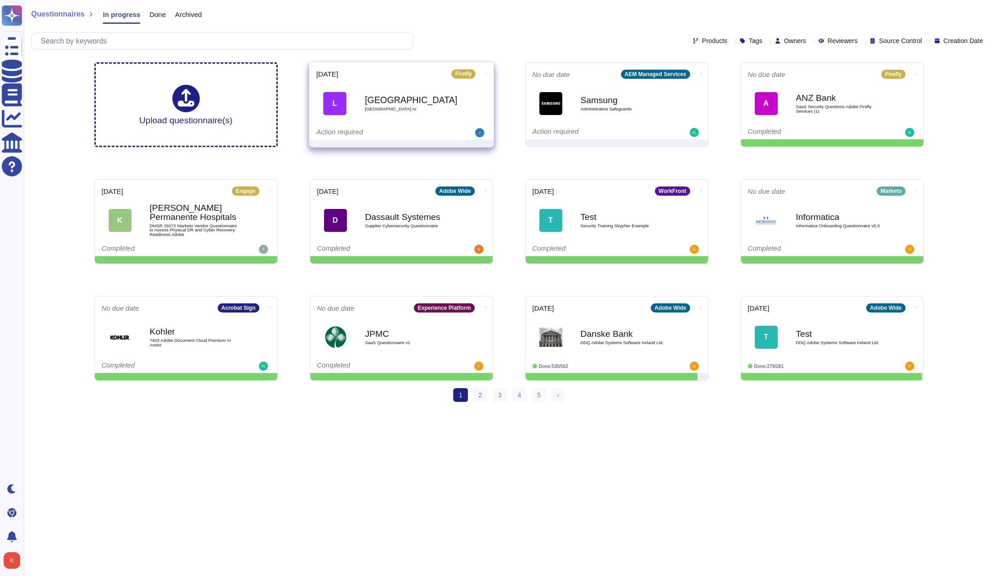
click at [428, 108] on span "[GEOGRAPHIC_DATA] AI" at bounding box center [411, 109] width 93 height 5
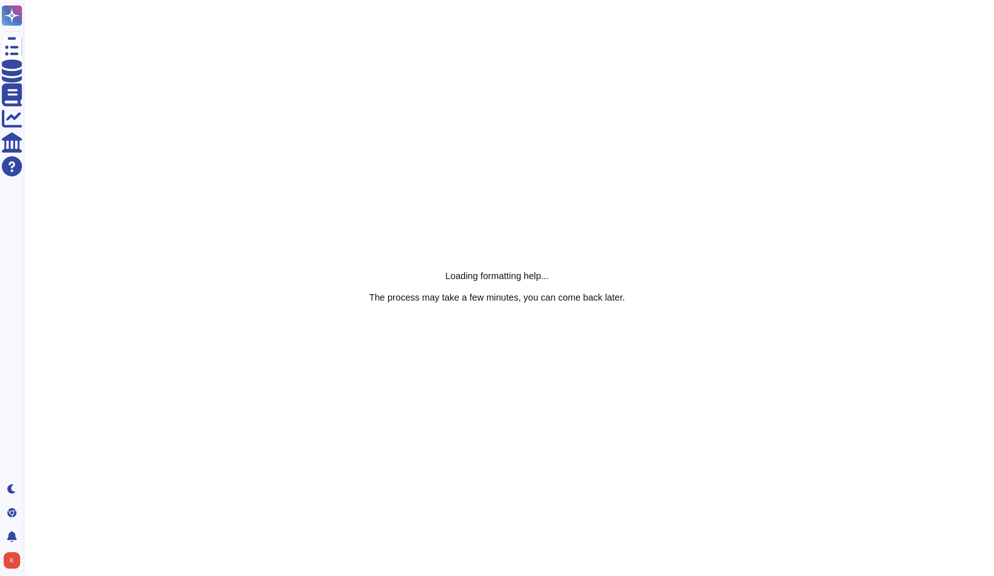
drag, startPoint x: 469, startPoint y: 1, endPoint x: 498, endPoint y: 5, distance: 29.6
click at [471, 0] on html "Questionnaires Knowledge Base Documents Analytics CAIQ / SIG Help Center Dark m…" at bounding box center [497, 0] width 994 height 0
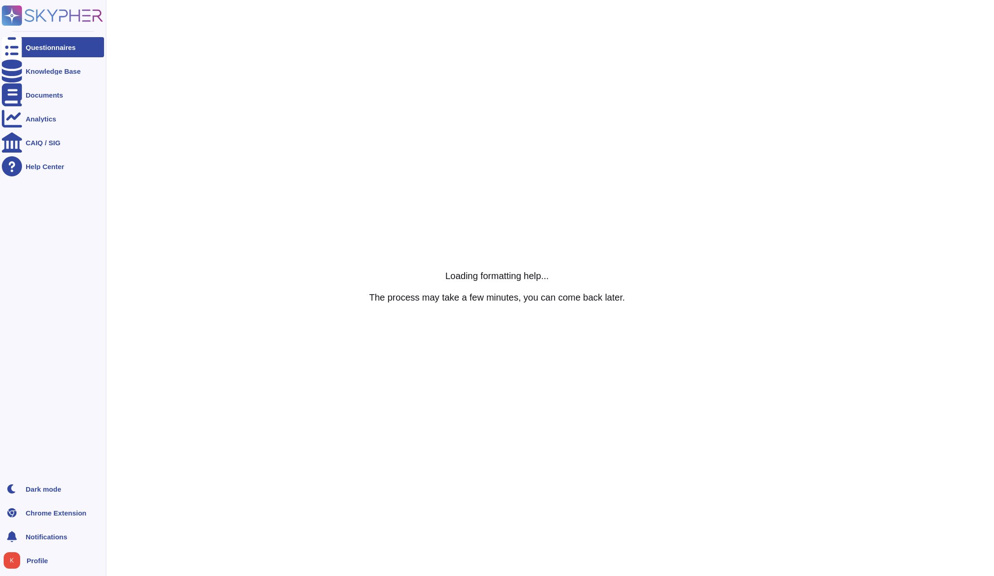
click at [60, 47] on div "Questionnaires" at bounding box center [51, 47] width 50 height 7
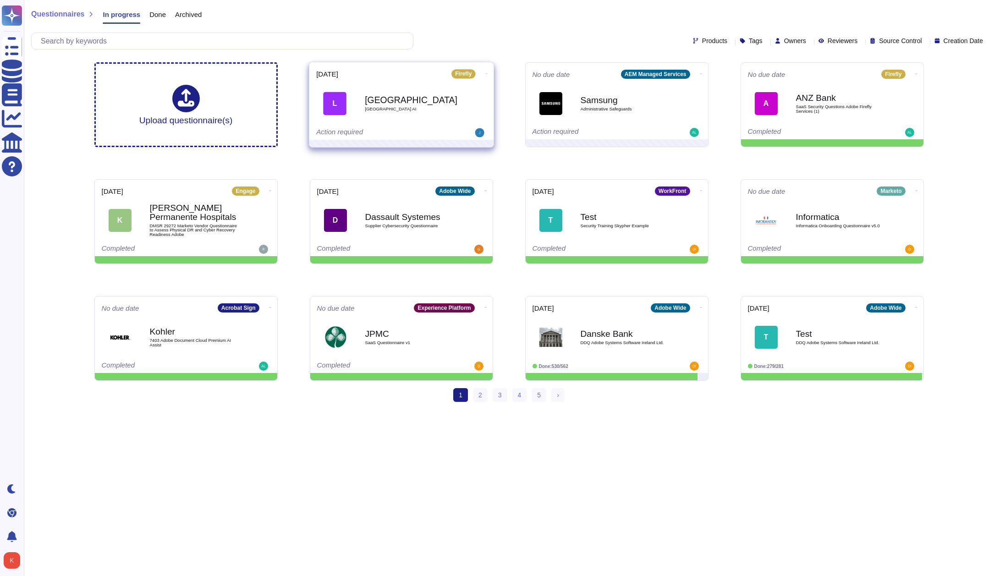
click at [485, 72] on icon at bounding box center [486, 73] width 2 height 2
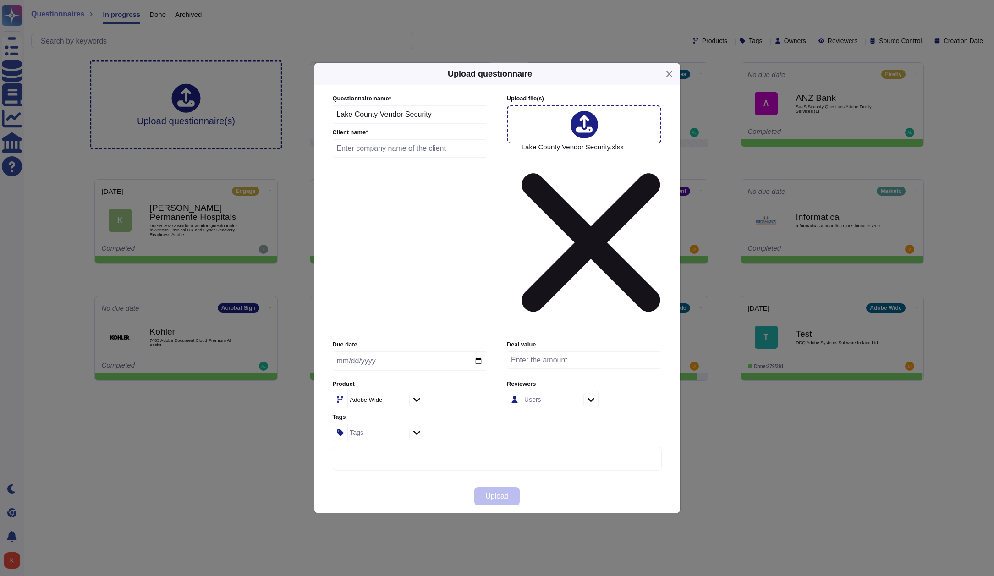
click at [437, 158] on input "text" at bounding box center [410, 148] width 155 height 18
type input "[GEOGRAPHIC_DATA]"
click at [349, 351] on input "date" at bounding box center [410, 360] width 154 height 19
type input "[DATE]"
click at [471, 380] on div "Product Adobe Wide" at bounding box center [410, 394] width 154 height 28
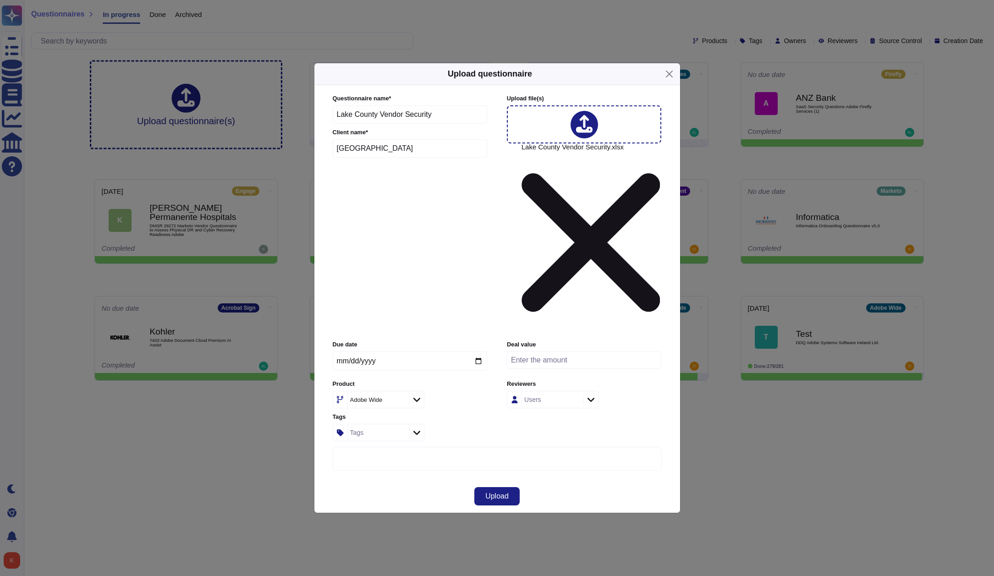
click at [527, 351] on input "number" at bounding box center [584, 359] width 154 height 17
drag, startPoint x: 373, startPoint y: 312, endPoint x: 380, endPoint y: 313, distance: 6.9
click at [373, 397] on div "Adobe Wide" at bounding box center [366, 400] width 33 height 6
click at [364, 433] on span "Firefly" at bounding box center [354, 435] width 19 height 8
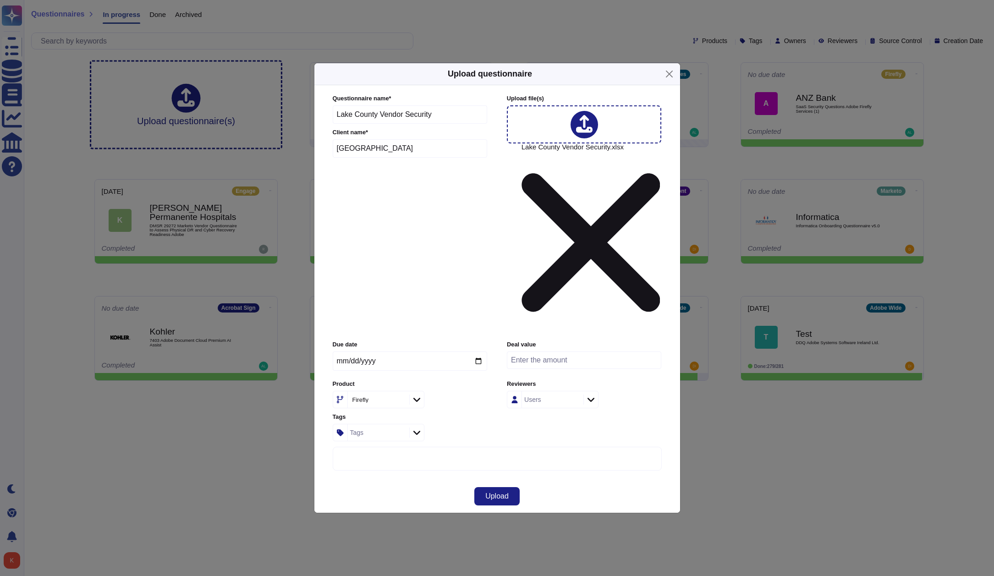
click at [592, 395] on icon at bounding box center [590, 399] width 7 height 9
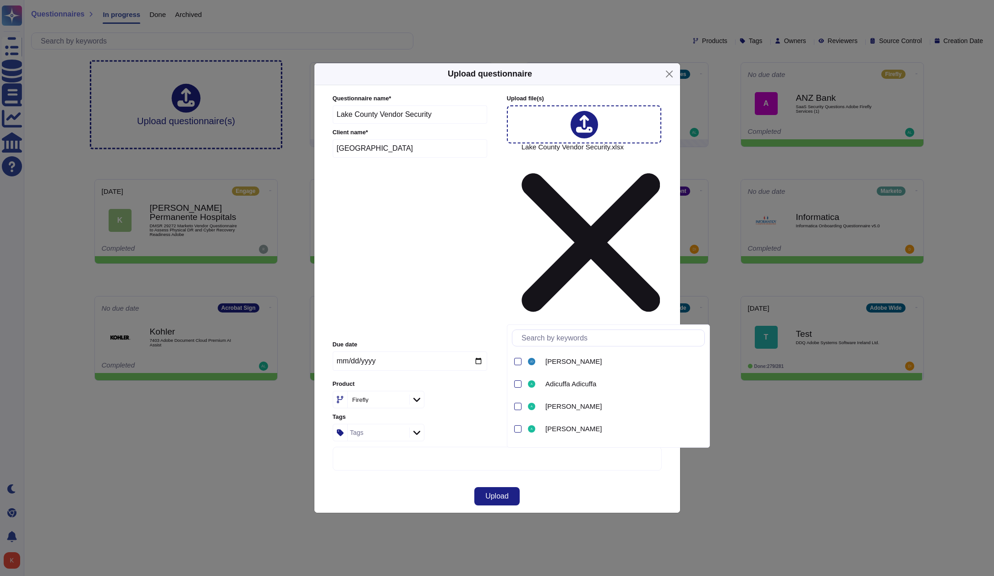
click at [592, 395] on icon at bounding box center [590, 399] width 7 height 9
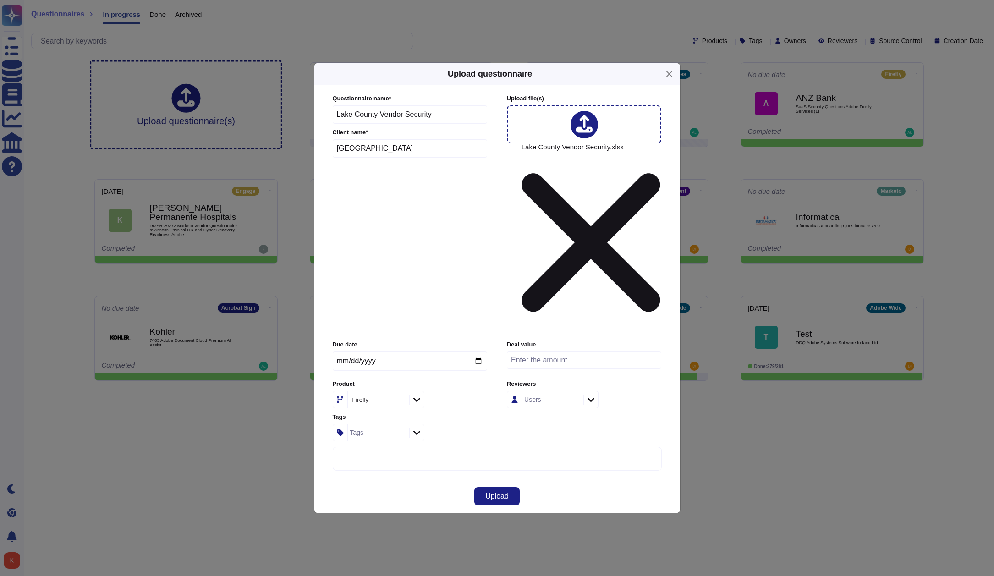
click at [570, 351] on input "number" at bounding box center [584, 359] width 154 height 17
type input "50"
click at [561, 351] on div "Due date 2025-09-30 Deal value Product Firefly Reviewers Users Tags Tags" at bounding box center [497, 390] width 329 height 100
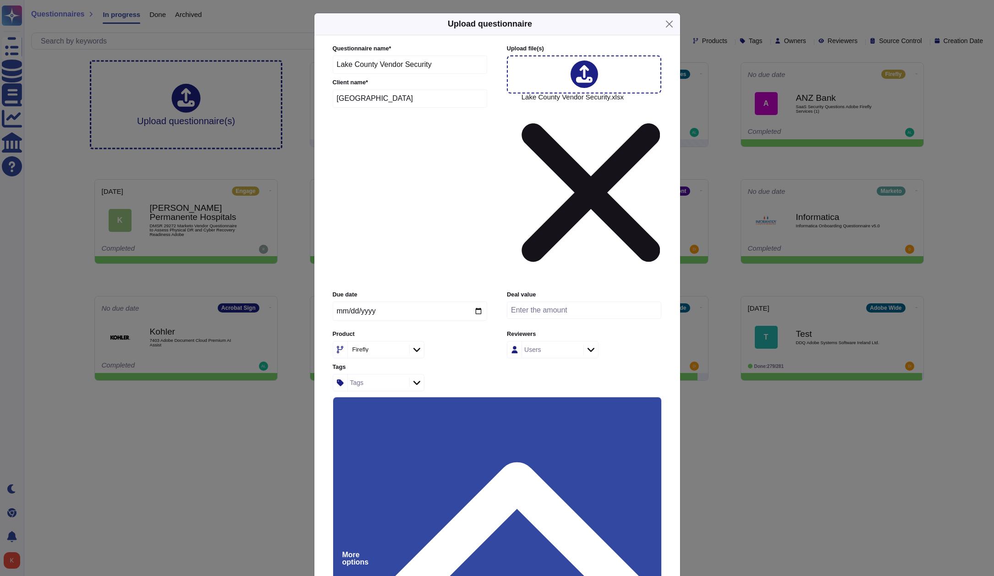
click at [0, 0] on input "Automatically assign teams on questions" at bounding box center [0, 0] width 0 height 0
click at [0, 0] on input "Keep existing answers from the file" at bounding box center [0, 0] width 0 height 0
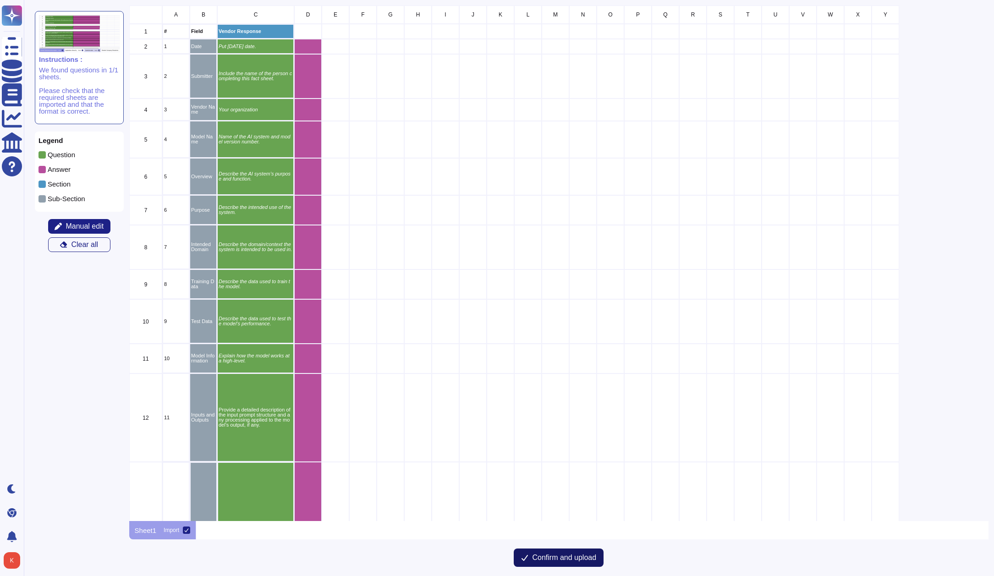
click at [559, 559] on span "Confirm and upload" at bounding box center [564, 557] width 64 height 7
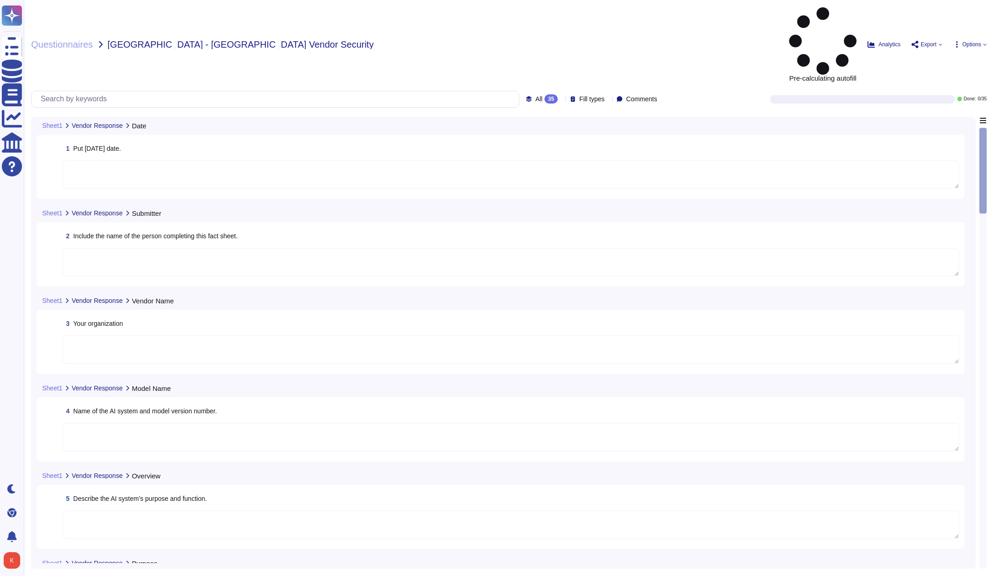
click at [108, 160] on textarea at bounding box center [510, 174] width 897 height 28
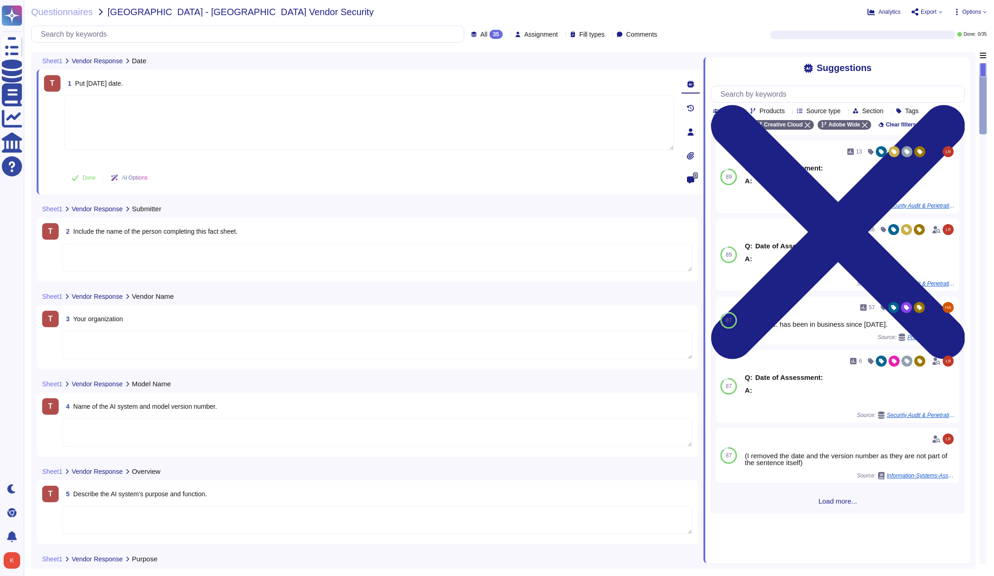
click at [142, 177] on span "AI Options" at bounding box center [135, 177] width 26 height 5
click at [97, 123] on textarea at bounding box center [369, 122] width 610 height 55
click at [157, 263] on textarea at bounding box center [377, 257] width 630 height 28
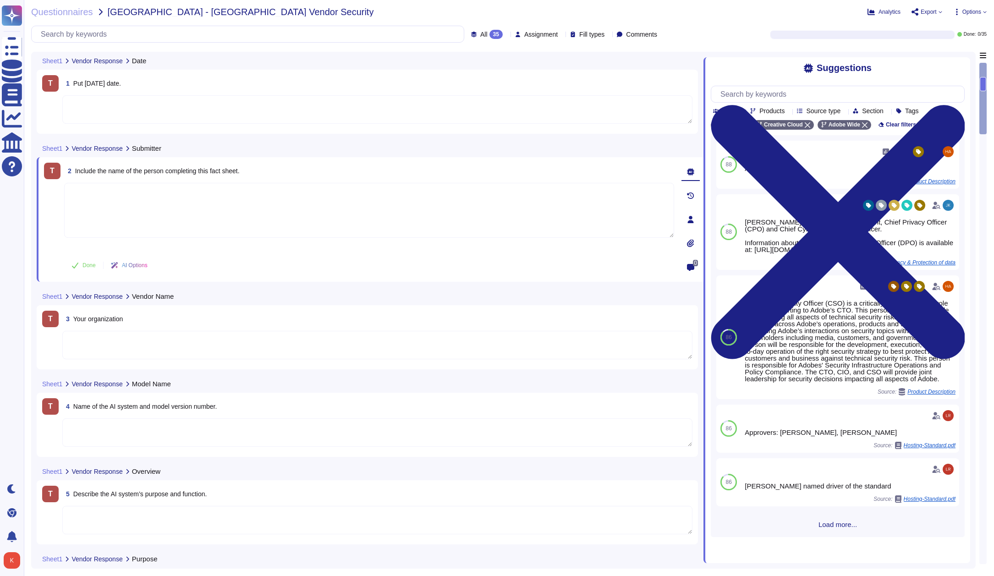
click at [217, 105] on textarea at bounding box center [377, 109] width 630 height 28
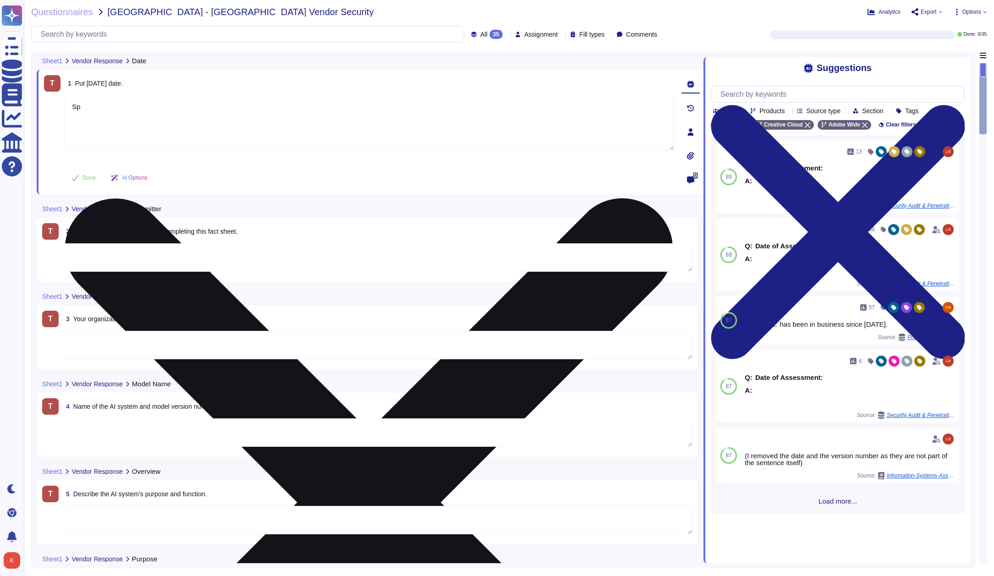
type textarea "S"
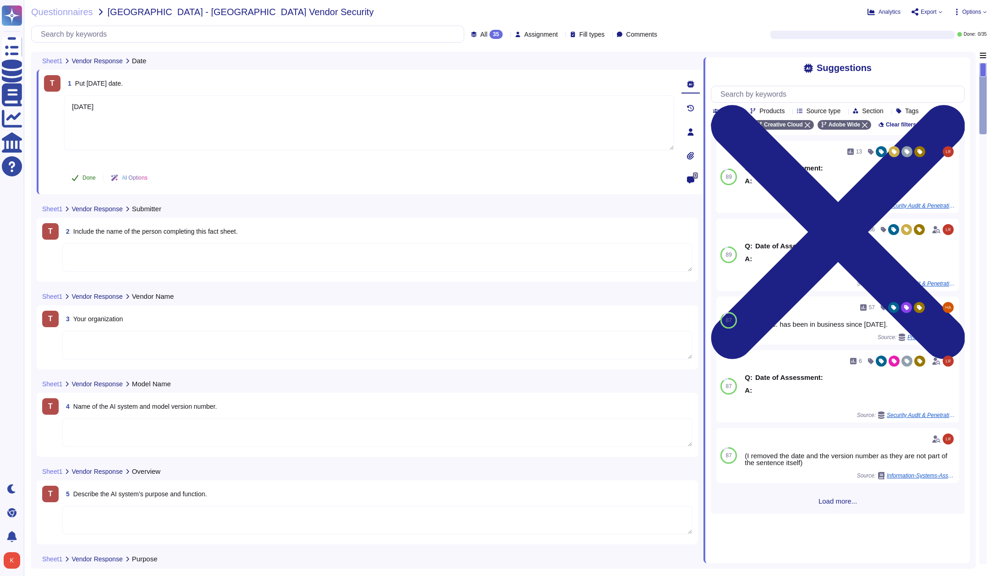
type textarea "[DATE]"
click at [81, 178] on button "Done" at bounding box center [83, 178] width 39 height 18
click at [112, 247] on textarea at bounding box center [377, 258] width 630 height 28
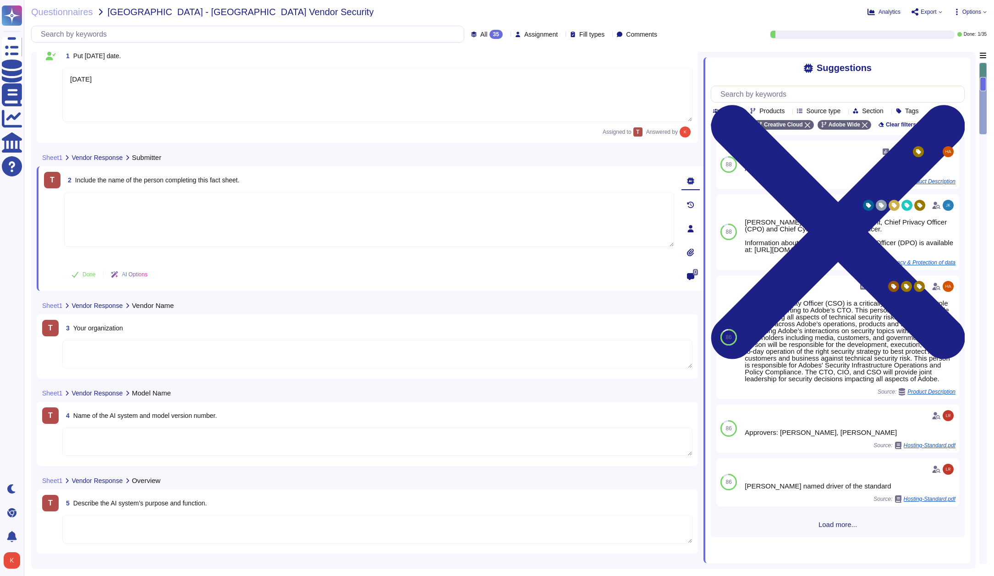
scroll to position [28, 0]
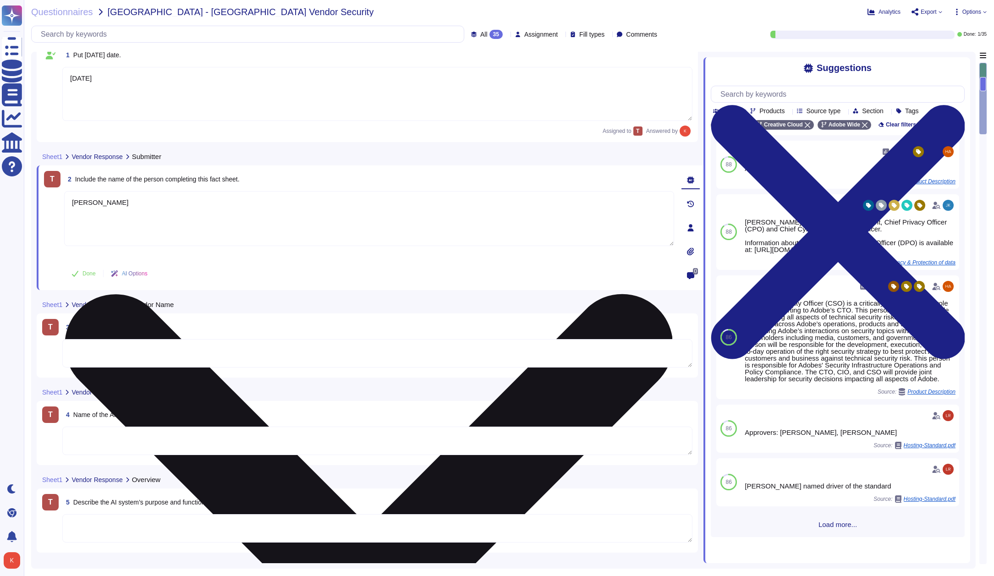
drag, startPoint x: 93, startPoint y: 203, endPoint x: 96, endPoint y: 209, distance: 7.8
click at [93, 203] on textarea "Kennet Raimondi" at bounding box center [369, 218] width 610 height 55
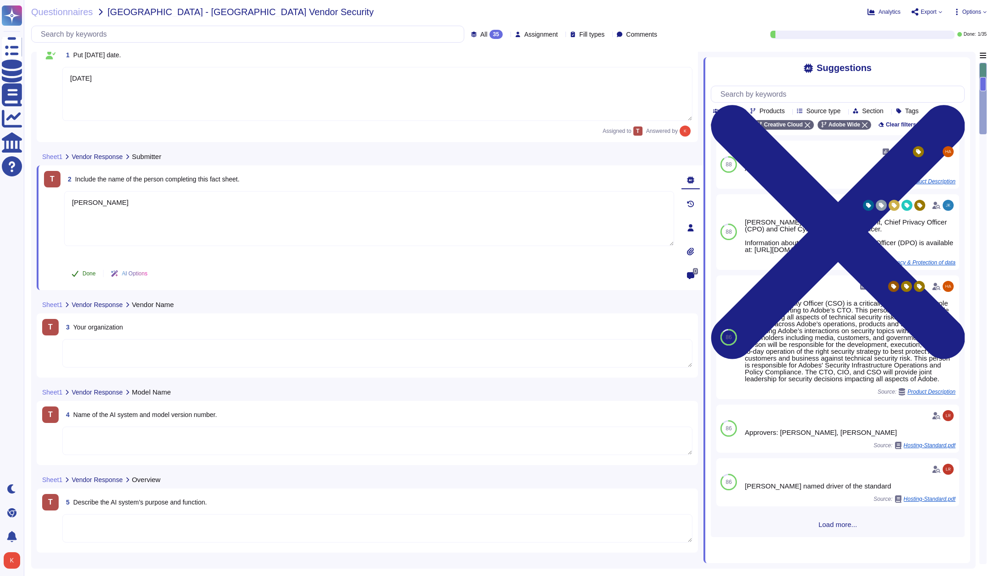
type textarea "[PERSON_NAME]"
click at [88, 275] on span "Done" at bounding box center [88, 273] width 13 height 5
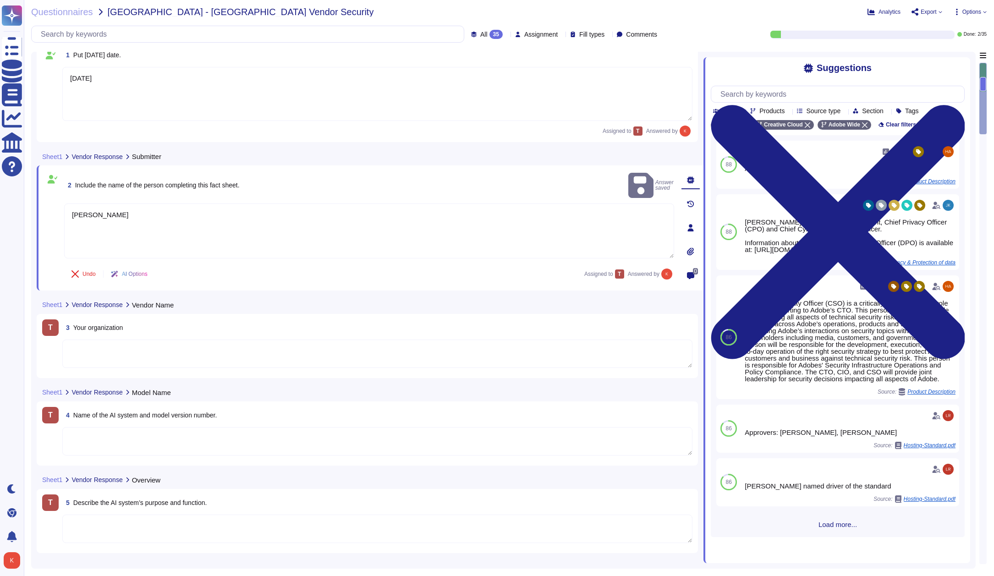
click at [151, 274] on icon at bounding box center [151, 274] width 0 height 0
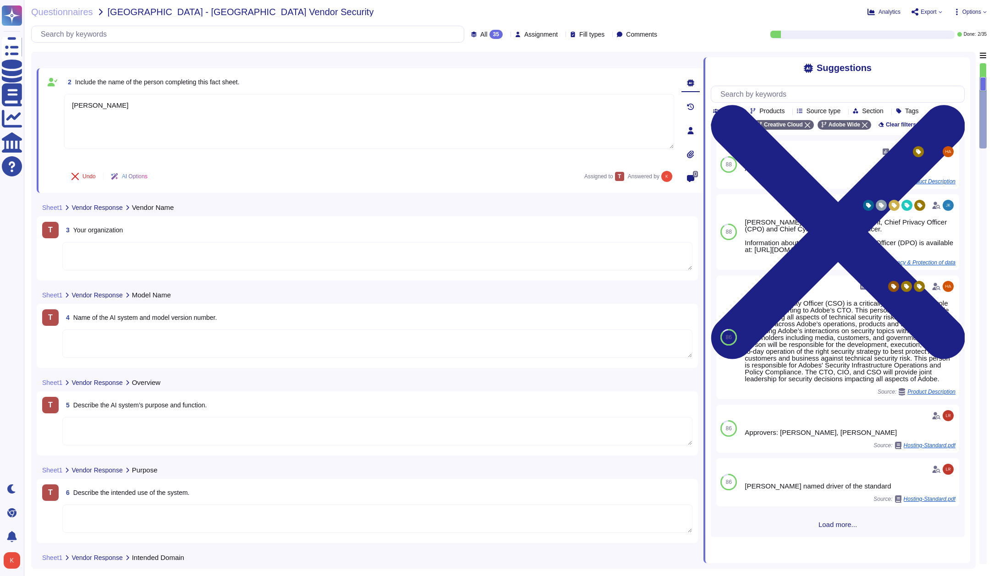
scroll to position [124, 0]
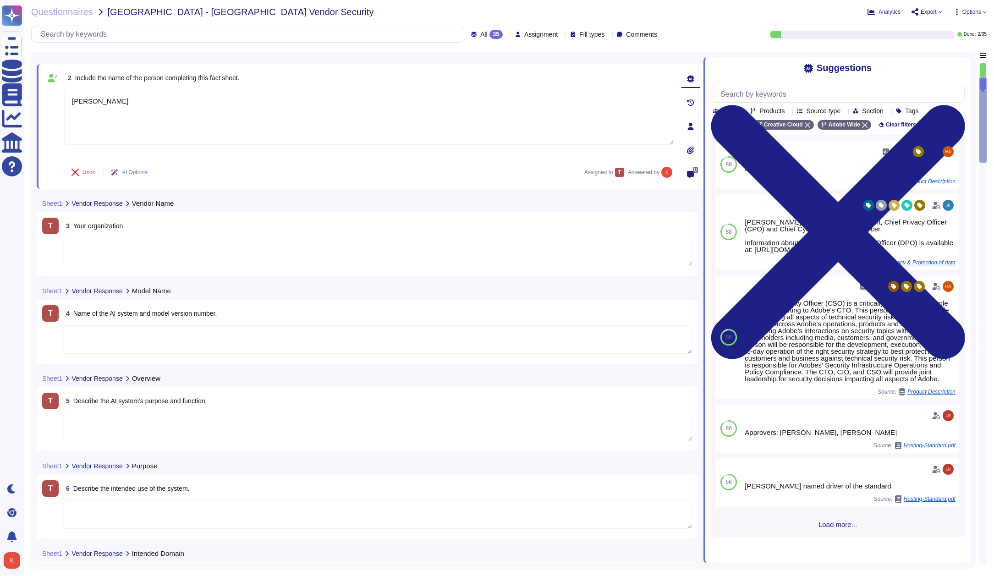
click at [101, 252] on textarea at bounding box center [377, 252] width 630 height 28
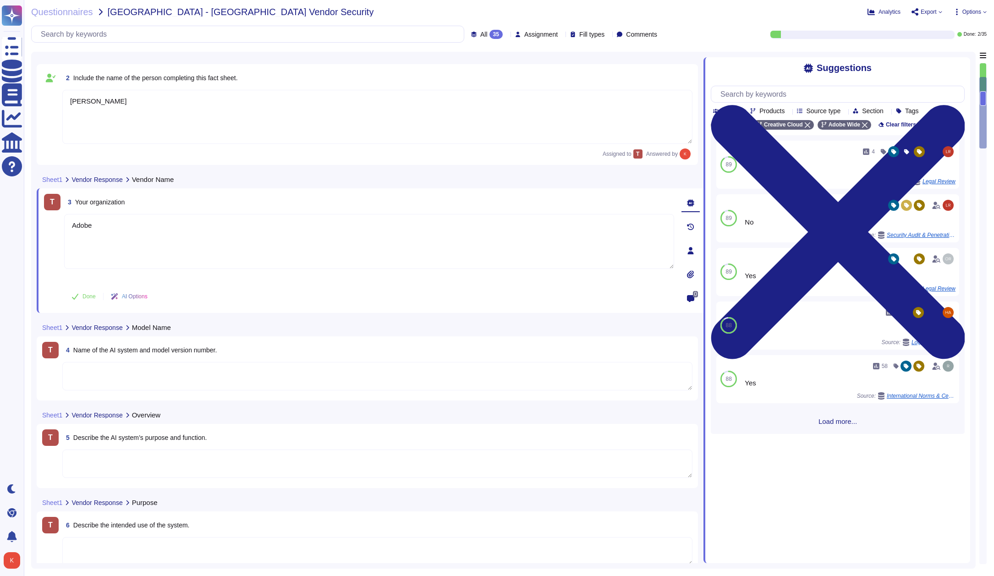
type textarea "Adobe"
click at [165, 371] on textarea at bounding box center [377, 376] width 630 height 28
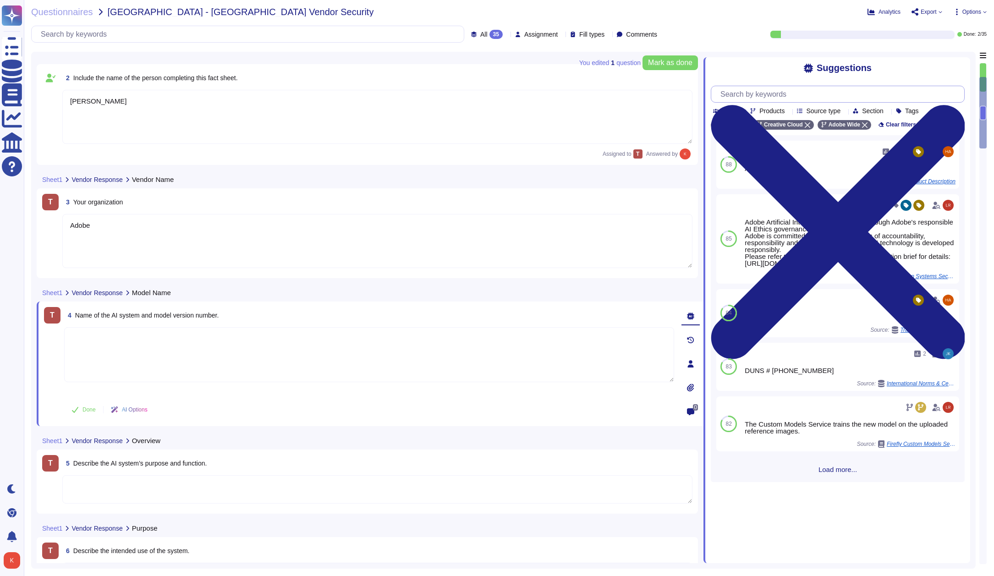
click at [774, 94] on input "text" at bounding box center [840, 94] width 248 height 16
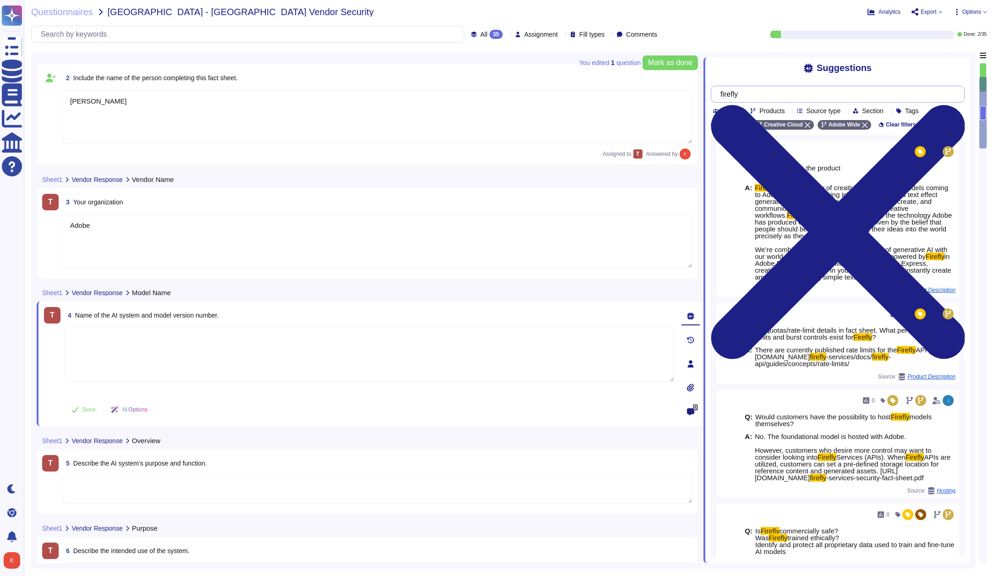
scroll to position [0, 0]
type input "firefly"
click at [121, 343] on textarea at bounding box center [369, 354] width 610 height 55
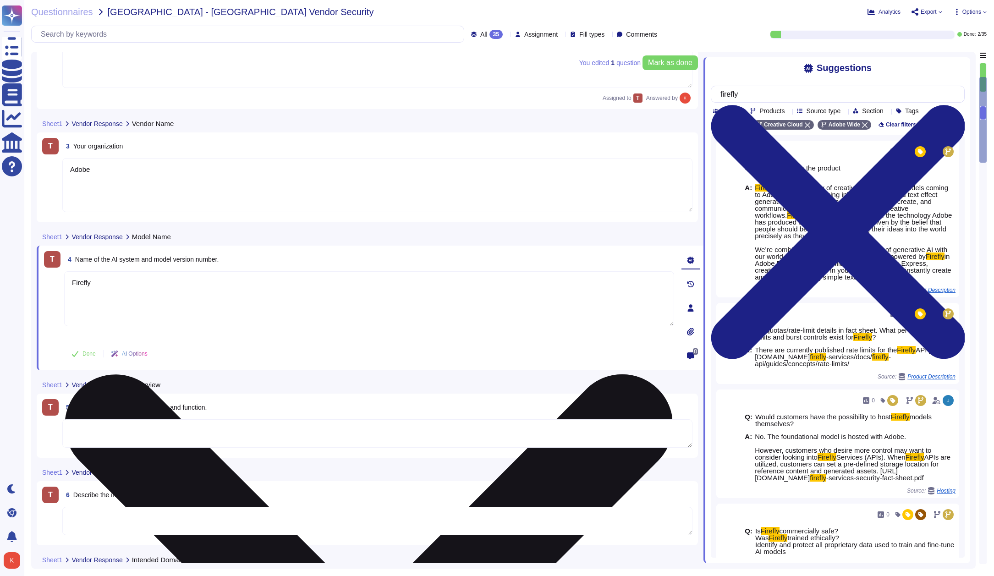
scroll to position [225, 0]
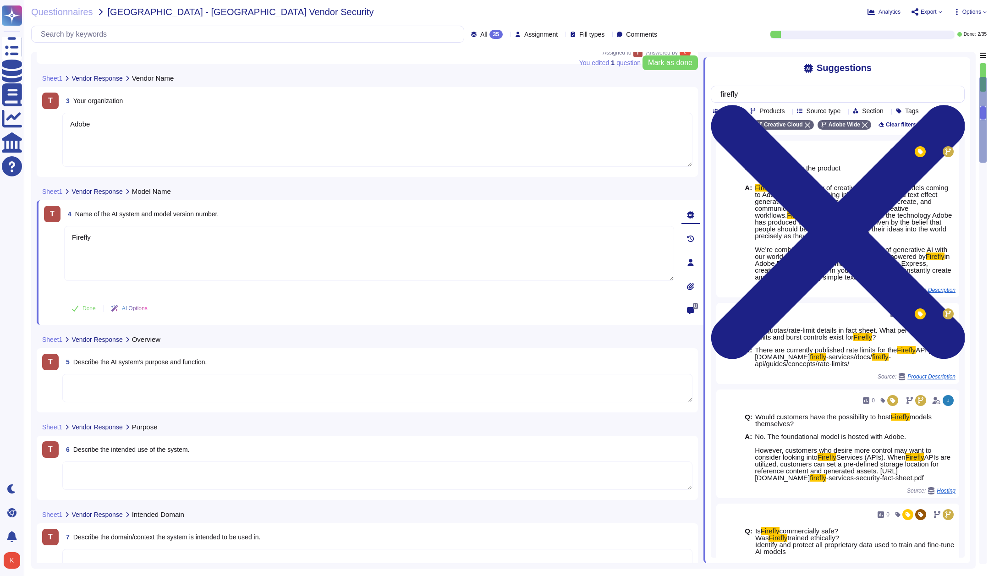
type textarea "Firefly"
click at [95, 389] on textarea at bounding box center [377, 388] width 630 height 28
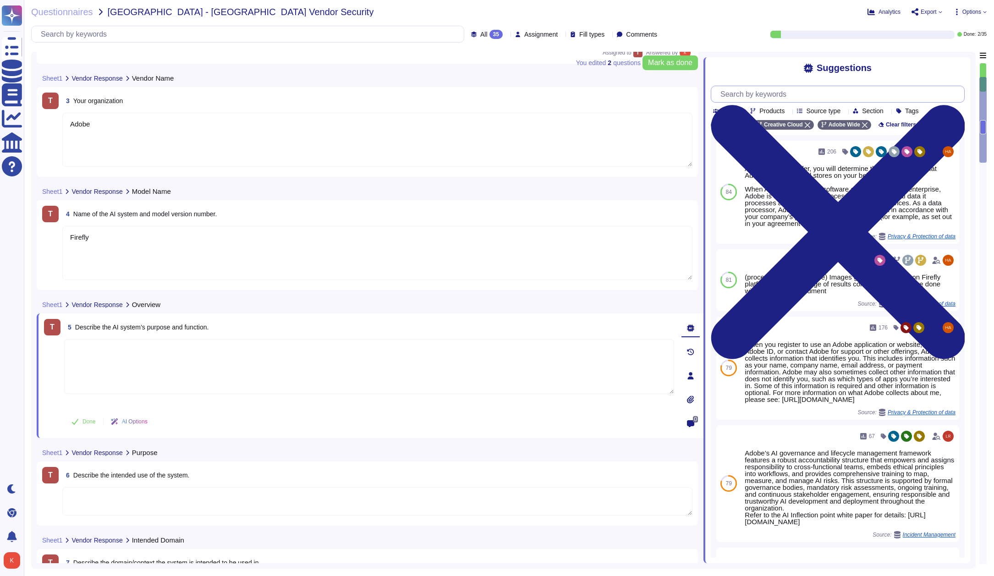
click at [778, 92] on input "text" at bounding box center [840, 94] width 248 height 16
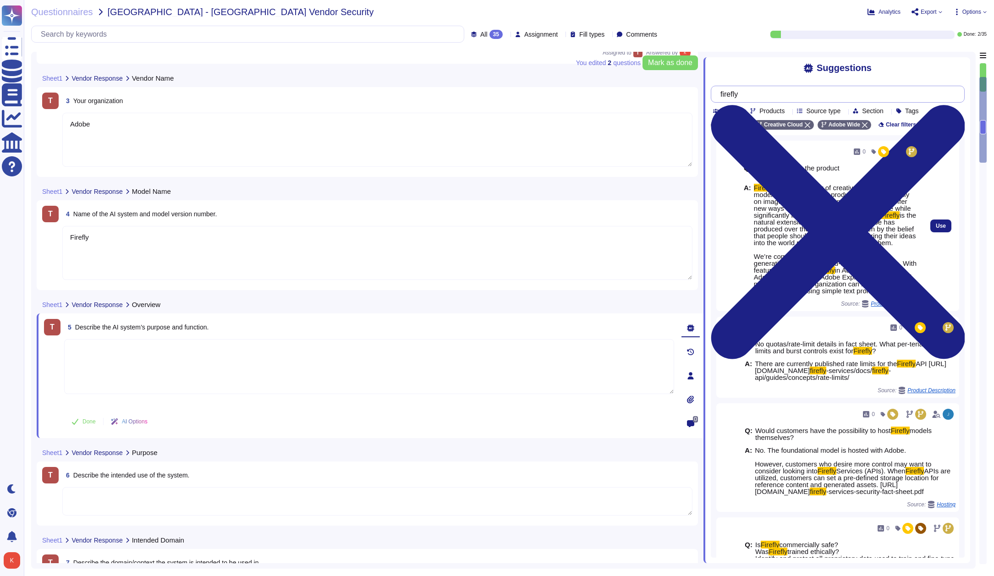
scroll to position [15, 0]
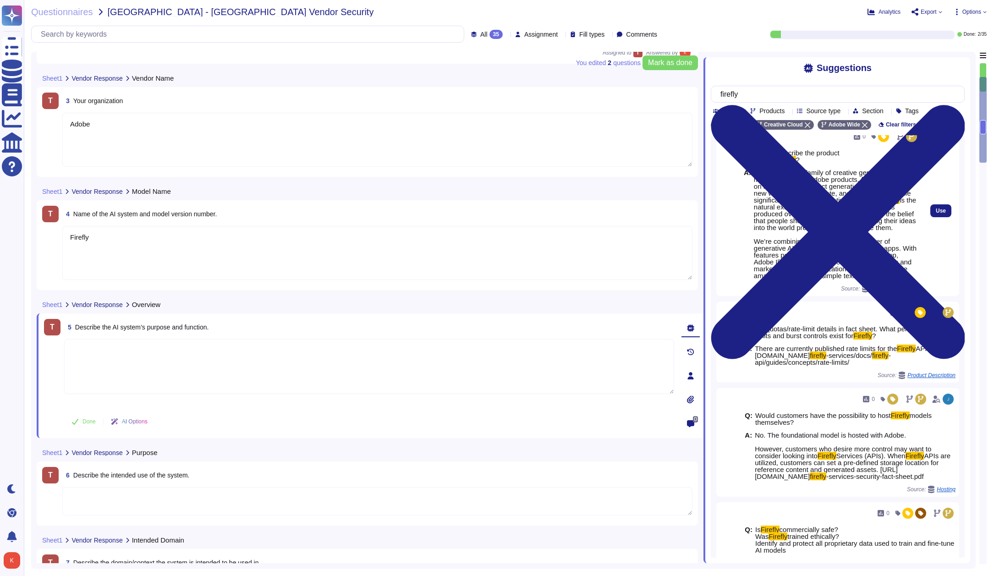
type input "firefly"
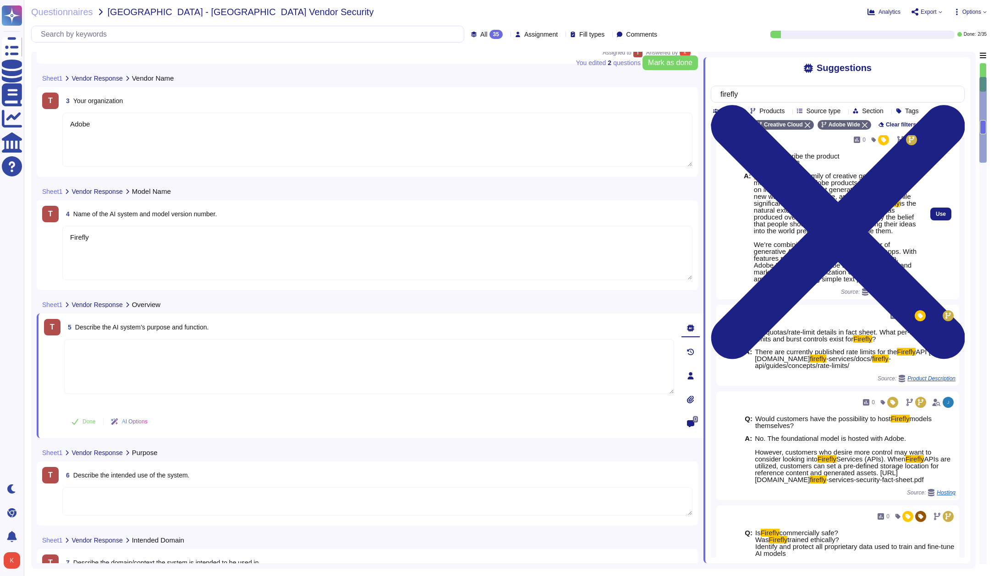
drag, startPoint x: 795, startPoint y: 289, endPoint x: 765, endPoint y: 186, distance: 107.3
click at [755, 172] on span "Firefly is the new family of creative generative AI models coming to Adobe prod…" at bounding box center [836, 227] width 165 height 110
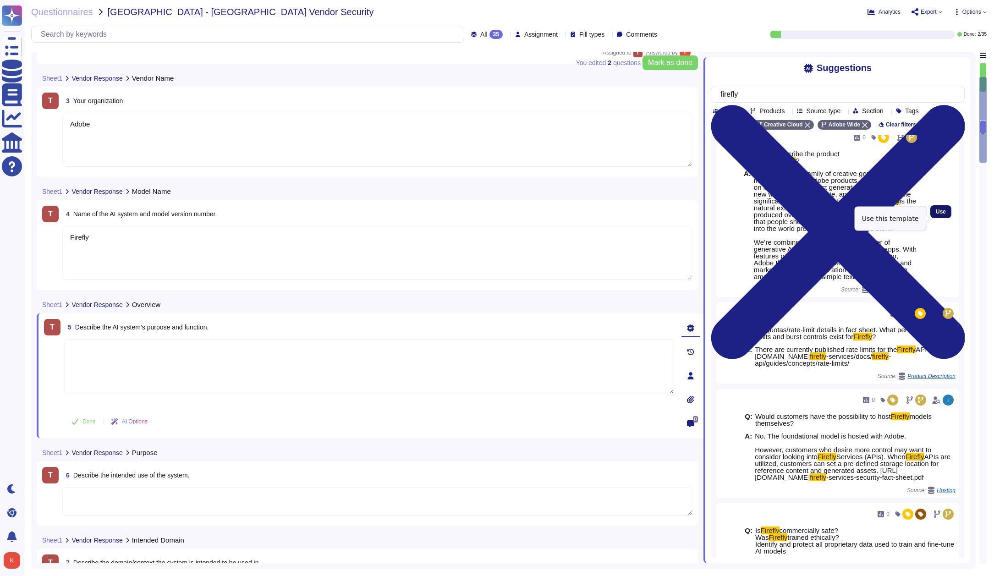
click at [937, 218] on button "Use" at bounding box center [940, 211] width 21 height 13
type textarea "Firefly is the new family of creative generative AI models coming to Adobe prod…"
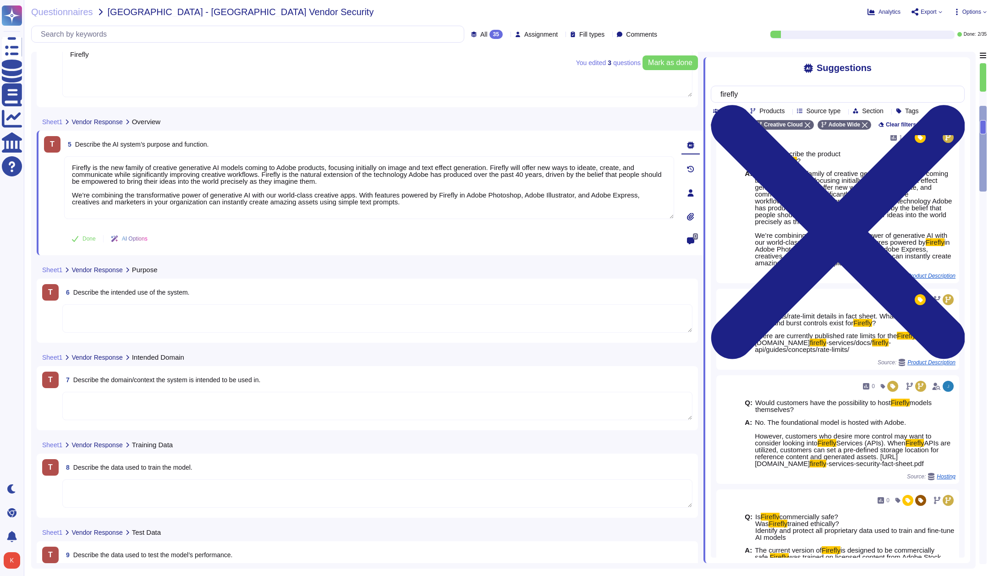
scroll to position [398, 0]
click at [164, 317] on textarea at bounding box center [377, 318] width 630 height 28
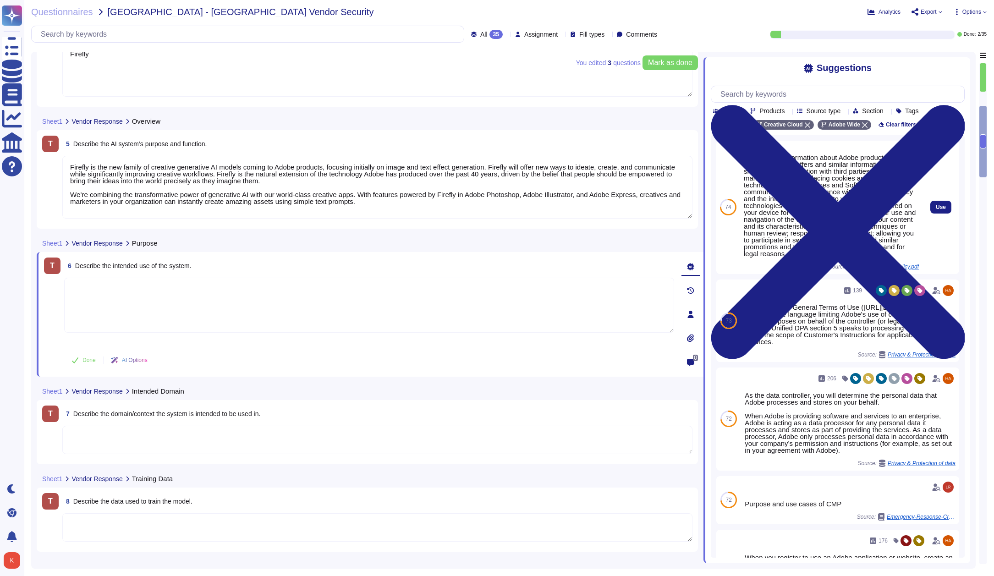
scroll to position [0, 0]
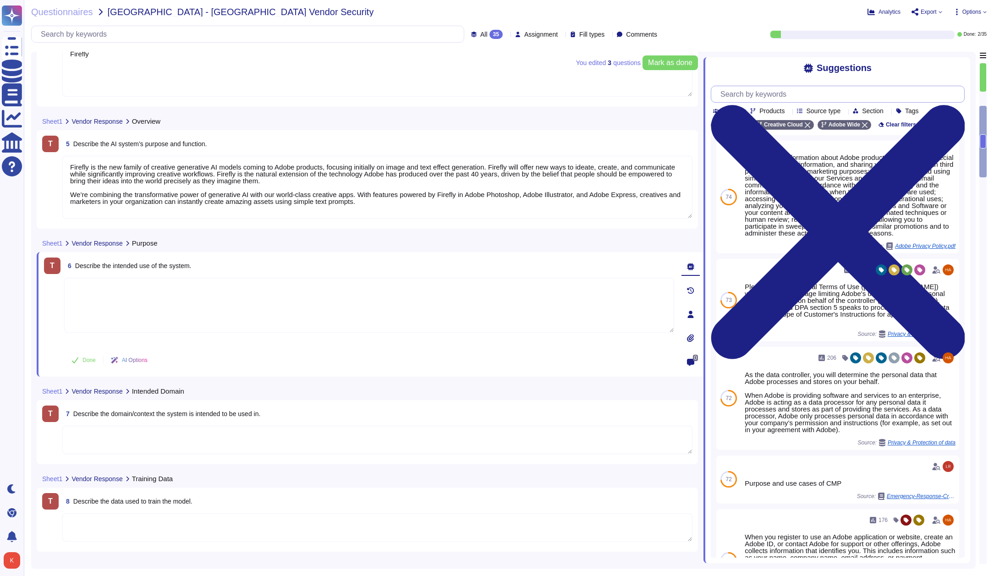
click at [806, 96] on input "text" at bounding box center [840, 94] width 248 height 16
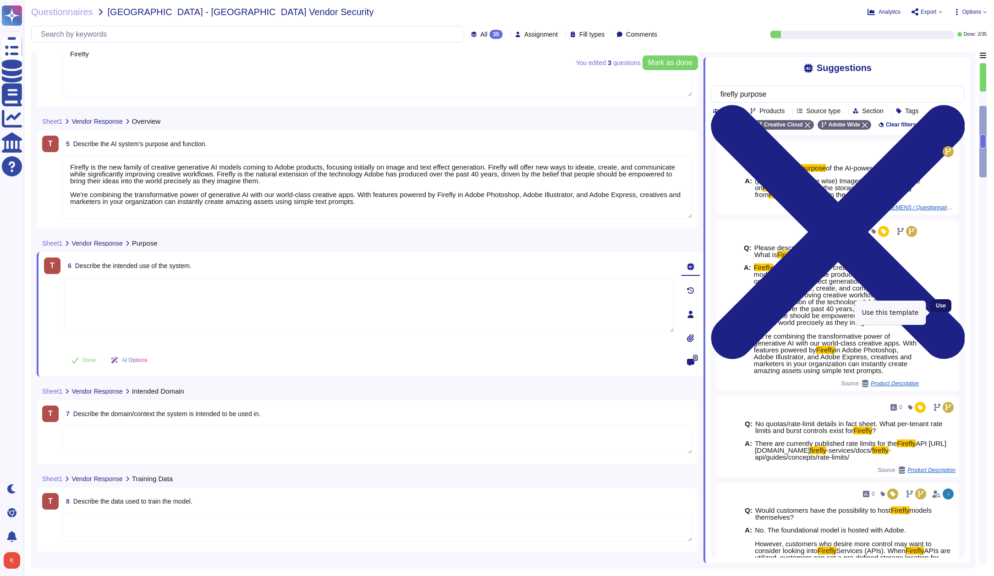
type input "firefly purpose"
click at [943, 308] on span "Use" at bounding box center [941, 305] width 10 height 5
type textarea "Firefly is the new family of creative generative AI models coming to Adobe prod…"
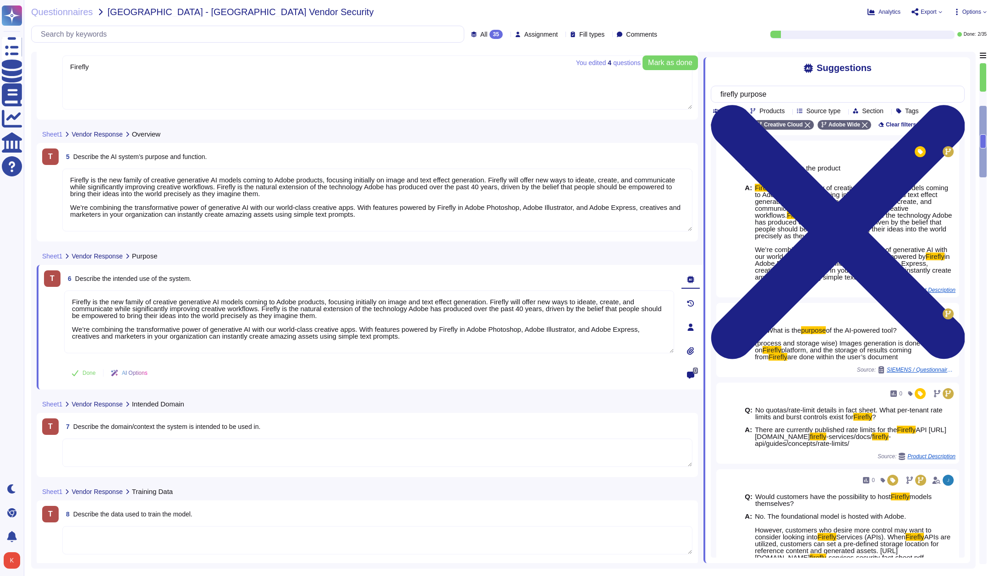
scroll to position [394, 0]
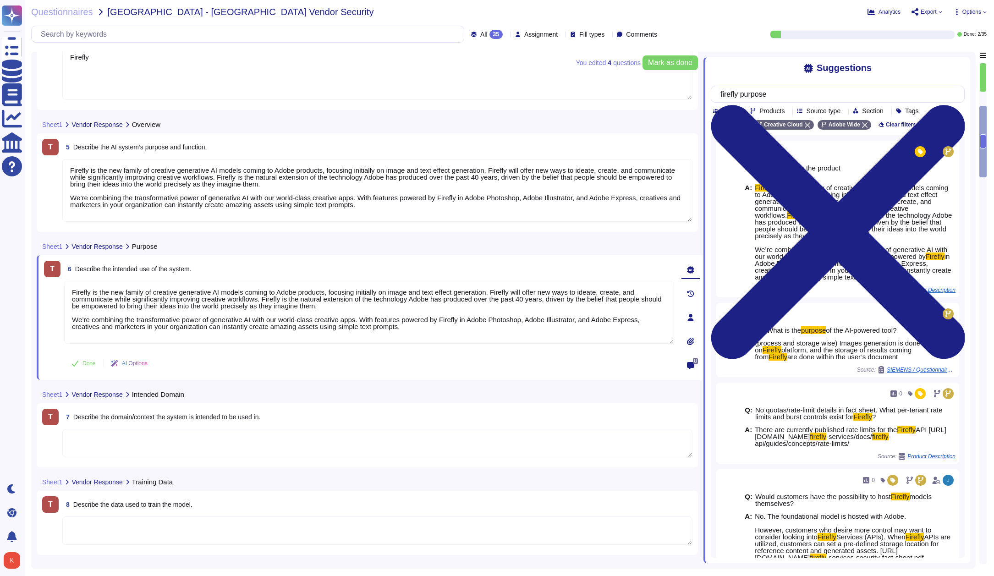
click at [406, 205] on textarea "Firefly is the new family of creative generative AI models coming to Adobe prod…" at bounding box center [377, 190] width 630 height 63
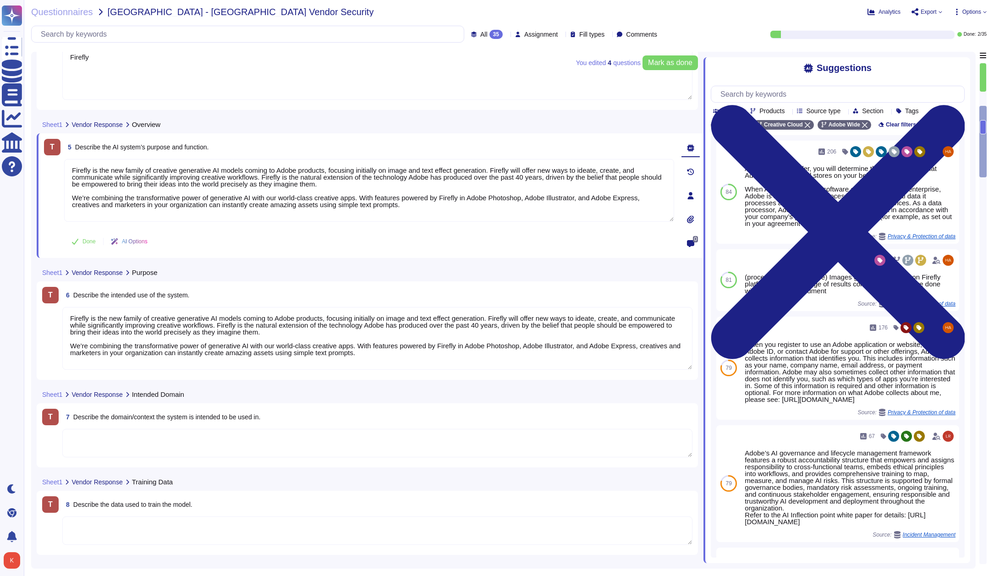
drag, startPoint x: 378, startPoint y: 201, endPoint x: 36, endPoint y: 153, distance: 345.0
click at [36, 153] on div "You edited 4 question s Mark as done Sheet1 Vendor Response Model Name T 4 Name…" at bounding box center [503, 310] width 944 height 517
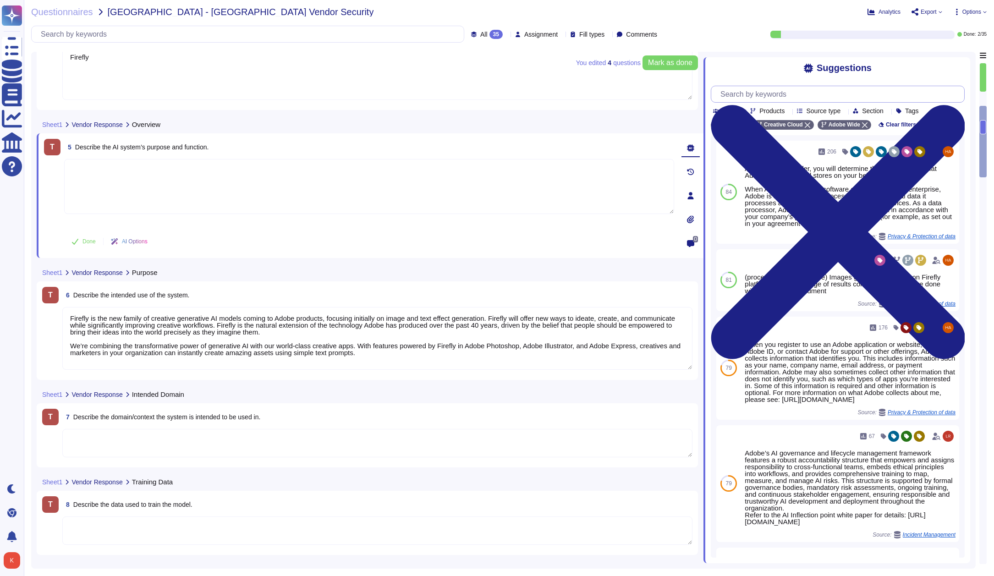
click at [780, 90] on input "text" at bounding box center [840, 94] width 248 height 16
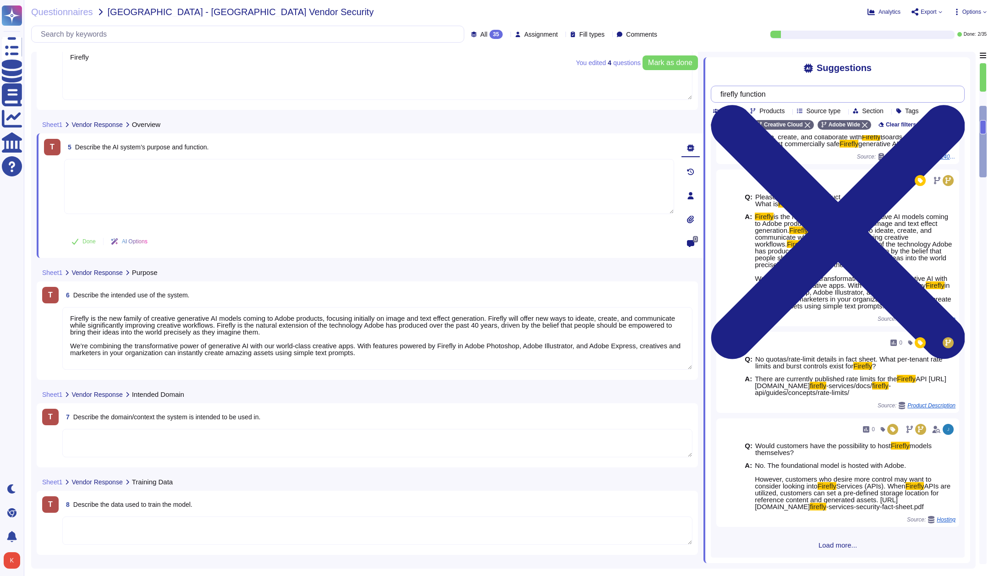
scroll to position [72, 0]
type input "firefly function"
click at [840, 545] on span "Load more..." at bounding box center [838, 545] width 254 height 7
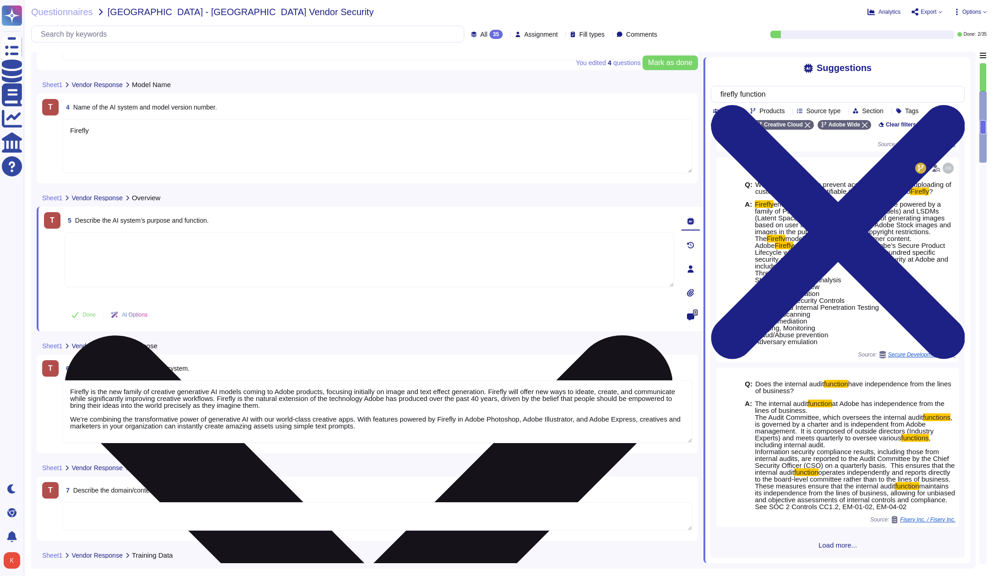
scroll to position [300, 0]
type textarea "Adobe"
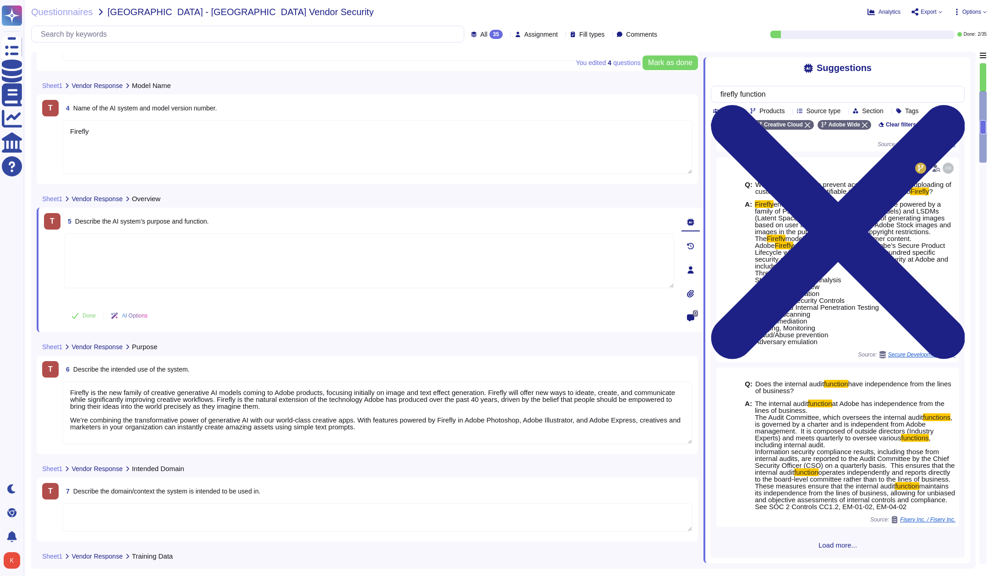
click at [92, 133] on textarea "Firefly" at bounding box center [377, 147] width 630 height 54
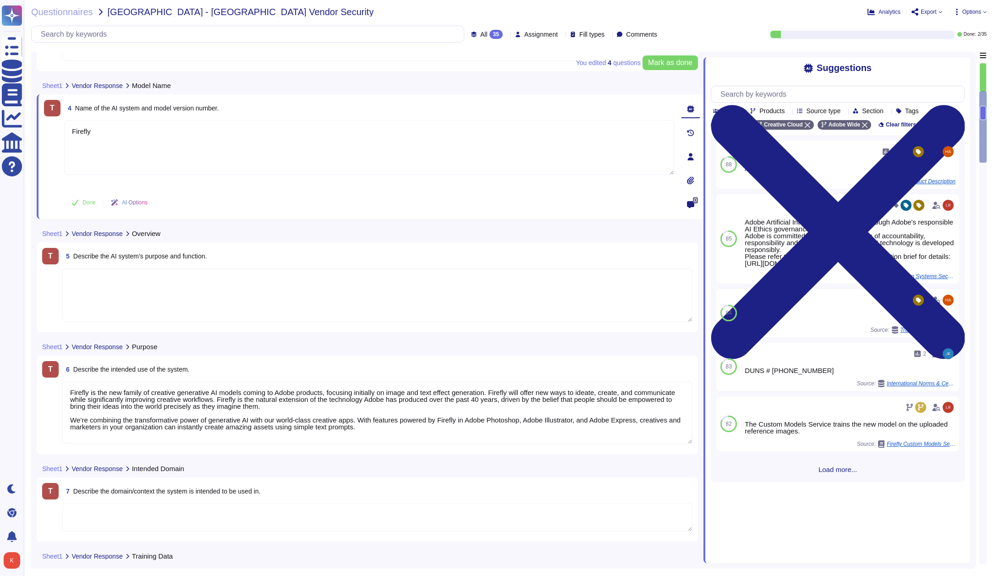
type textarea "Firefly"
click at [144, 283] on textarea at bounding box center [377, 295] width 630 height 54
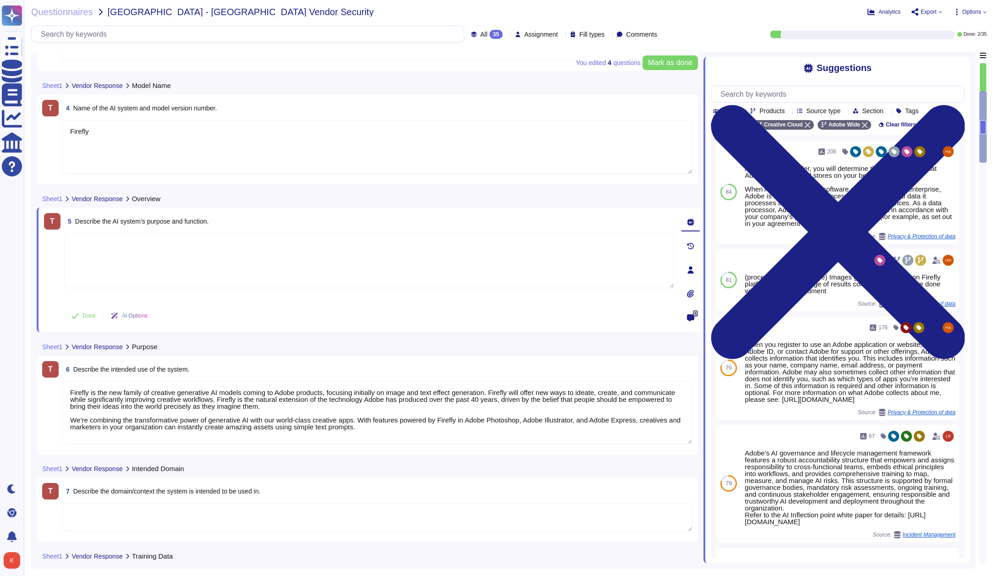
drag, startPoint x: 328, startPoint y: 407, endPoint x: 52, endPoint y: 390, distance: 276.3
click at [52, 390] on div "T 6 Describe the intended use of the system. Firefly is the new family of creat…" at bounding box center [367, 405] width 650 height 88
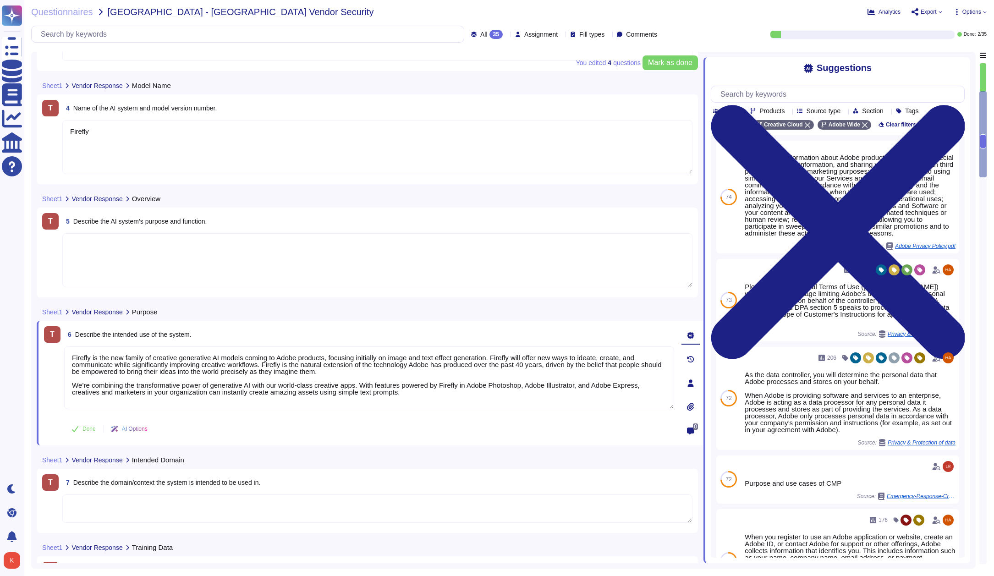
click at [83, 246] on textarea at bounding box center [377, 260] width 630 height 54
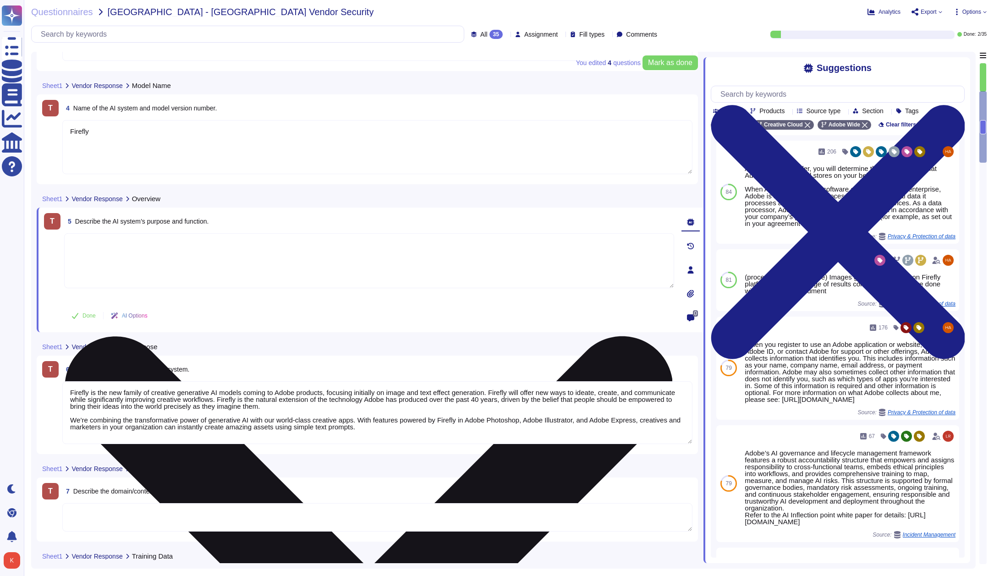
paste textarea "Firefly is the new family of creative generative AI models coming to Adobe prod…"
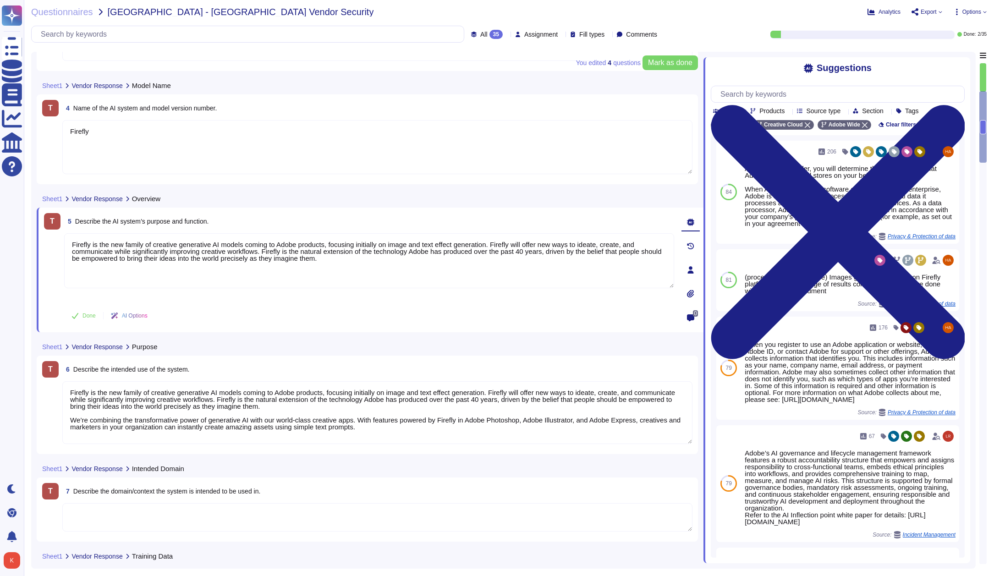
type textarea "Firefly is the new family of creative generative AI models coming to Adobe prod…"
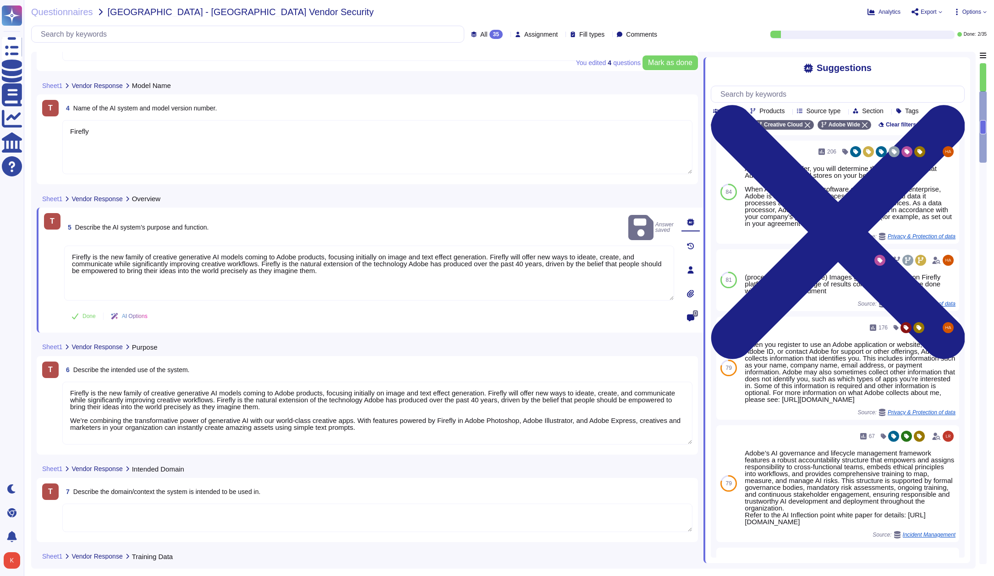
drag, startPoint x: 330, startPoint y: 408, endPoint x: 38, endPoint y: 389, distance: 292.9
click at [38, 389] on div "T 6 Describe the intended use of the system. Firefly is the new family of creat…" at bounding box center [367, 405] width 661 height 99
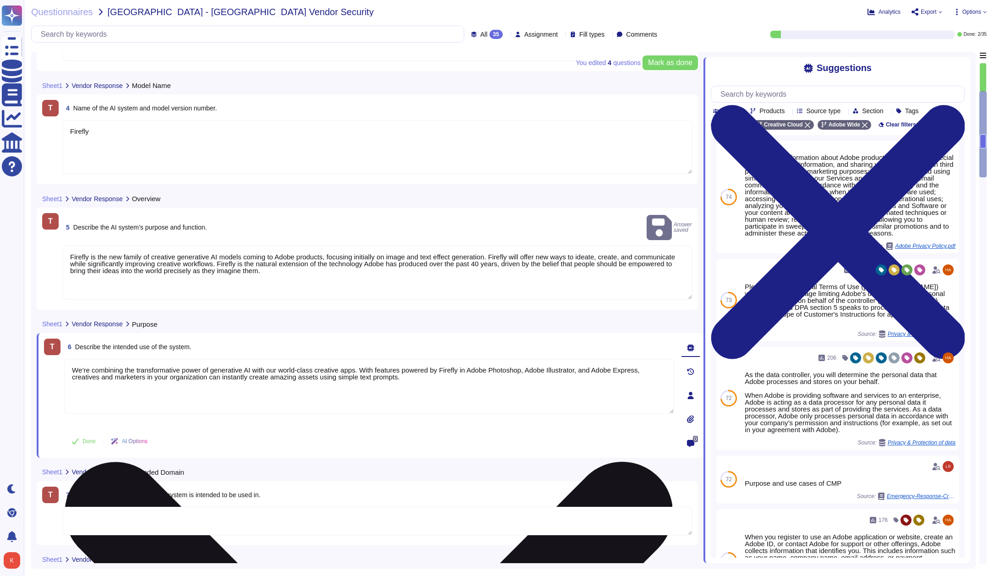
click at [73, 371] on textarea "We’re combining the transformative power of generative AI with our world-class …" at bounding box center [369, 386] width 610 height 55
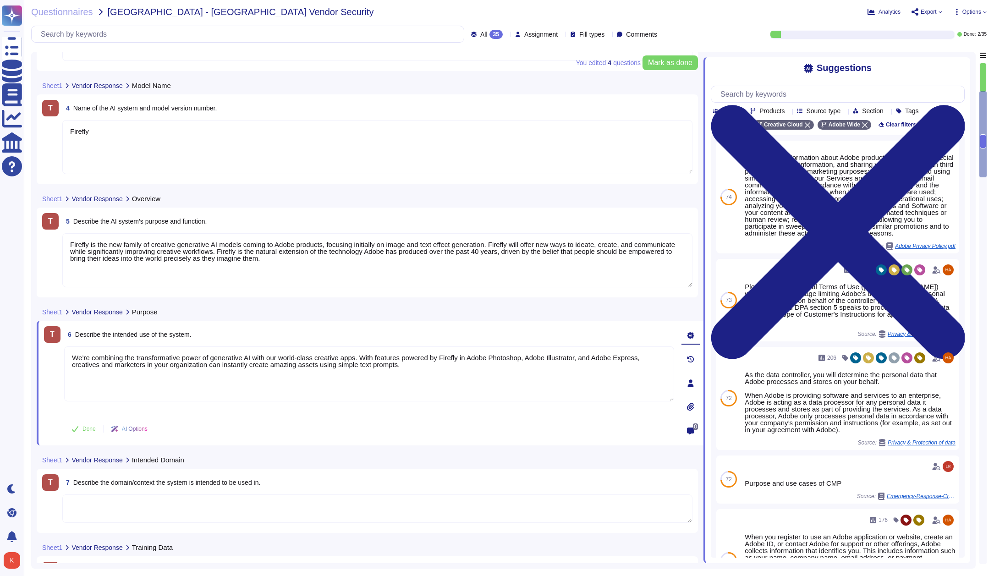
drag, startPoint x: 366, startPoint y: 357, endPoint x: 59, endPoint y: 360, distance: 306.5
click at [59, 360] on div "T 6 Describe the intended use of the system. We’re combining the transformative…" at bounding box center [359, 383] width 630 height 114
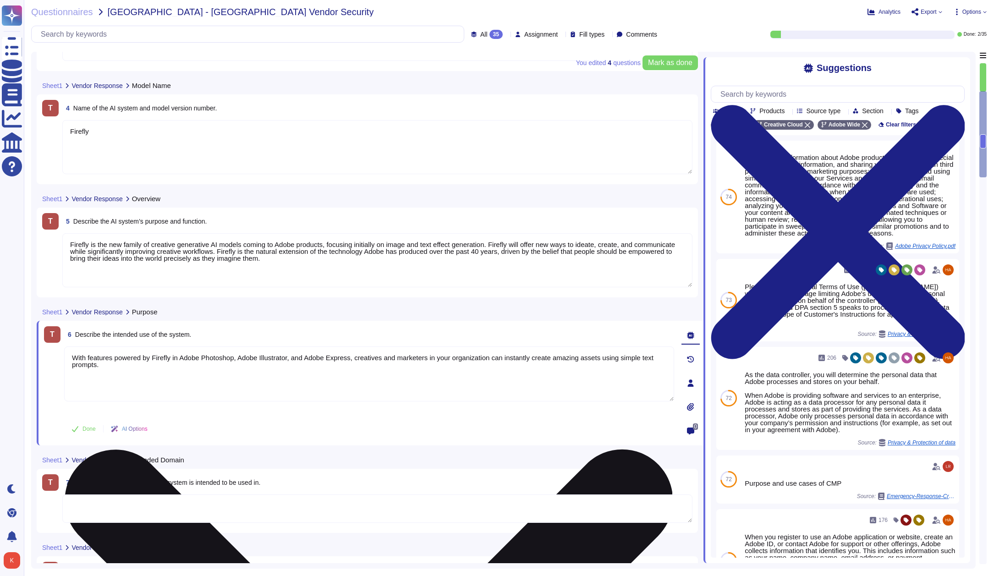
drag, startPoint x: 119, startPoint y: 365, endPoint x: 150, endPoint y: 365, distance: 30.7
click at [119, 365] on textarea "With features powered by Firefly in Adobe Photoshop, Adobe Illustrator, and Ado…" at bounding box center [369, 373] width 610 height 55
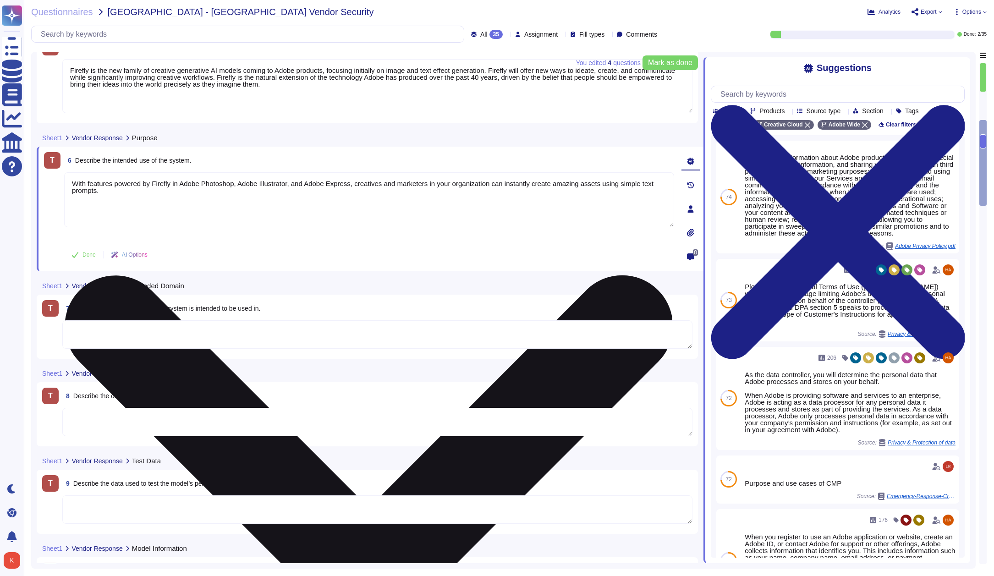
scroll to position [466, 0]
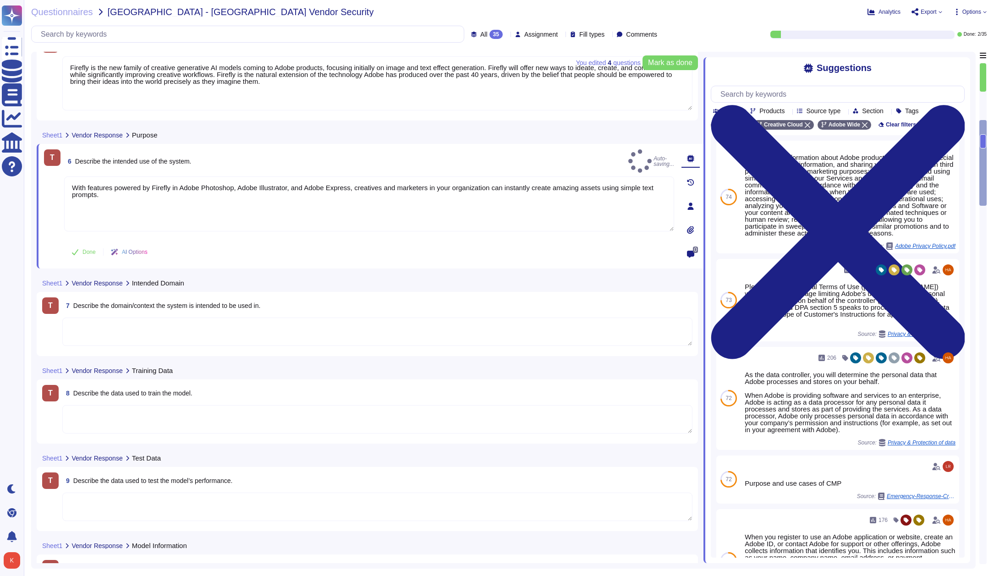
type textarea "With features powered by Firefly in Adobe Photoshop, Adobe Illustrator, and Ado…"
click at [154, 331] on textarea at bounding box center [377, 332] width 630 height 28
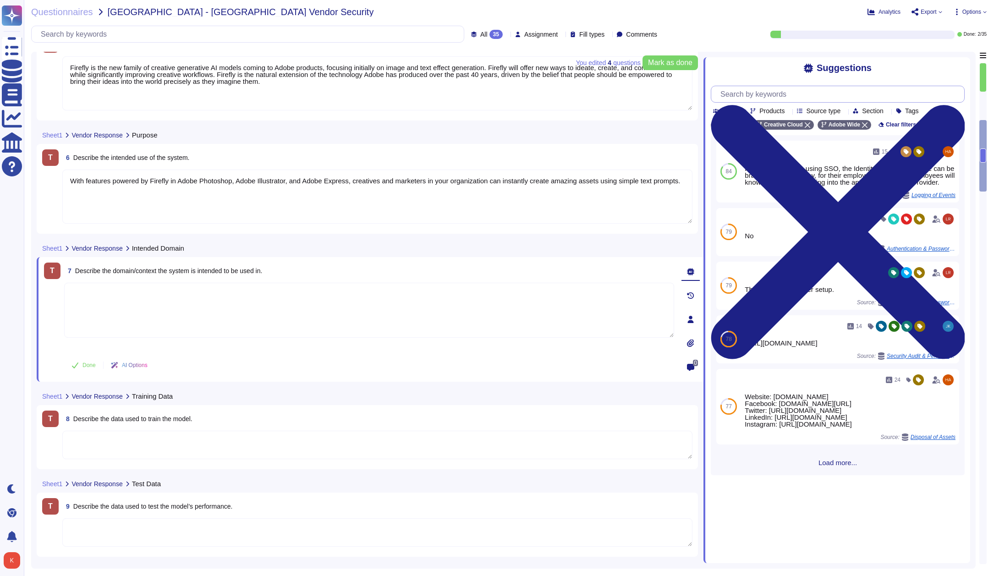
click at [793, 93] on input "text" at bounding box center [840, 94] width 248 height 16
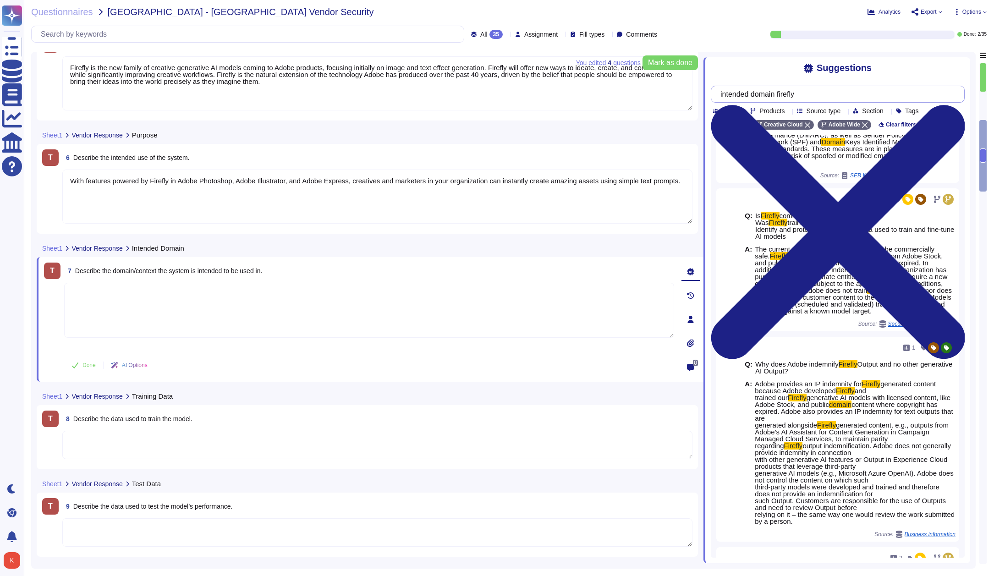
scroll to position [100, 0]
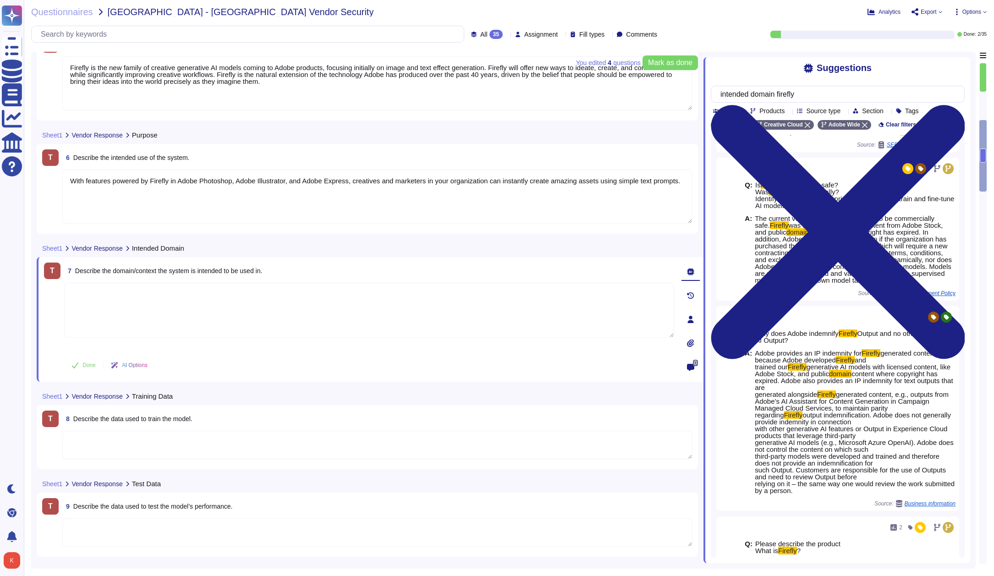
type input "intended domain firefly"
click at [92, 437] on textarea at bounding box center [377, 445] width 630 height 28
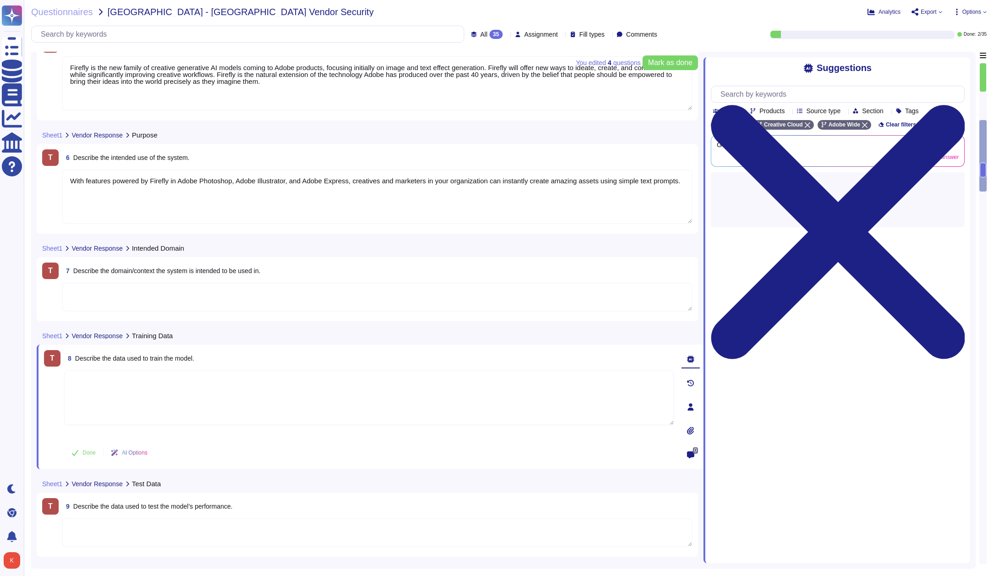
scroll to position [0, 0]
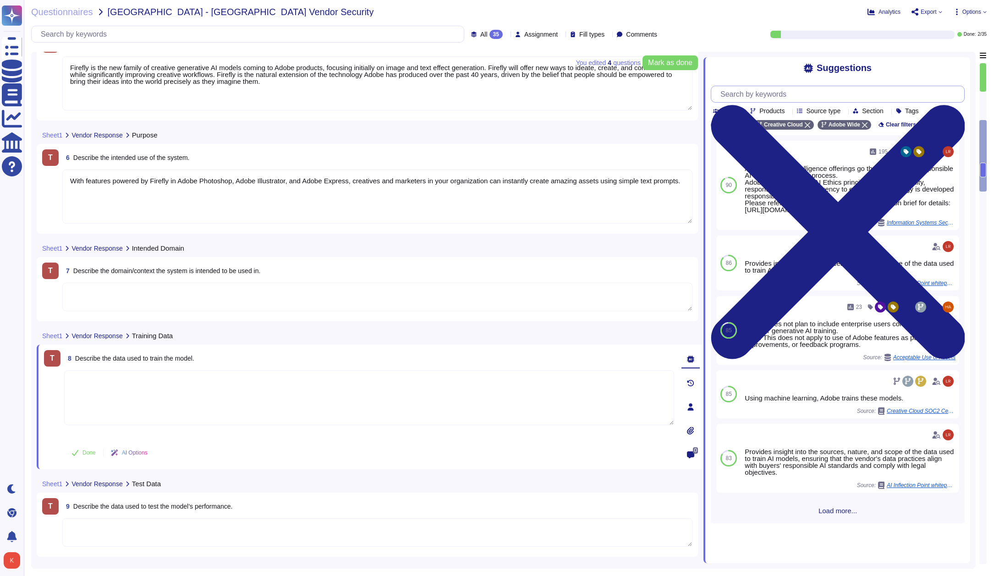
click at [807, 92] on input "text" at bounding box center [840, 94] width 248 height 16
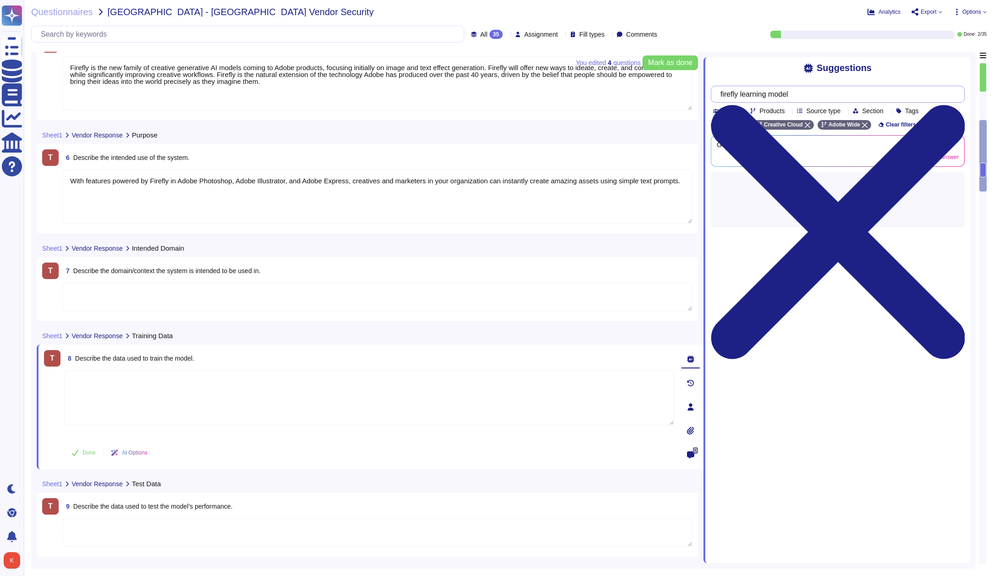
type input "firefly learning model"
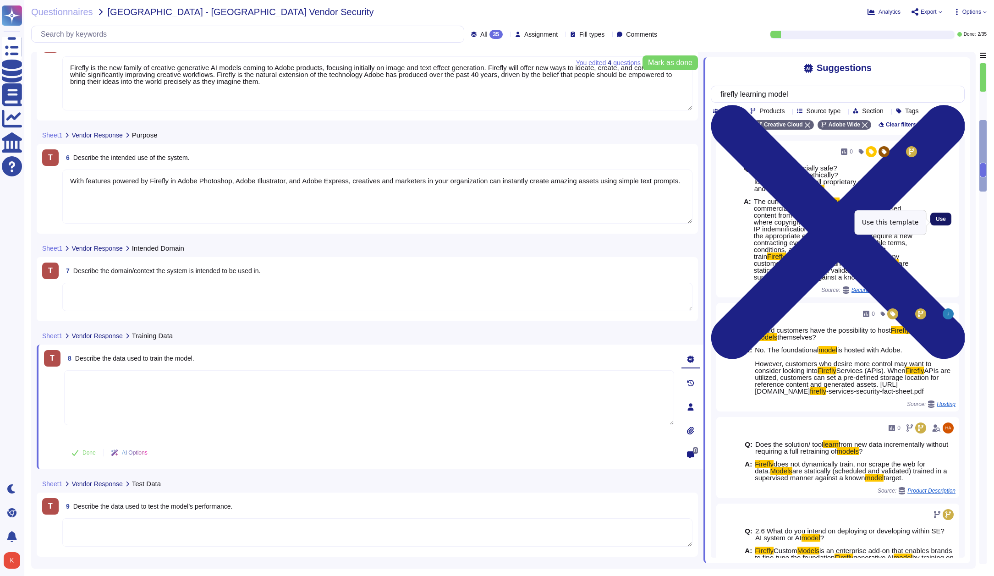
click at [942, 219] on span "Use" at bounding box center [941, 218] width 10 height 5
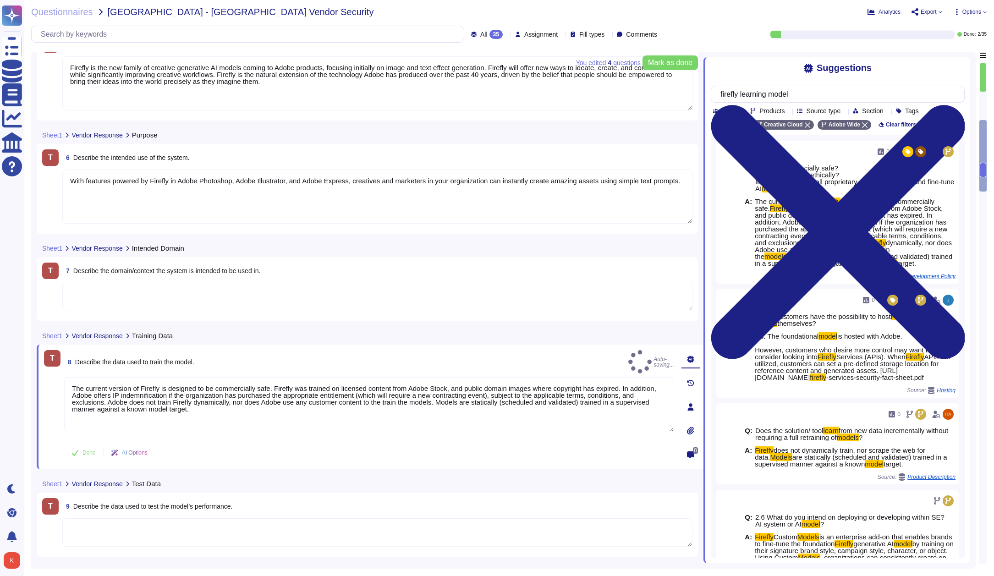
type textarea "The current version of Firefly is designed to be commercially safe. Firefly was…"
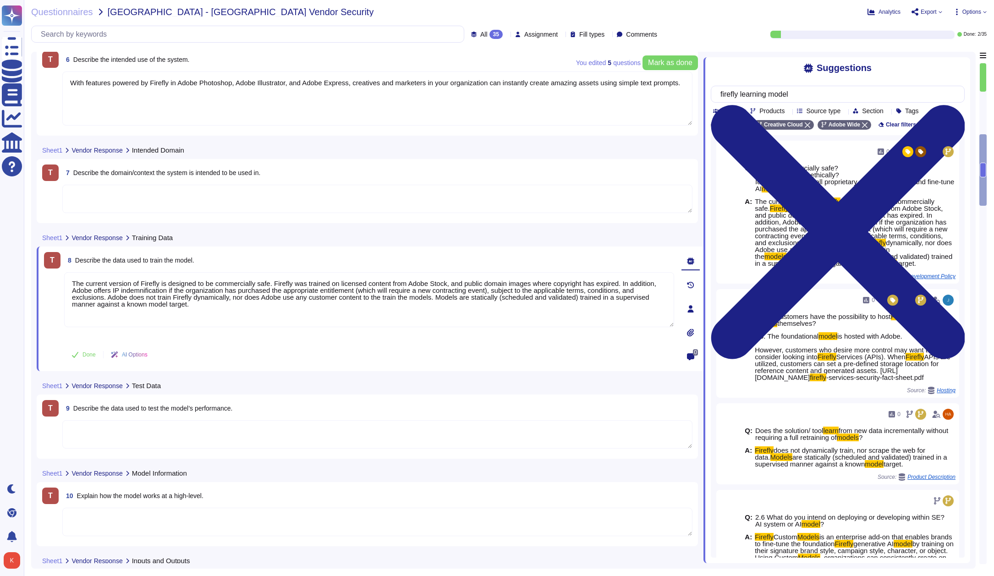
scroll to position [566, 0]
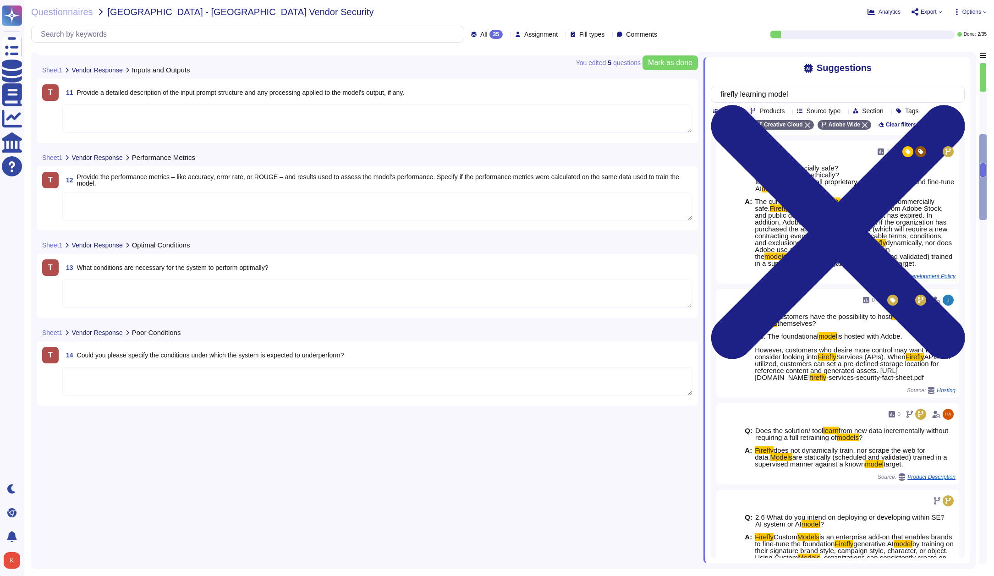
type textarea "With features powered by Firefly in Adobe Photoshop, Adobe Illustrator, and Ado…"
type textarea "The current version of Firefly is designed to be commercially safe. Firefly was…"
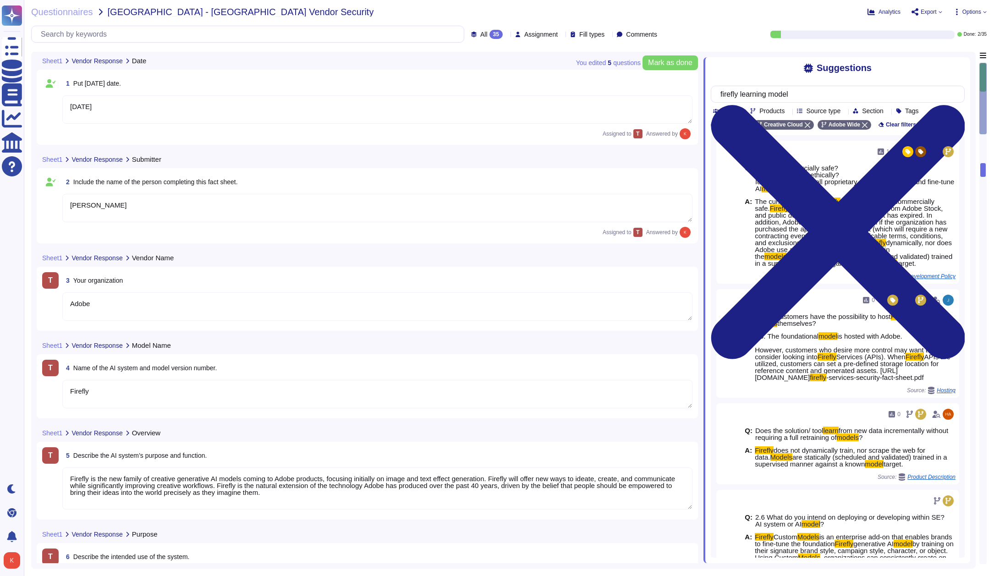
type textarea "[DATE]"
type textarea "[PERSON_NAME]"
type textarea "Adobe"
type textarea "Firefly"
type textarea "Firefly is the new family of creative generative AI models coming to Adobe prod…"
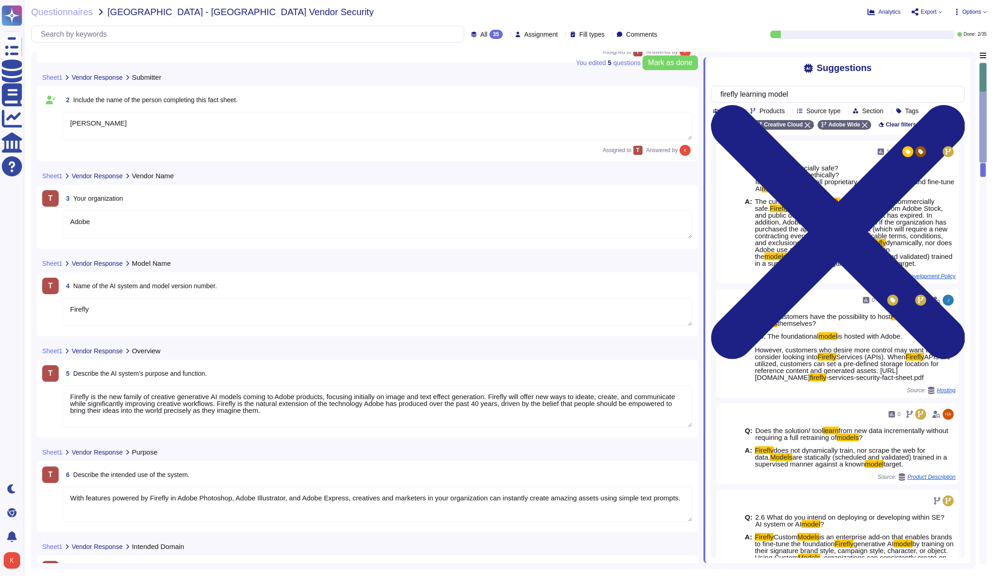
scroll to position [1, 0]
click at [543, 38] on div "Assignment" at bounding box center [538, 34] width 46 height 9
click at [561, 35] on icon at bounding box center [561, 35] width 0 height 0
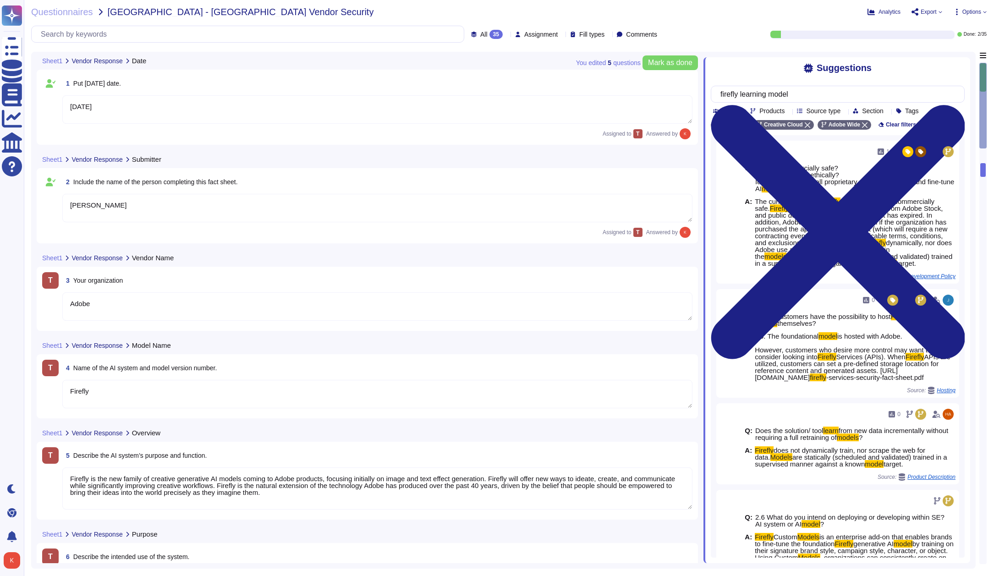
scroll to position [0, 0]
click at [634, 132] on div "T" at bounding box center [637, 133] width 9 height 9
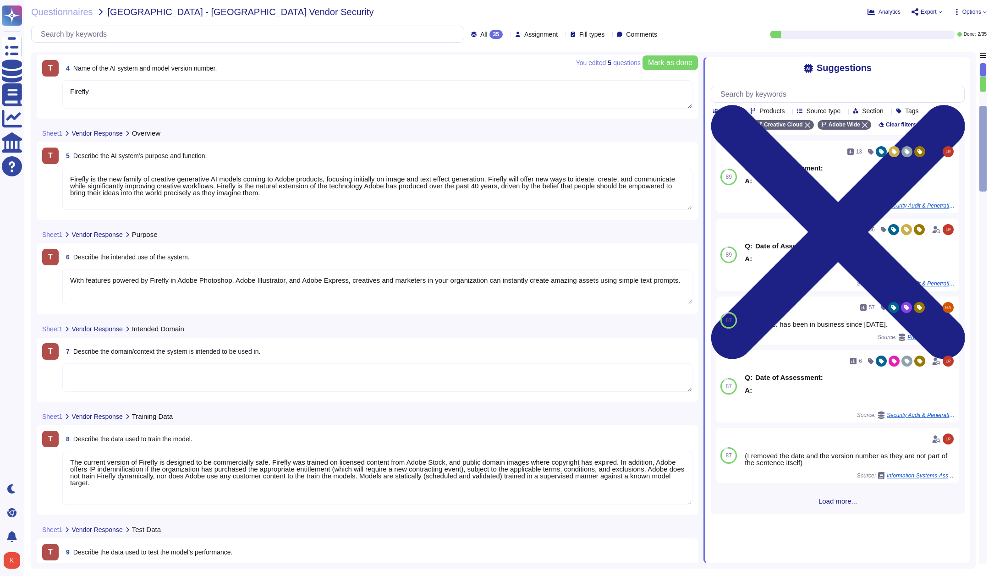
scroll to position [334, 0]
click at [129, 374] on textarea at bounding box center [377, 376] width 630 height 28
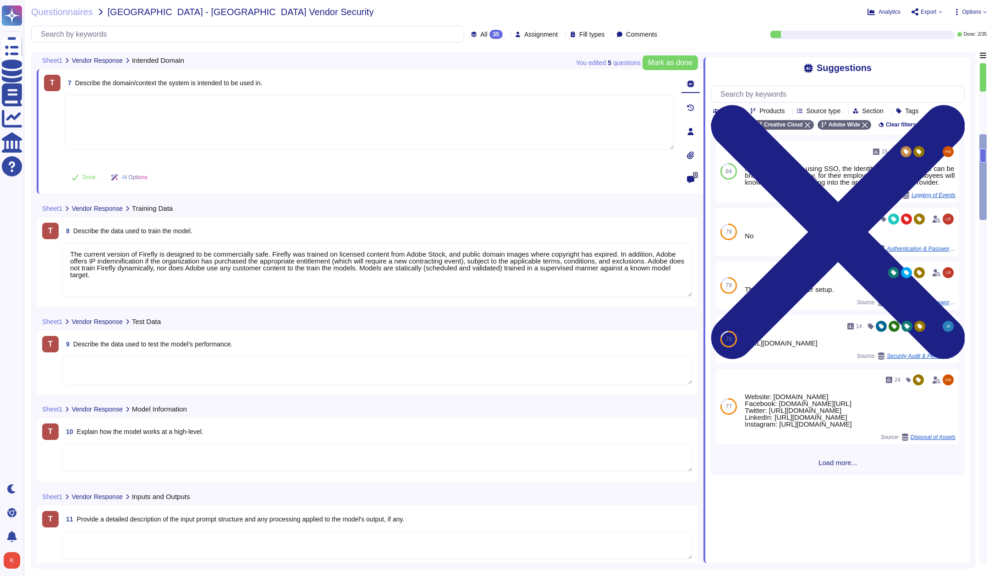
scroll to position [592, 0]
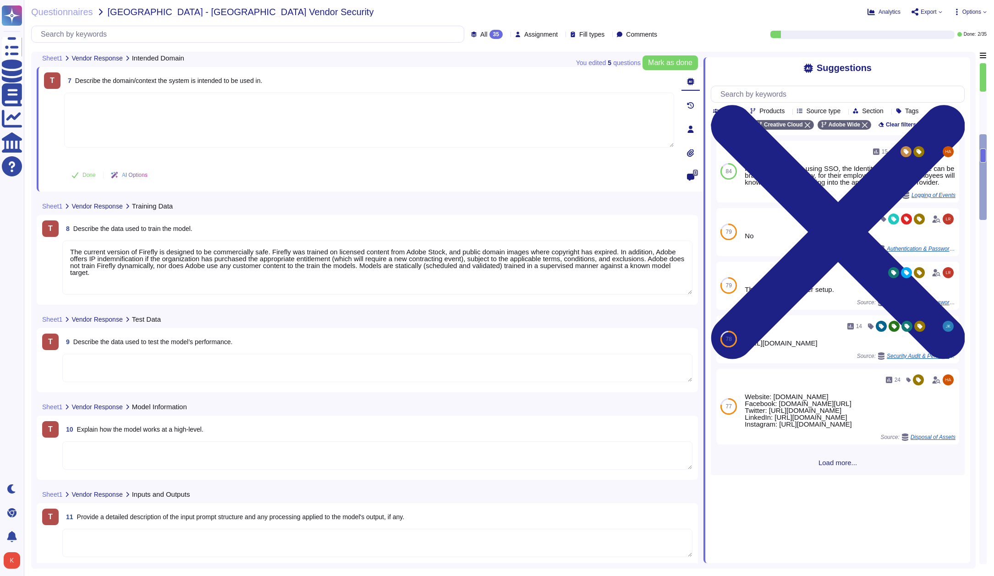
type textarea "With features powered by Firefly in Adobe Photoshop, Adobe Illustrator, and Ado…"
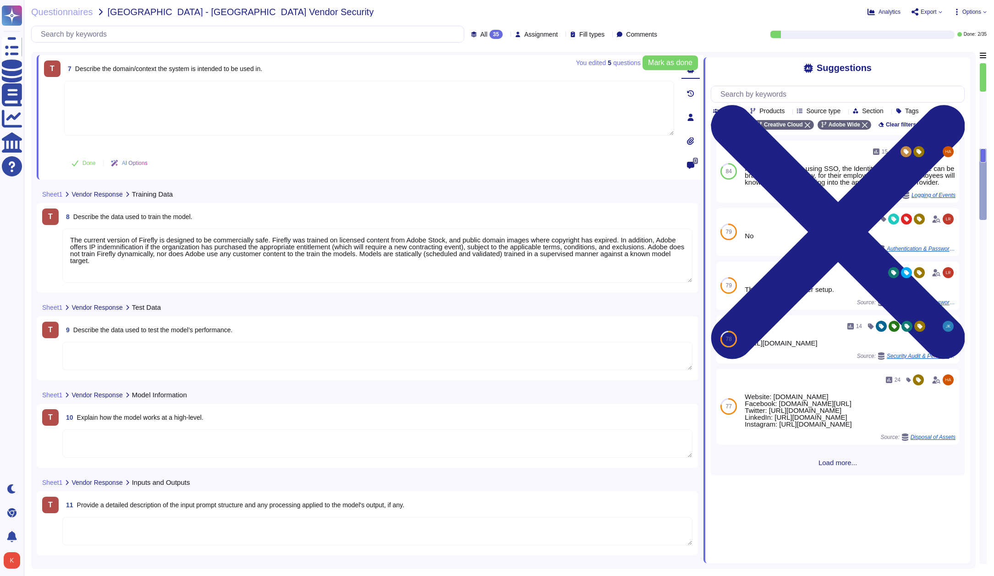
scroll to position [599, 0]
click at [159, 363] on textarea at bounding box center [377, 355] width 630 height 28
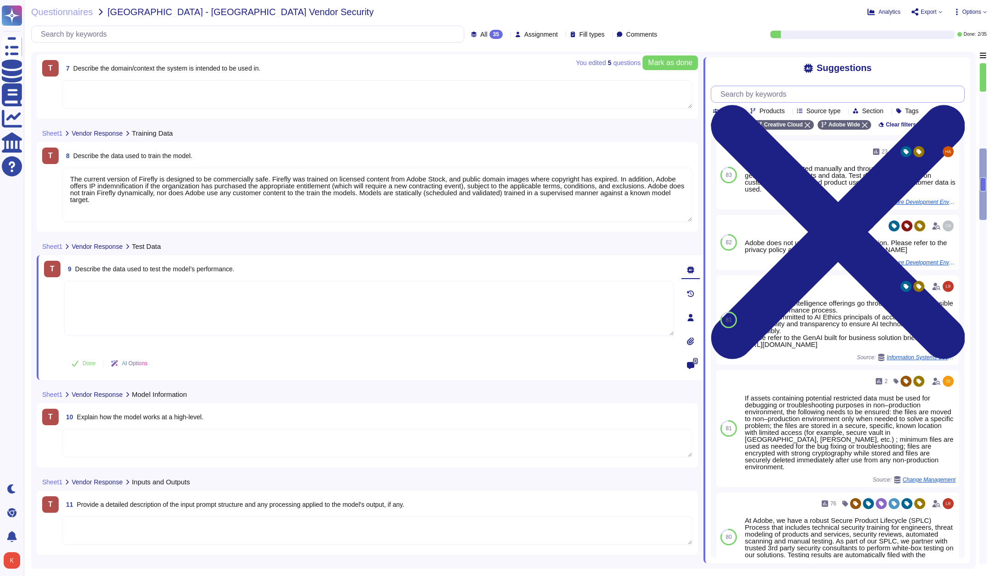
click at [794, 94] on input "text" at bounding box center [840, 94] width 248 height 16
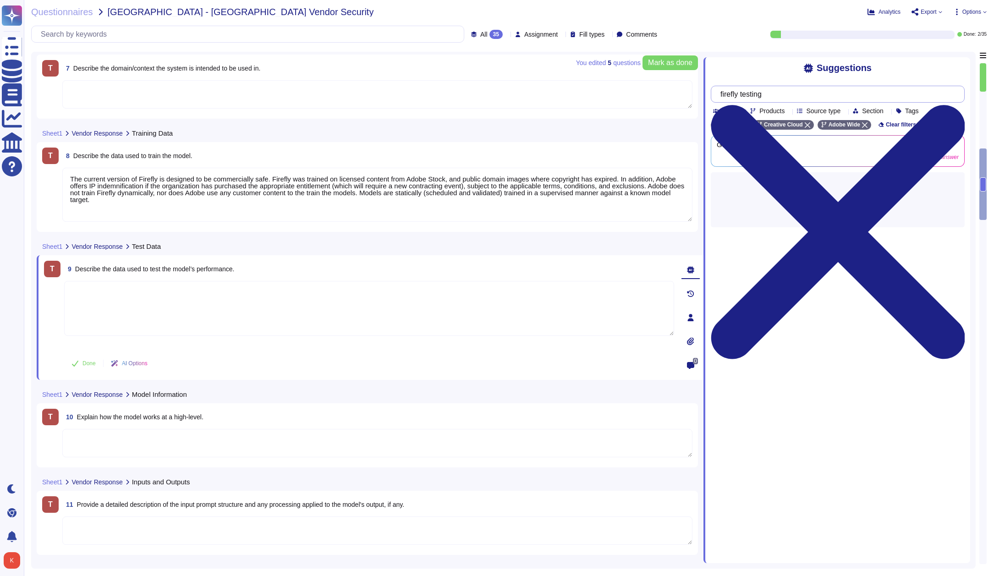
type input "firefly testing"
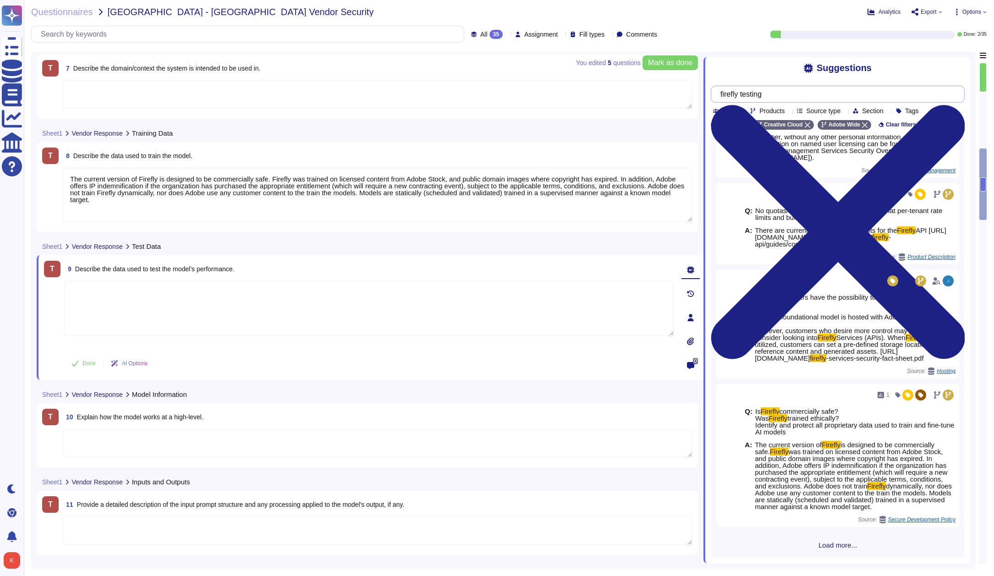
scroll to position [262, 0]
click at [849, 546] on span "Load more..." at bounding box center [838, 545] width 254 height 7
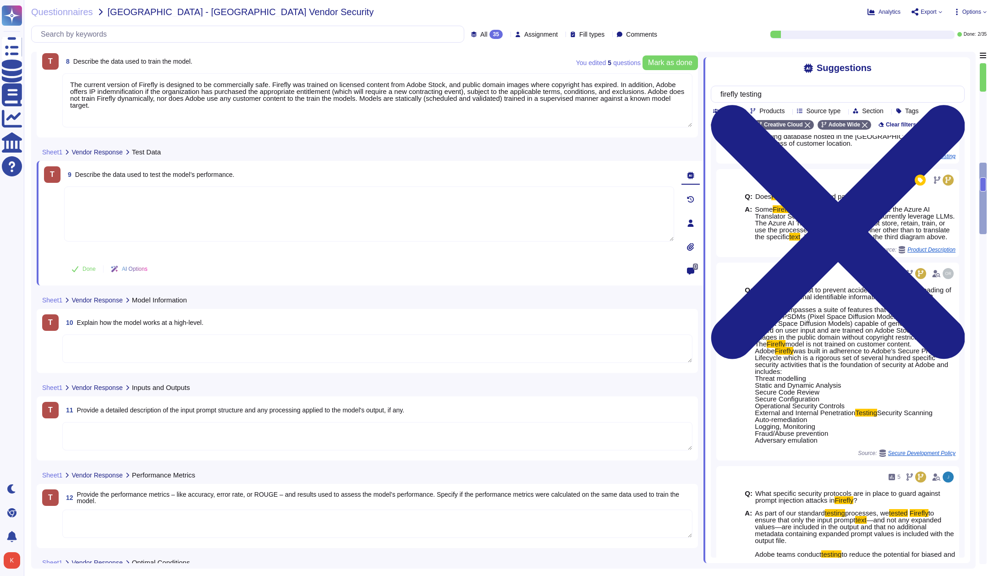
scroll to position [694, 0]
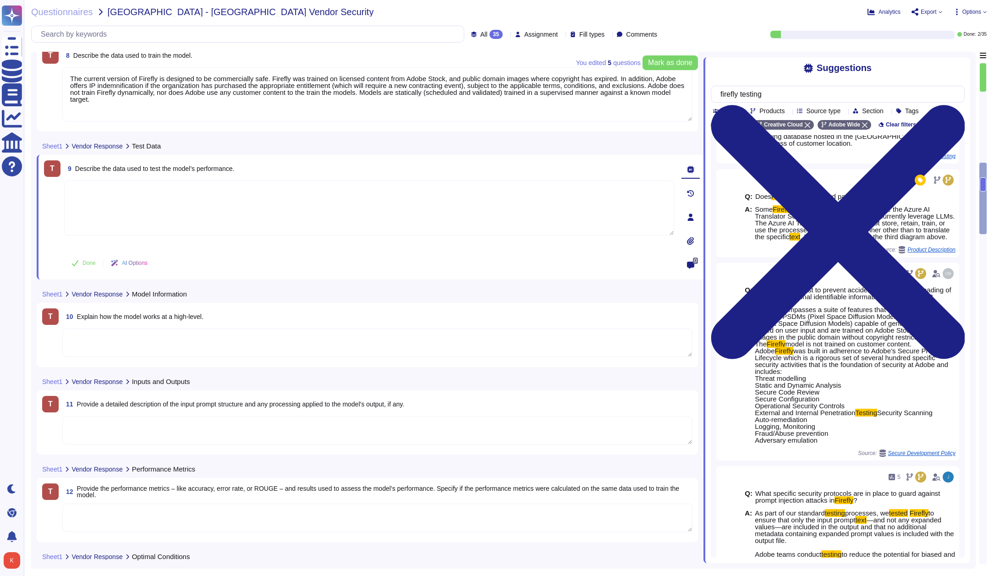
click at [132, 336] on textarea at bounding box center [377, 343] width 630 height 28
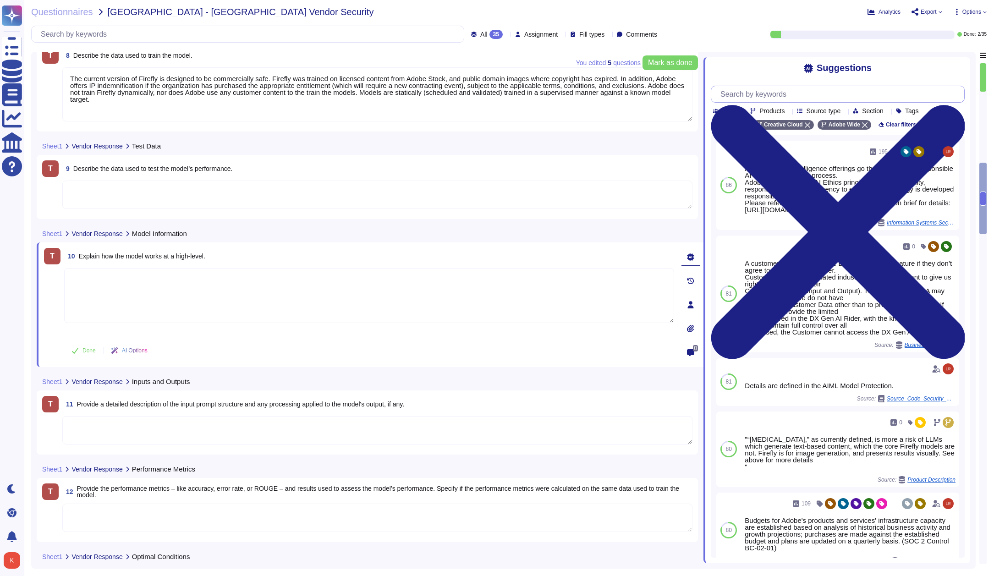
click at [796, 92] on input "text" at bounding box center [840, 94] width 248 height 16
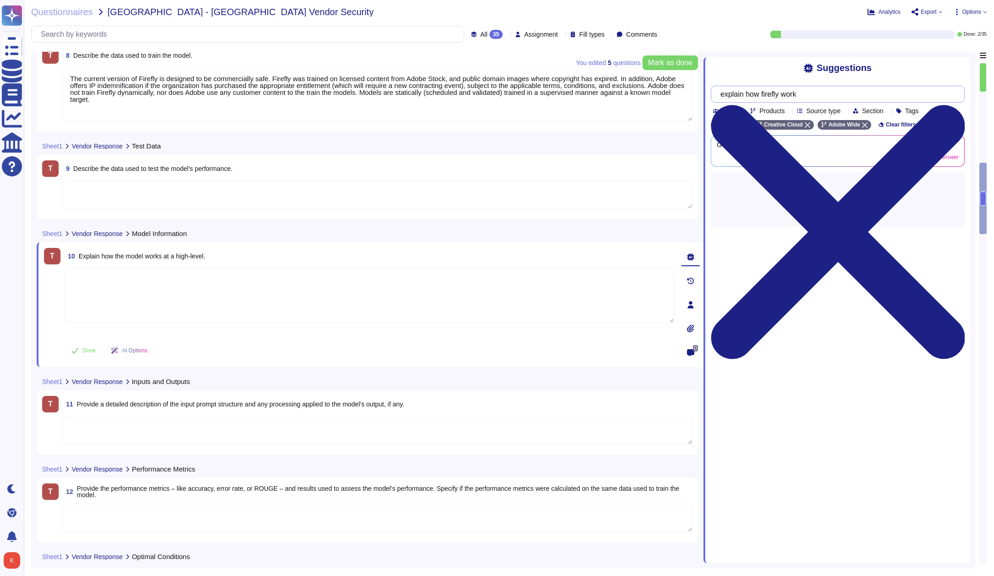
type input "explain how firefly works"
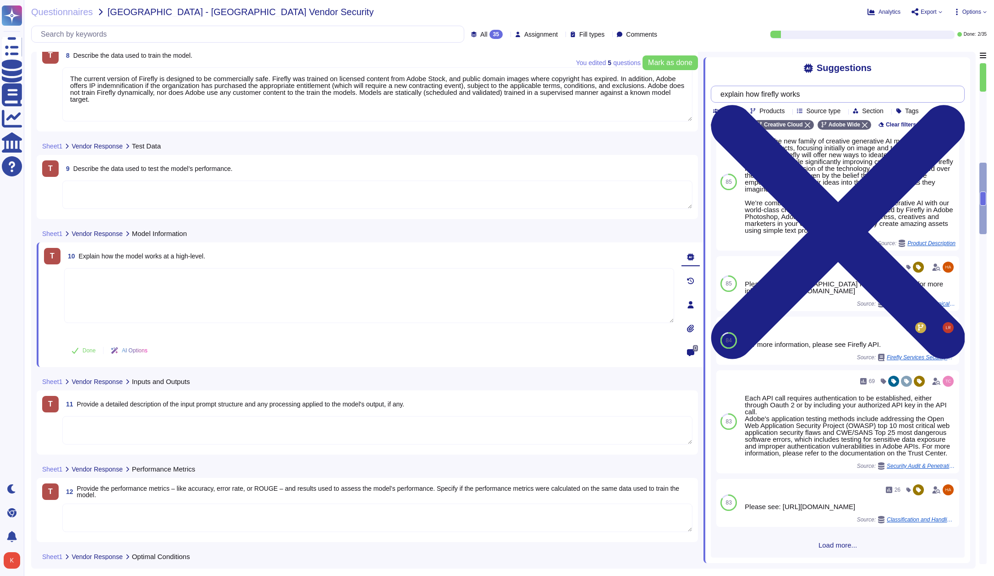
scroll to position [42, 0]
click at [842, 548] on span "Load more..." at bounding box center [838, 545] width 254 height 7
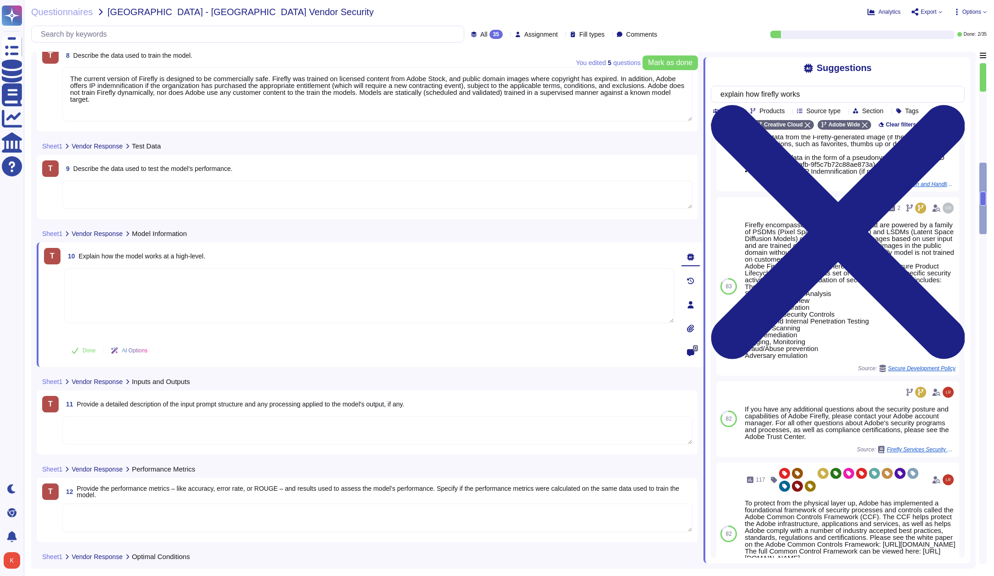
scroll to position [639, 0]
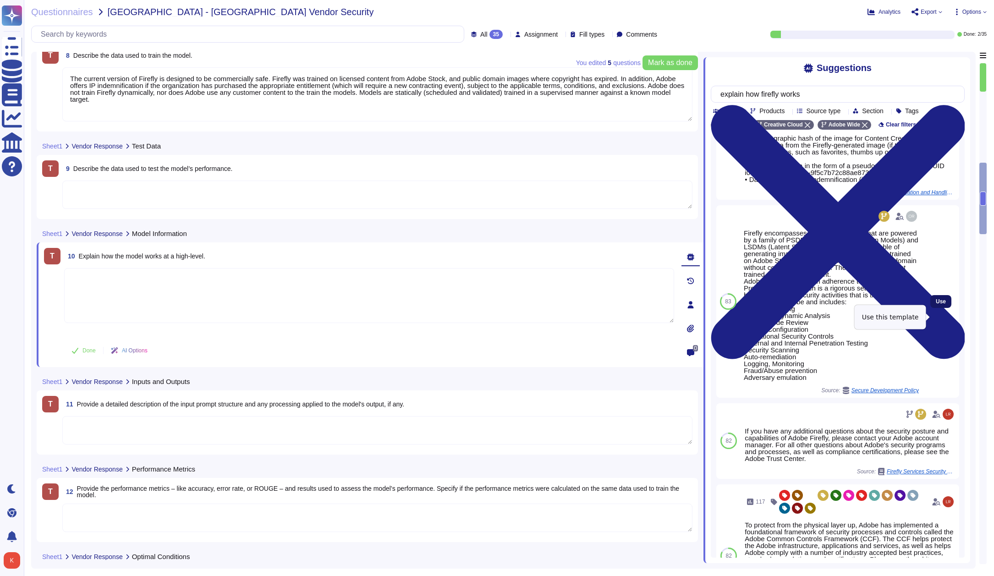
click at [948, 308] on button "Use" at bounding box center [940, 301] width 21 height 13
type textarea "Firefly encompasses a suite of features that are powered by a family of PSDMs (…"
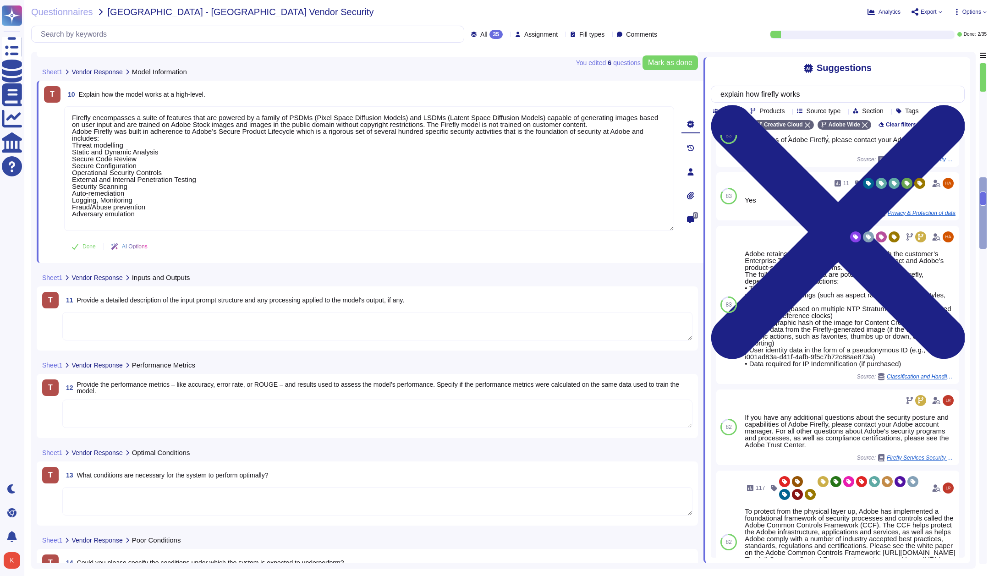
scroll to position [857, 0]
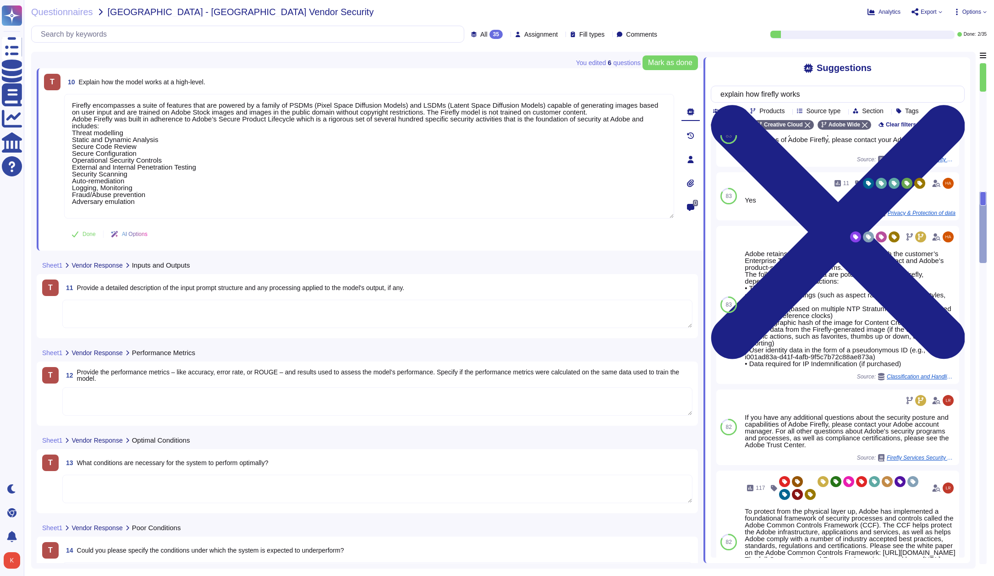
click at [166, 316] on textarea at bounding box center [377, 314] width 630 height 28
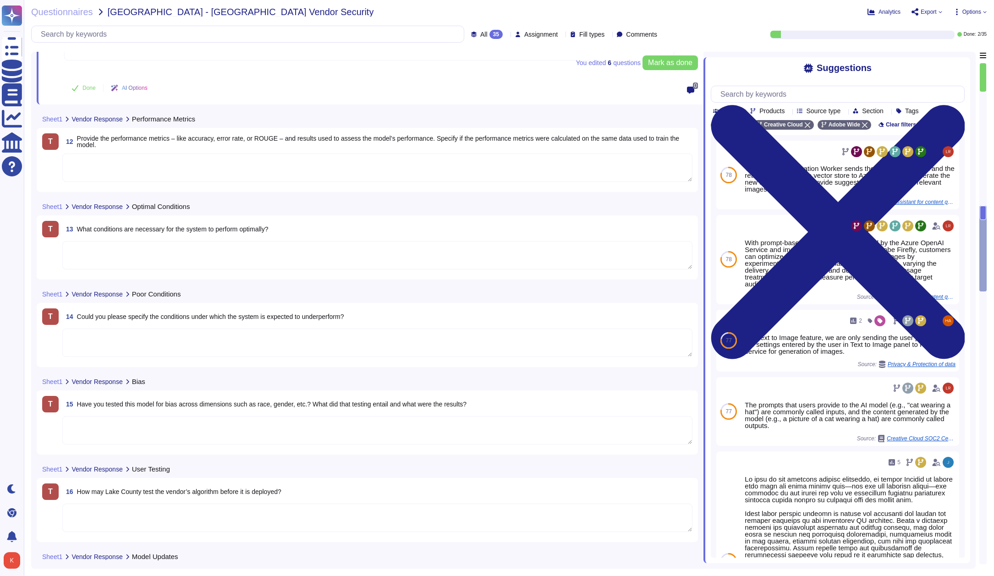
scroll to position [1133, 0]
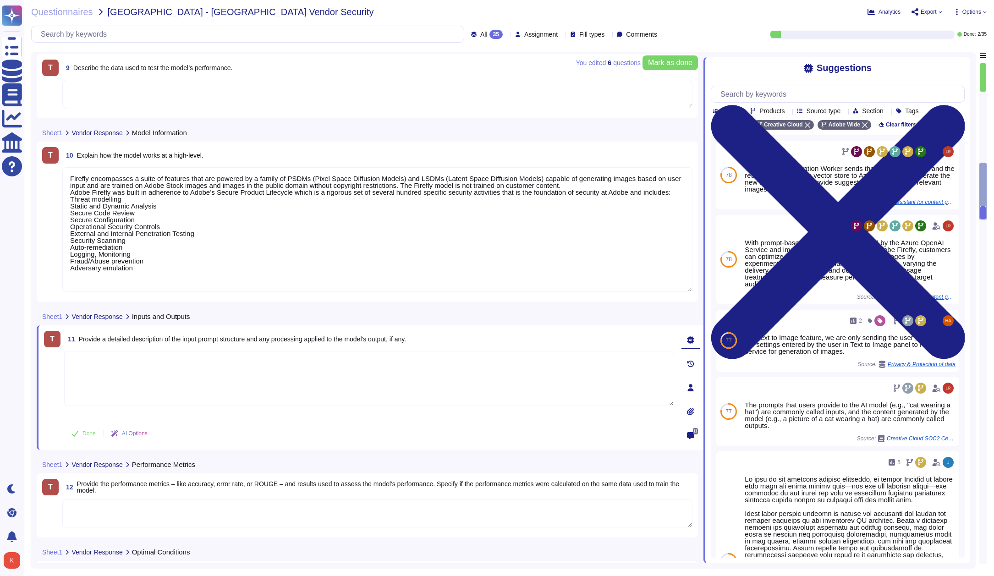
type textarea "The current version of Firefly is designed to be commercially safe. Firefly was…"
type textarea "Firefly encompasses a suite of features that are powered by a family of PSDMs (…"
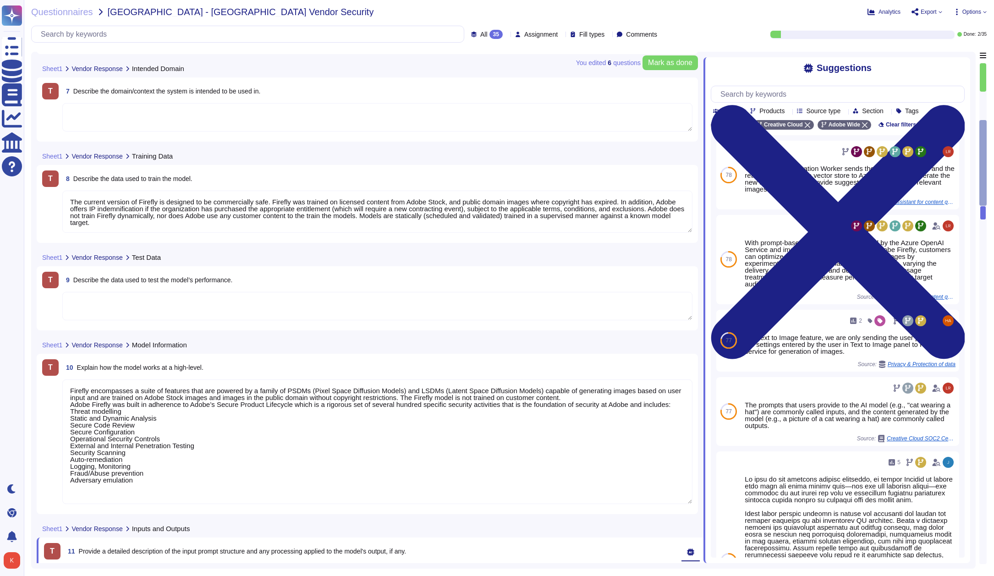
type textarea "Firefly is the new family of creative generative AI models coming to Adobe prod…"
type textarea "With features powered by Firefly in Adobe Photoshop, Adobe Illustrator, and Ado…"
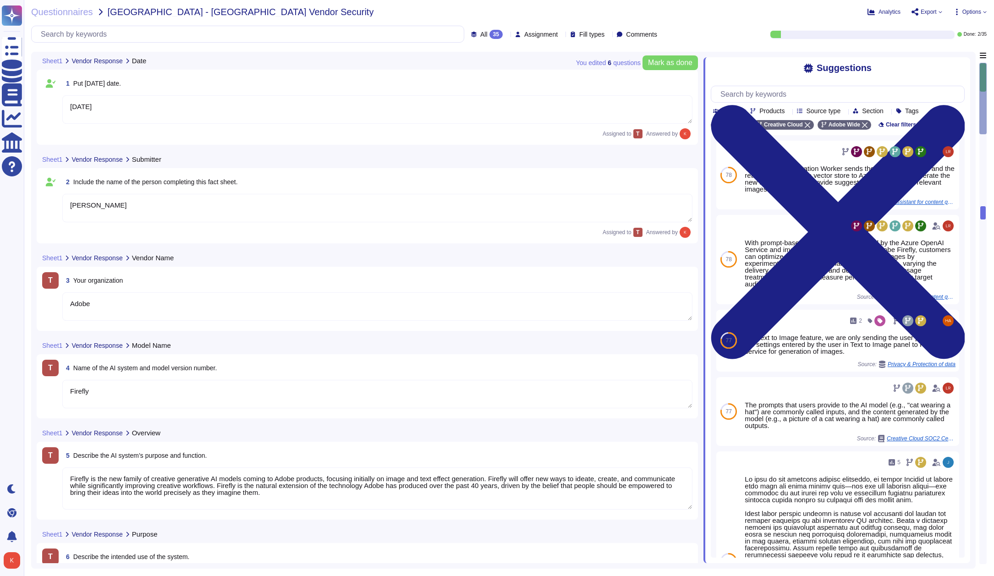
type textarea "[DATE]"
type textarea "[PERSON_NAME]"
type textarea "Adobe"
type textarea "Firefly"
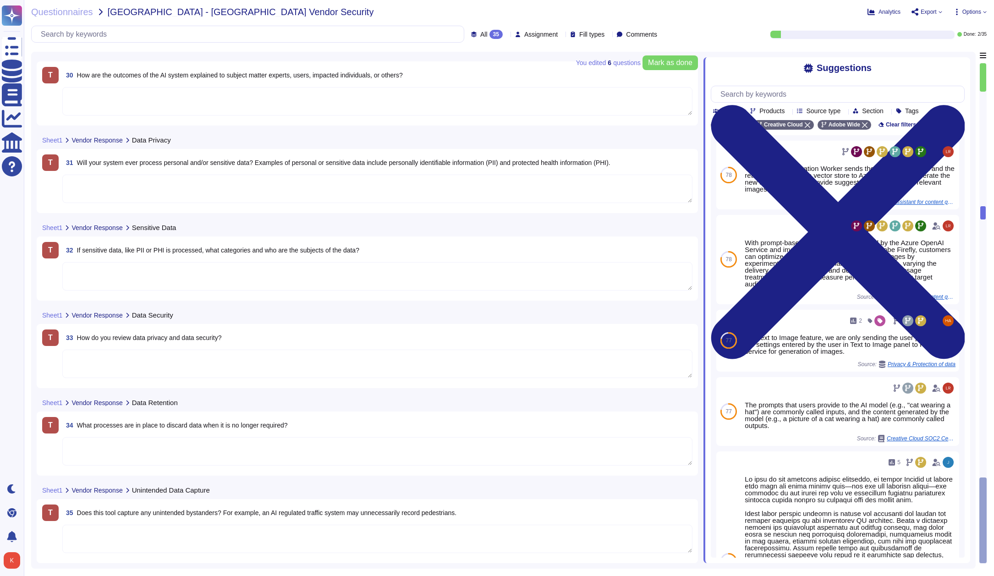
scroll to position [0, 0]
click at [973, 13] on span "Options" at bounding box center [971, 11] width 19 height 5
click at [957, 27] on p "Autofill" at bounding box center [968, 37] width 22 height 29
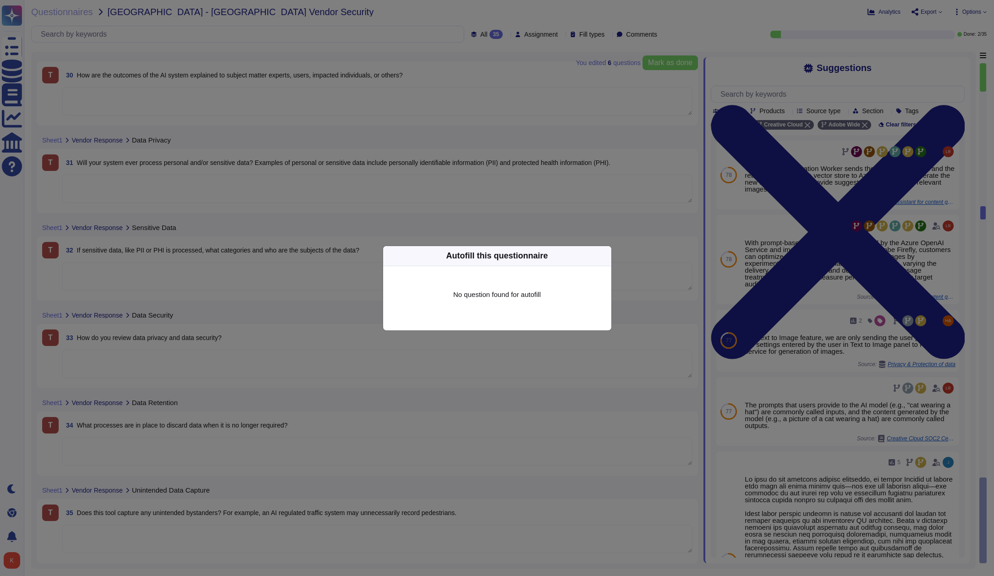
click at [605, 260] on div "Autofill this questionnaire" at bounding box center [497, 256] width 228 height 20
click at [606, 285] on icon at bounding box center [694, 373] width 176 height 176
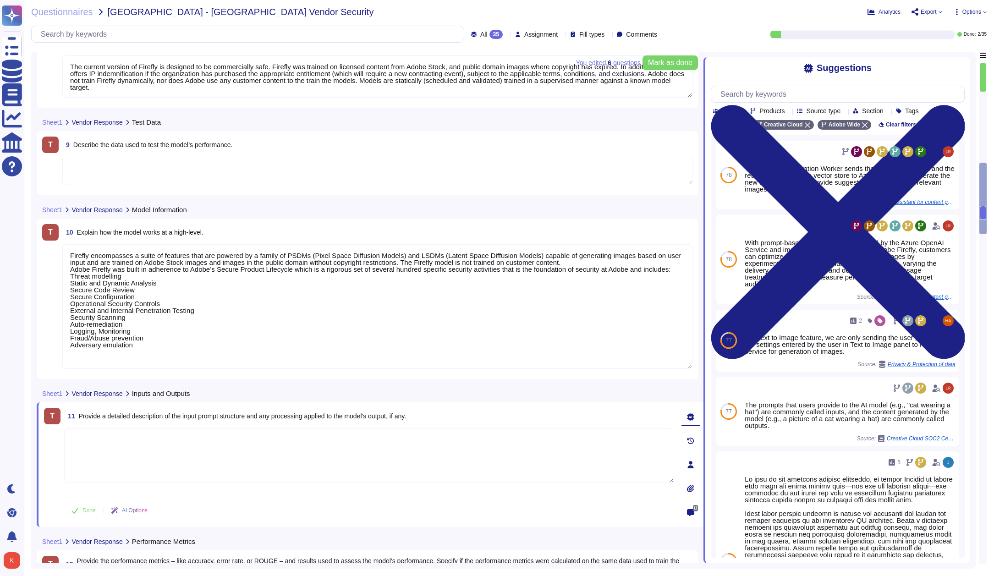
type textarea "The current version of Firefly is designed to be commercially safe. Firefly was…"
type textarea "Firefly encompasses a suite of features that are powered by a family of PSDMs (…"
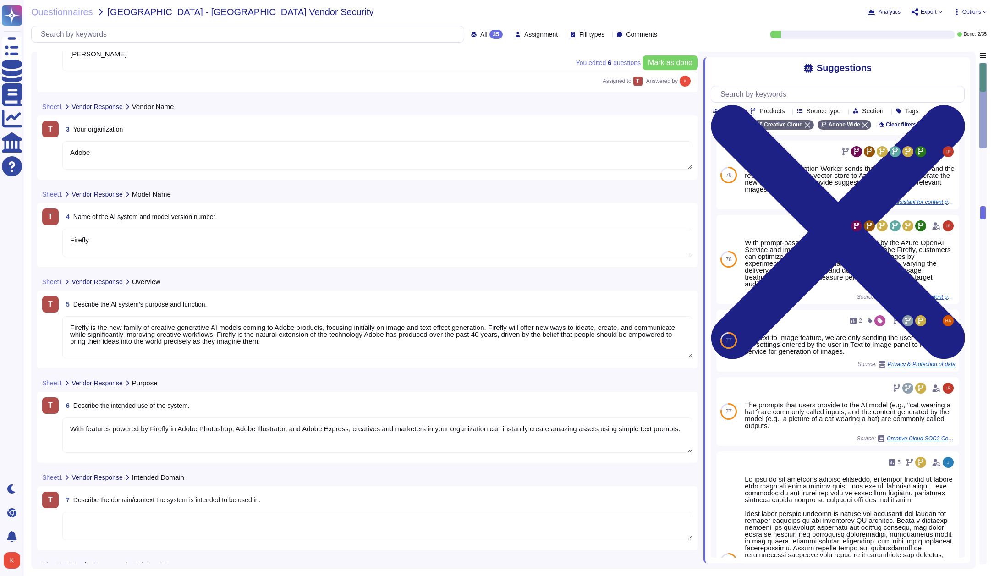
type textarea "[DATE]"
type textarea "[PERSON_NAME]"
type textarea "Adobe"
type textarea "Firefly"
type textarea "Firefly is the new family of creative generative AI models coming to Adobe prod…"
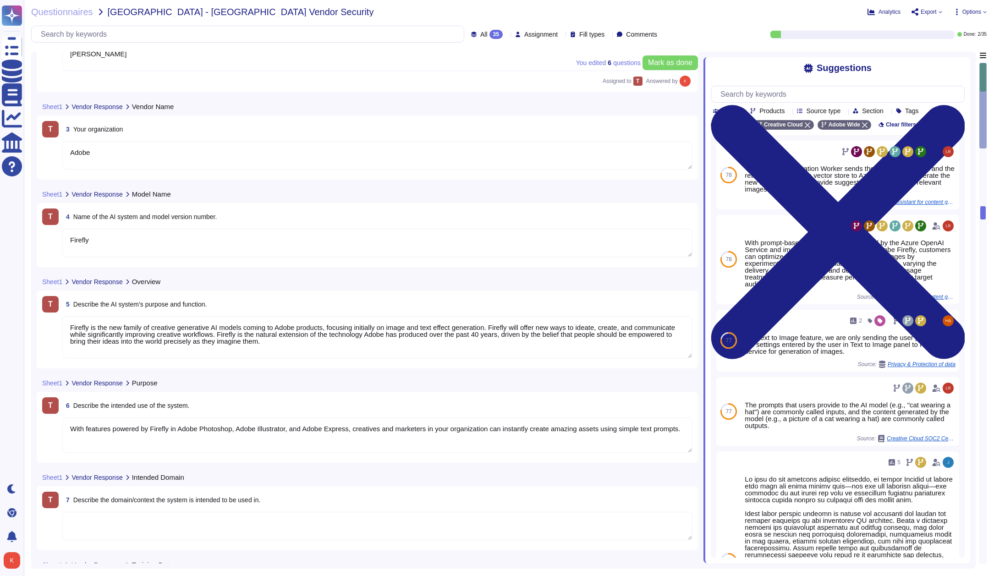
type textarea "With features powered by Firefly in Adobe Photoshop, Adobe Illustrator, and Ado…"
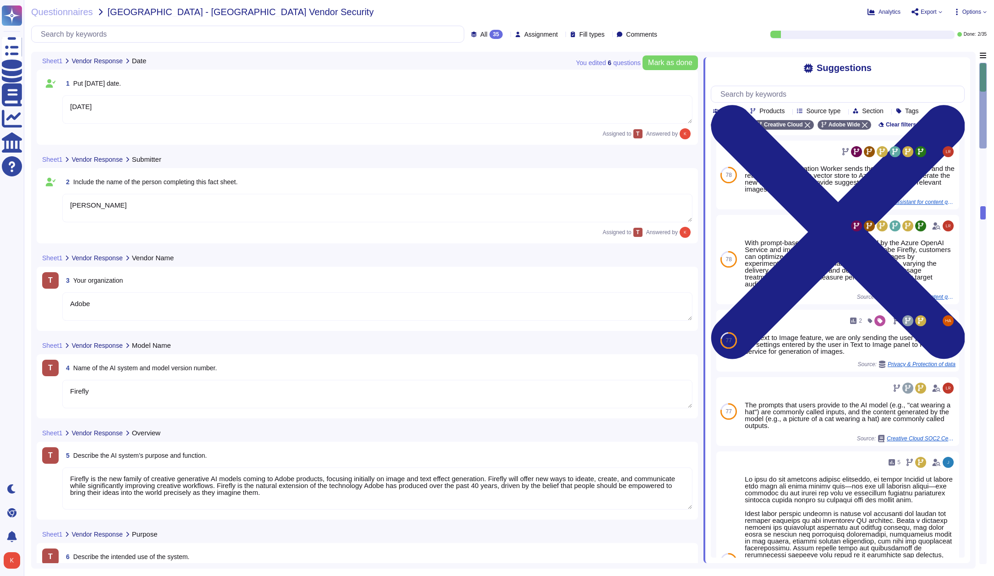
click at [581, 33] on span "Fill types" at bounding box center [591, 34] width 25 height 6
click at [569, 55] on div at bounding box center [567, 57] width 7 height 7
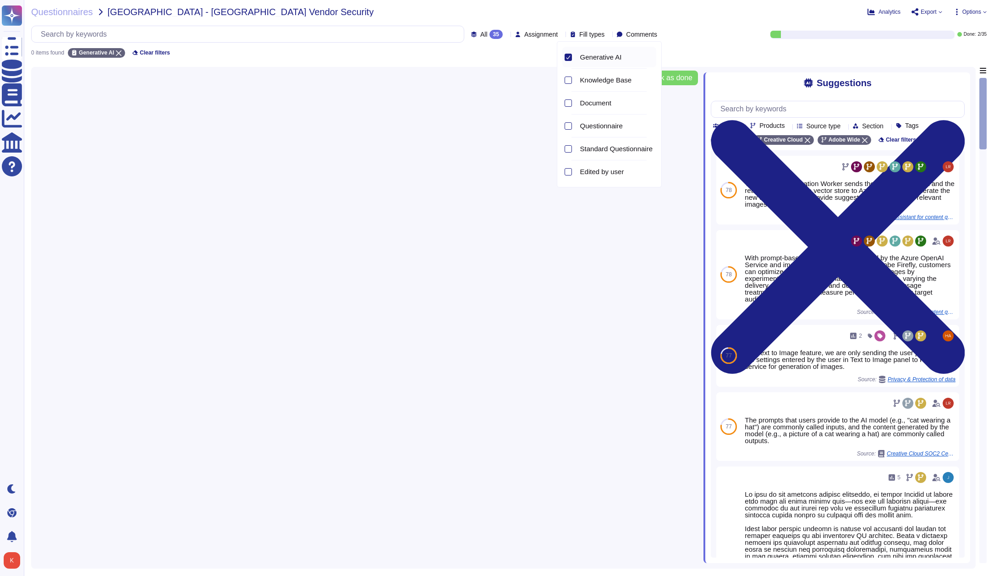
click at [569, 55] on icon at bounding box center [568, 57] width 5 height 5
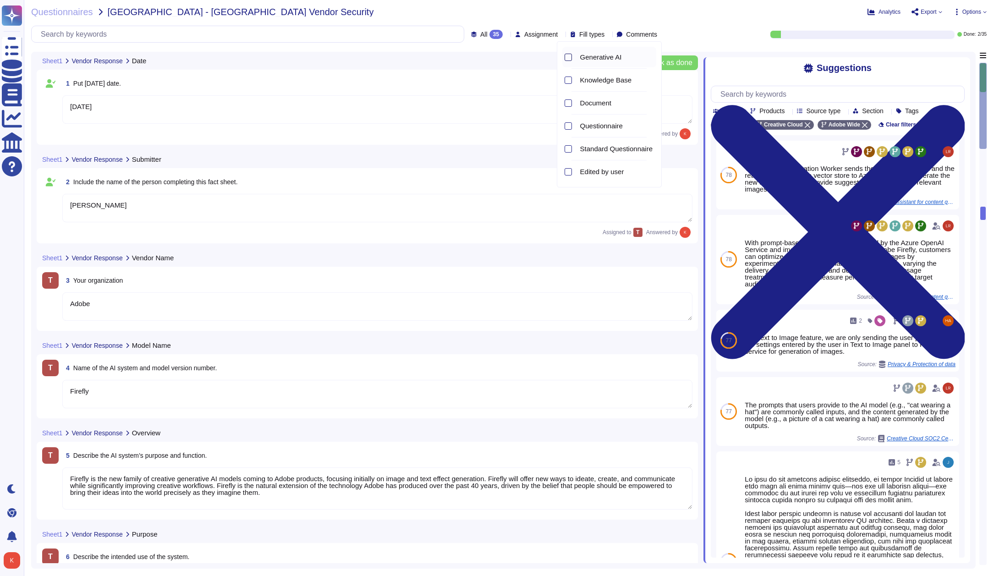
type textarea "[DATE]"
type textarea "[PERSON_NAME]"
type textarea "Adobe"
type textarea "Firefly"
type textarea "Firefly is the new family of creative generative AI models coming to Adobe prod…"
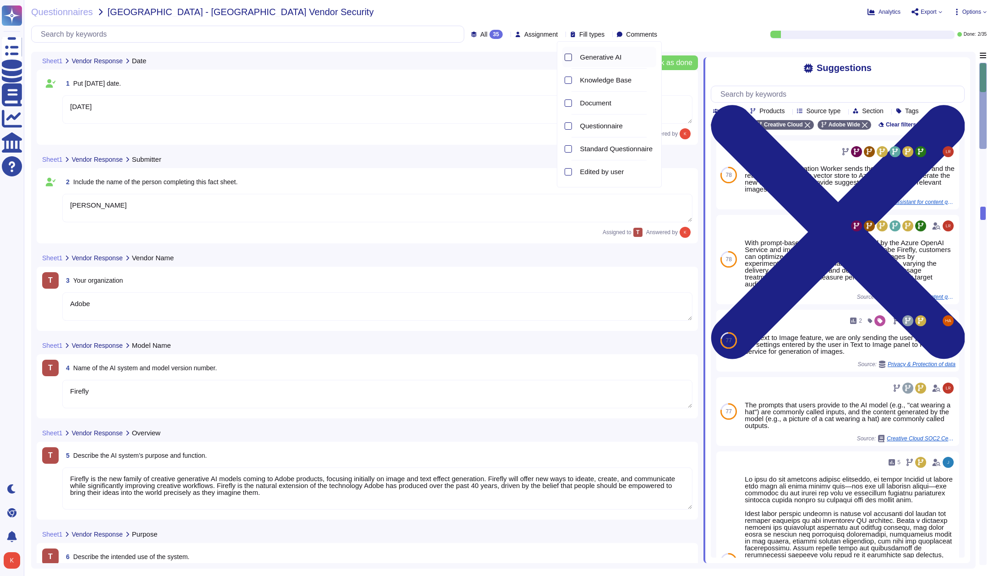
type textarea "With features powered by Firefly in Adobe Photoshop, Adobe Illustrator, and Ado…"
type textarea "The current version of Firefly is designed to be commercially safe. Firefly was…"
click at [638, 34] on span "Comments" at bounding box center [641, 34] width 31 height 6
click at [921, 13] on span "Export" at bounding box center [928, 11] width 16 height 5
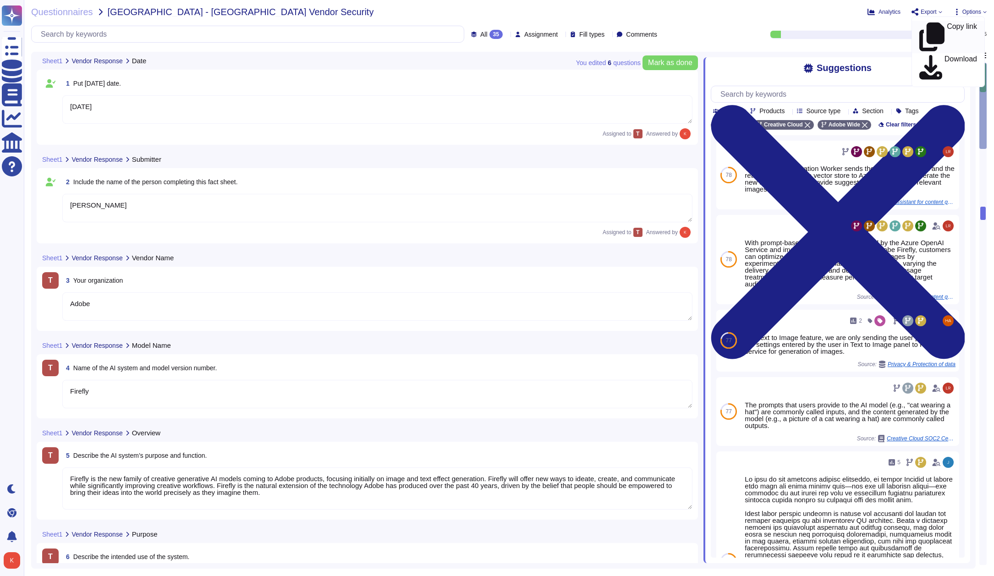
click at [926, 25] on div "Copy link" at bounding box center [948, 36] width 58 height 29
drag, startPoint x: 980, startPoint y: 13, endPoint x: 976, endPoint y: 16, distance: 4.7
click at [980, 13] on icon "close" at bounding box center [980, 14] width 5 height 5
click at [969, 13] on div "Link copied to clipboard Questionnaires Knowledge Base Documents Analytics CAIQ…" at bounding box center [497, 288] width 994 height 576
drag, startPoint x: 980, startPoint y: 11, endPoint x: 984, endPoint y: 13, distance: 4.9
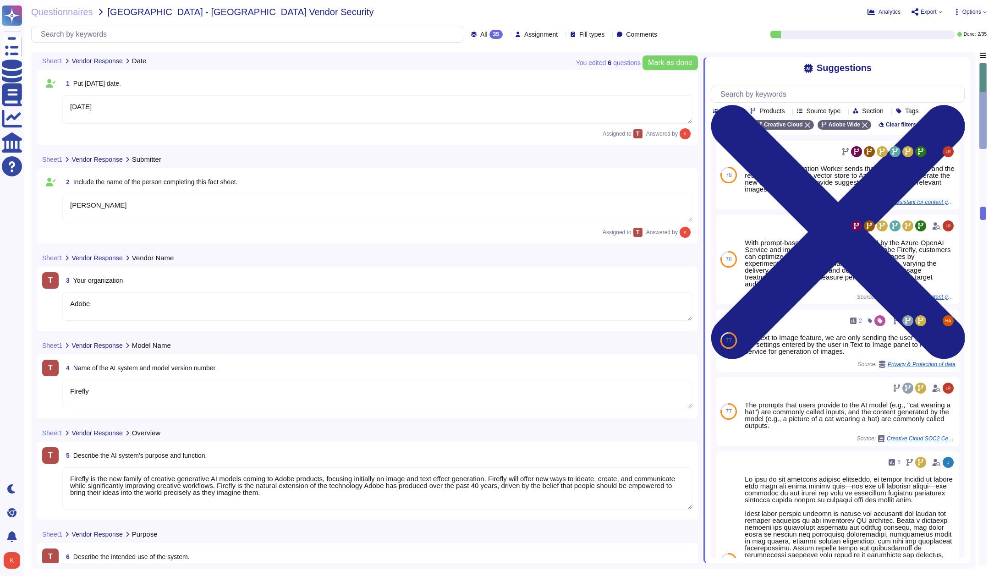
click at [980, 11] on span "Options" at bounding box center [971, 11] width 19 height 5
click at [957, 27] on p "Autofill" at bounding box center [968, 37] width 22 height 29
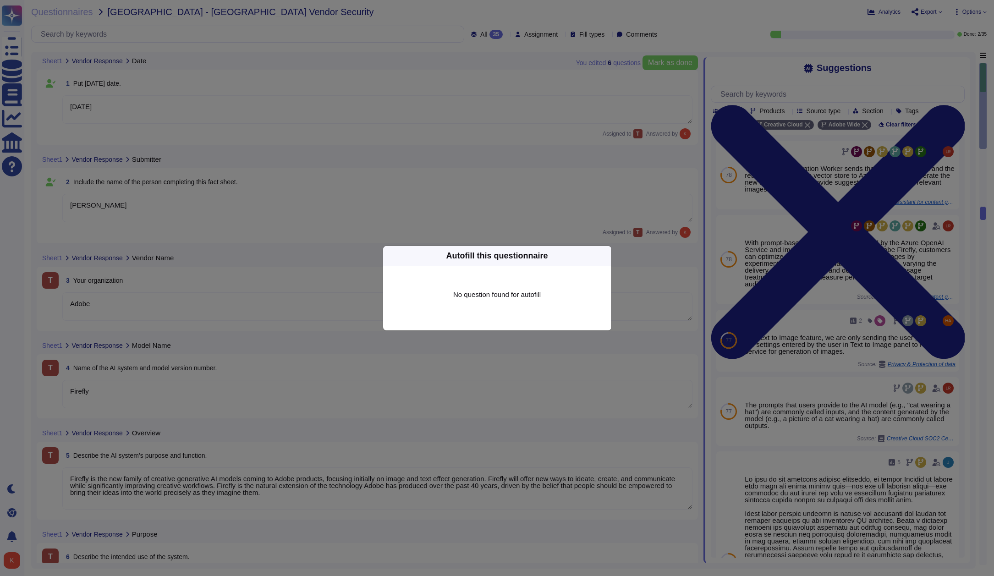
drag, startPoint x: 377, startPoint y: 179, endPoint x: 372, endPoint y: 182, distance: 6.2
click at [378, 179] on div "Autofill this questionnaire No question found for autofill" at bounding box center [497, 288] width 994 height 576
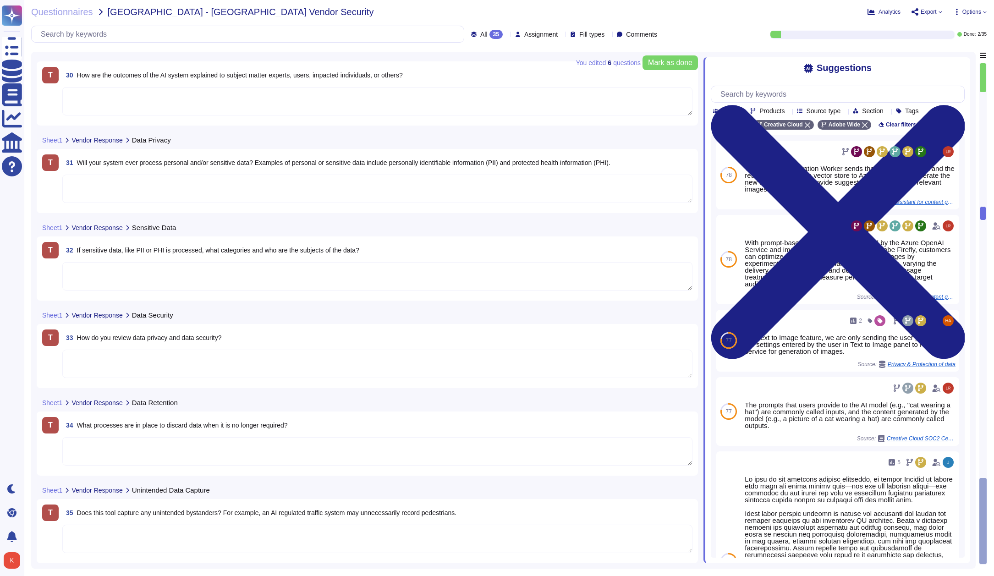
scroll to position [2582, 0]
click at [137, 542] on textarea at bounding box center [377, 539] width 630 height 28
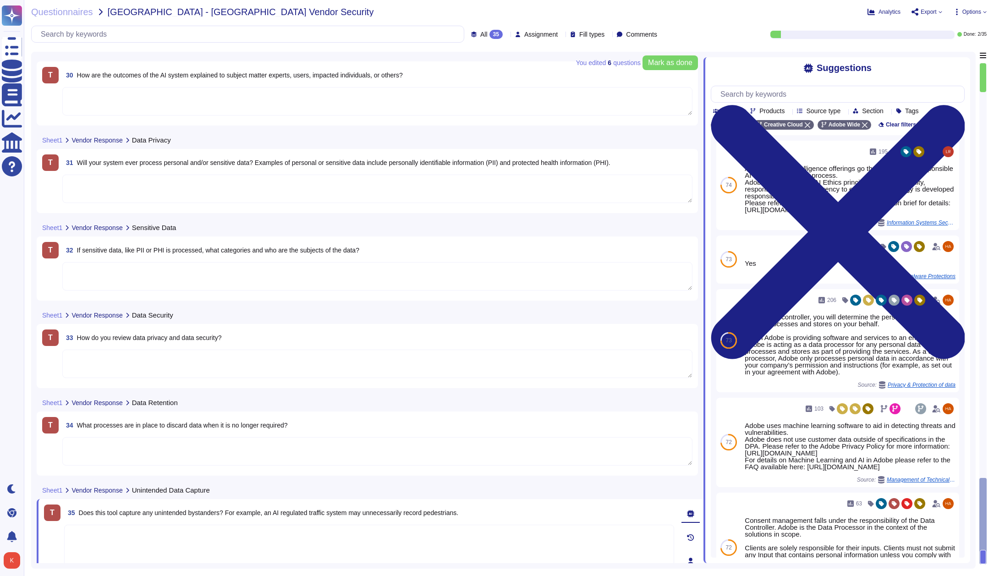
click at [973, 10] on span "Options" at bounding box center [971, 11] width 19 height 5
click at [962, 27] on div "Autofill" at bounding box center [950, 37] width 58 height 30
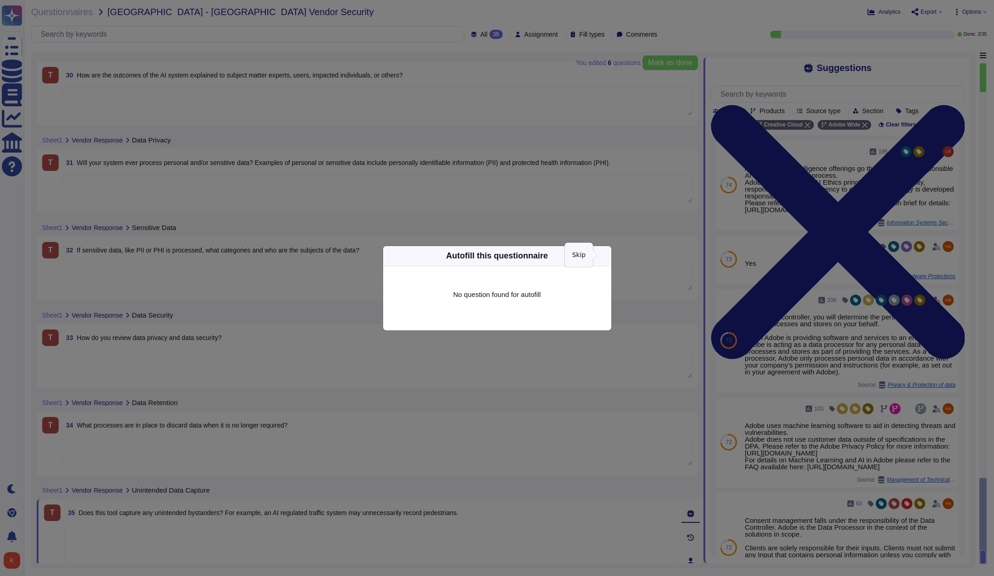
click at [606, 285] on icon at bounding box center [694, 373] width 176 height 176
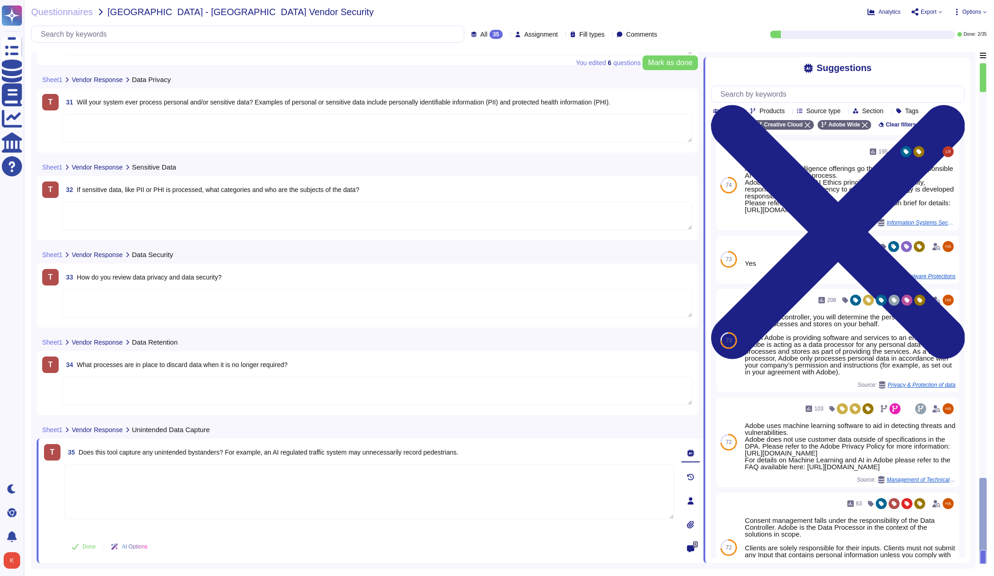
scroll to position [0, 0]
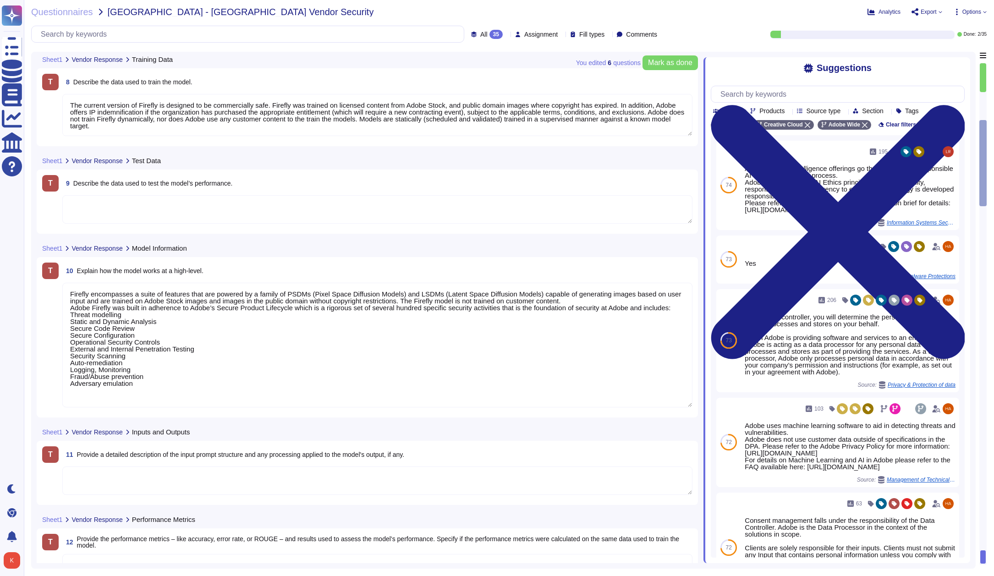
type textarea "Firefly is the new family of creative generative AI models coming to Adobe prod…"
type textarea "With features powered by Firefly in Adobe Photoshop, Adobe Illustrator, and Ado…"
type textarea "The current version of Firefly is designed to be commercially safe. Firefly was…"
type textarea "Firefly encompasses a suite of features that are powered by a family of PSDMs (…"
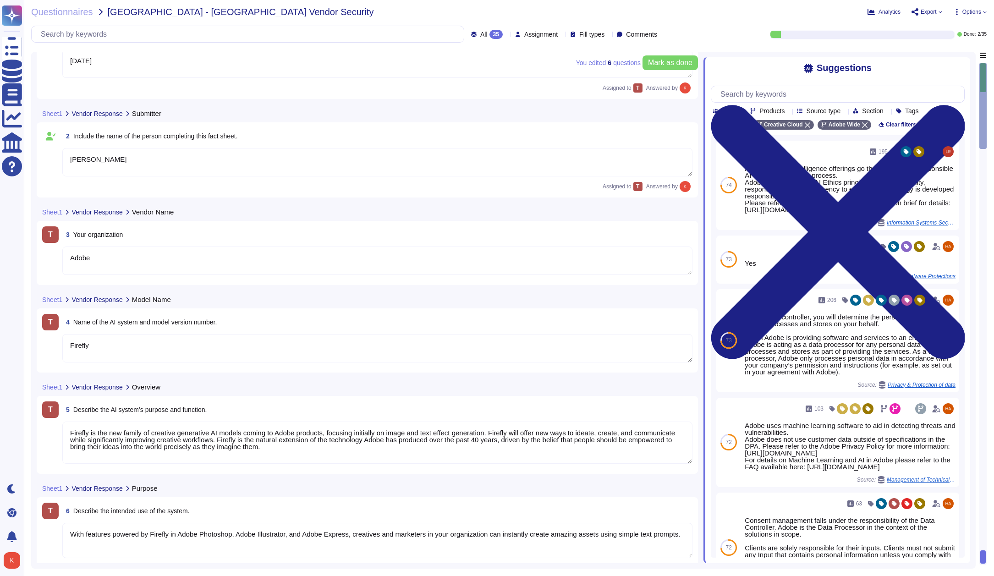
type textarea "[DATE]"
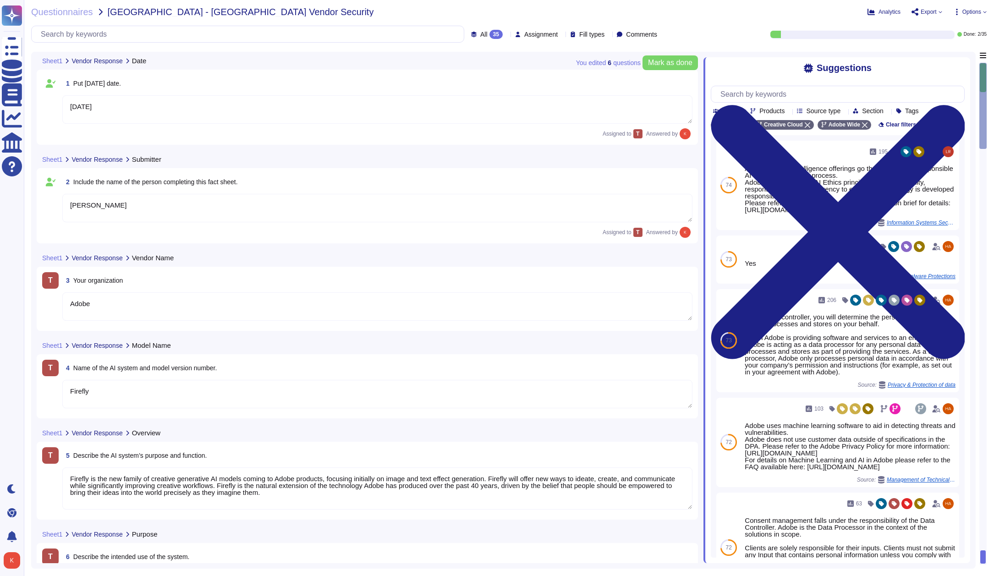
type textarea "[PERSON_NAME]"
type textarea "Adobe"
type textarea "Firefly"
click at [665, 62] on span "Mark as done" at bounding box center [670, 62] width 44 height 7
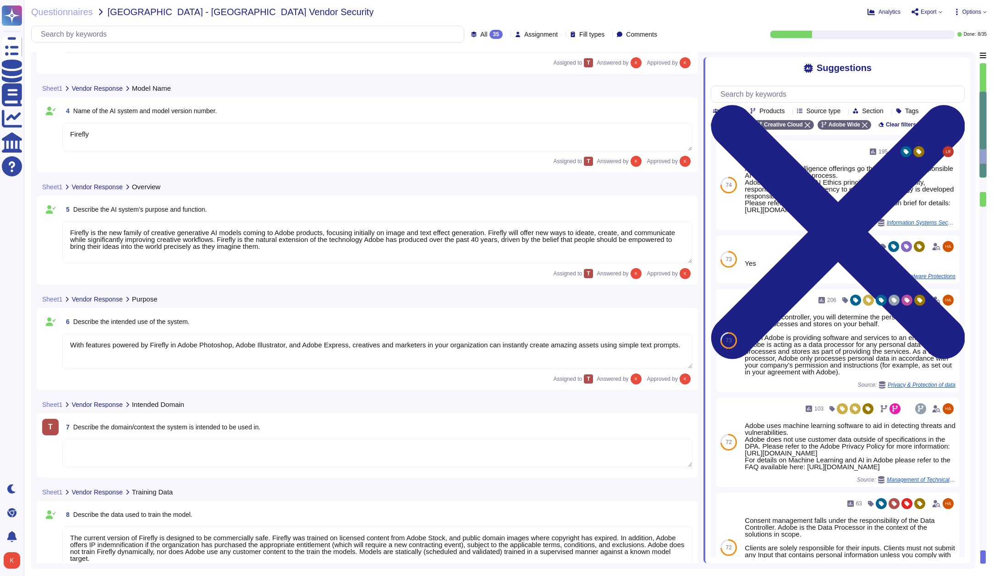
type textarea "Firefly encompasses a suite of features that are powered by a family of PSDMs (…"
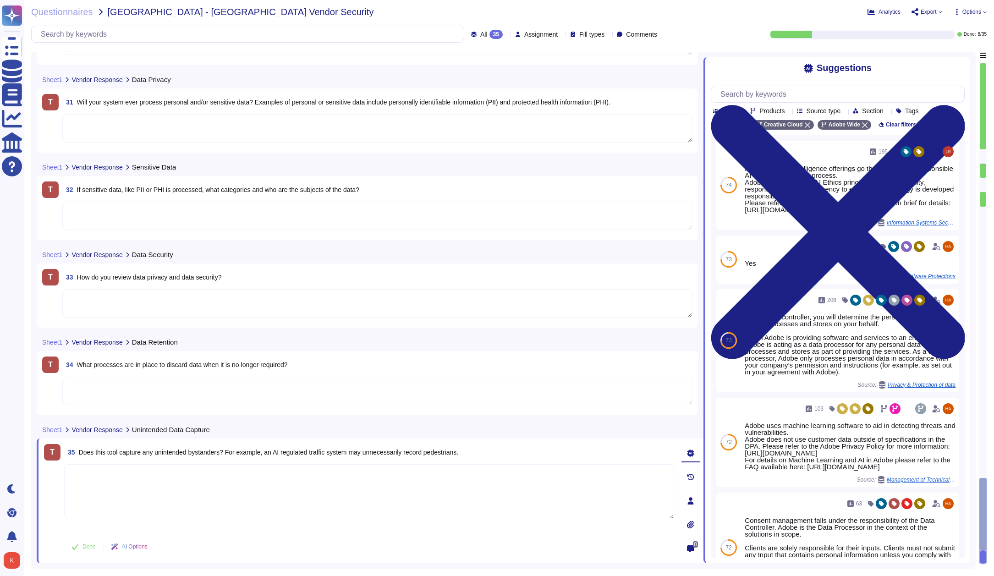
scroll to position [2648, 0]
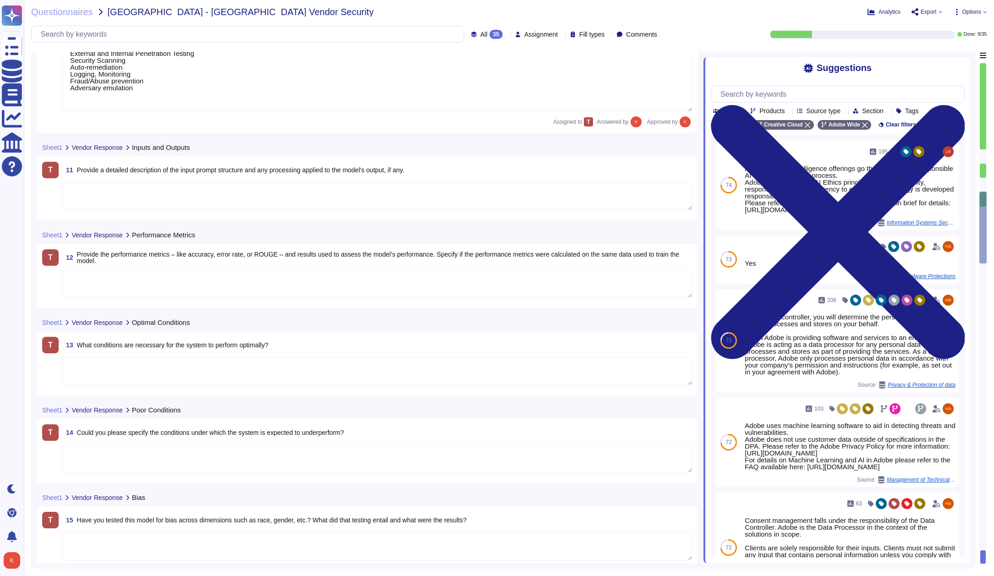
type textarea "Firefly encompasses a suite of features that are powered by a family of PSDMs (…"
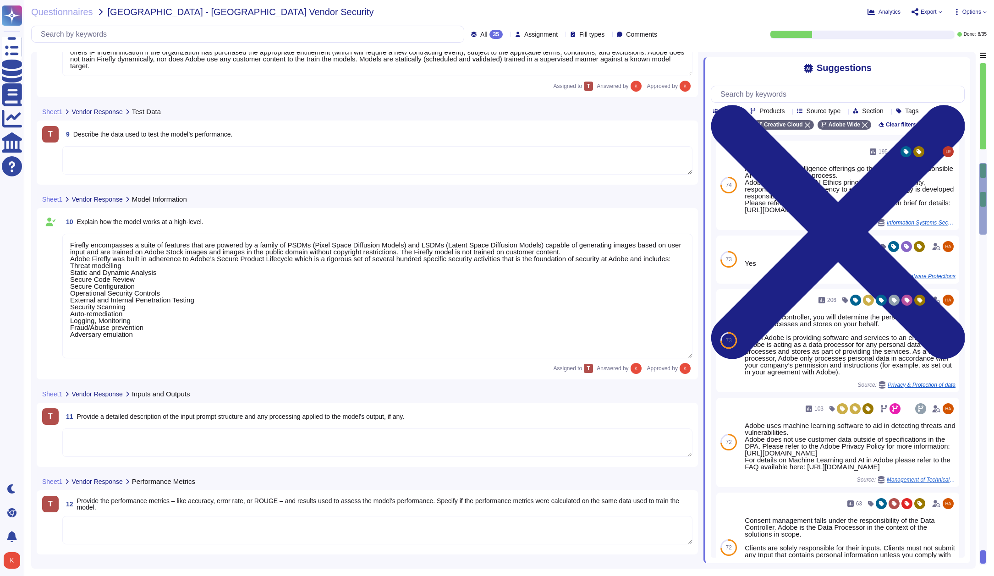
type textarea "The current version of Firefly is designed to be commercially safe. Firefly was…"
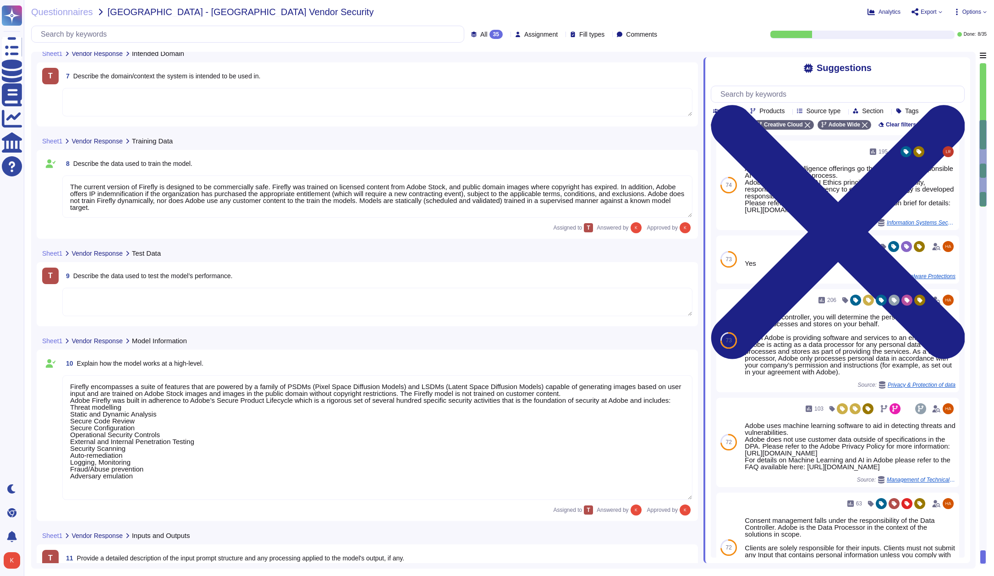
type textarea "Firefly is the new family of creative generative AI models coming to Adobe prod…"
type textarea "With features powered by Firefly in Adobe Photoshop, Adobe Illustrator, and Ado…"
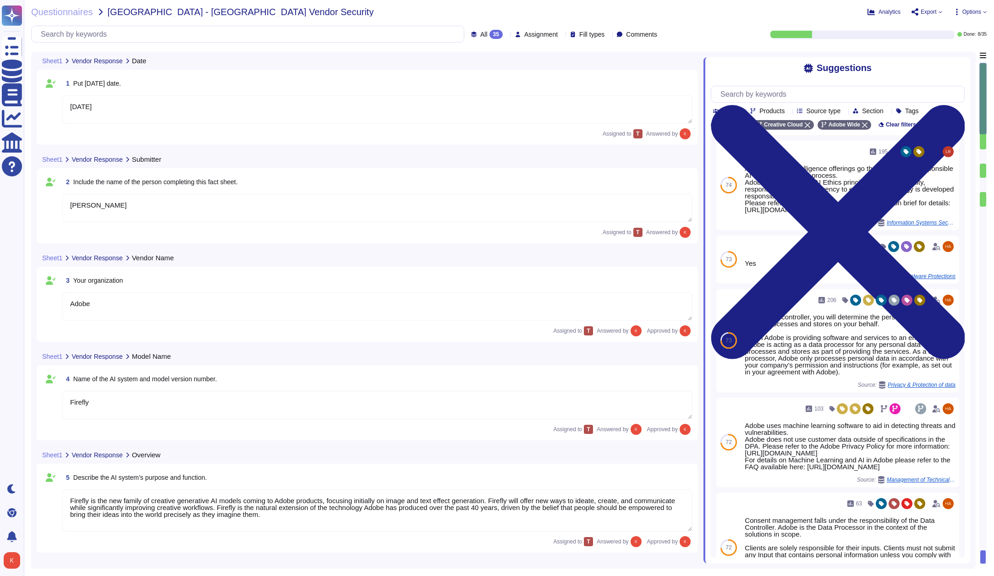
type textarea "[DATE]"
type textarea "[PERSON_NAME]"
type textarea "Adobe"
type textarea "Firefly"
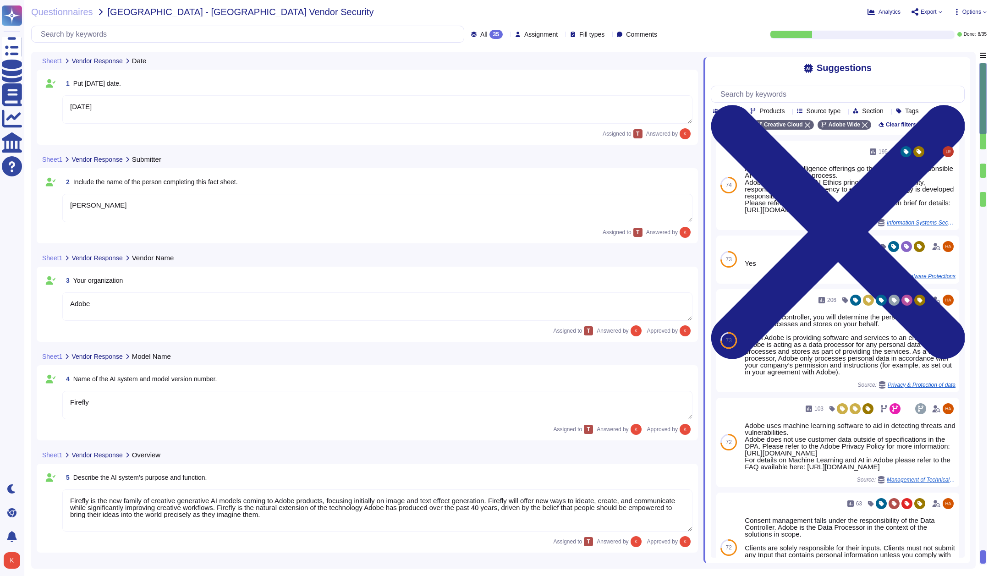
click at [209, 111] on textarea "[DATE]" at bounding box center [377, 109] width 630 height 28
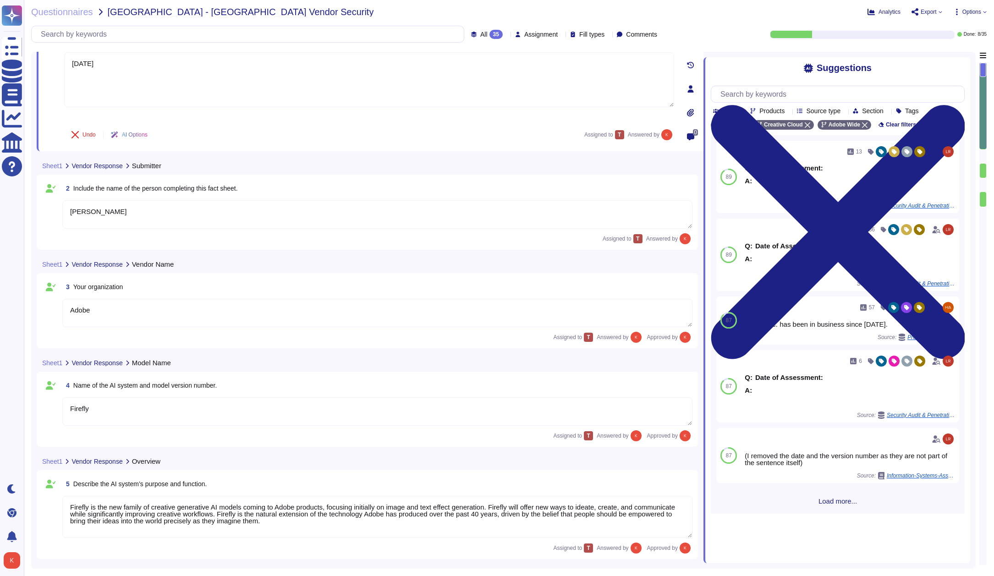
type textarea "The current version of Firefly is designed to be commercially safe. Firefly was…"
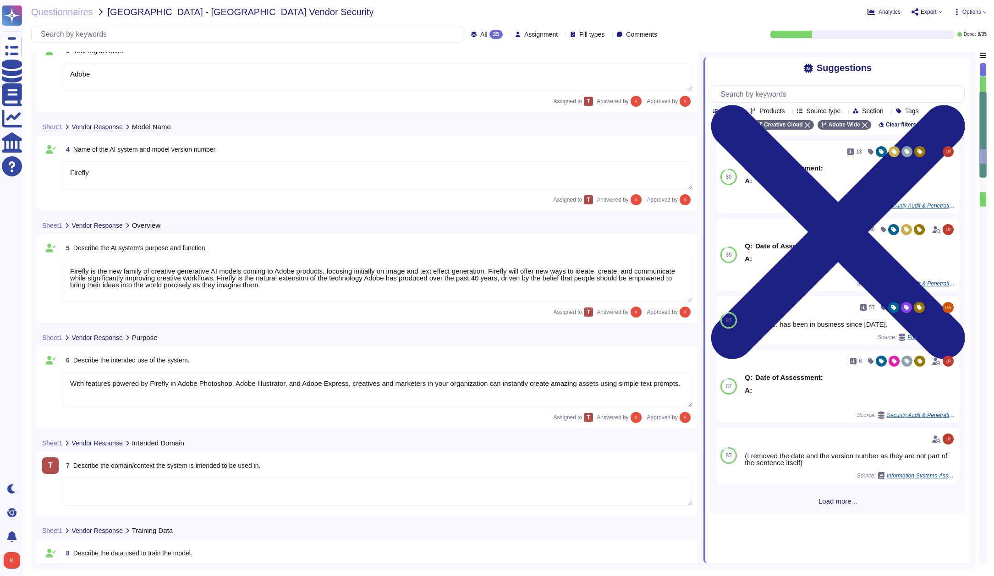
type textarea "Firefly encompasses a suite of features that are powered by a family of PSDMs (…"
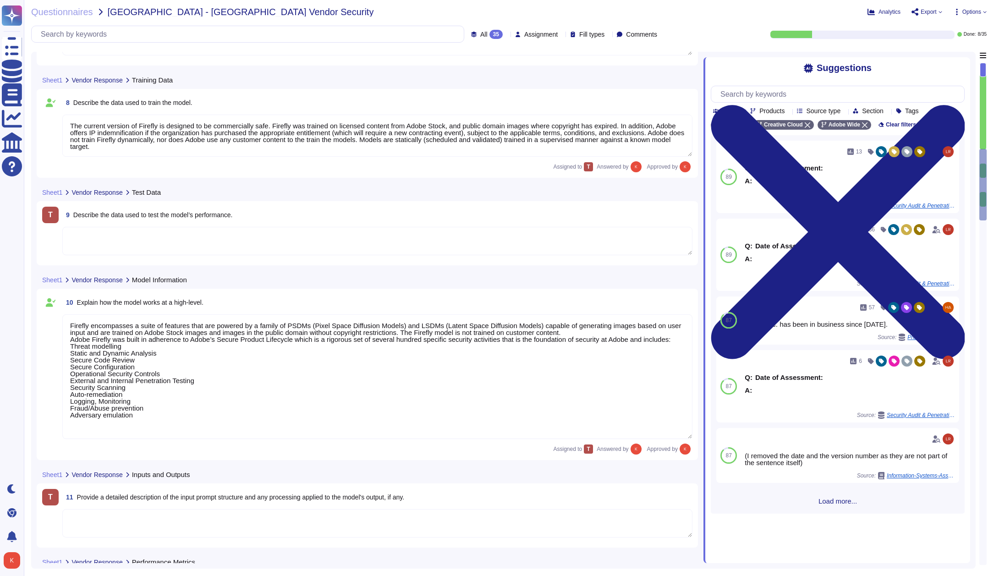
scroll to position [695, 0]
click at [137, 243] on textarea at bounding box center [377, 242] width 630 height 28
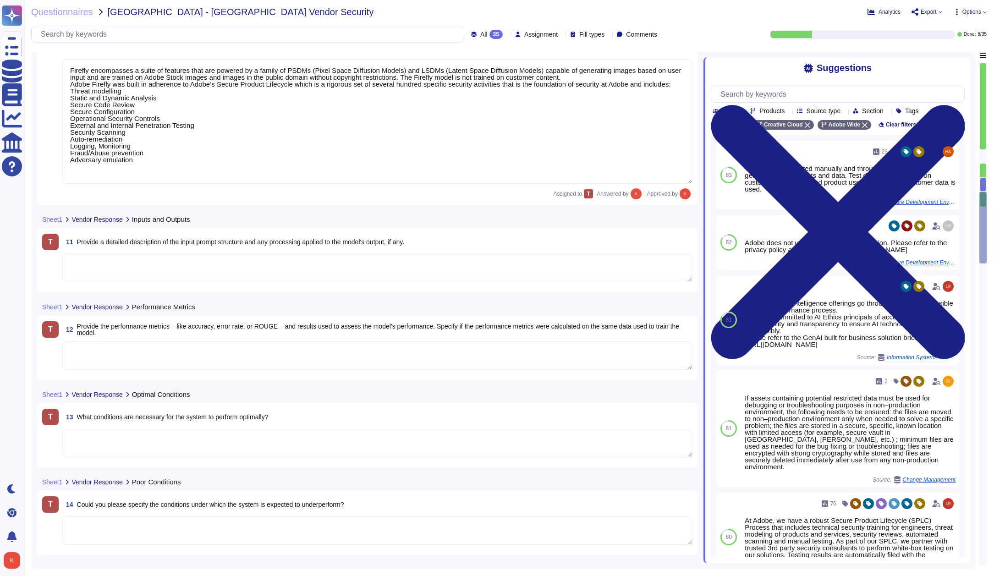
scroll to position [997, 0]
click at [107, 267] on textarea at bounding box center [377, 267] width 630 height 28
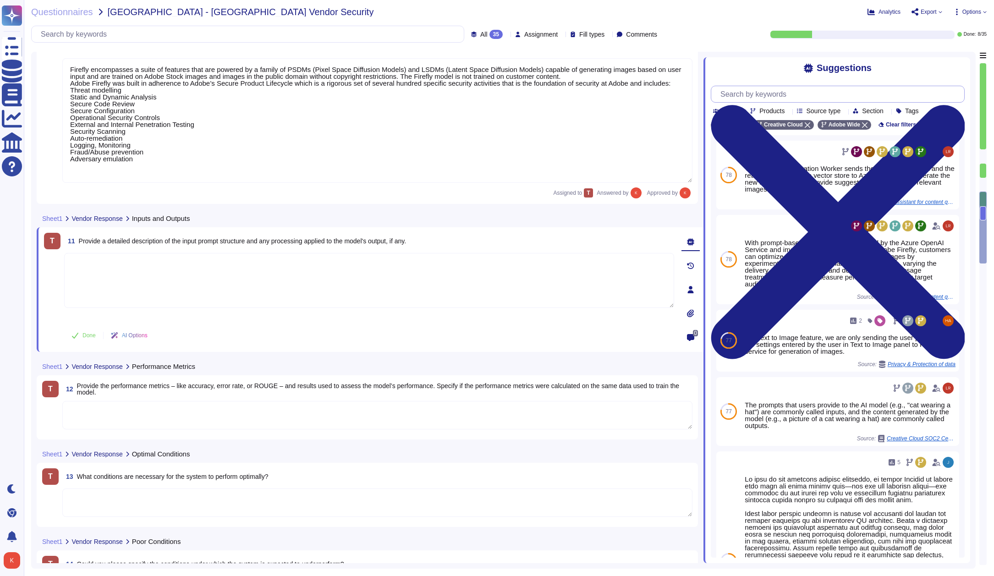
click at [799, 93] on input "text" at bounding box center [840, 94] width 248 height 16
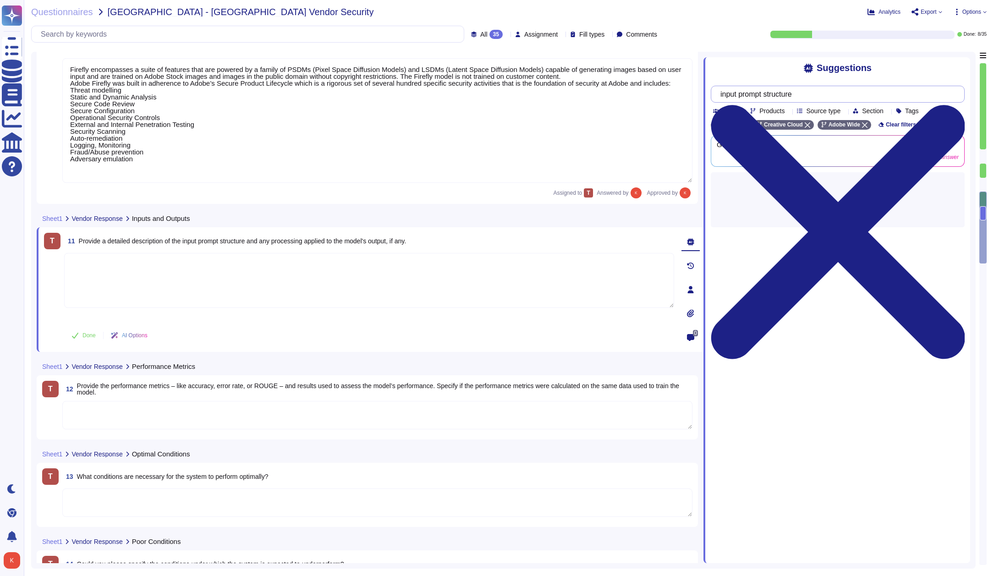
type input "input prompt structure"
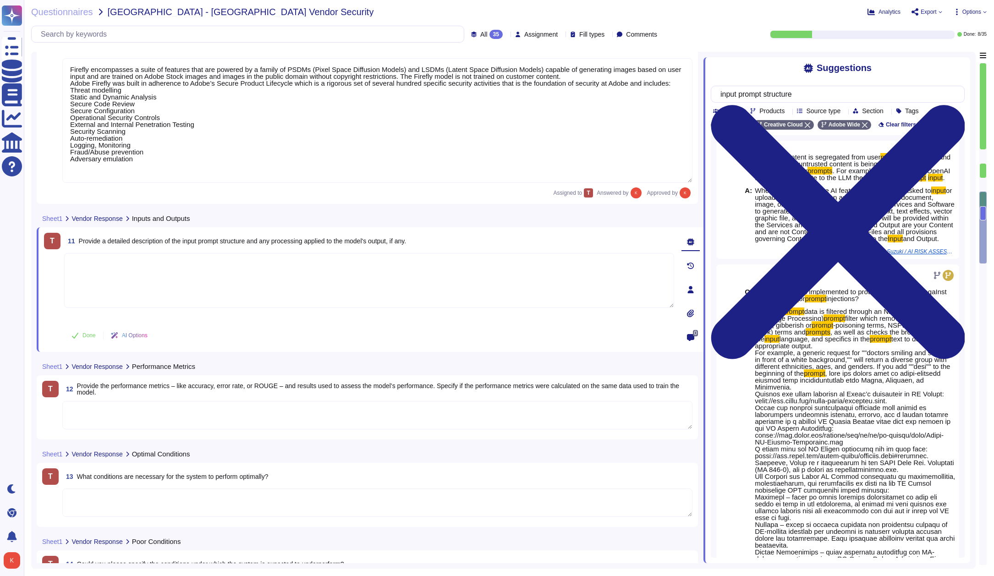
click at [96, 282] on textarea at bounding box center [369, 280] width 610 height 55
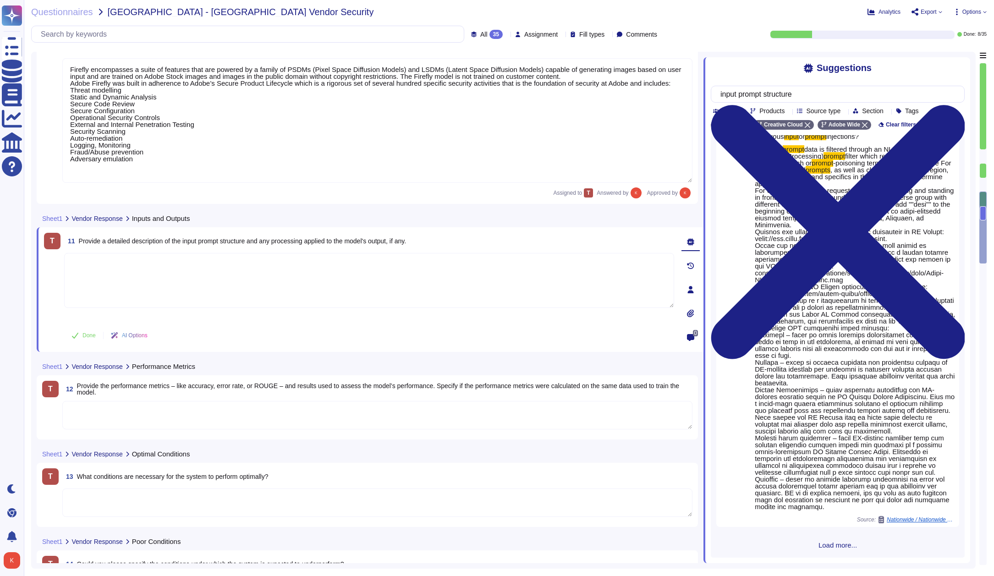
scroll to position [238, 0]
click at [841, 542] on span "Load more..." at bounding box center [838, 545] width 254 height 7
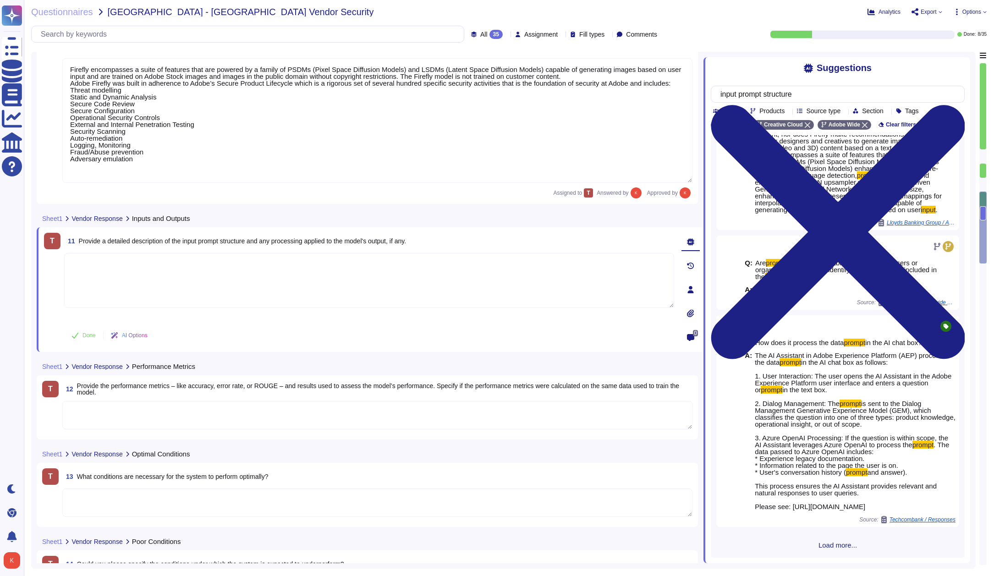
scroll to position [892, 0]
click at [833, 544] on span "Load more..." at bounding box center [838, 545] width 254 height 7
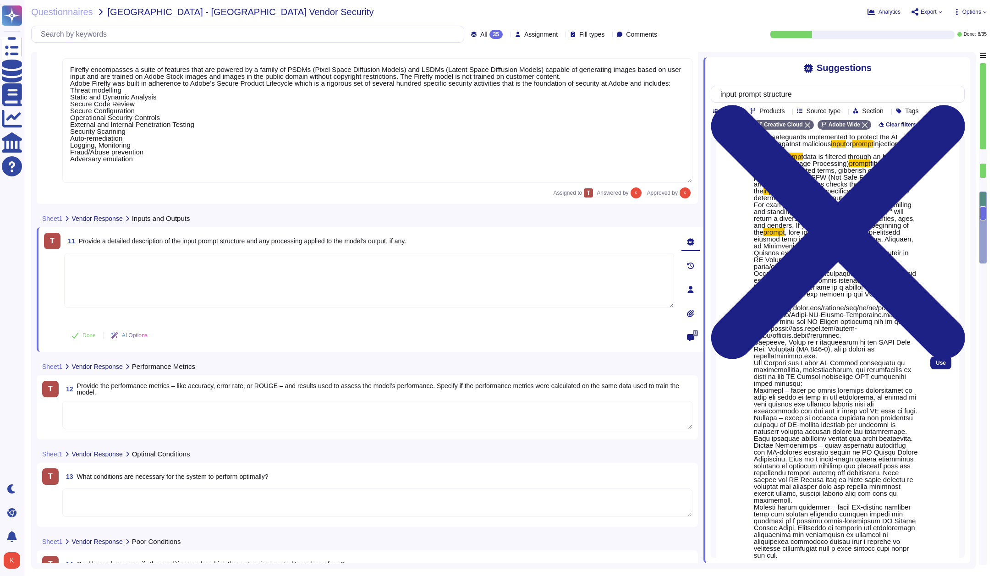
scroll to position [166, 0]
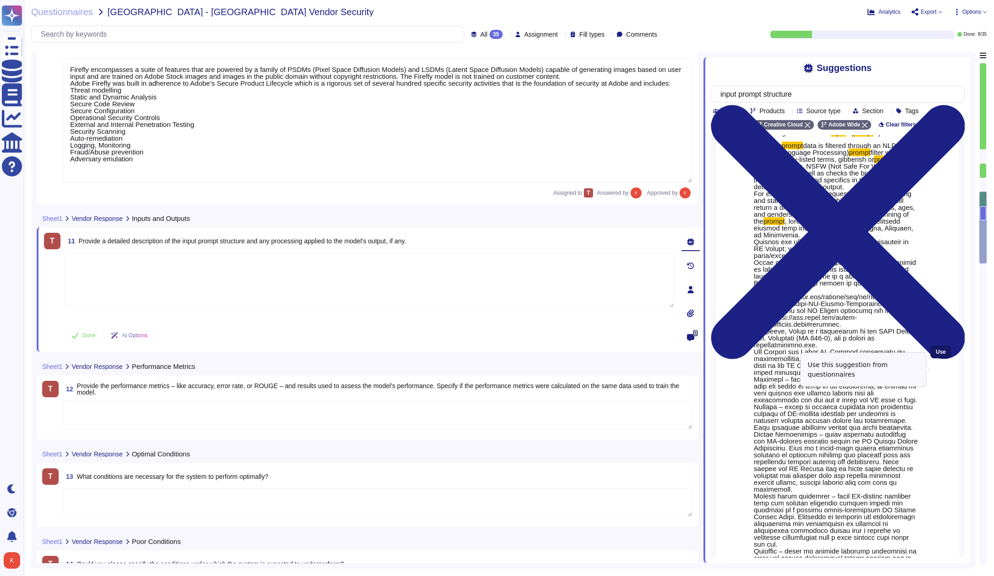
click at [945, 355] on span "Use" at bounding box center [941, 351] width 10 height 5
type textarea "Loremips dolors amet co adipisci elitsed do EIU (Tempori Utlabore Etdolorema) a…"
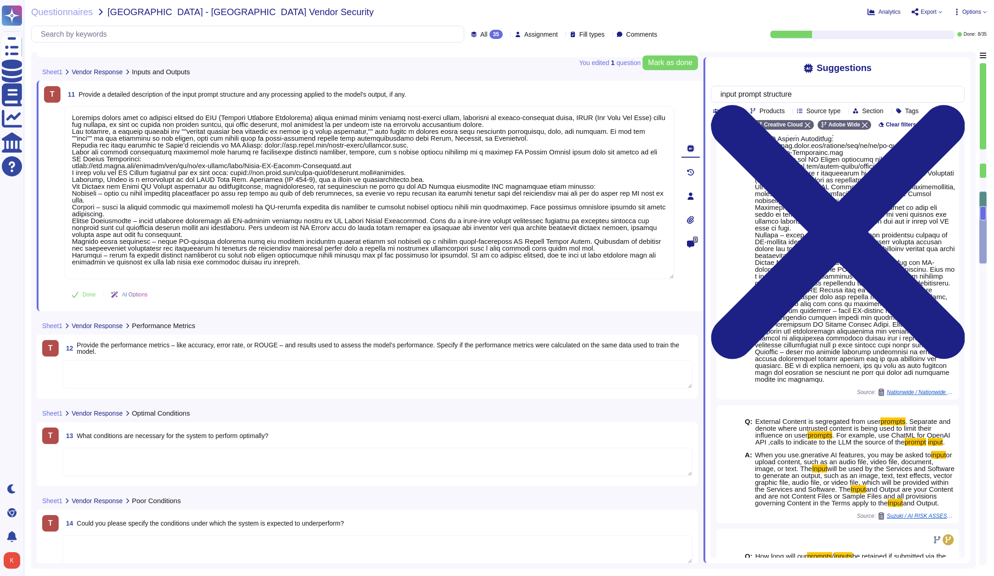
scroll to position [1144, 0]
click at [159, 377] on textarea at bounding box center [377, 373] width 630 height 28
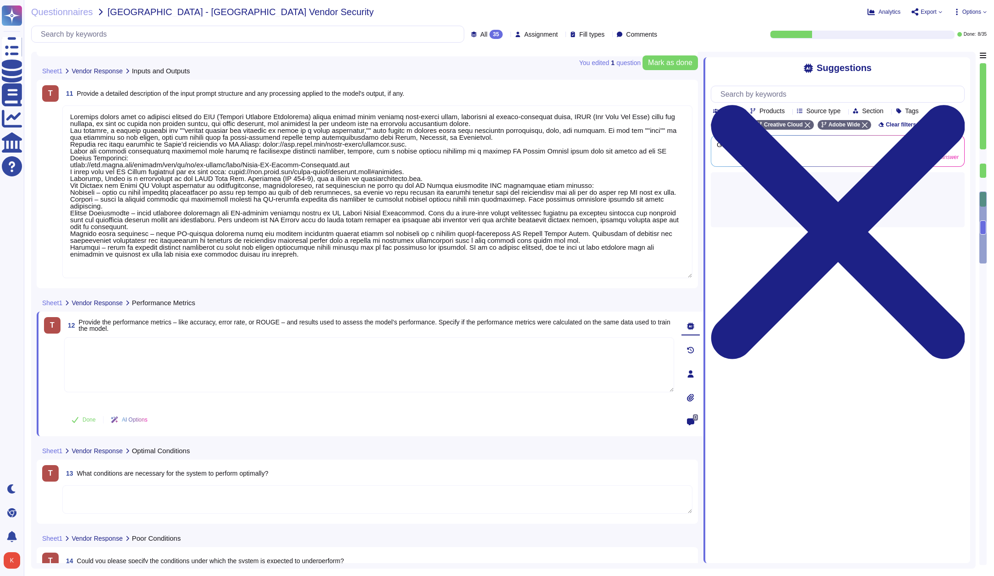
scroll to position [0, 0]
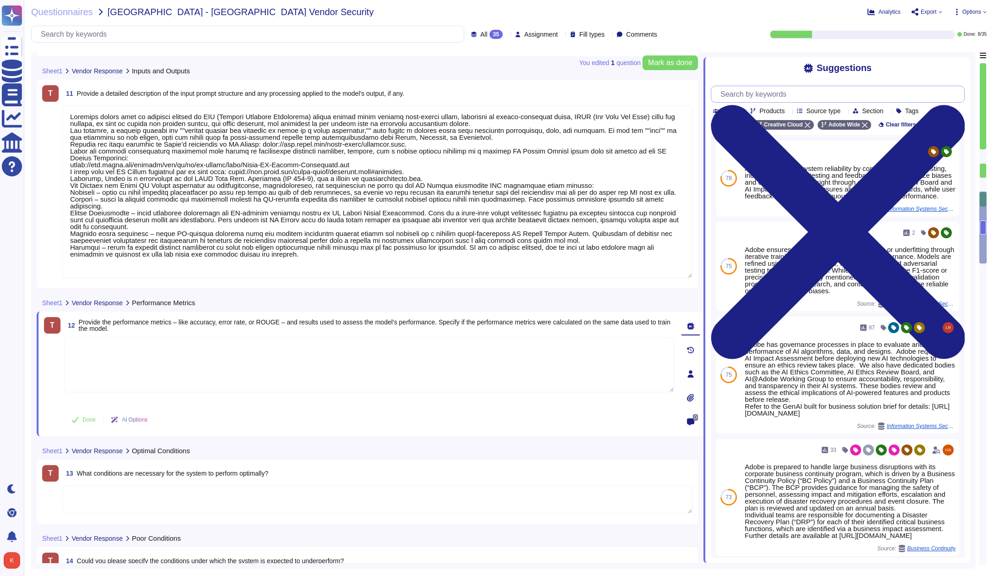
click at [781, 94] on input "text" at bounding box center [840, 94] width 248 height 16
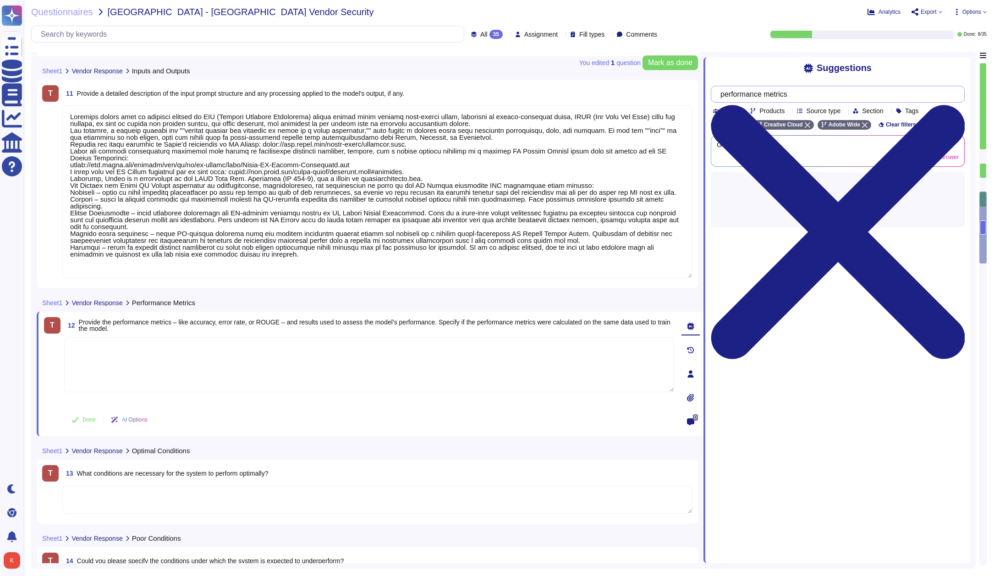
type input "performance metrics"
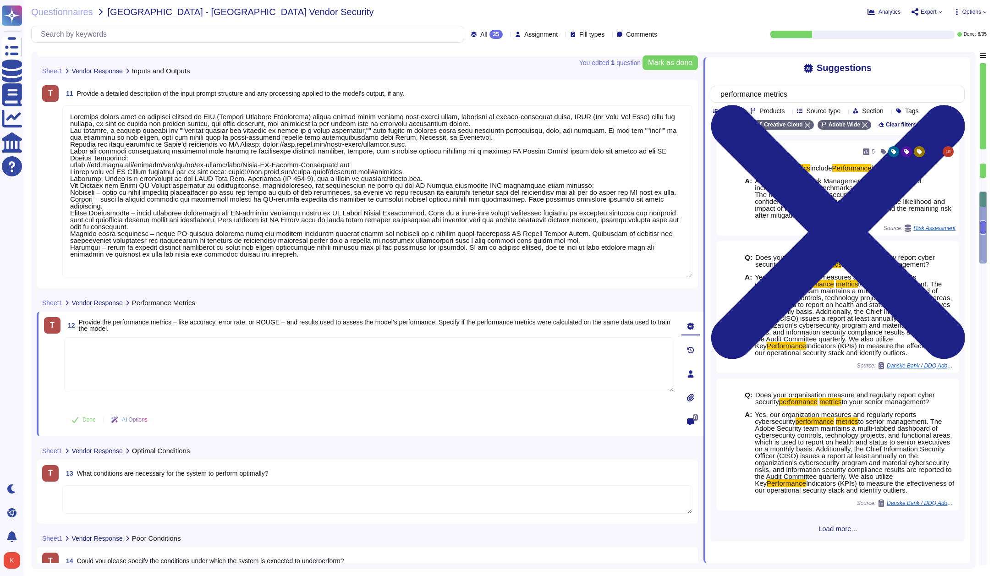
click at [133, 358] on textarea at bounding box center [369, 364] width 610 height 55
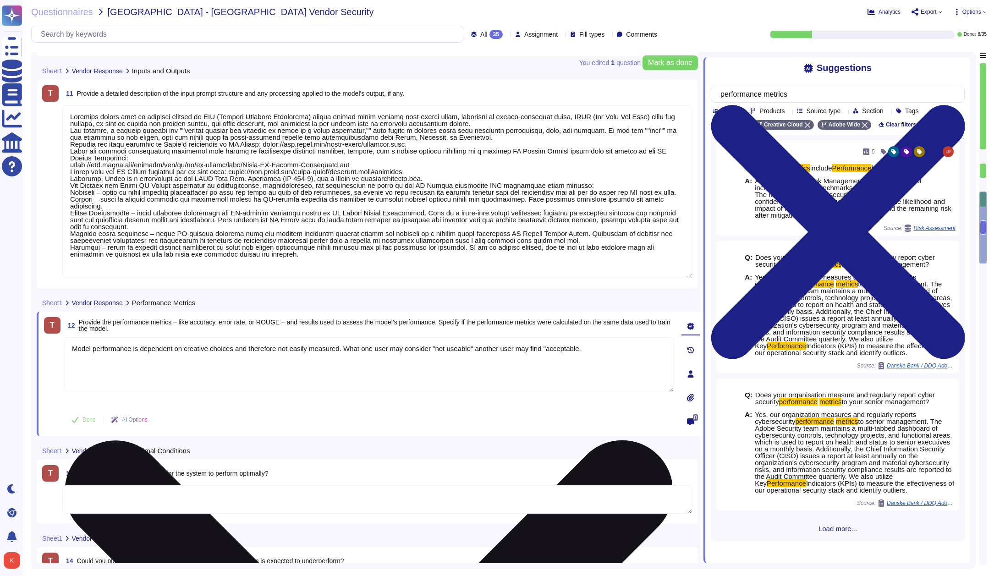
click at [595, 347] on textarea "Model performance is dependent on creative choices and therefore not easily mea…" at bounding box center [369, 364] width 610 height 55
click at [623, 356] on textarea "Model performance is dependent on creative choices and therefore not easily mea…" at bounding box center [369, 364] width 610 height 55
drag, startPoint x: 187, startPoint y: 348, endPoint x: 199, endPoint y: 361, distance: 18.2
click at [187, 348] on textarea "Model performance is dependent on creative choices and therefore not easily mea…" at bounding box center [369, 364] width 610 height 55
click at [641, 347] on textarea "Model performance is dependent on individual creative choices and therefore not…" at bounding box center [369, 364] width 610 height 55
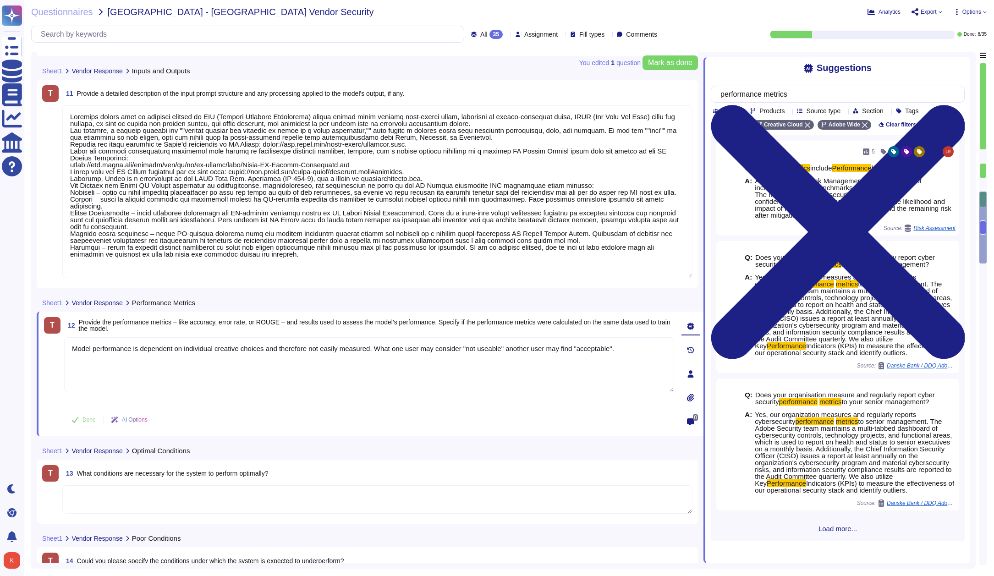
click at [692, 328] on icon at bounding box center [690, 326] width 7 height 7
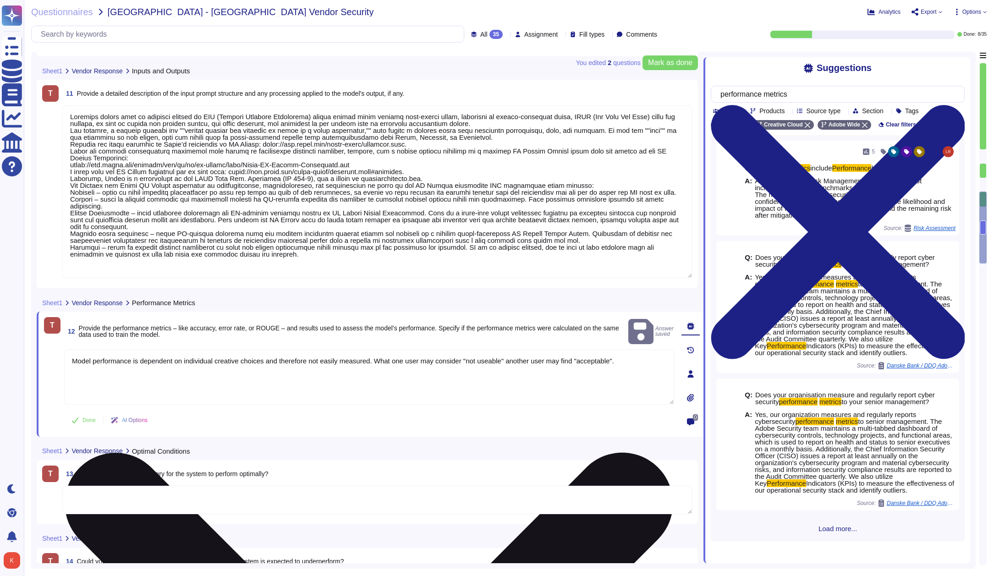
click at [650, 350] on textarea "Model performance is dependent on individual creative choices and therefore not…" at bounding box center [369, 377] width 610 height 55
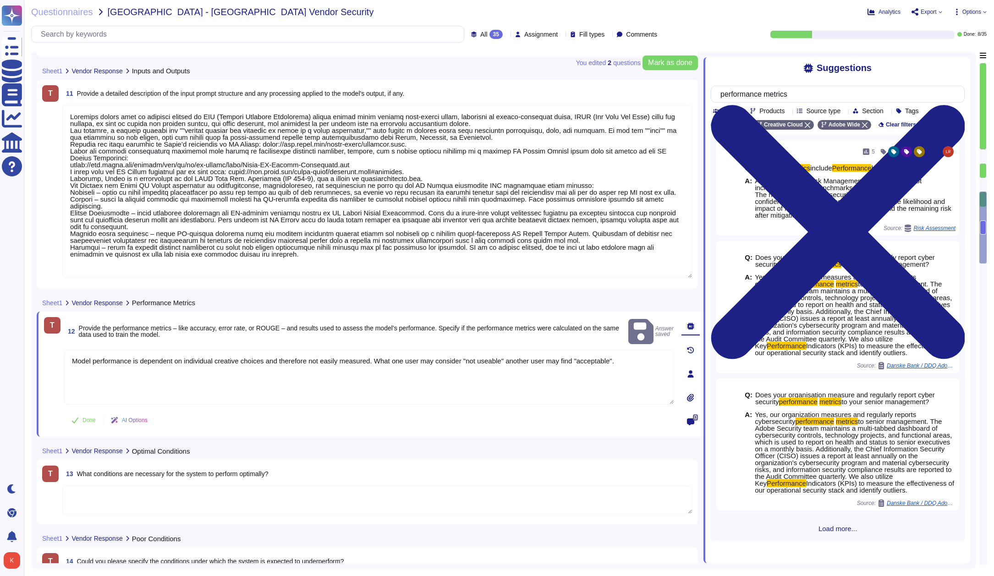
click at [688, 324] on icon at bounding box center [690, 326] width 7 height 7
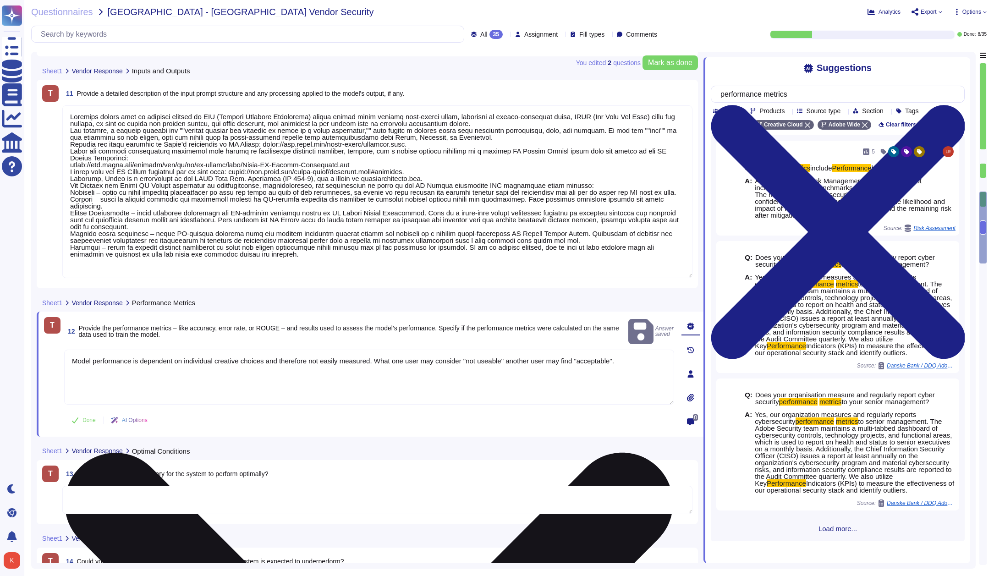
click at [661, 350] on textarea "Model performance is dependent on individual creative choices and therefore not…" at bounding box center [369, 377] width 610 height 55
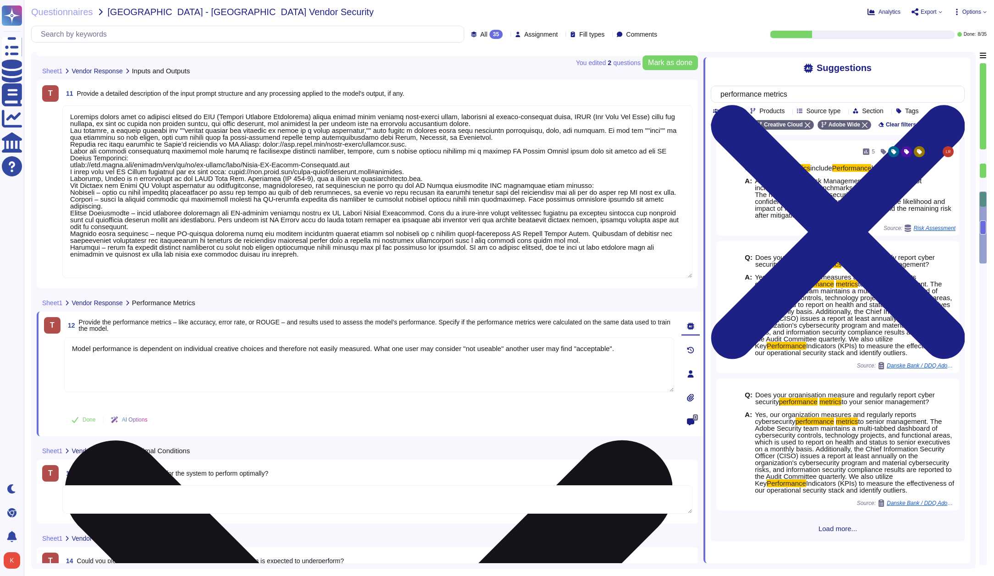
scroll to position [1161, 0]
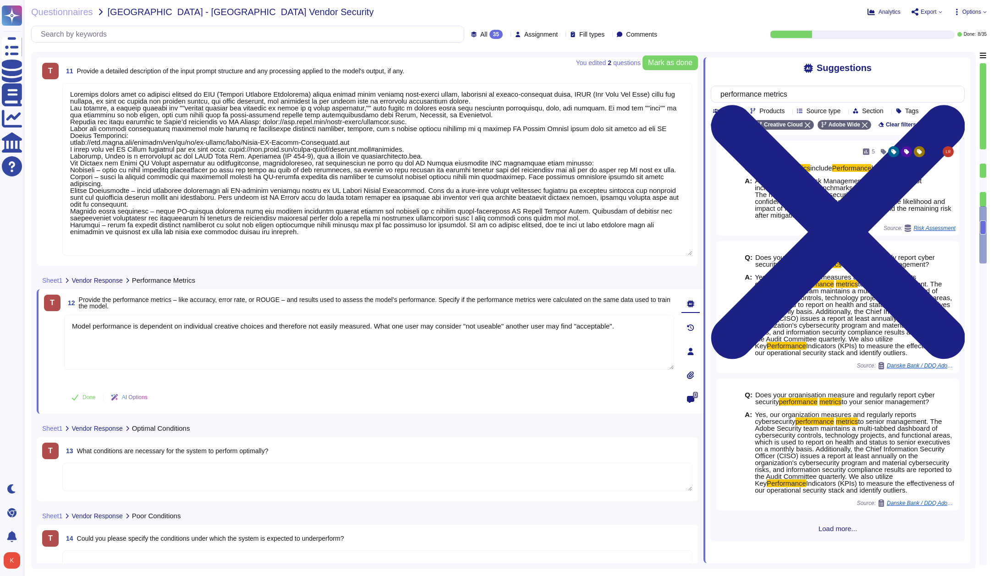
click at [155, 471] on icon at bounding box center [253, 529] width 205 height 117
click at [152, 470] on div "Rewrite" at bounding box center [175, 470] width 118 height 8
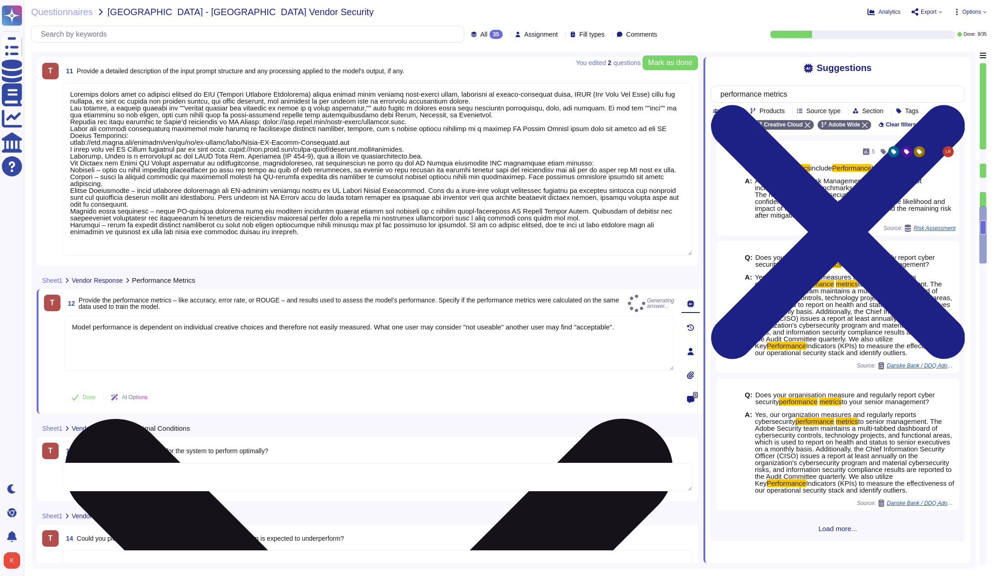
type textarea "No rewrite needed."
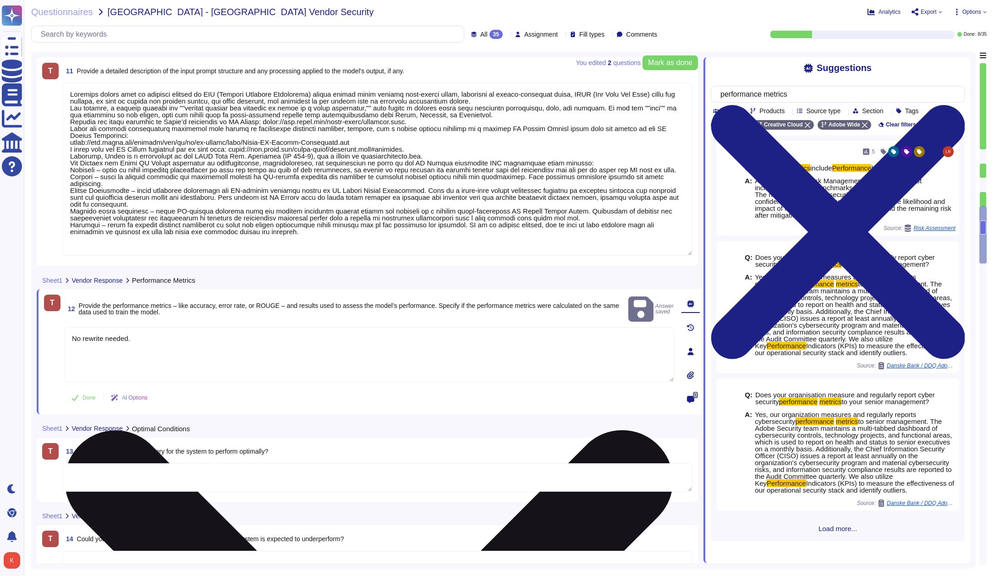
click at [235, 342] on textarea "No rewrite needed." at bounding box center [369, 354] width 610 height 55
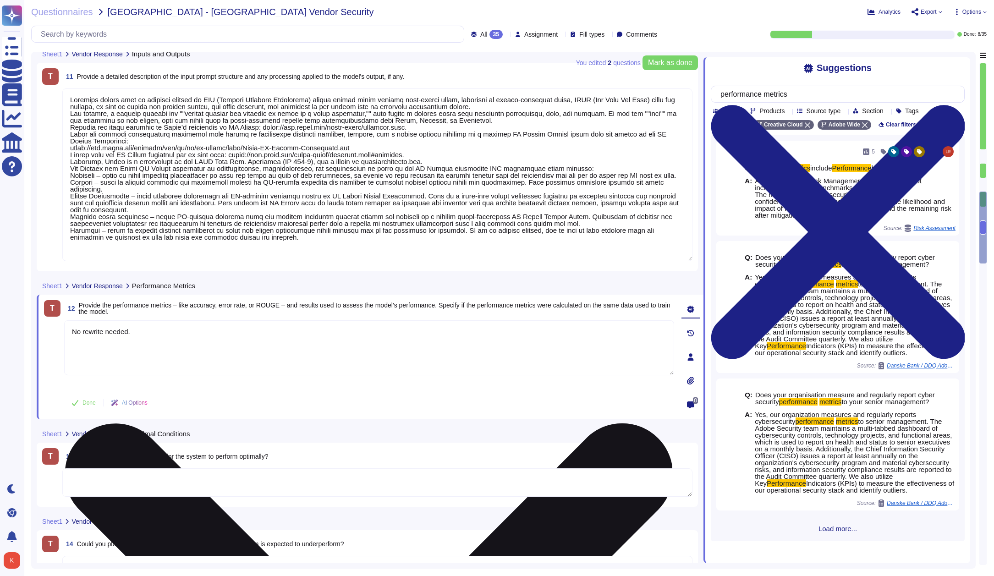
type textarea "Firefly encompasses a suite of features that are powered by a family of PSDMs (…"
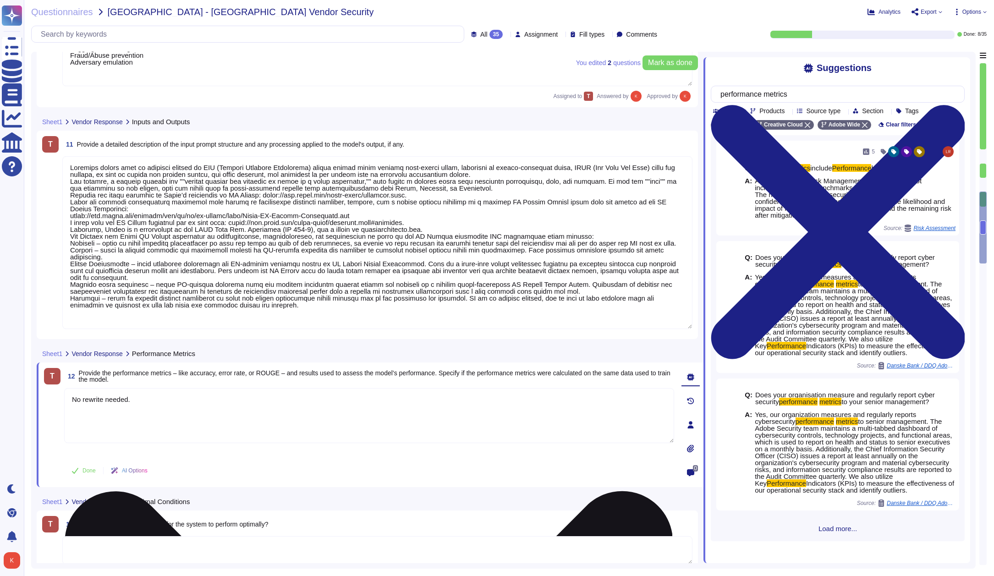
scroll to position [1071, 0]
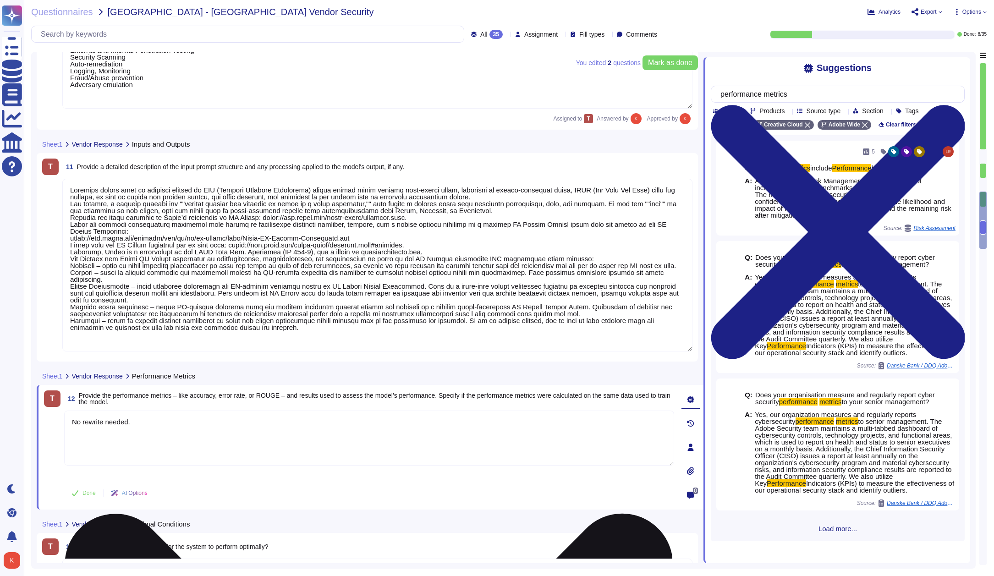
click at [663, 416] on textarea "No rewrite needed." at bounding box center [369, 438] width 610 height 55
drag, startPoint x: 668, startPoint y: 416, endPoint x: 649, endPoint y: 421, distance: 19.8
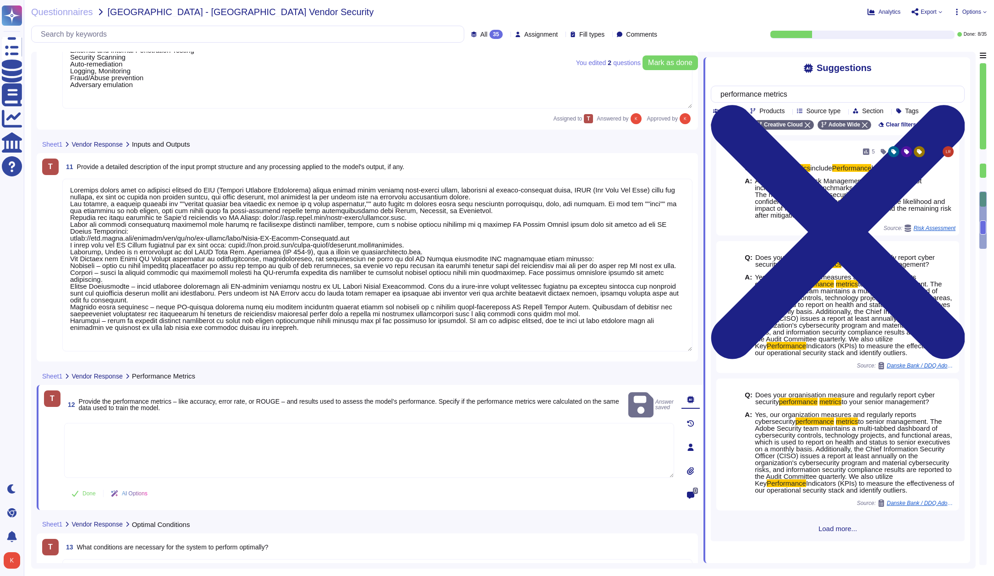
click at [285, 427] on textarea at bounding box center [369, 450] width 610 height 55
click at [694, 400] on icon at bounding box center [690, 399] width 7 height 7
click at [473, 426] on textarea at bounding box center [369, 450] width 610 height 55
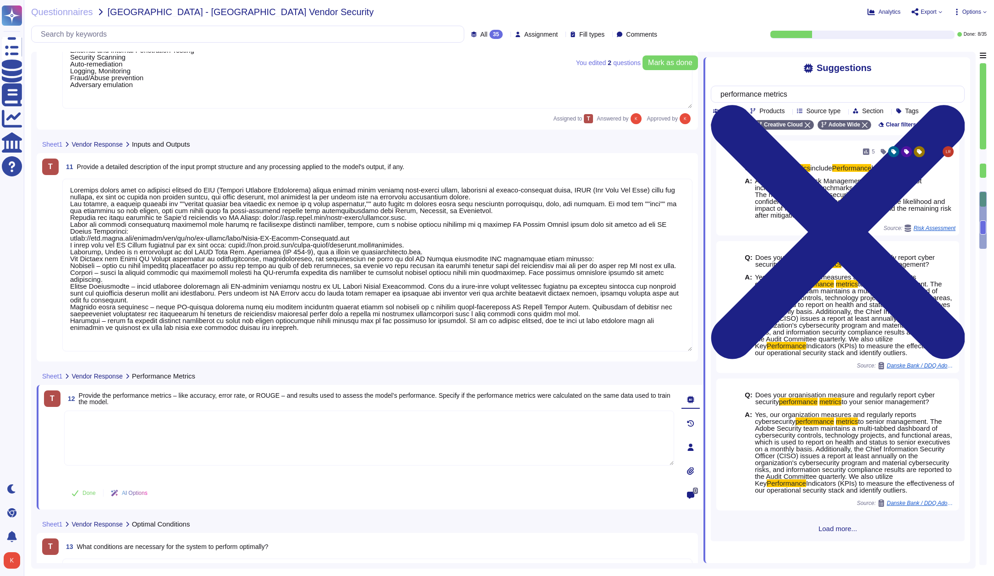
paste textarea "https://app.skypher.co/questionnaire/68dafc26db341166041d8328?state=all"
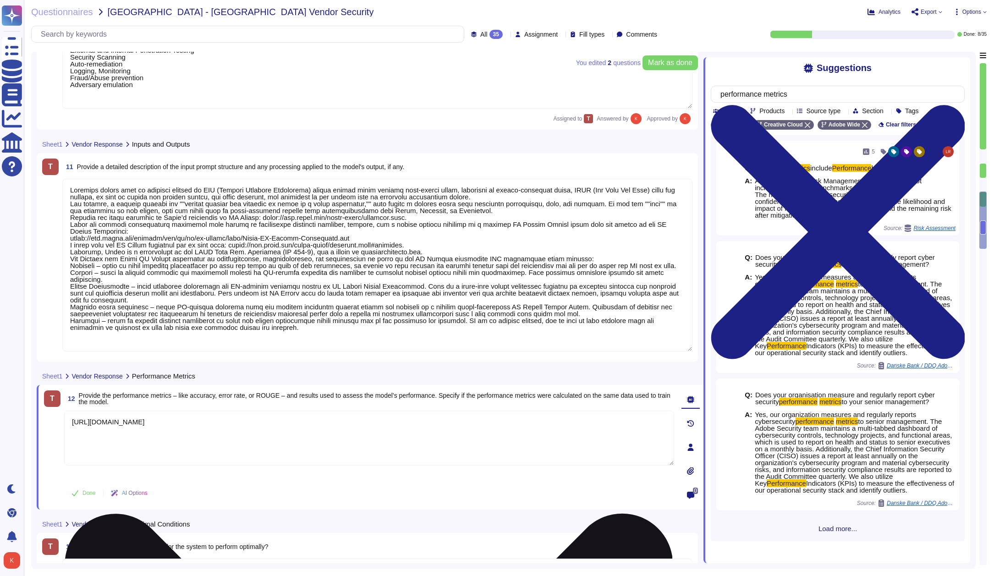
type textarea "https://app.skypher.co/questionnaire/68dafc26db3411"
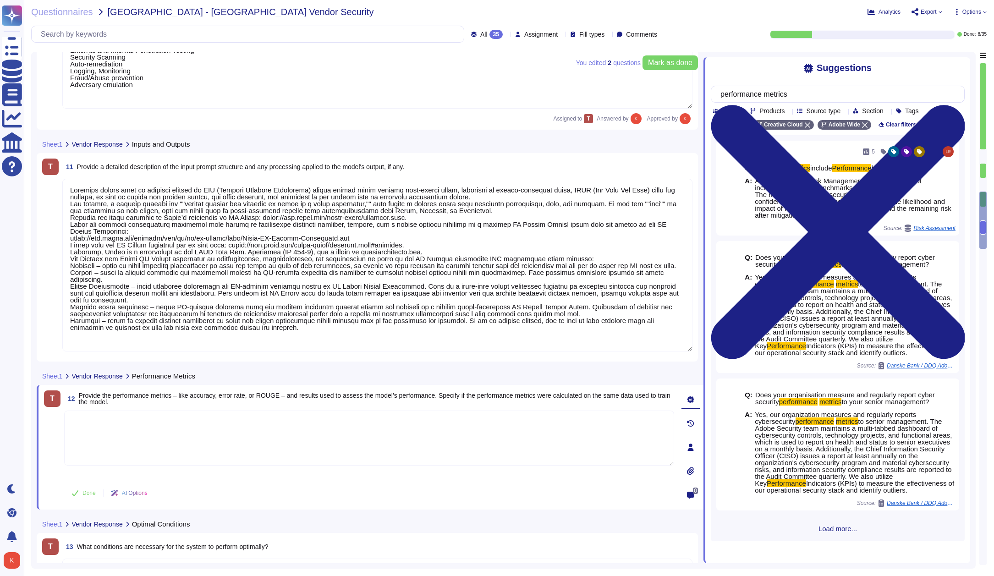
click at [693, 422] on icon at bounding box center [690, 423] width 7 height 7
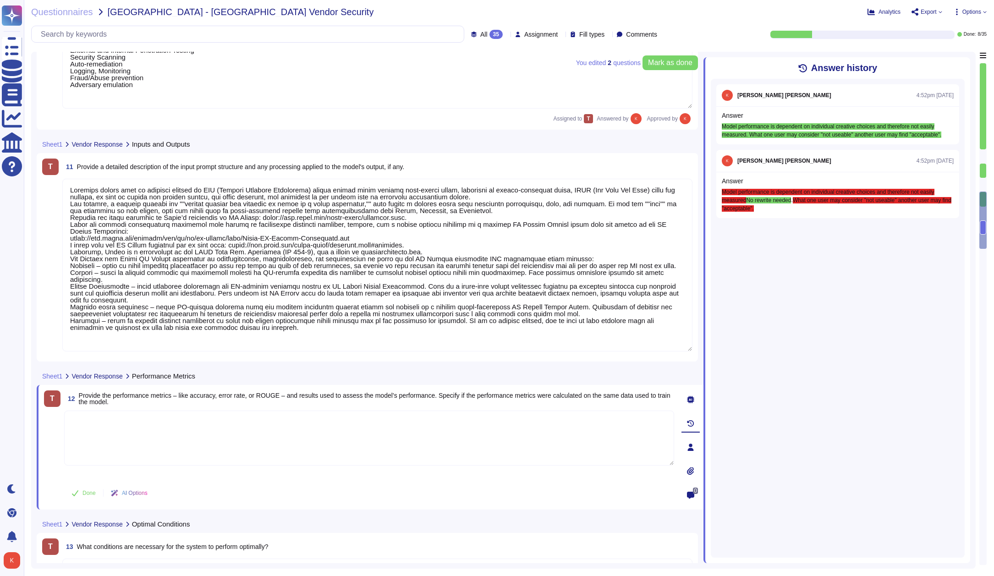
click at [757, 133] on span "Model performance is dependent on individual creative choices and therefore not…" at bounding box center [831, 130] width 219 height 15
click at [731, 133] on span "Model performance is dependent on individual creative choices and therefore not…" at bounding box center [831, 130] width 219 height 15
drag, startPoint x: 765, startPoint y: 144, endPoint x: 719, endPoint y: 125, distance: 49.7
click at [719, 125] on div "Answer Model performance is dependent on individual creative choices and theref…" at bounding box center [837, 126] width 243 height 38
copy span "Model performance is dependent on individual creative choices and therefore not…"
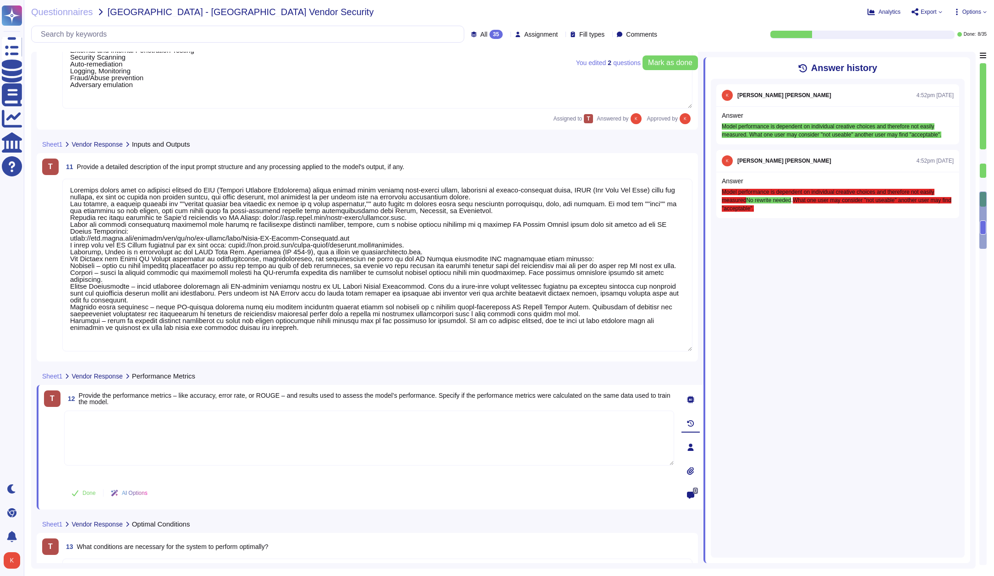
click at [90, 423] on textarea at bounding box center [369, 438] width 610 height 55
paste textarea "Model performance is dependent on individual creative choices and therefore not…"
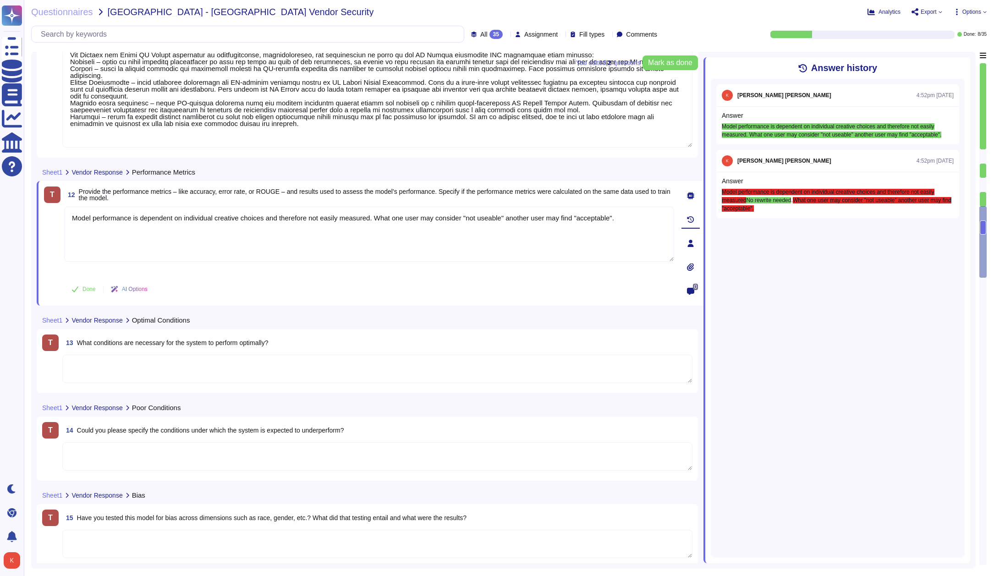
scroll to position [1270, 0]
type textarea "Model performance is dependent on individual creative choices and therefore not…"
click at [230, 364] on textarea at bounding box center [377, 368] width 630 height 28
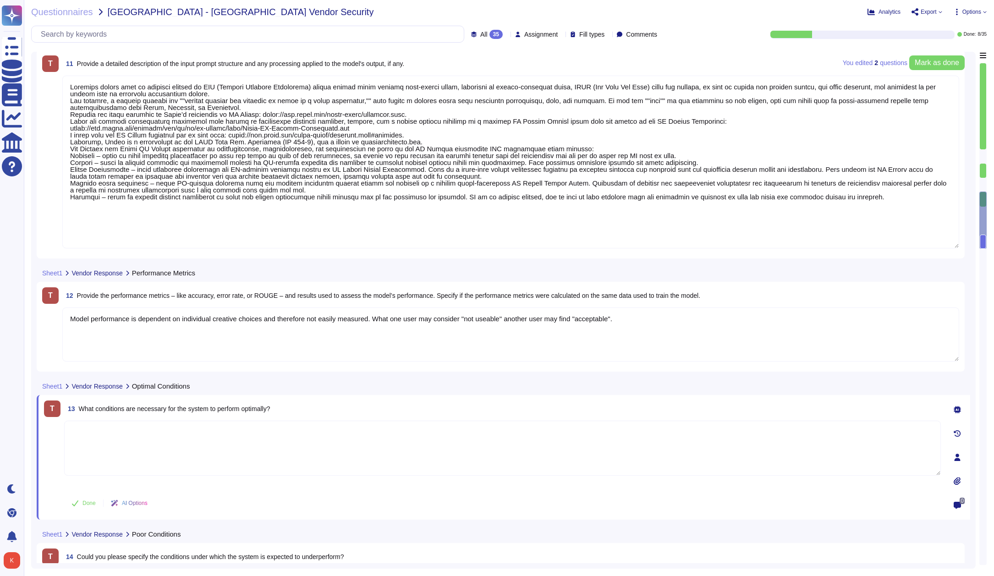
type textarea "Firefly encompasses a suite of features that are powered by a family of PSDMs (…"
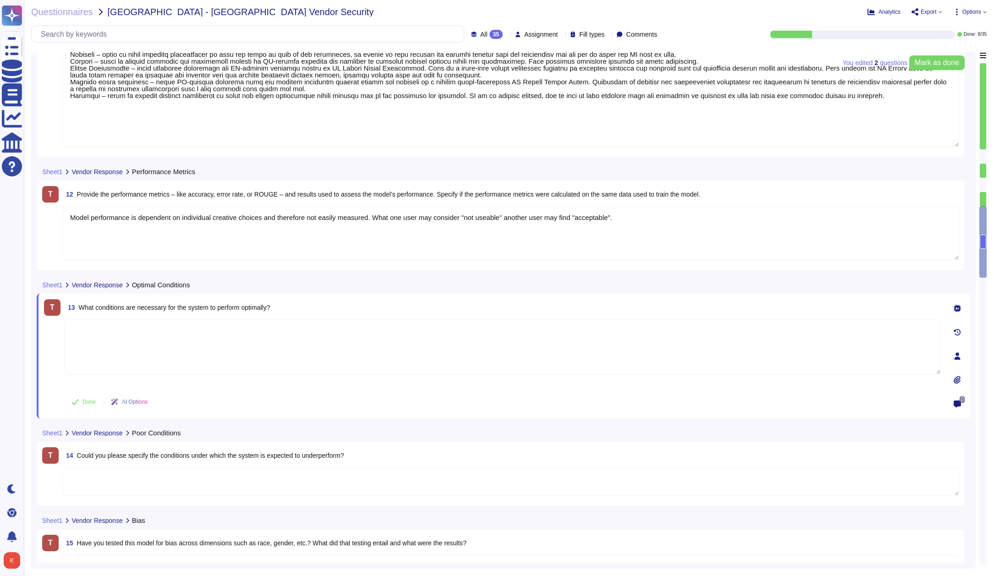
scroll to position [1267, 0]
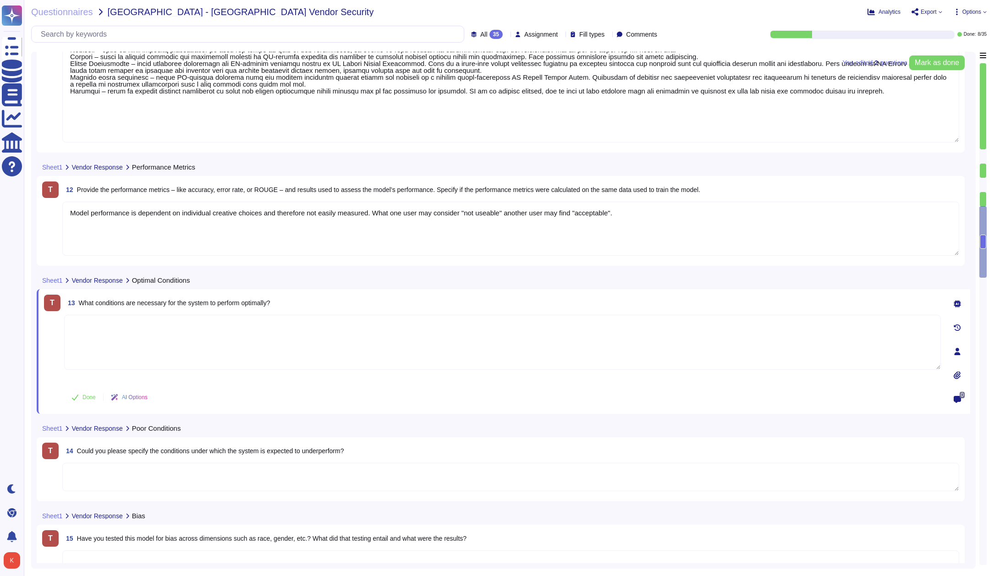
click at [955, 300] on icon at bounding box center [956, 303] width 7 height 7
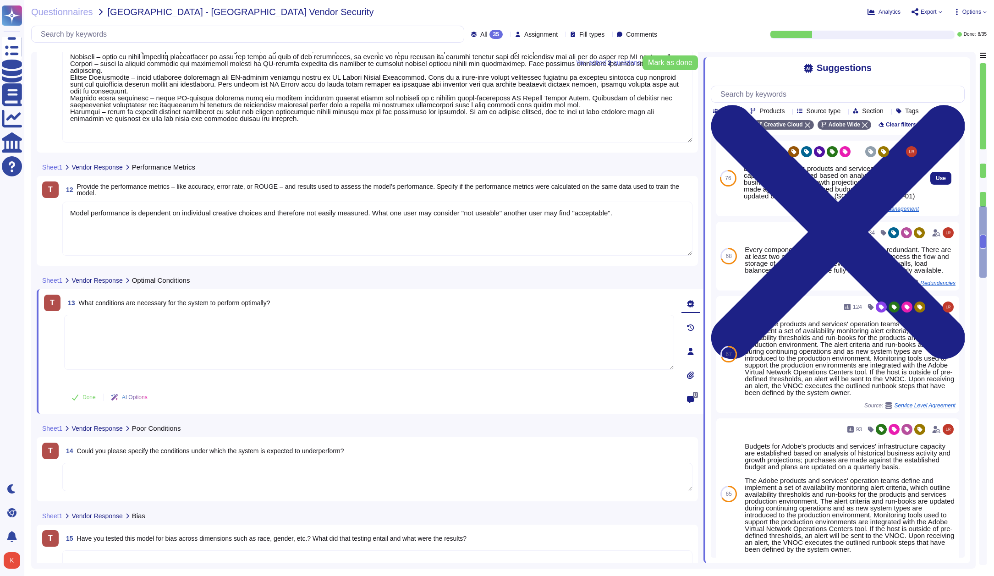
click at [749, 147] on div "109" at bounding box center [831, 151] width 175 height 15
click at [750, 96] on input "text" at bounding box center [840, 94] width 248 height 16
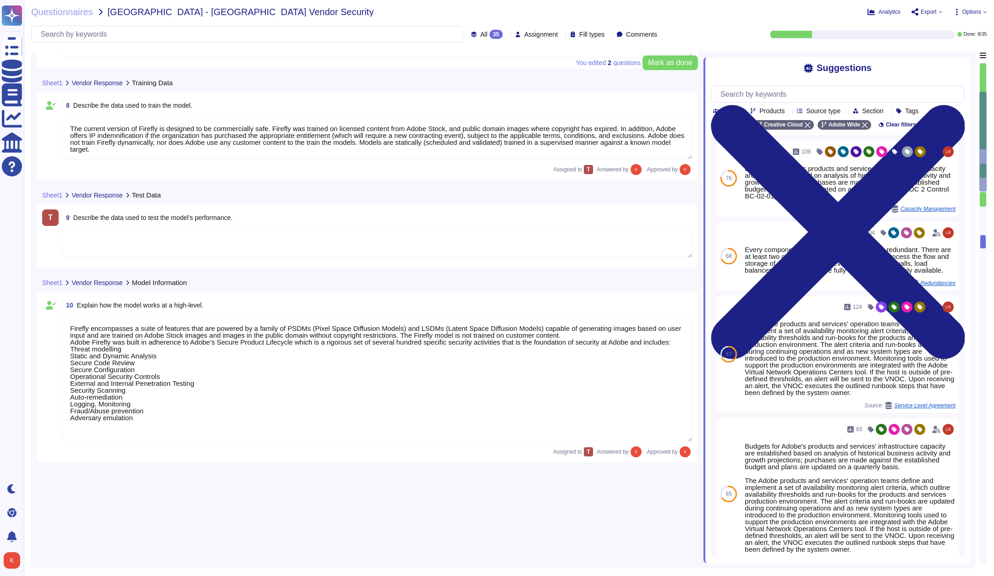
type textarea "Adobe"
type textarea "Firefly"
type textarea "Firefly is the new family of creative generative AI models coming to Adobe prod…"
type textarea "With features powered by Firefly in Adobe Photoshop, Adobe Illustrator, and Ado…"
type textarea "The current version of Firefly is designed to be commercially safe. Firefly was…"
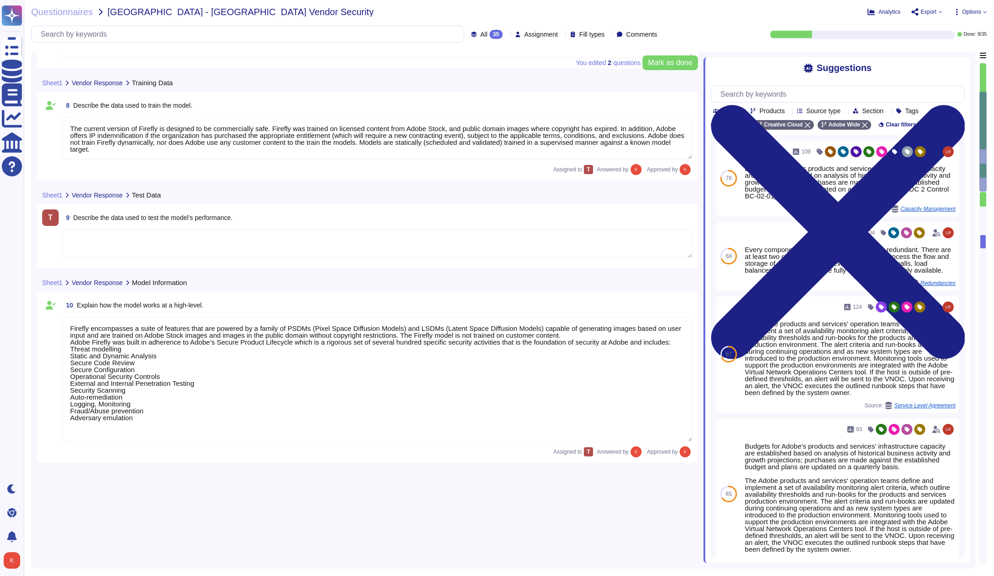
type textarea "Firefly encompasses a suite of features that are powered by a family of PSDMs (…"
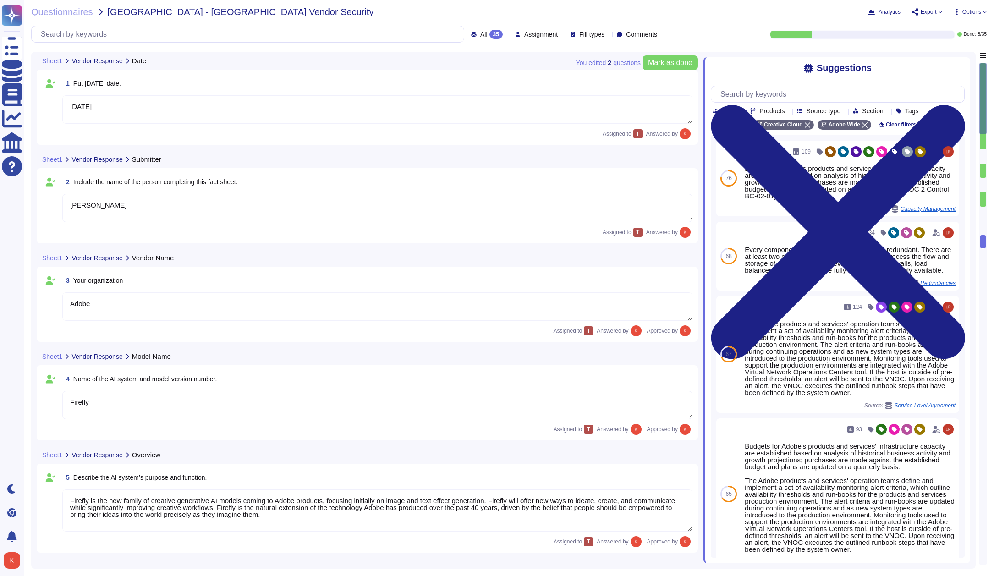
type textarea "[DATE]"
type textarea "[PERSON_NAME]"
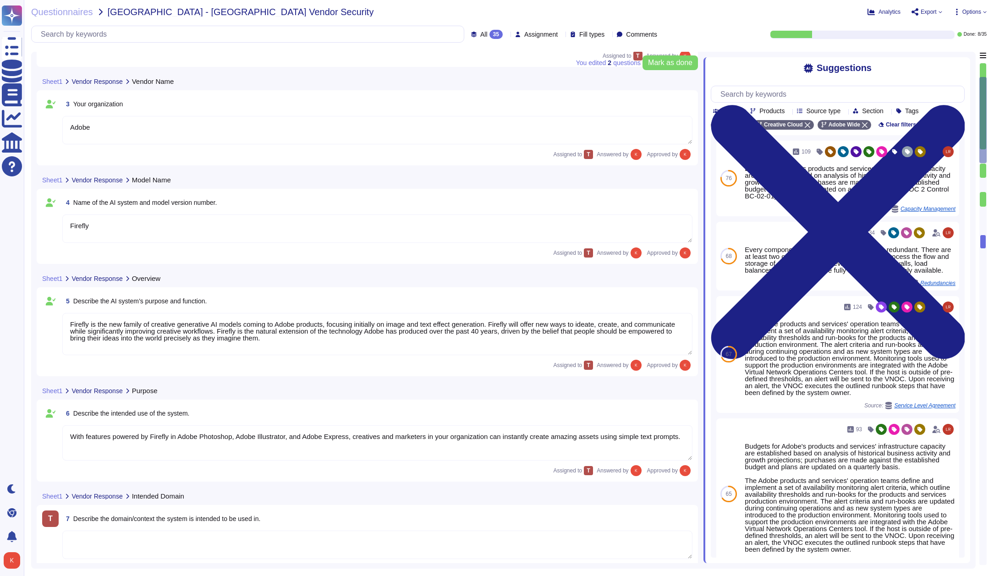
type textarea "Firefly encompasses a suite of features that are powered by a family of PSDMs (…"
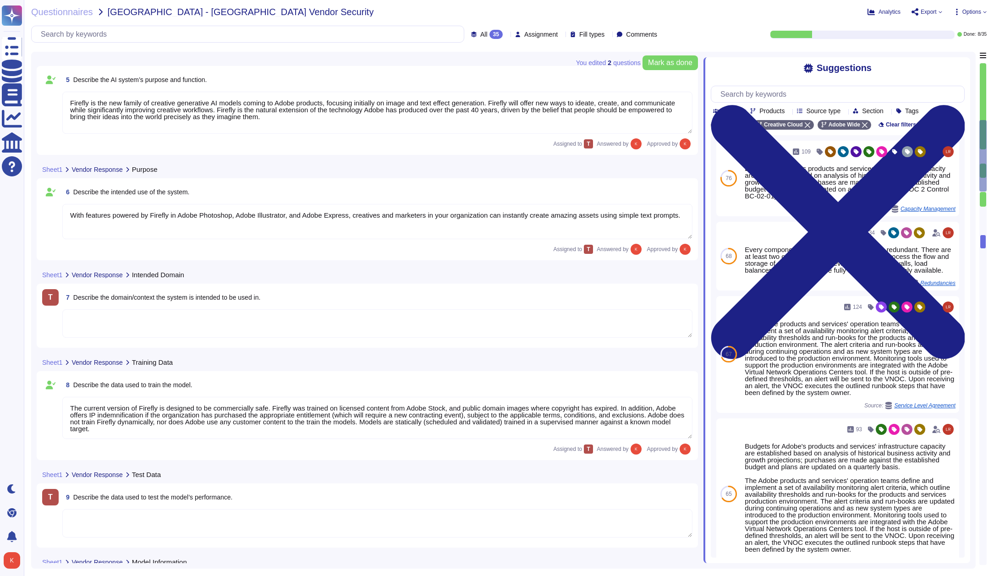
type textarea "Loremips dolors amet co adipisci elitsed do EIU (Tempori Utlabore Etdolorema) a…"
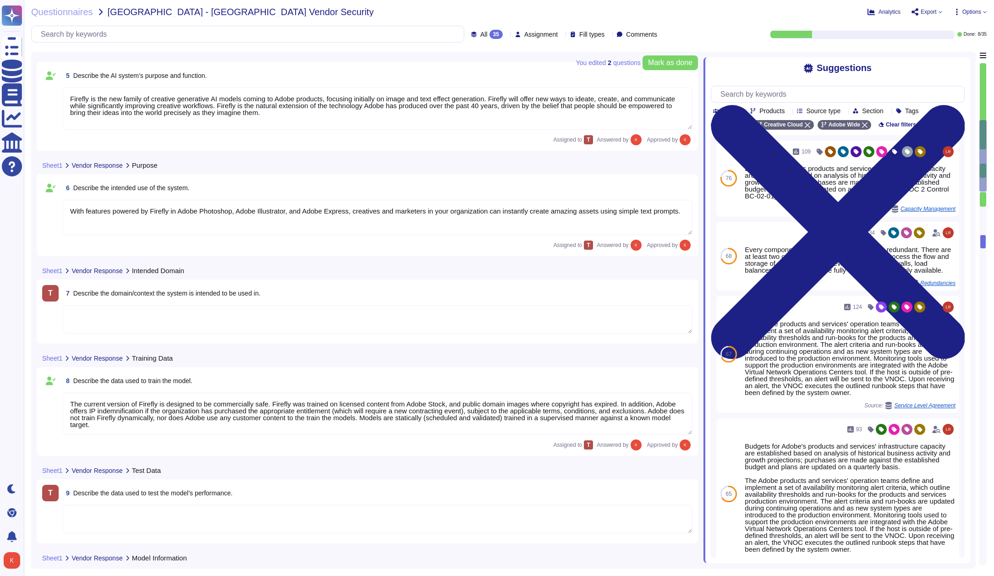
scroll to position [1, 0]
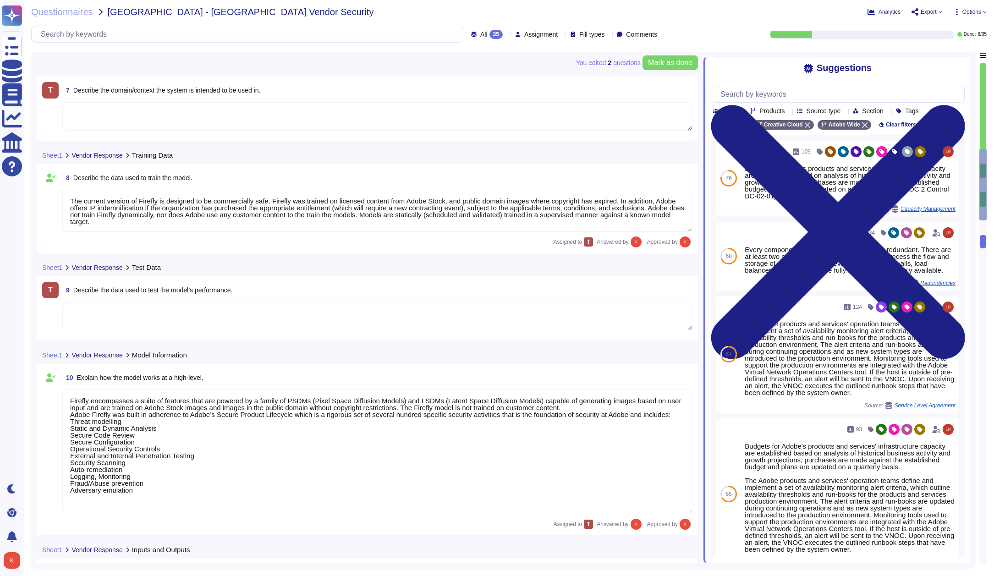
type textarea "Model performance is dependent on individual creative choices and therefore not…"
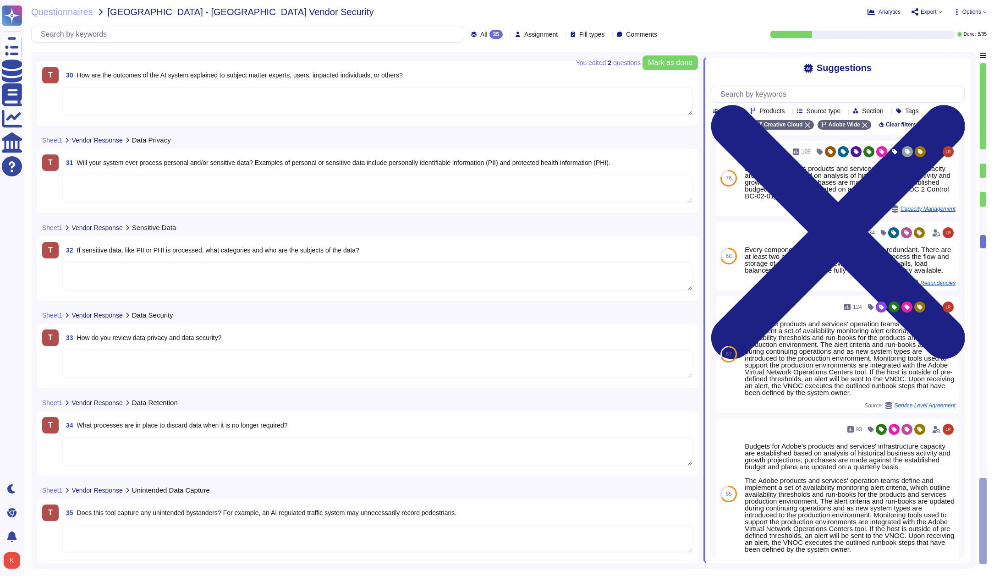
scroll to position [0, 0]
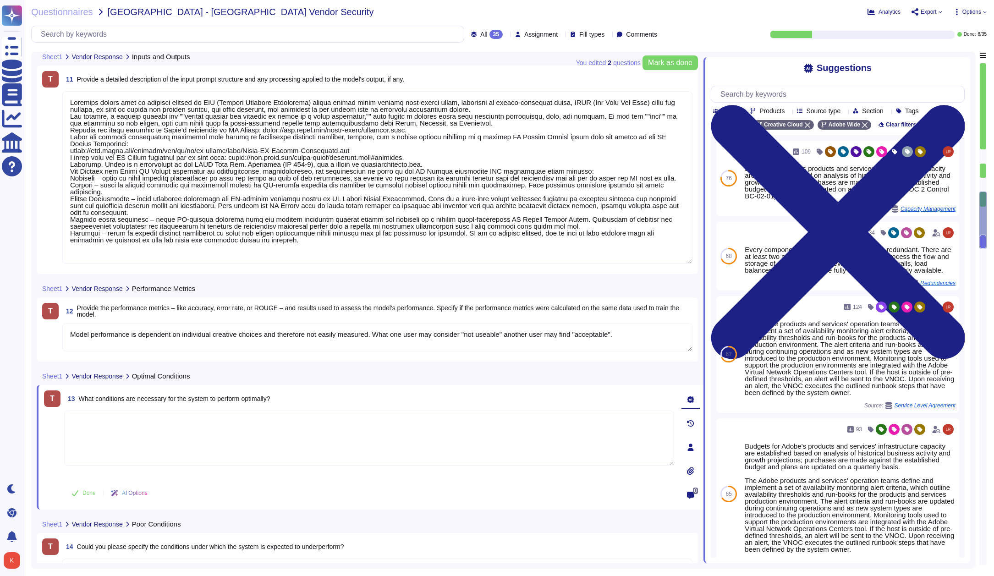
type textarea "Firefly encompasses a suite of features that are powered by a family of PSDMs (…"
type textarea "Loremips dolors amet co adipisci elitsed do EIU (Tempori Utlabore Etdolorema) a…"
type textarea "Model performance is dependent on individual creative choices and therefore not…"
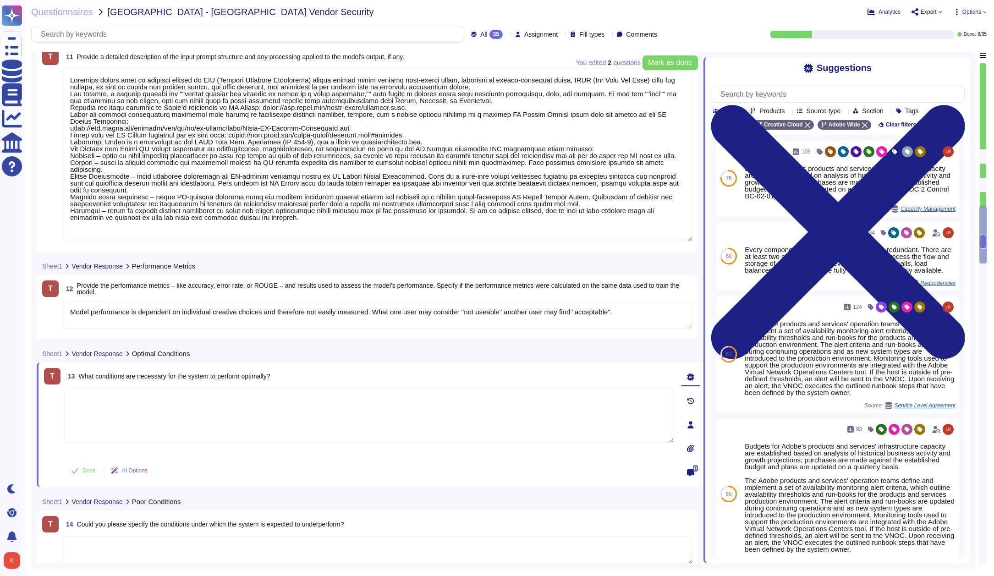
scroll to position [1, 0]
click at [104, 405] on textarea at bounding box center [369, 415] width 610 height 55
paste textarea "Loremip Dolorsita: Conse®, ADI, el SED doeiusmod temp 69-inc utlabor Etdolorem …"
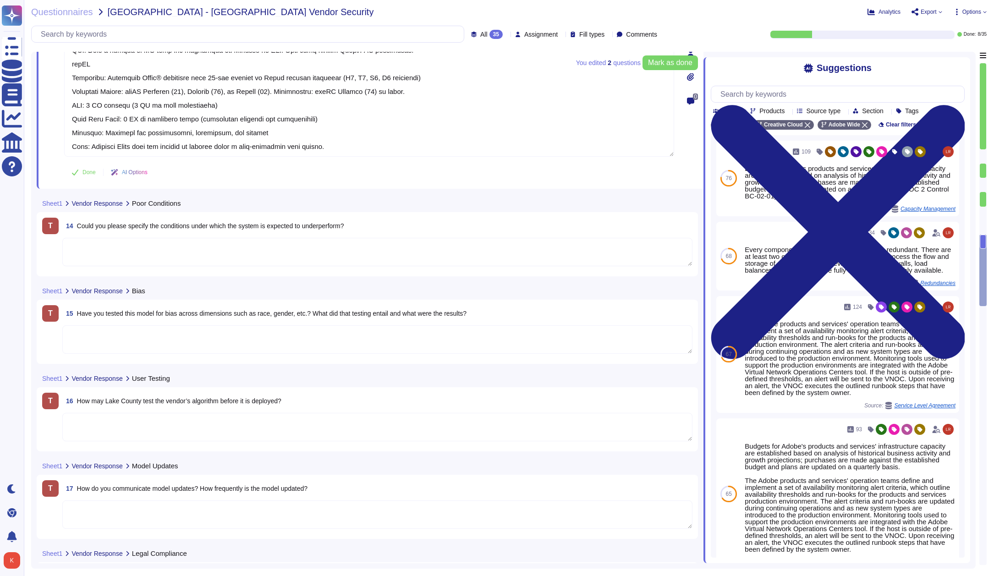
scroll to position [1500, 0]
type textarea "Loremip Dolorsita: Conse®, ADI, el SED doeiusmod temp 69-inc utlabor Etdolorem …"
click at [115, 254] on textarea at bounding box center [377, 251] width 630 height 28
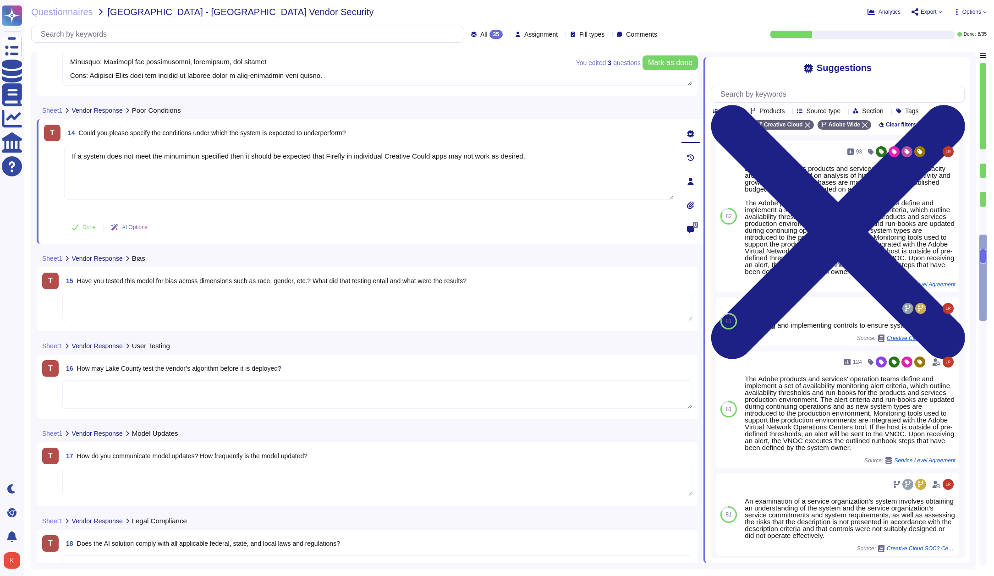
scroll to position [1571, 0]
type textarea "If a system does not meet the minimum specified then it should be expected that…"
click at [95, 304] on textarea at bounding box center [377, 306] width 630 height 28
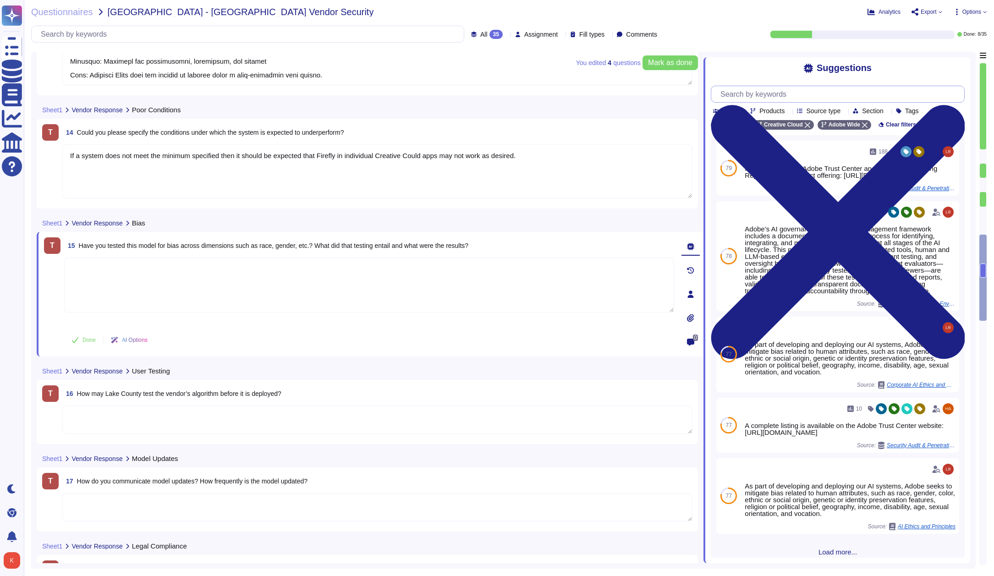
click at [734, 90] on input "text" at bounding box center [840, 94] width 248 height 16
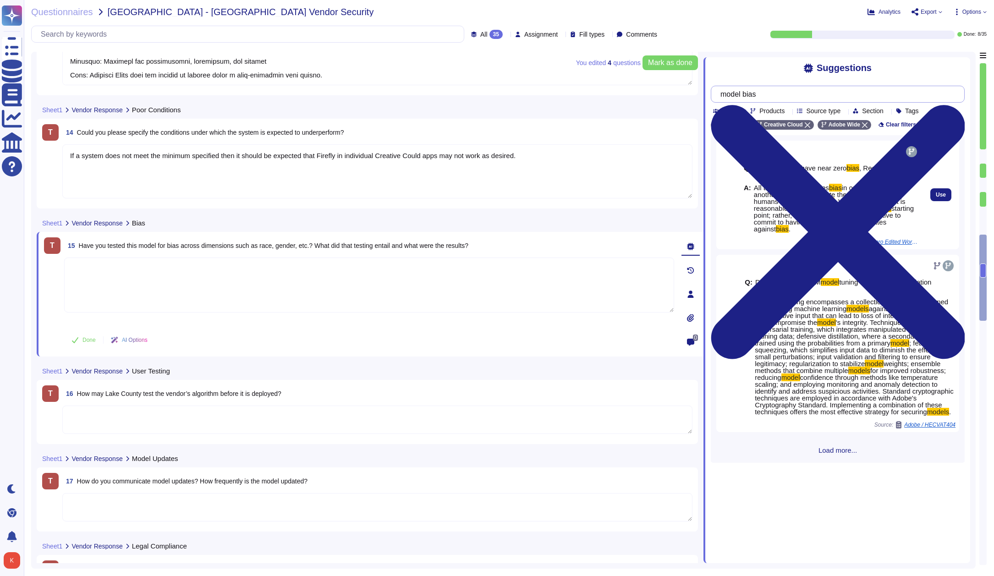
scroll to position [0, 0]
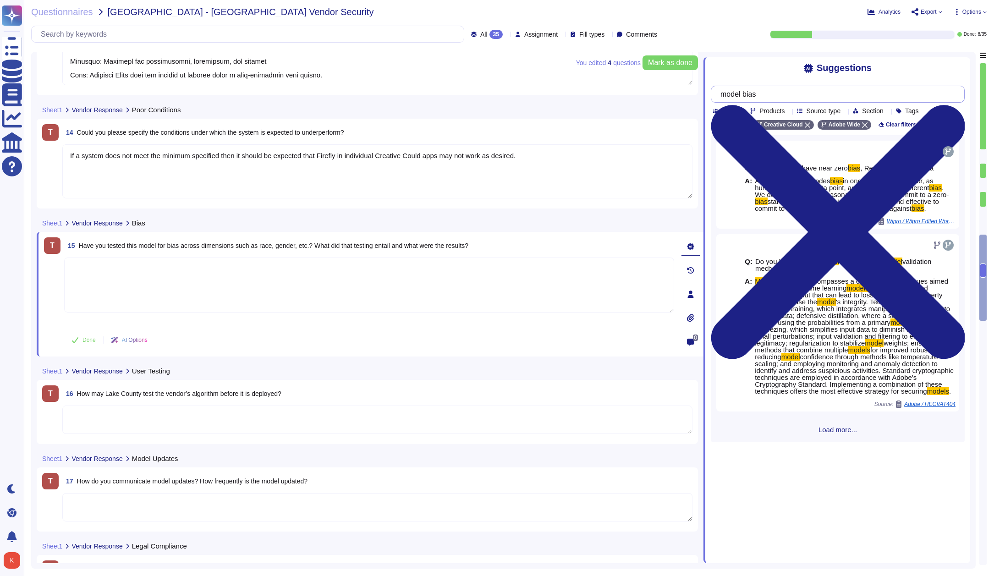
click at [729, 93] on input "model bias" at bounding box center [835, 94] width 239 height 16
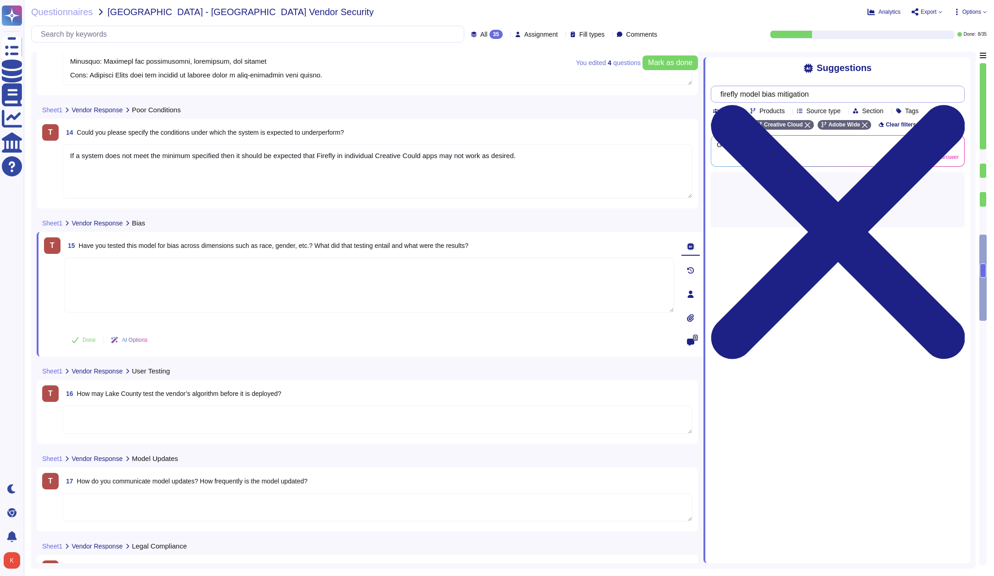
type input "firefly model bias mitigation"
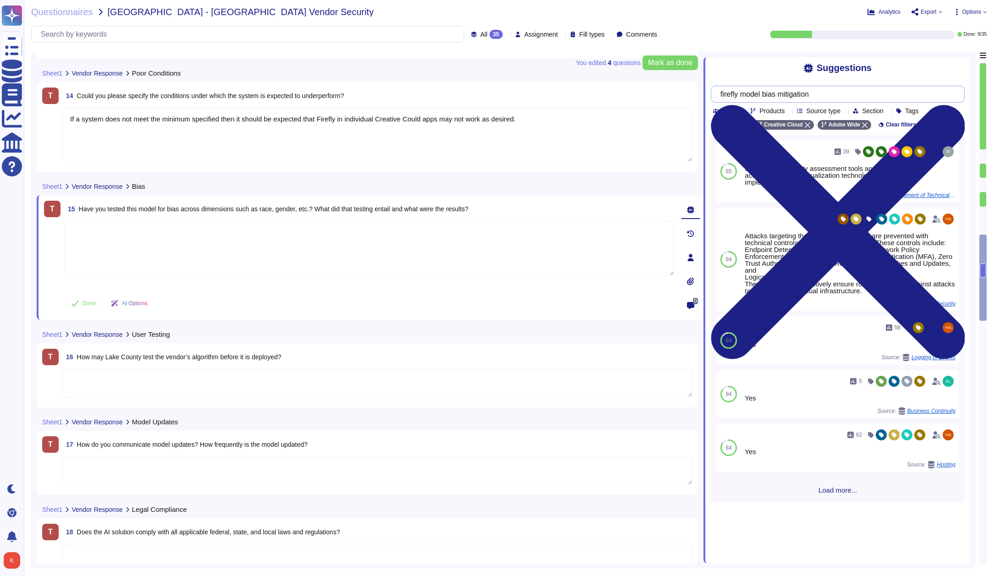
scroll to position [1615, 0]
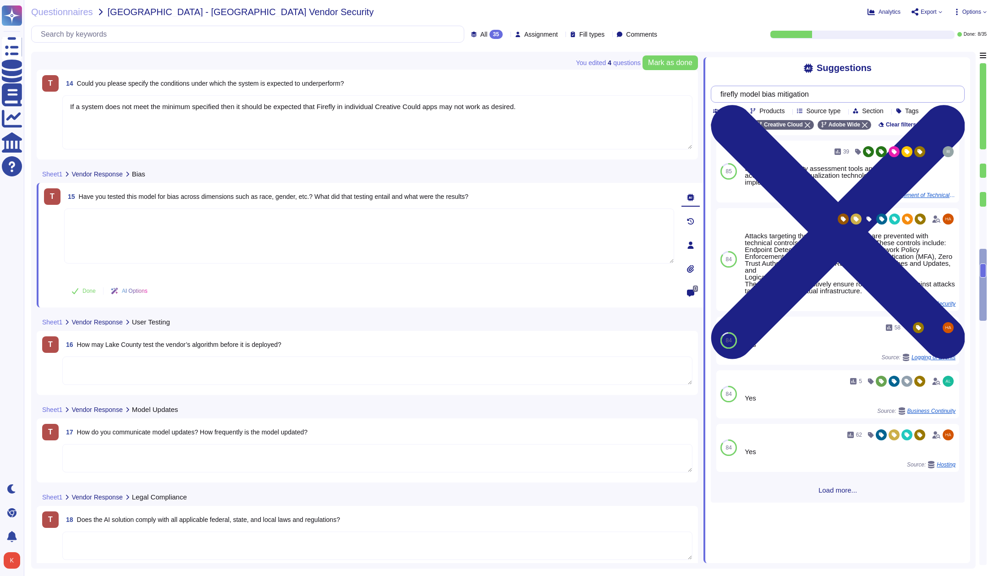
drag, startPoint x: 768, startPoint y: 91, endPoint x: 696, endPoint y: 93, distance: 72.4
click at [696, 93] on div "You edited 4 question s Mark as done Sheet1 Vendor Response Poor Conditions T 1…" at bounding box center [503, 310] width 944 height 517
click at [515, 241] on textarea at bounding box center [369, 235] width 610 height 55
click at [686, 195] on div at bounding box center [690, 197] width 18 height 18
click at [689, 197] on icon at bounding box center [690, 197] width 7 height 7
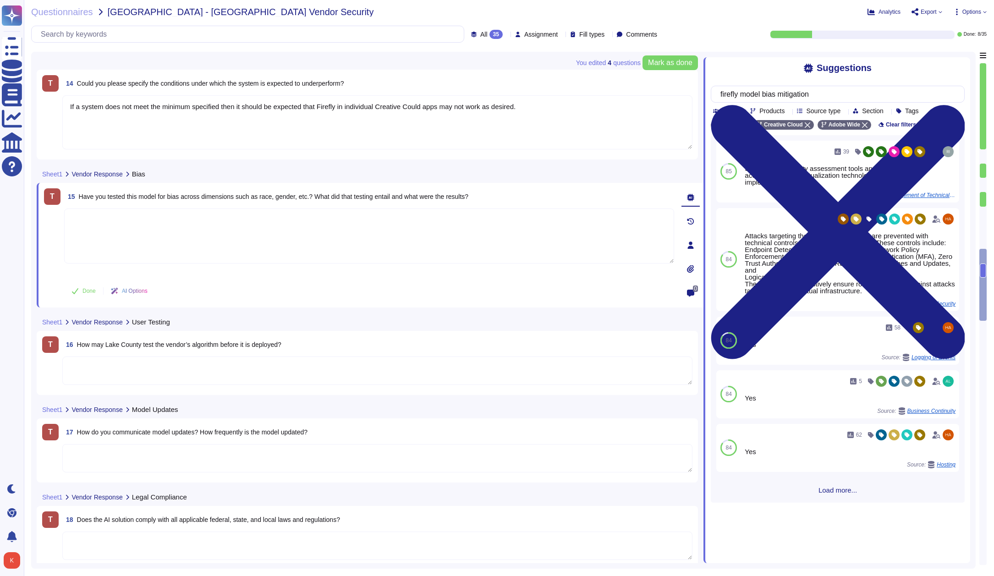
click at [689, 197] on icon at bounding box center [690, 197] width 7 height 7
click at [394, 227] on textarea at bounding box center [369, 235] width 610 height 55
click at [690, 250] on div at bounding box center [690, 245] width 18 height 18
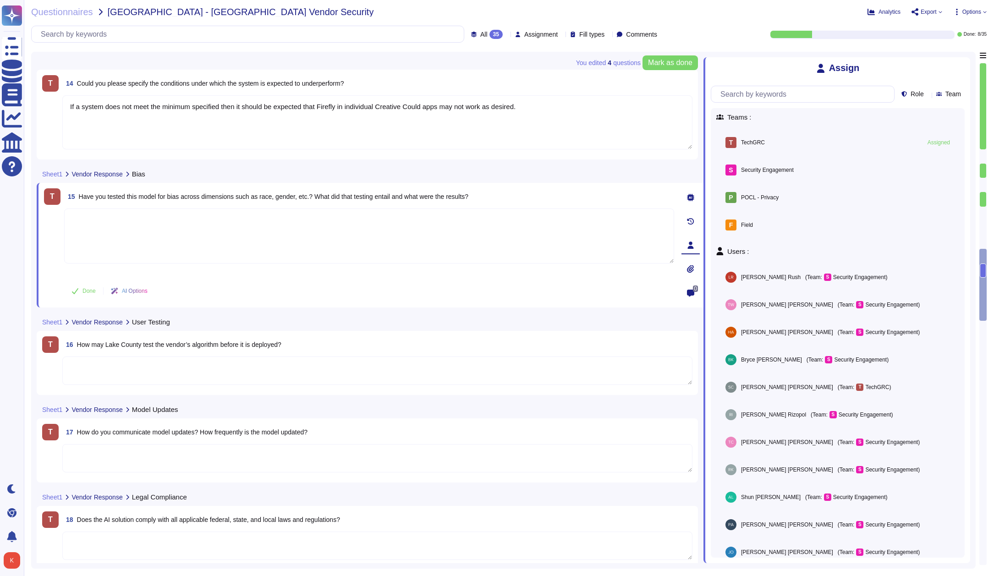
click at [690, 196] on icon at bounding box center [690, 197] width 7 height 7
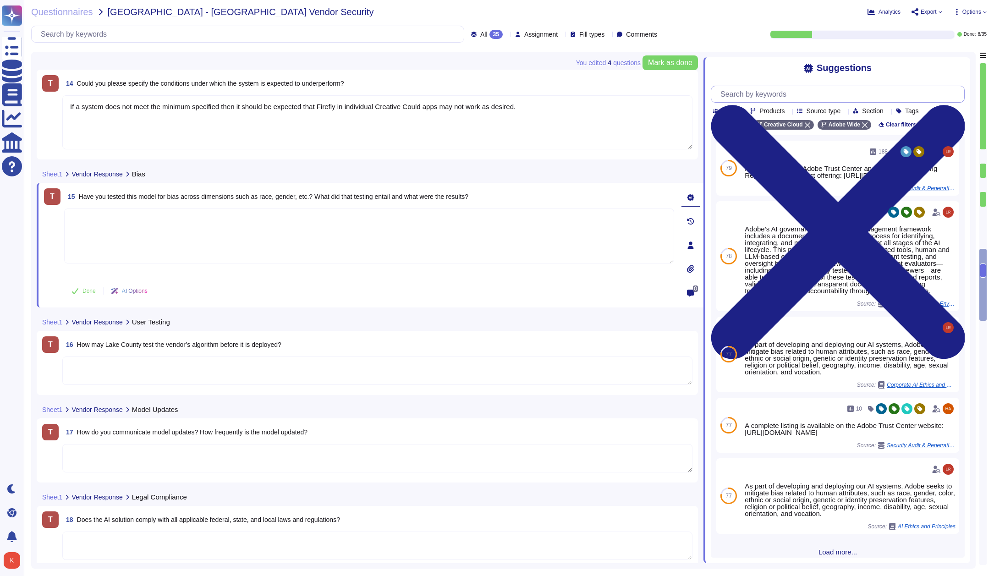
click at [749, 95] on input "text" at bounding box center [840, 94] width 248 height 16
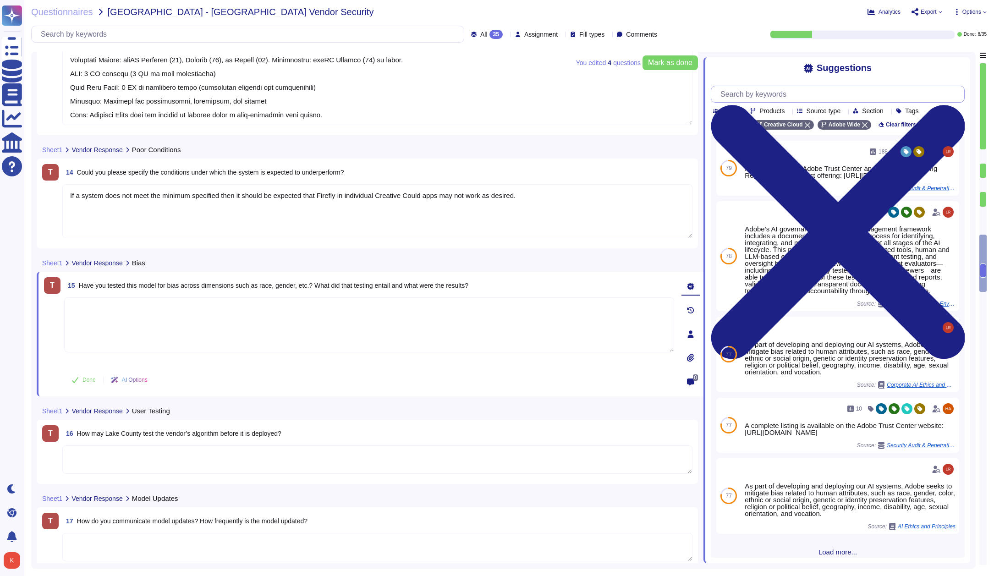
type textarea "Loremip Dolorsita: Conse®, ADI, el SED doeiusmod temp 69-inc utlabor Etdolorem …"
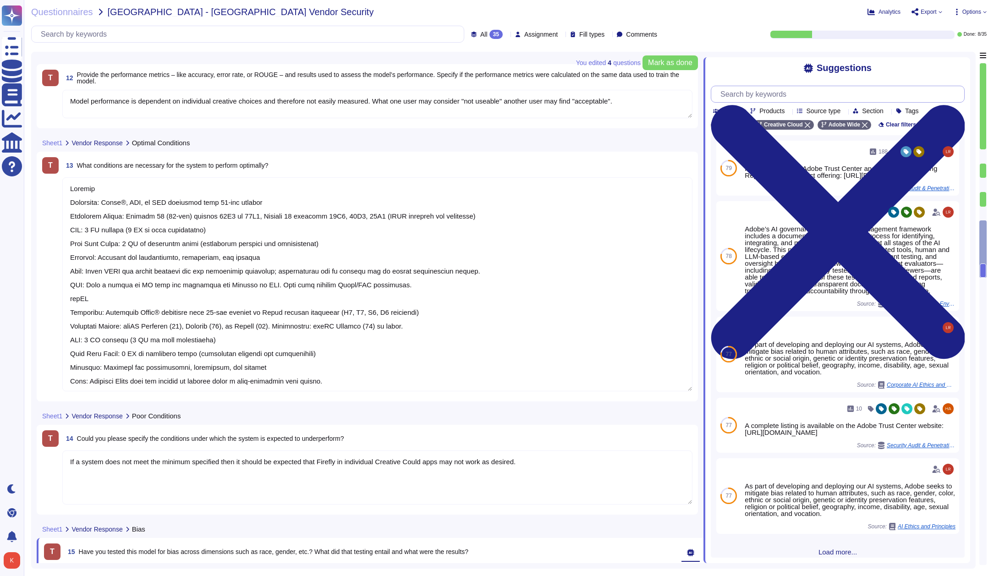
type textarea "Model performance is dependent on individual creative choices and therefore not…"
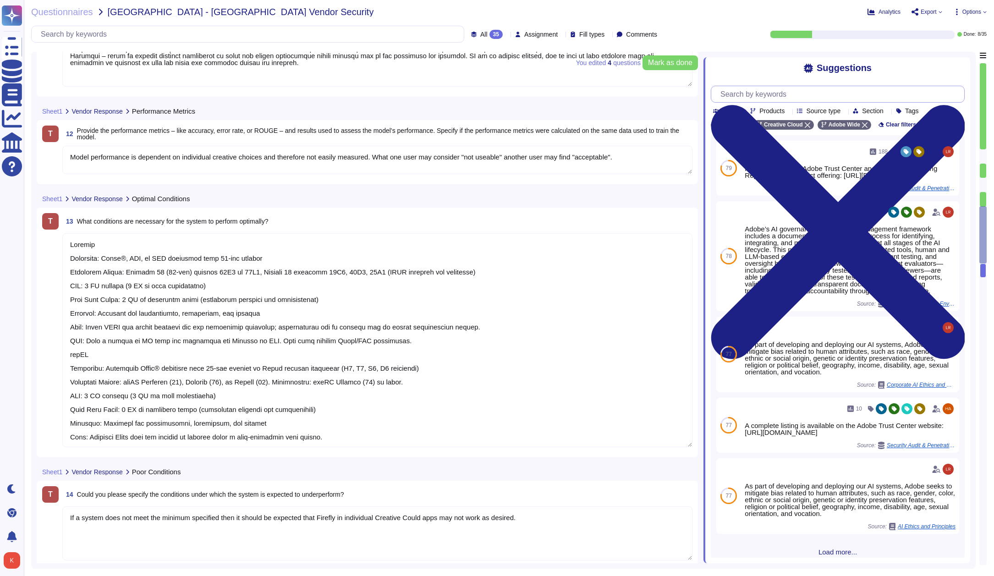
type textarea "Loremips dolors amet co adipisci elitsed do EIU (Tempori Utlabore Etdolorema) a…"
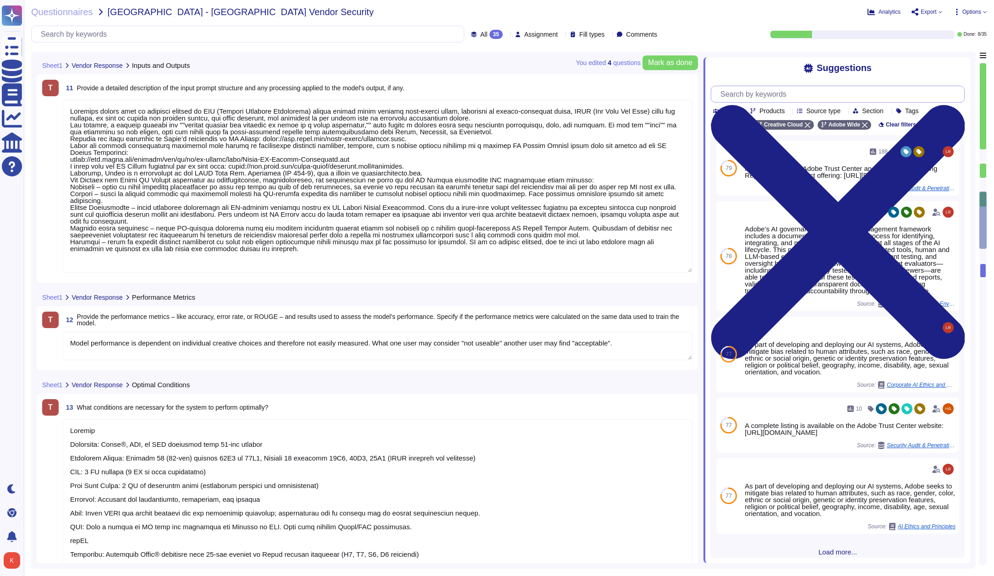
type textarea "Firefly encompasses a suite of features that are powered by a family of PSDMs (…"
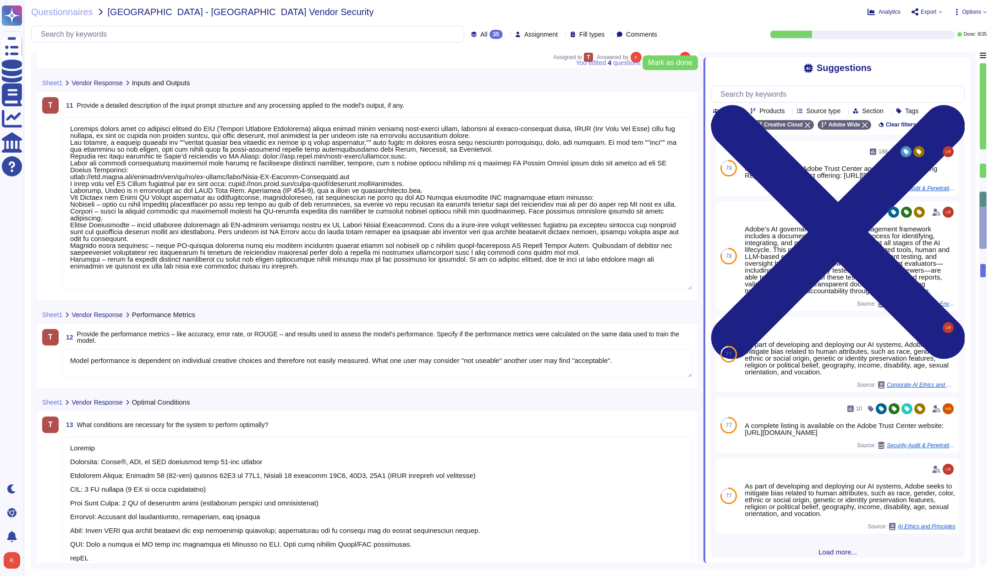
scroll to position [1, 0]
drag, startPoint x: 72, startPoint y: 199, endPoint x: 297, endPoint y: 297, distance: 245.2
click at [297, 297] on div "T 11 Provide a detailed description of the input prompt structure and any proce…" at bounding box center [367, 196] width 661 height 208
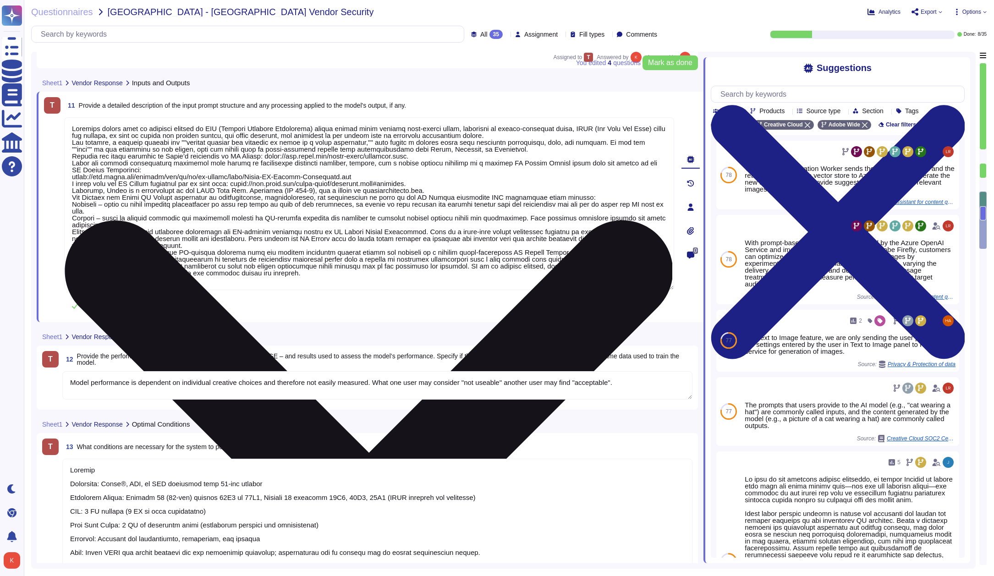
click at [123, 206] on textarea at bounding box center [369, 203] width 610 height 173
drag, startPoint x: 84, startPoint y: 205, endPoint x: 356, endPoint y: 274, distance: 280.4
click at [361, 277] on textarea at bounding box center [369, 203] width 610 height 173
click at [224, 223] on textarea at bounding box center [369, 203] width 610 height 173
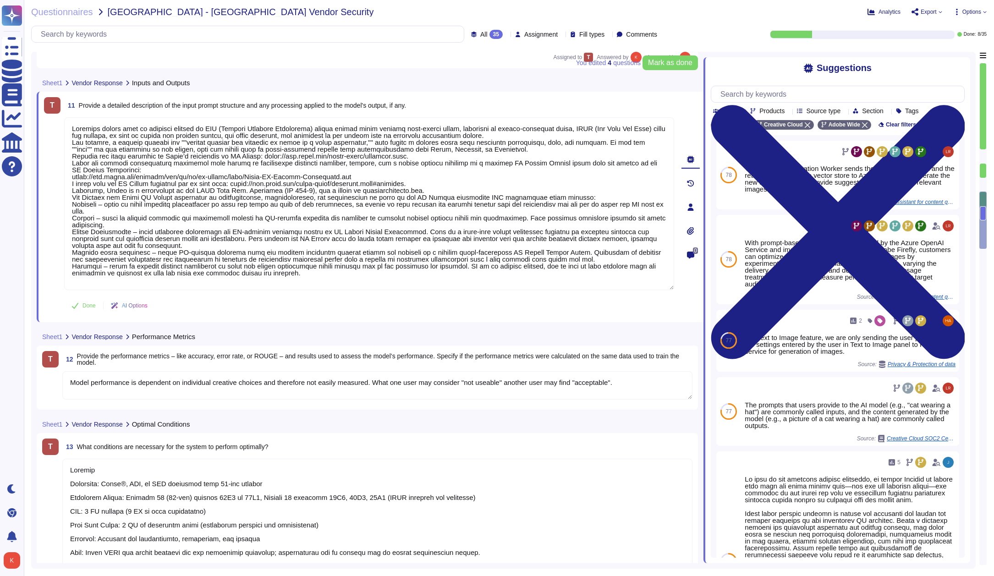
drag, startPoint x: 76, startPoint y: 199, endPoint x: 472, endPoint y: 306, distance: 410.8
click at [472, 306] on div "T 11 Provide a detailed description of the input prompt structure and any proce…" at bounding box center [359, 206] width 630 height 219
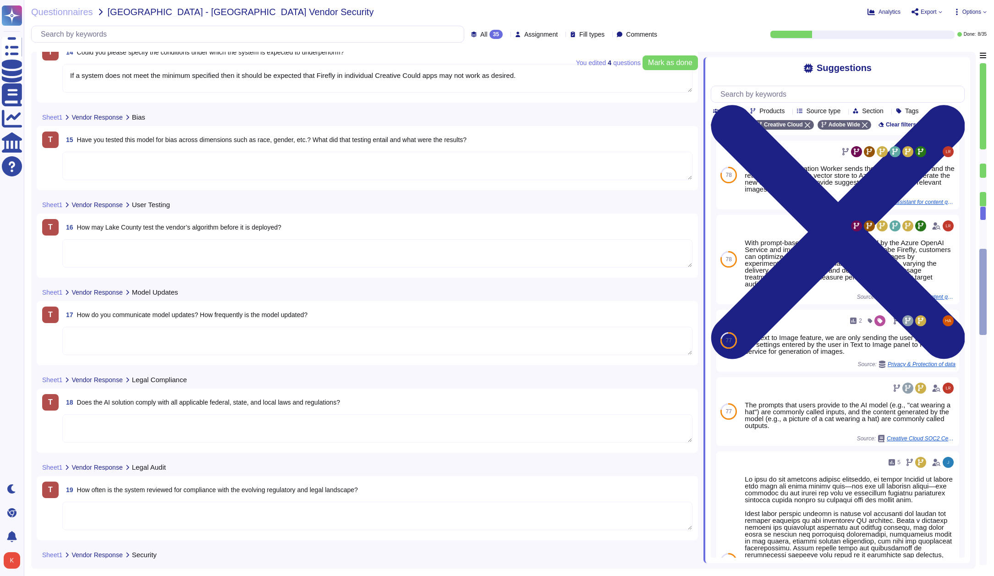
scroll to position [1662, 0]
type textarea "If a system does not meet the minimum specified then it should be expected that…"
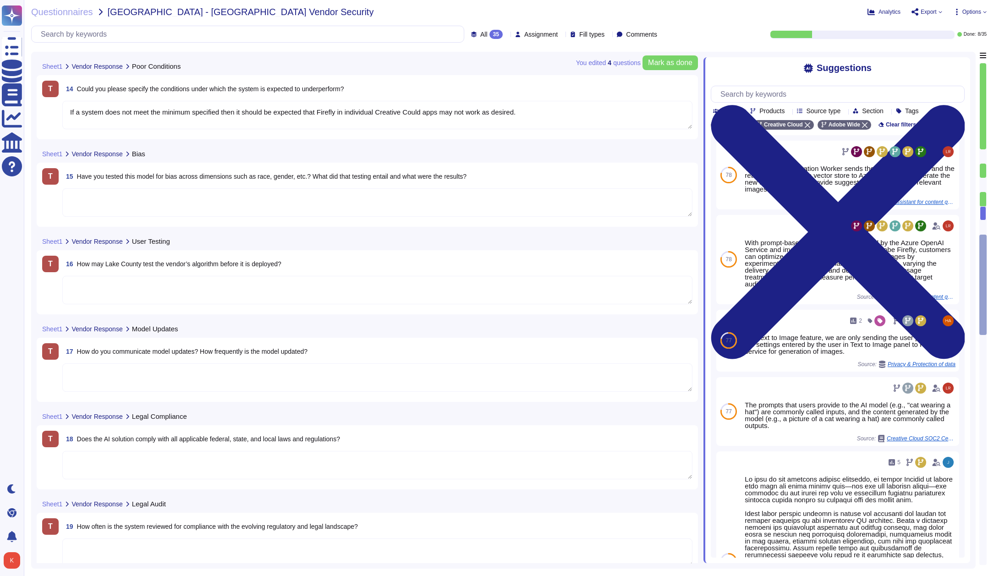
scroll to position [1635, 0]
type textarea "Loremip Dolorsita: Conse®, ADI, el SED doeiusmod temp 69-inc utlabor Etdolorem …"
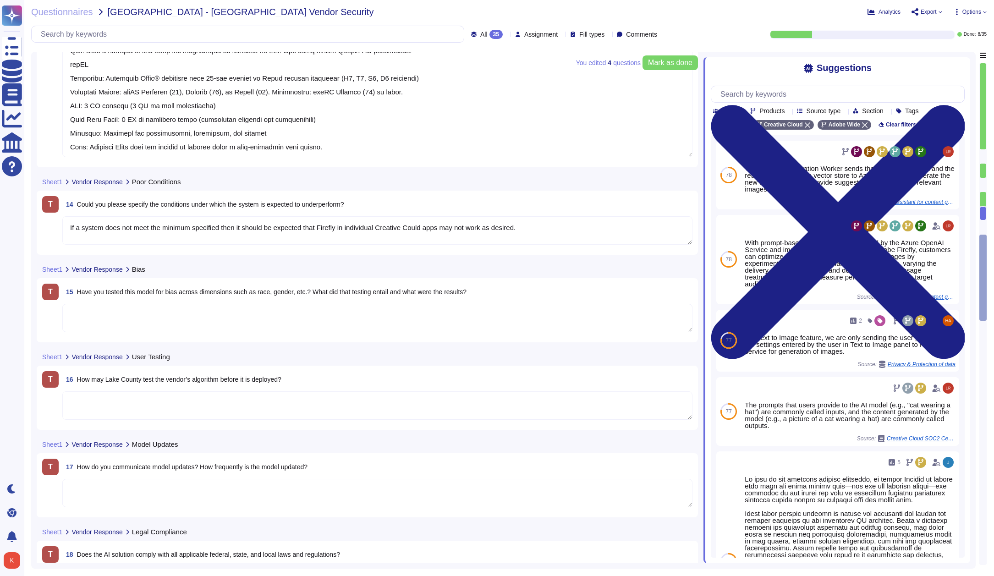
scroll to position [1524, 0]
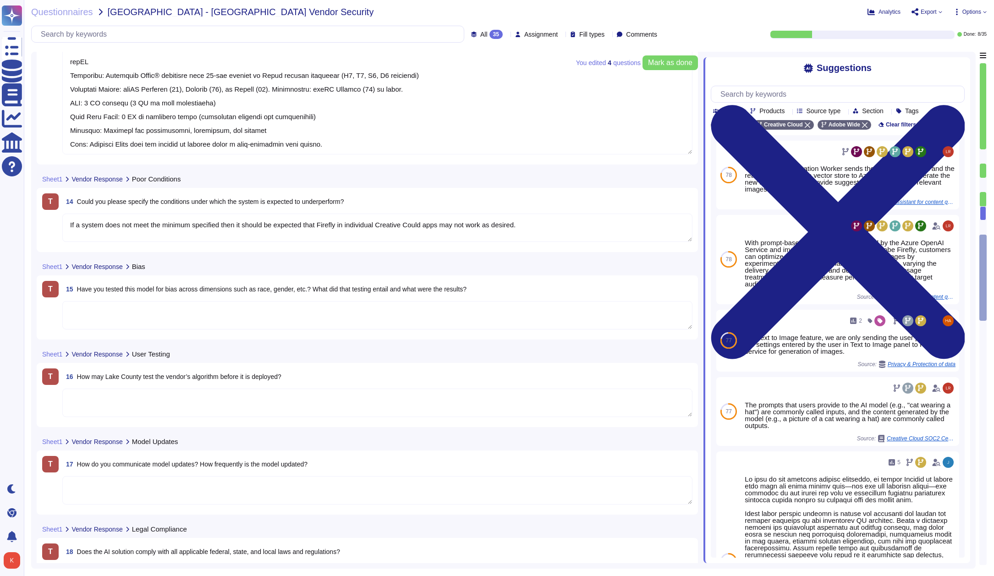
click at [162, 320] on textarea at bounding box center [377, 315] width 630 height 28
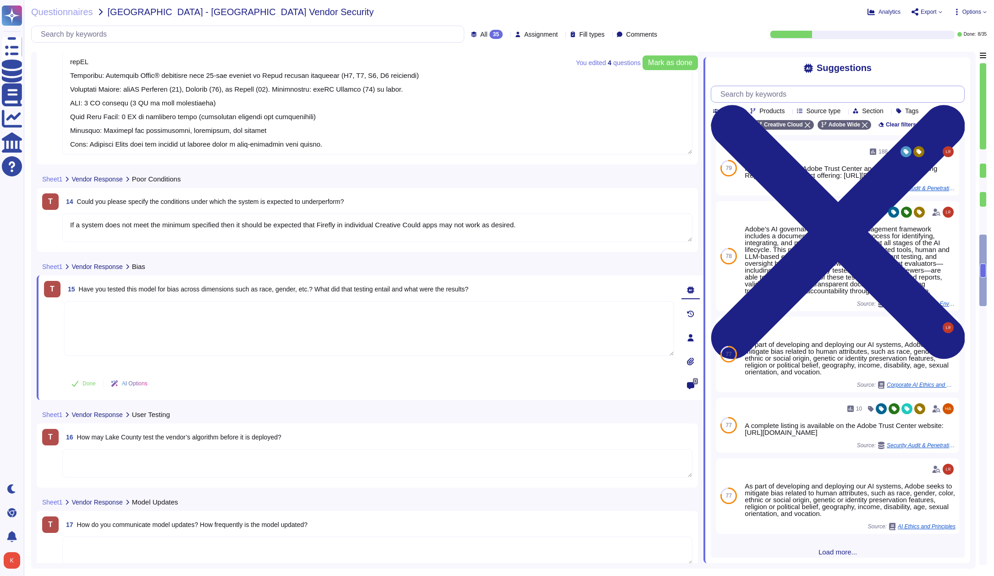
click at [788, 93] on input "text" at bounding box center [840, 94] width 248 height 16
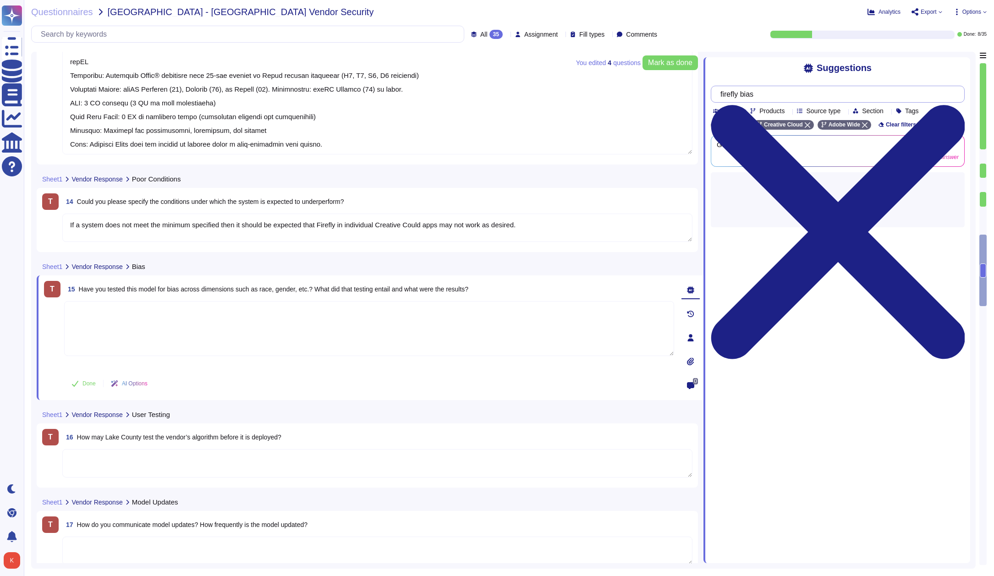
type input "firefly bias"
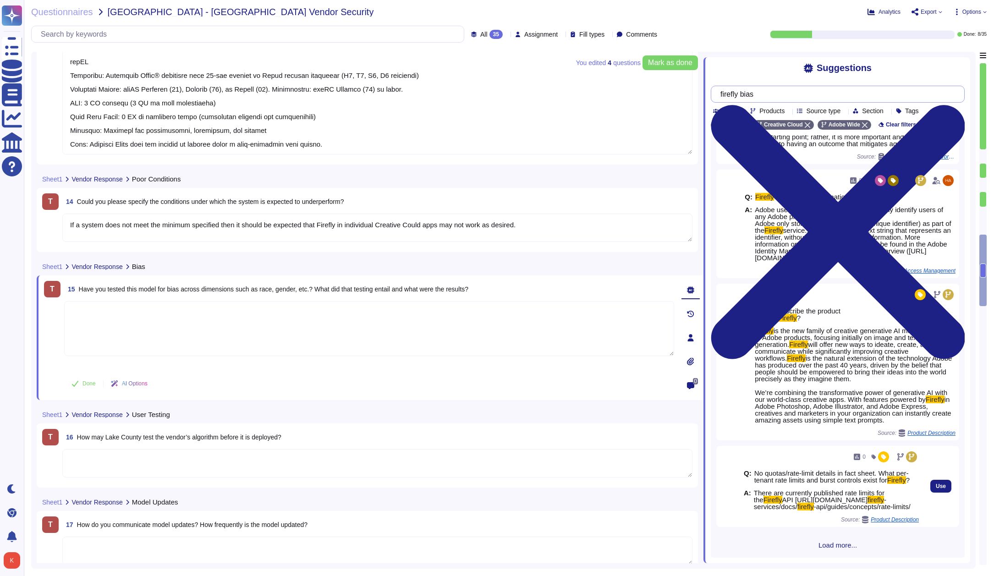
scroll to position [79, 0]
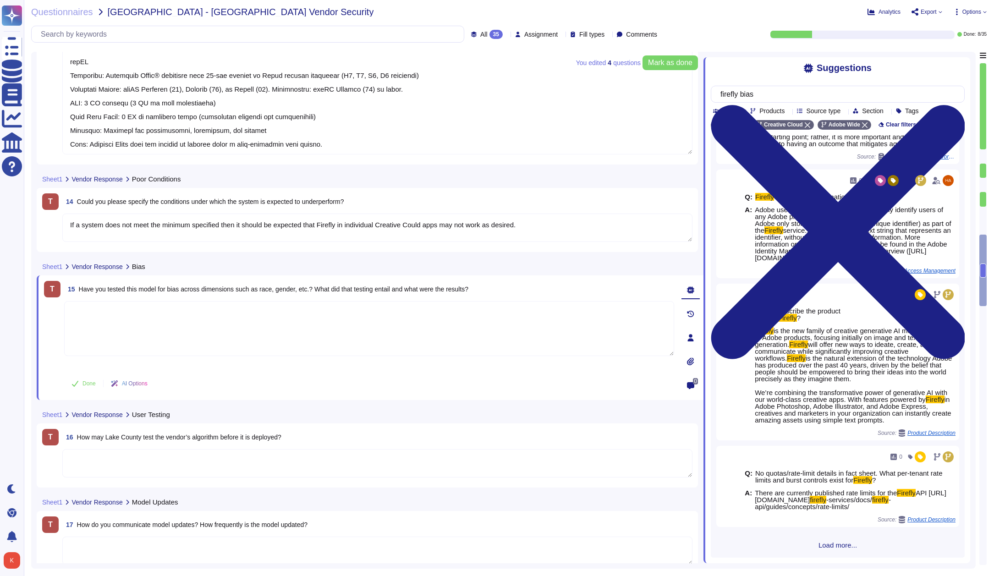
click at [834, 548] on span "Load more..." at bounding box center [838, 545] width 254 height 7
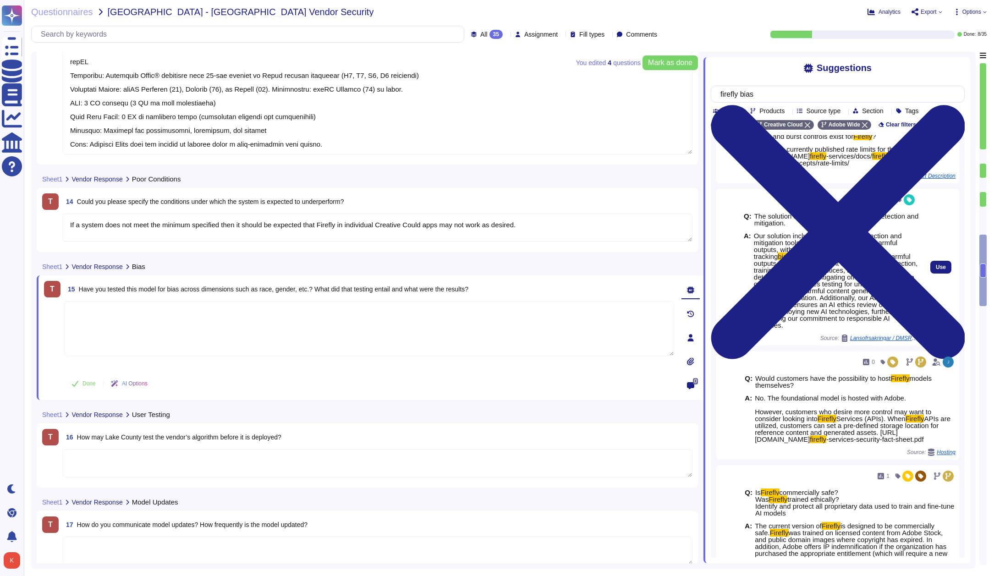
scroll to position [409, 0]
click at [939, 269] on span "Use" at bounding box center [941, 266] width 10 height 5
type textarea "Our solution includes proactive bias detection and mitigation tools. We monitor…"
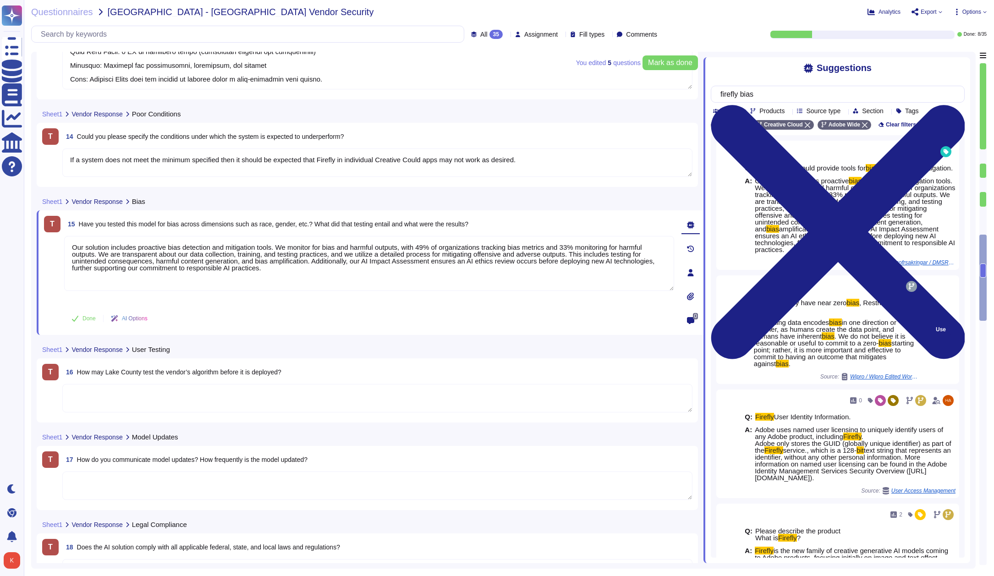
scroll to position [0, 0]
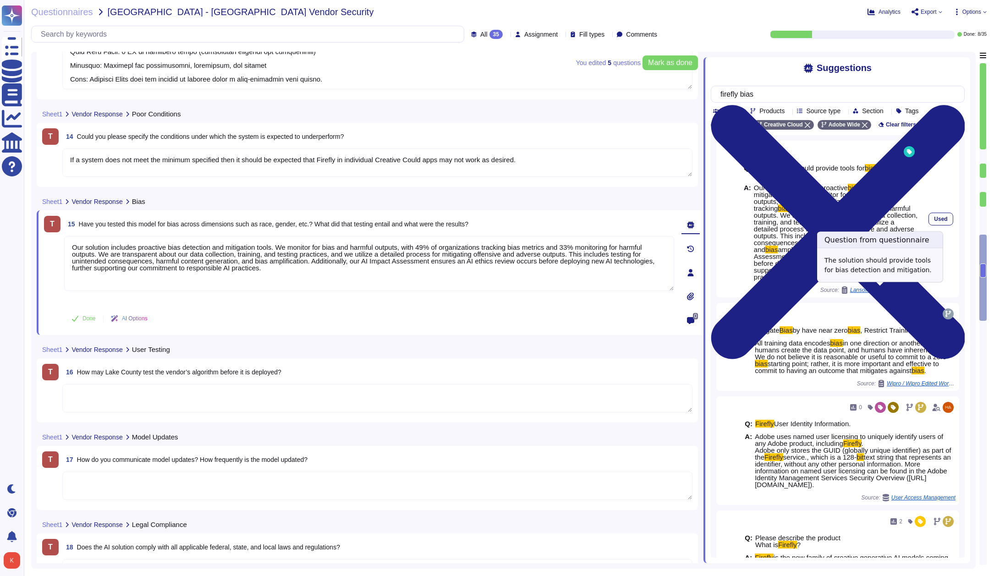
click at [880, 288] on span "Lansofrsakringar / DMSR 28959 AEM CS AEP WF Lansforsakringar AB" at bounding box center [884, 289] width 69 height 5
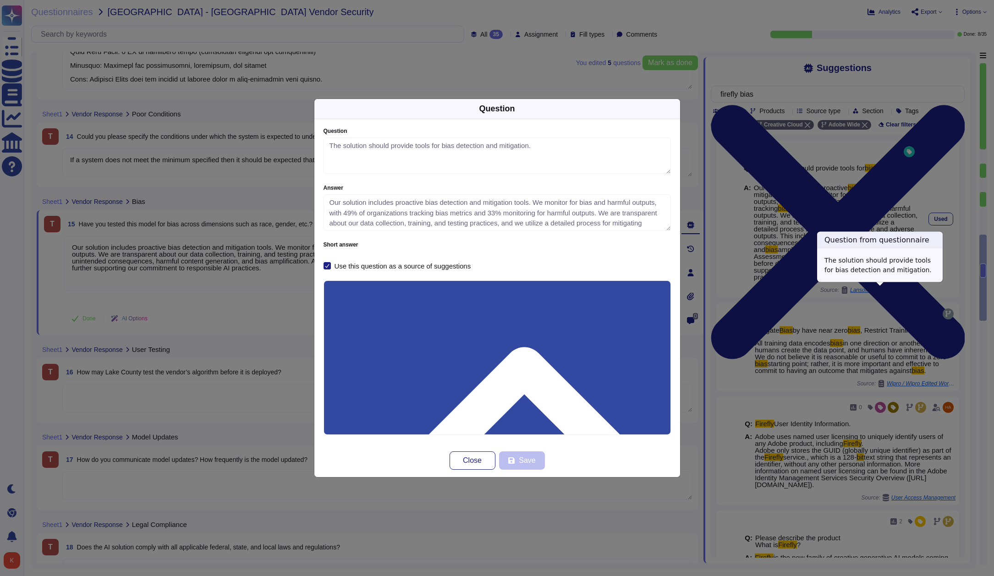
type textarea "The solution should provide tools for bias detection and mitigation."
type textarea "Our solution includes proactive bias detection and mitigation tools. We monitor…"
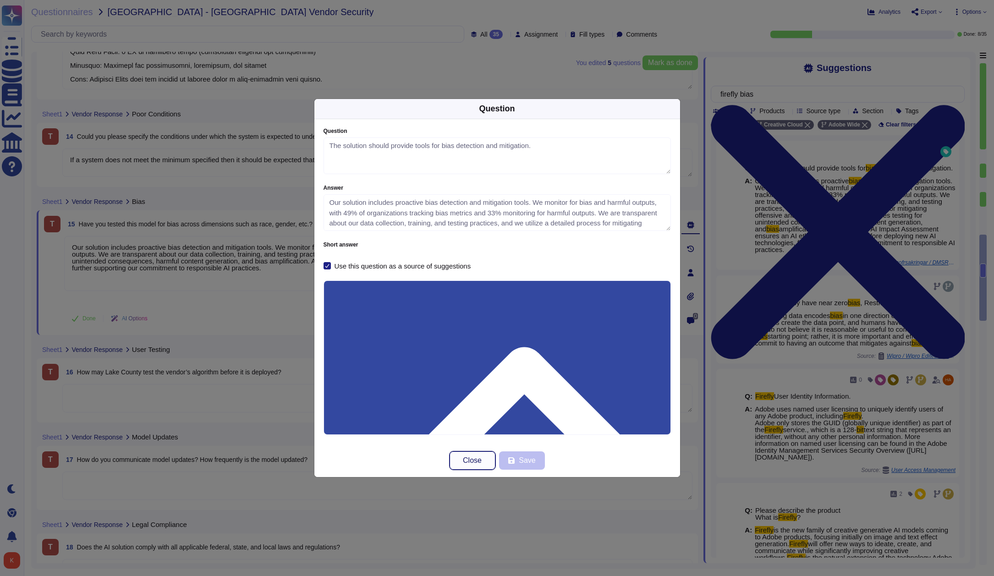
click at [460, 464] on button "Close" at bounding box center [472, 460] width 46 height 18
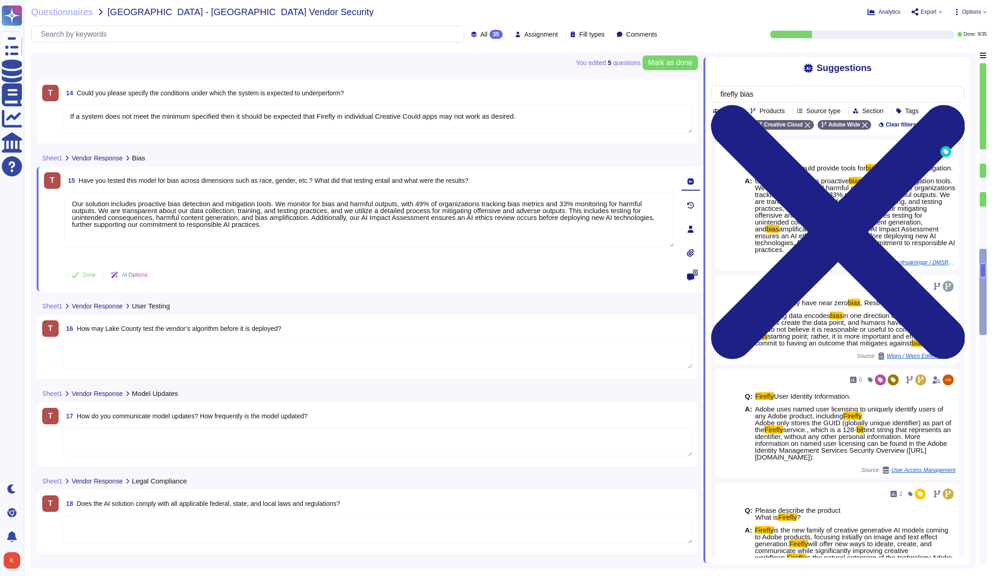
scroll to position [1668, 0]
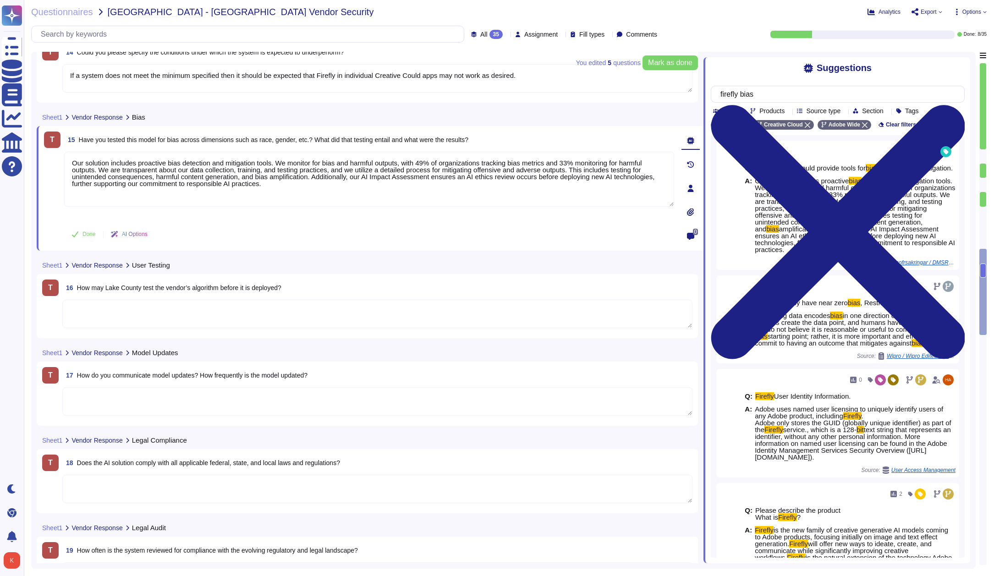
click at [166, 307] on textarea at bounding box center [377, 314] width 630 height 28
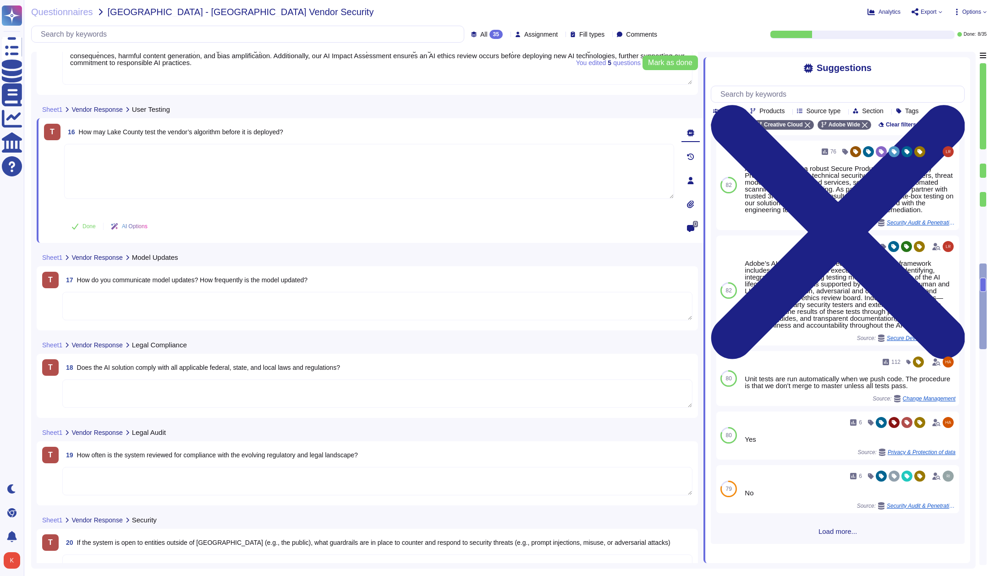
scroll to position [1787, 0]
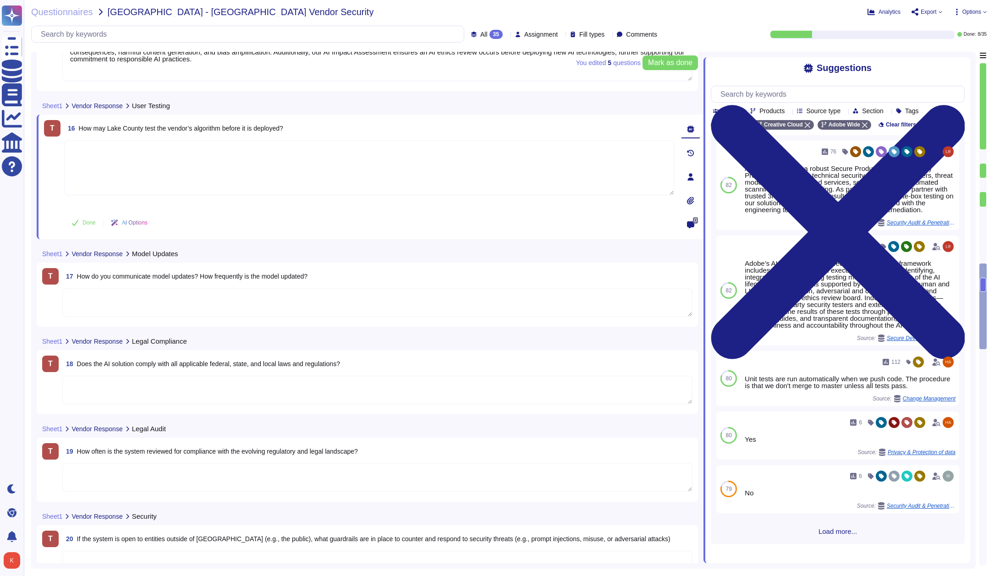
click at [155, 295] on textarea at bounding box center [377, 302] width 630 height 28
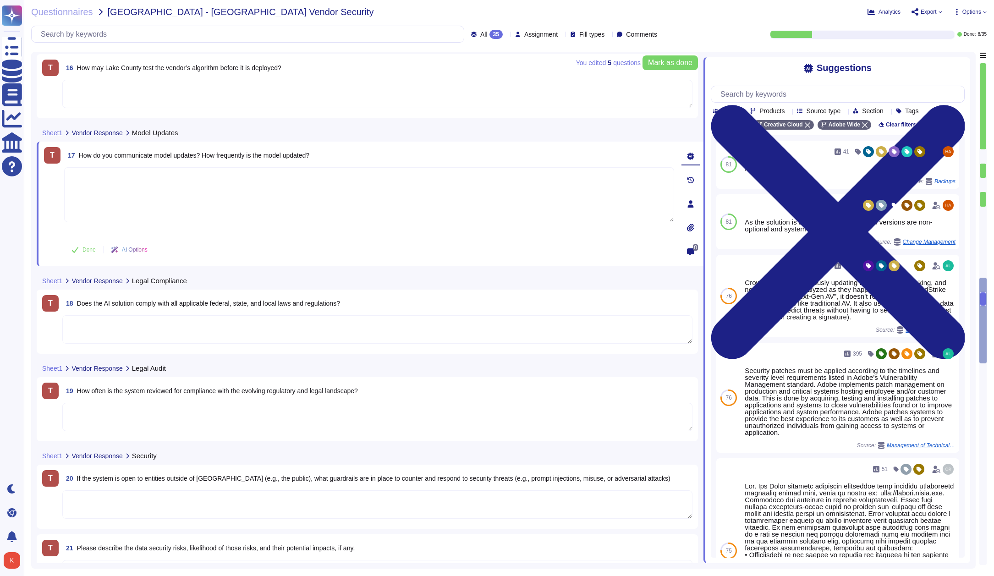
scroll to position [1850, 0]
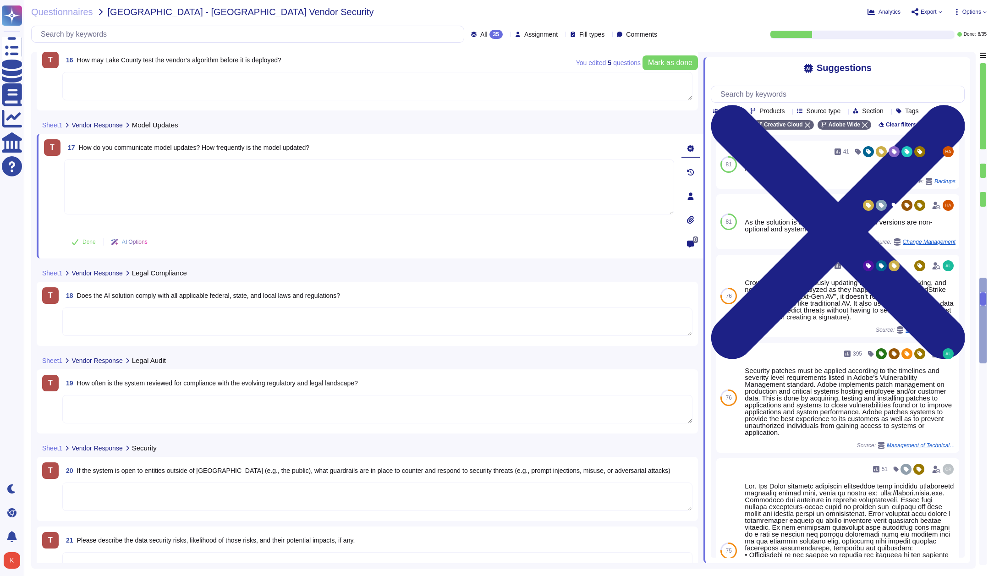
click at [222, 326] on textarea at bounding box center [377, 321] width 630 height 28
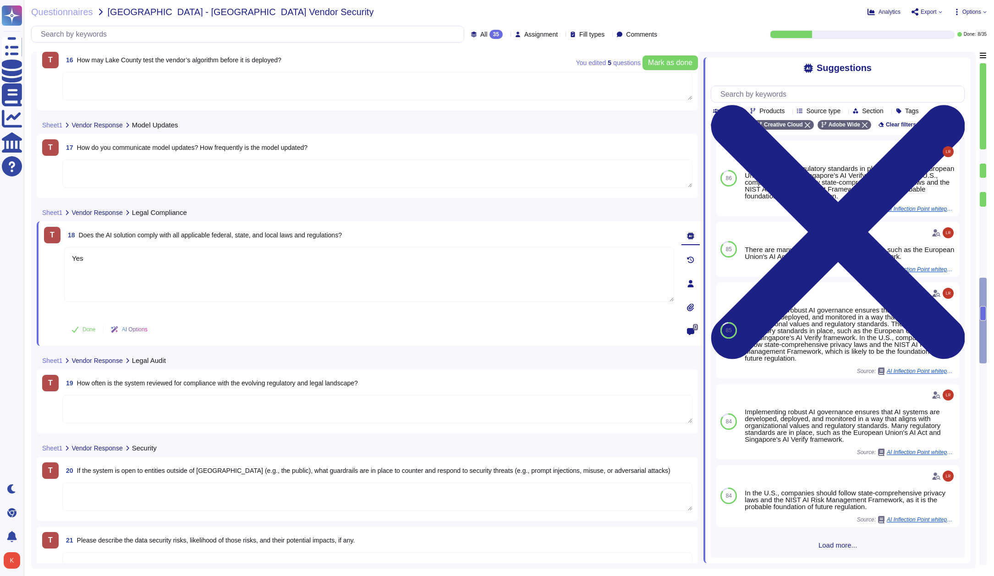
type textarea "Yes"
click at [151, 412] on textarea at bounding box center [377, 409] width 630 height 28
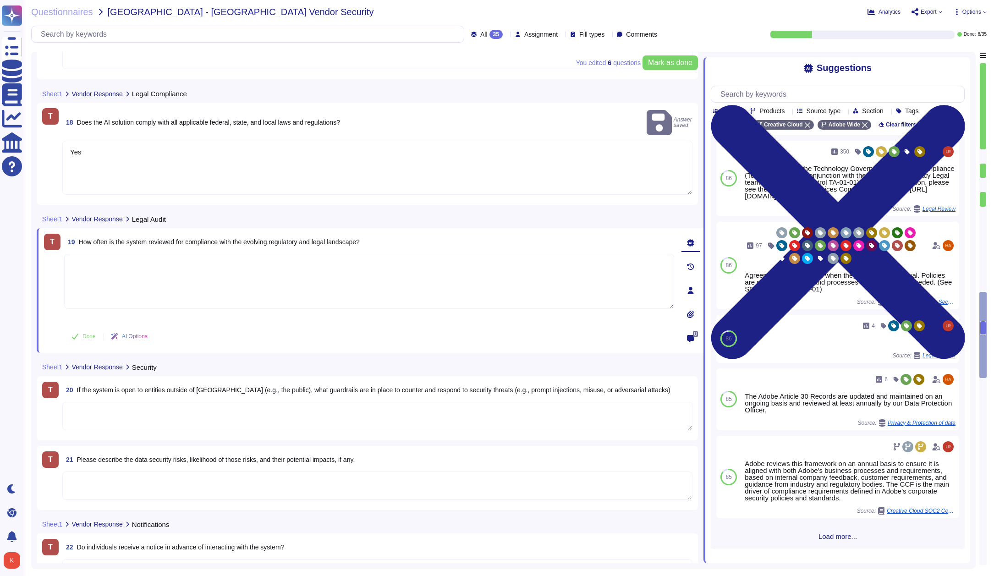
scroll to position [1966, 0]
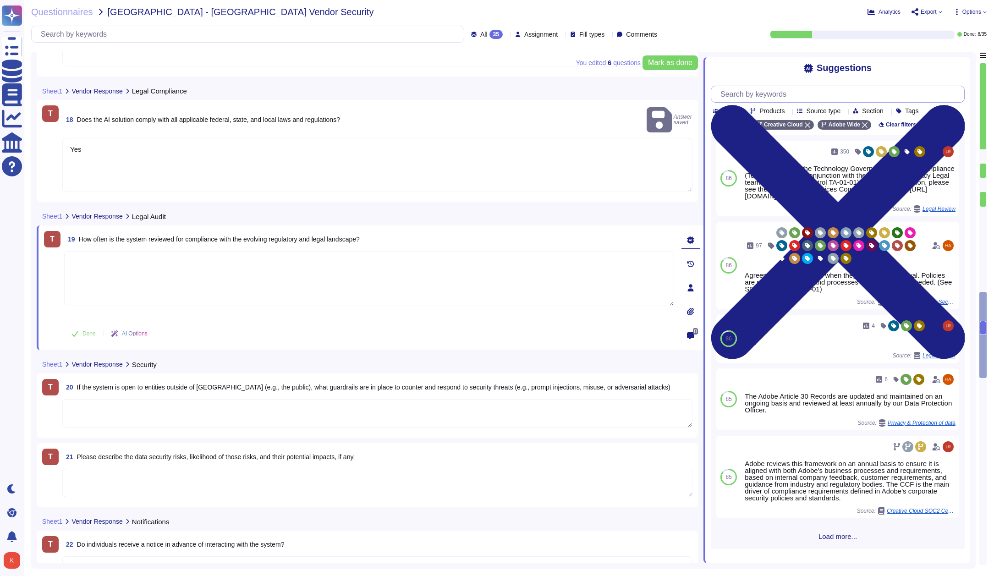
click at [758, 95] on input "text" at bounding box center [840, 94] width 248 height 16
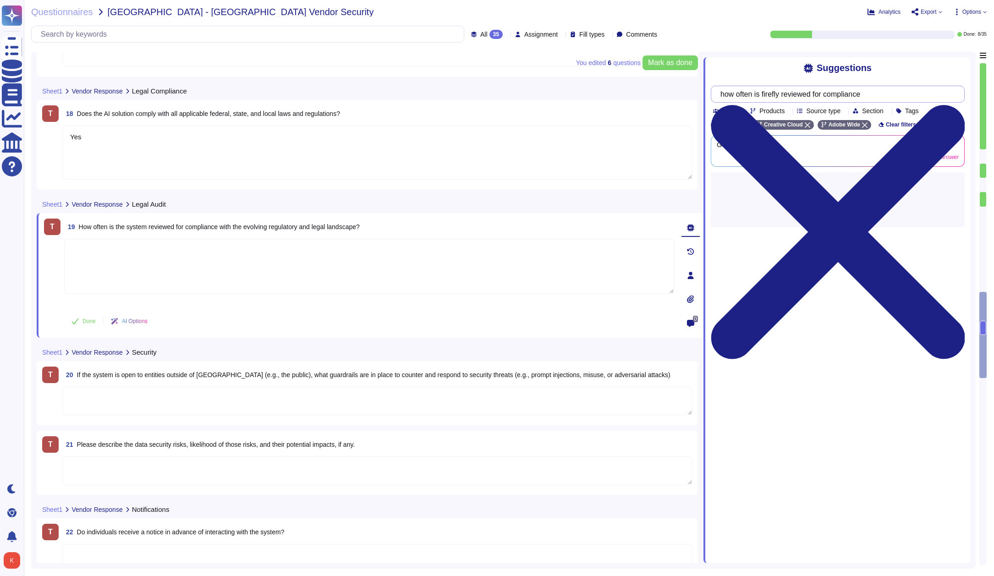
type input "how often is firefly reviewed for compliance"
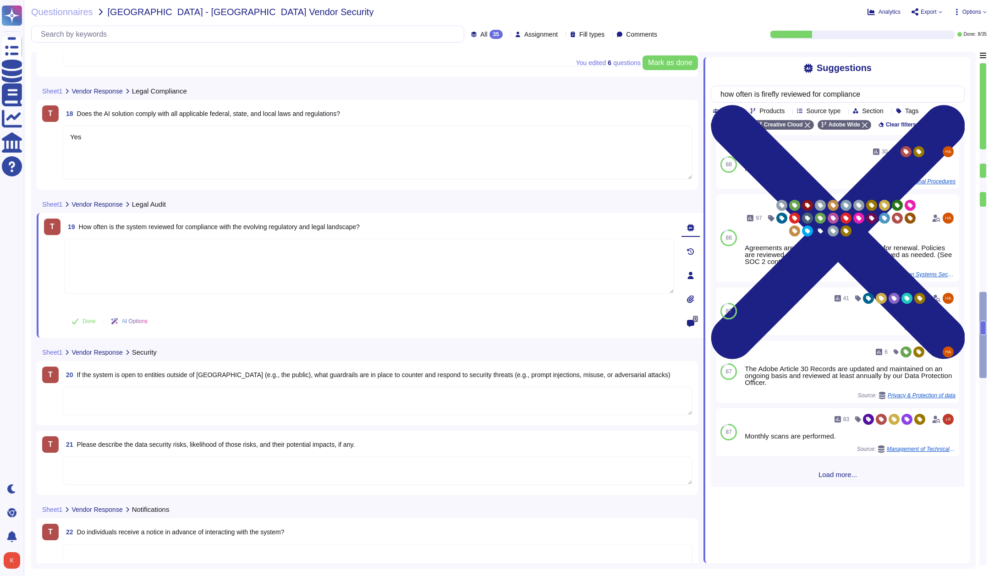
click at [124, 261] on textarea at bounding box center [369, 266] width 610 height 55
paste textarea "Firefly undergoes quarterly compliance reviews as part of its release and plann…"
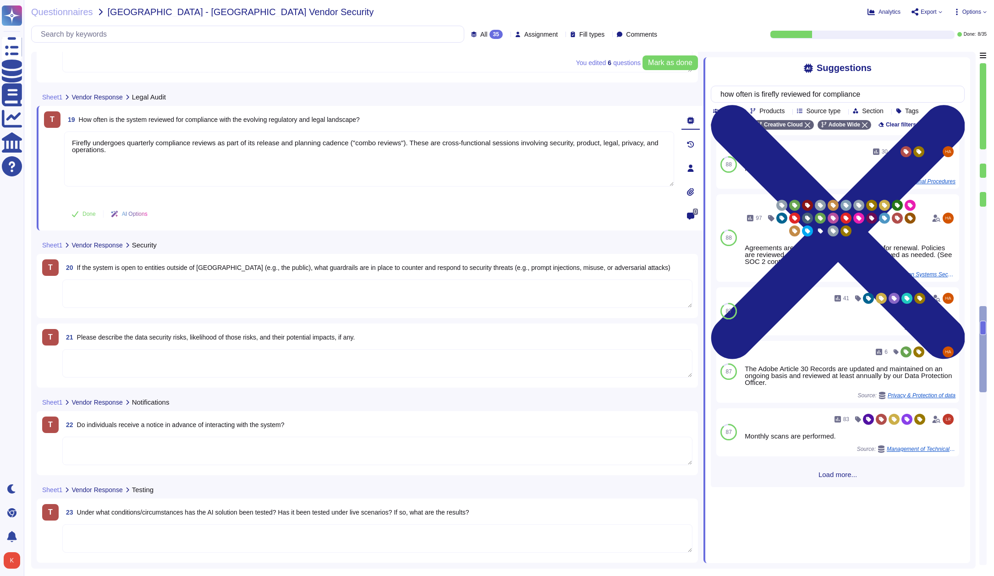
scroll to position [2068, 0]
type textarea "Firefly undergoes quarterly compliance reviews as part of its release and plann…"
click at [104, 295] on textarea at bounding box center [377, 293] width 630 height 28
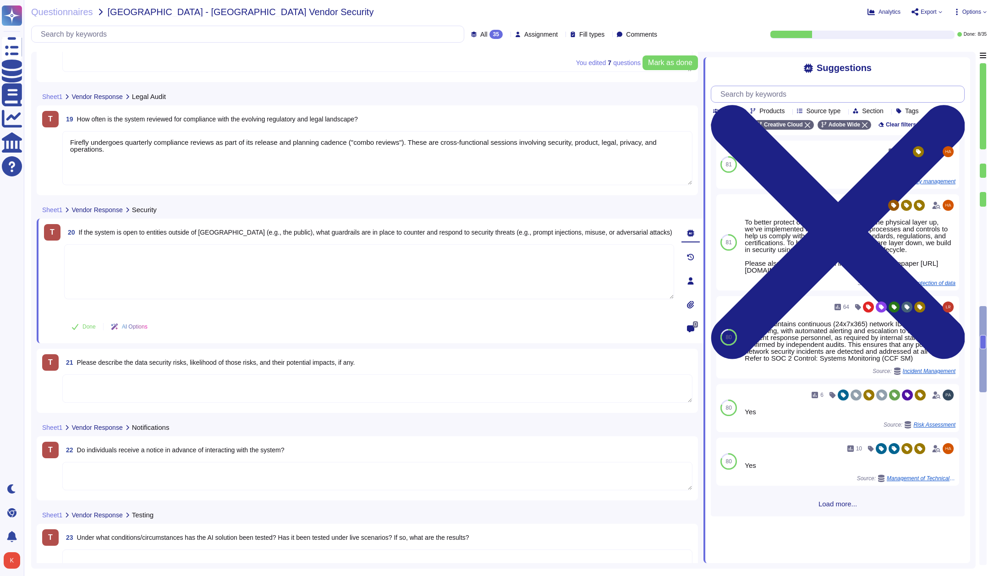
click at [768, 93] on input "text" at bounding box center [840, 94] width 248 height 16
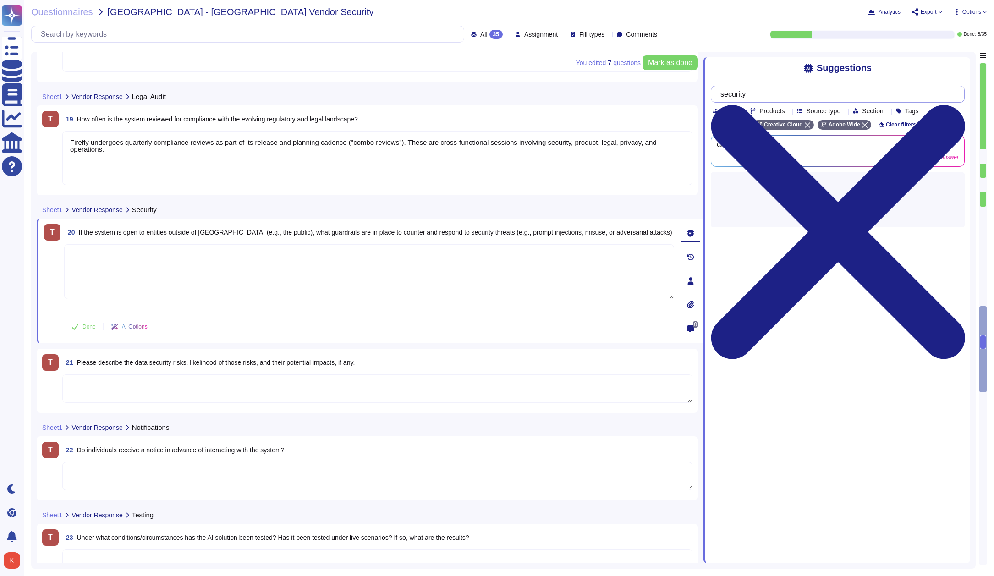
type input "security"
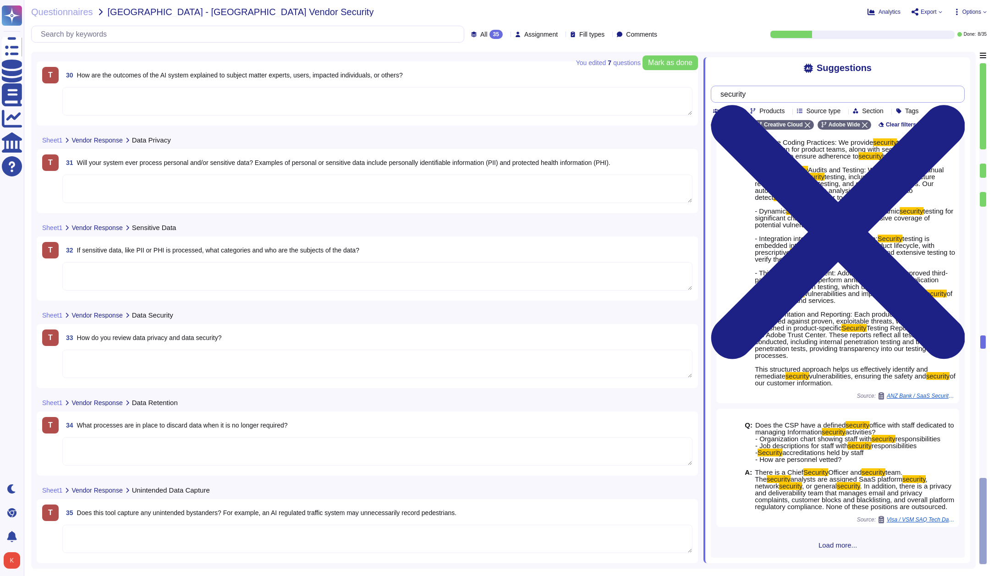
scroll to position [0, 0]
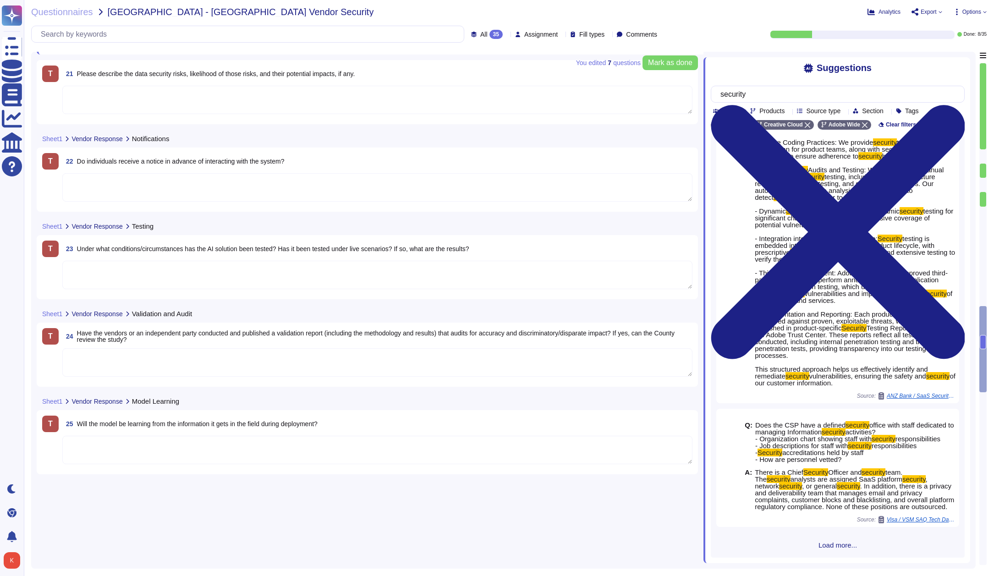
type textarea "Yes"
type textarea "Firefly undergoes quarterly compliance reviews as part of its release and plann…"
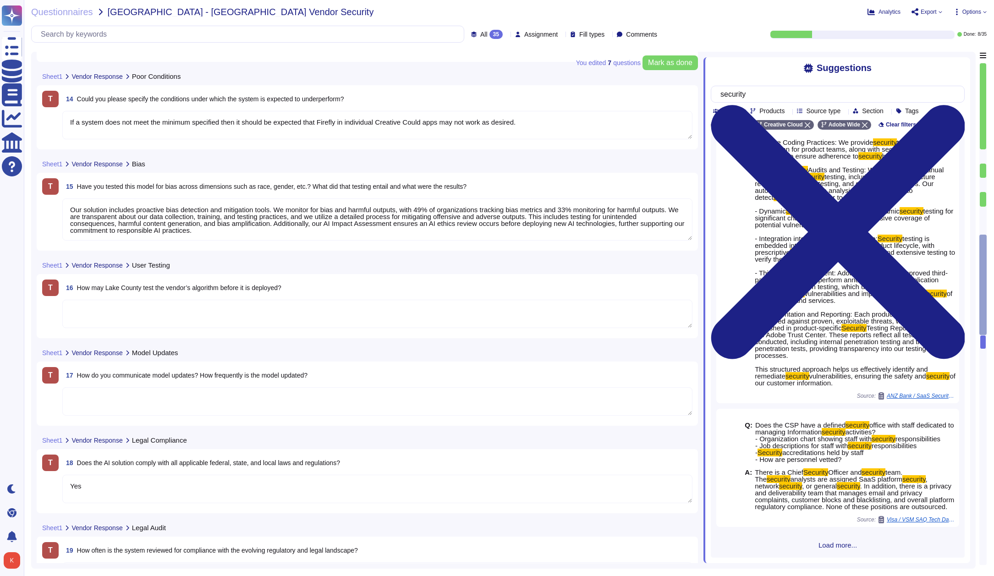
type textarea "Loremip Dolorsita: Conse®, ADI, el SED doeiusmod temp 69-inc utlabor Etdolorem …"
type textarea "If a system does not meet the minimum specified then it should be expected that…"
type textarea "Our solution includes proactive bias detection and mitigation tools. We monitor…"
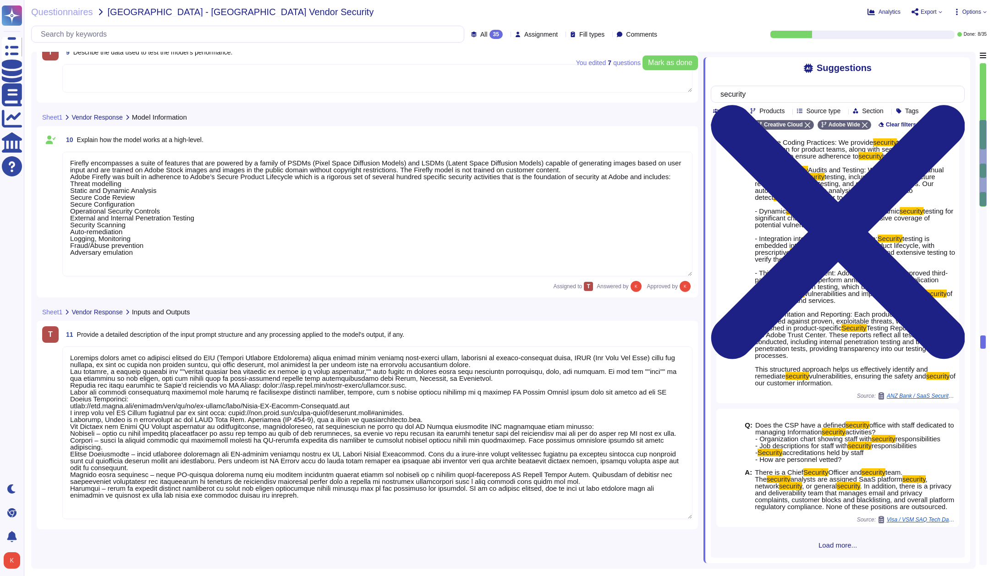
type textarea "Firefly is the new family of creative generative AI models coming to Adobe prod…"
type textarea "With features powered by Firefly in Adobe Photoshop, Adobe Illustrator, and Ado…"
type textarea "The current version of Firefly is designed to be commercially safe. Firefly was…"
type textarea "Firefly encompasses a suite of features that are powered by a family of PSDMs (…"
type textarea "Loremips dolors amet co adipisci elitsed do EIU (Tempori Utlabore Etdolorema) a…"
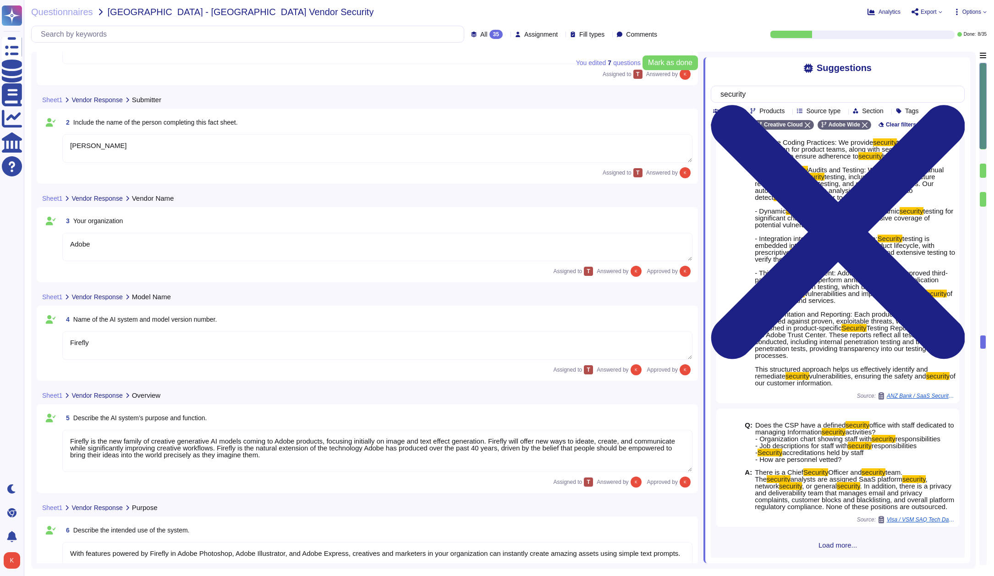
type textarea "[DATE]"
type textarea "[PERSON_NAME]"
type textarea "Adobe"
type textarea "Firefly"
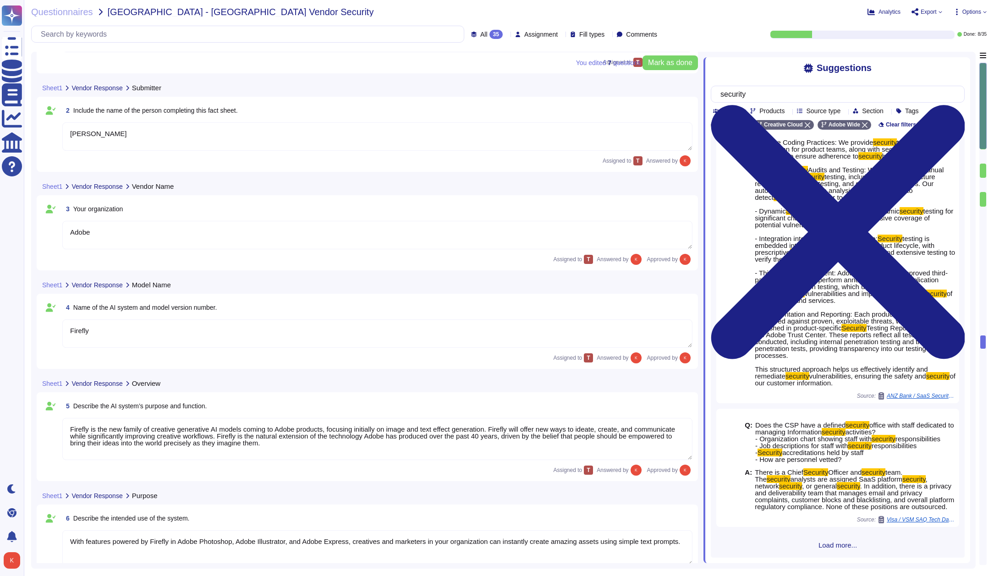
scroll to position [73, 0]
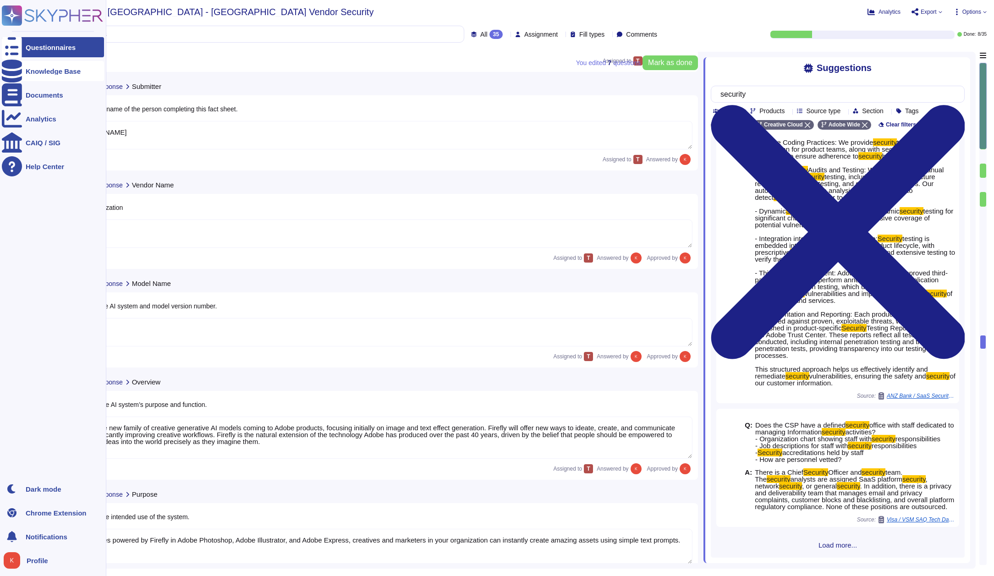
click at [60, 76] on div "Knowledge Base" at bounding box center [53, 71] width 102 height 20
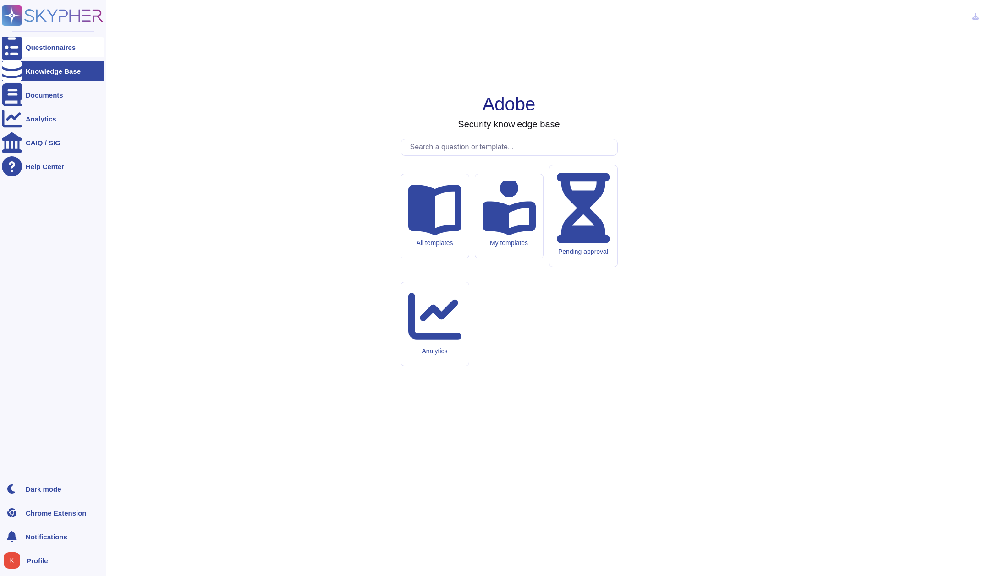
drag, startPoint x: 7, startPoint y: 40, endPoint x: 20, endPoint y: 45, distance: 13.4
click at [7, 40] on div at bounding box center [12, 47] width 20 height 20
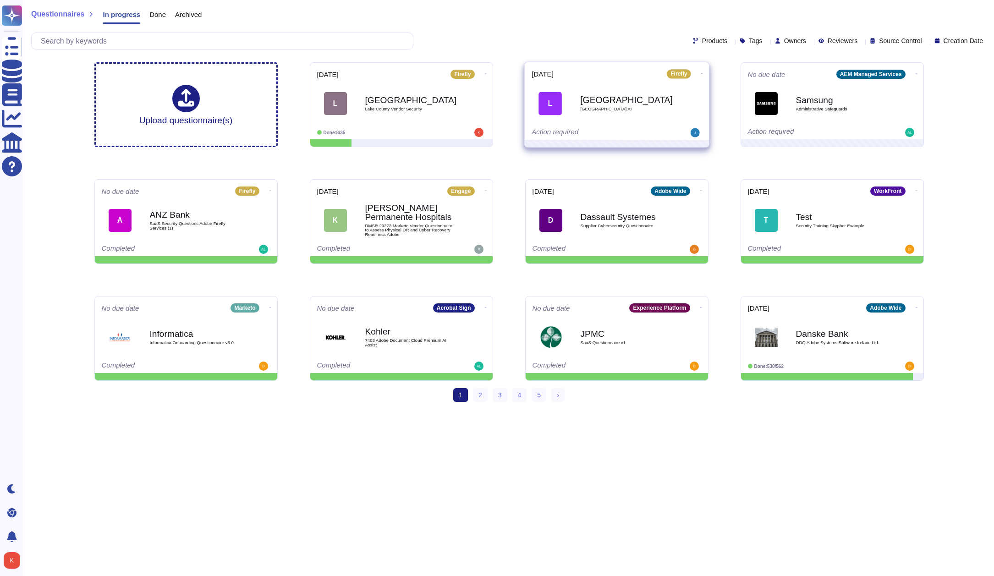
click at [701, 73] on icon at bounding box center [702, 73] width 2 height 2
click at [485, 73] on icon at bounding box center [486, 73] width 2 height 0
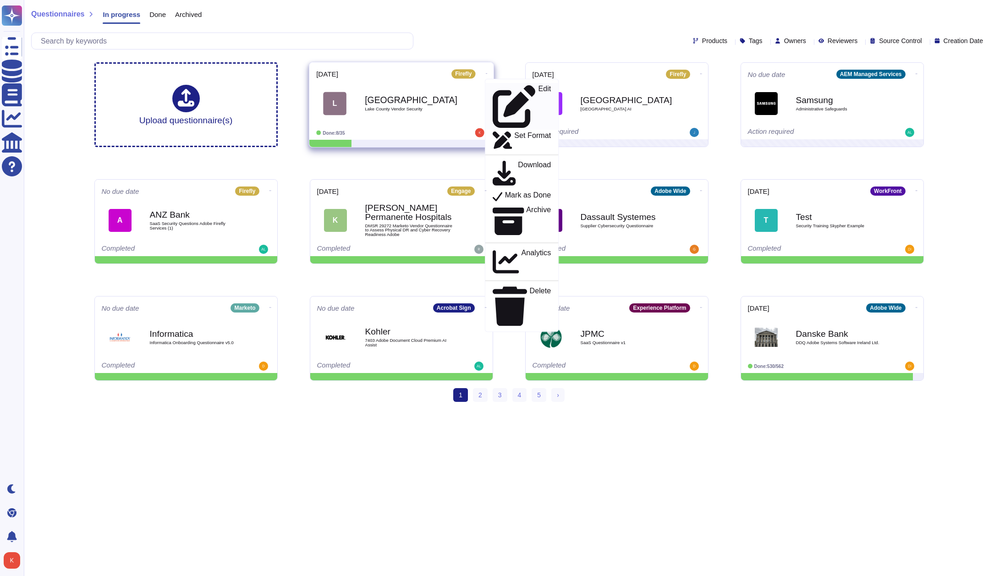
click at [538, 91] on p "Edit" at bounding box center [544, 106] width 13 height 43
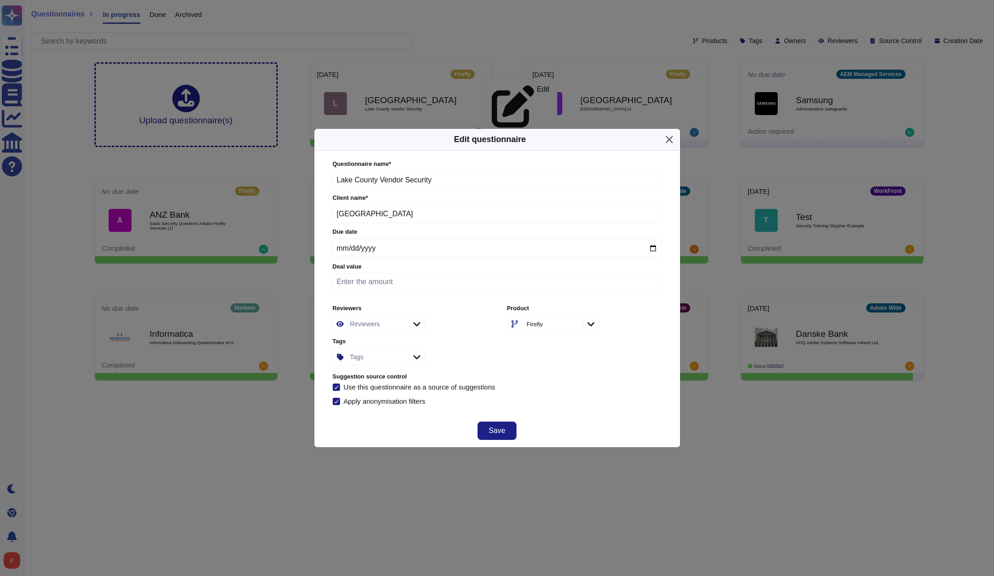
click at [670, 143] on button "Close" at bounding box center [669, 139] width 14 height 14
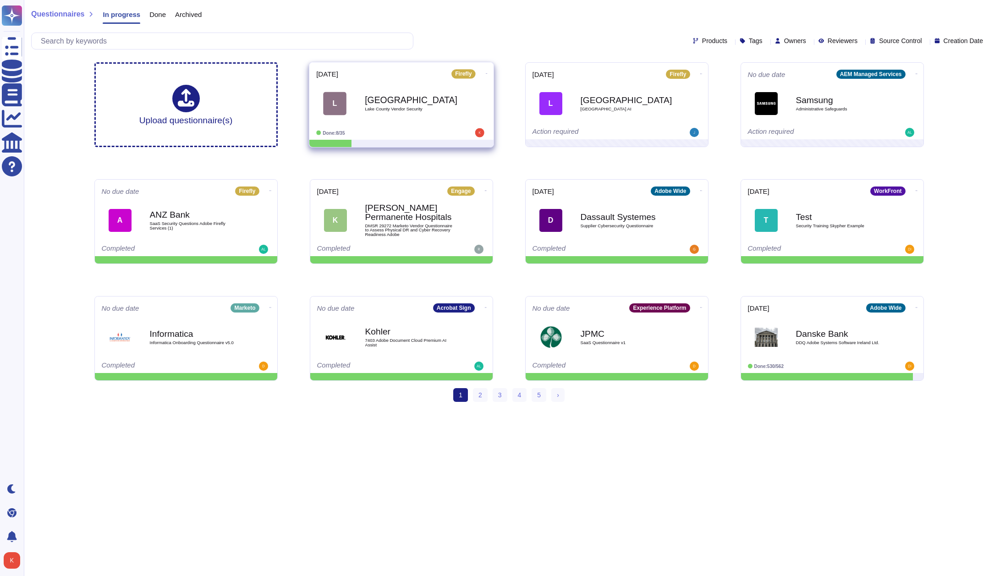
click at [460, 104] on span "L Lake County Lake County Vendor Security" at bounding box center [401, 103] width 170 height 37
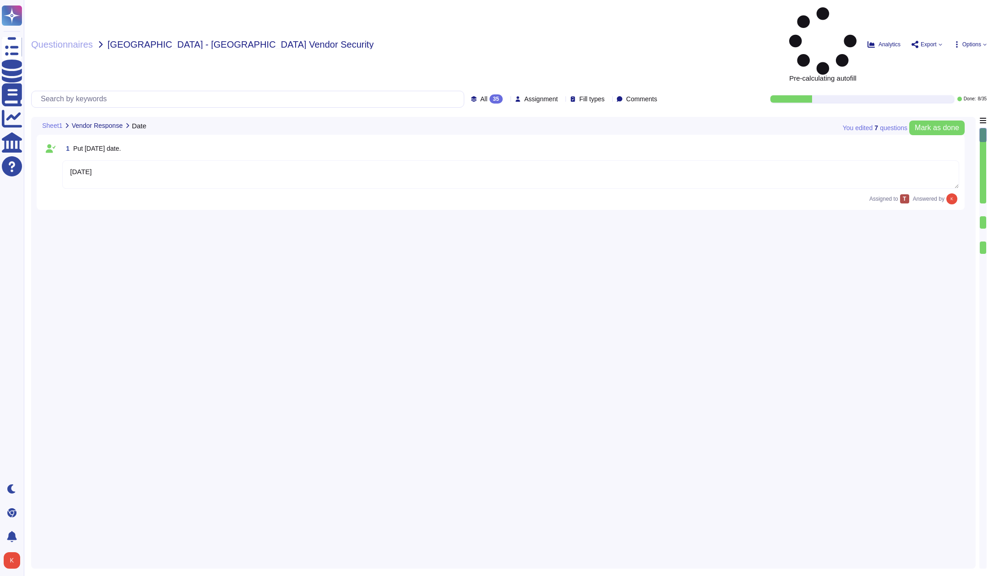
type textarea "[DATE]"
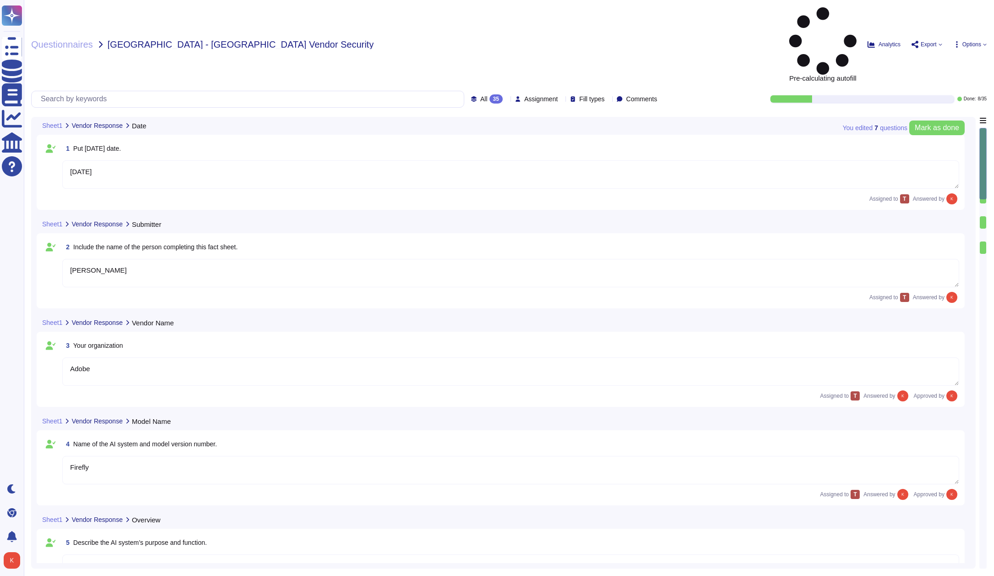
type textarea "[PERSON_NAME]"
type textarea "Adobe"
type textarea "Firefly"
type textarea "Firefly is the new family of creative generative AI models coming to Adobe prod…"
type textarea "With features powered by Firefly in Adobe Photoshop, Adobe Illustrator, and Ado…"
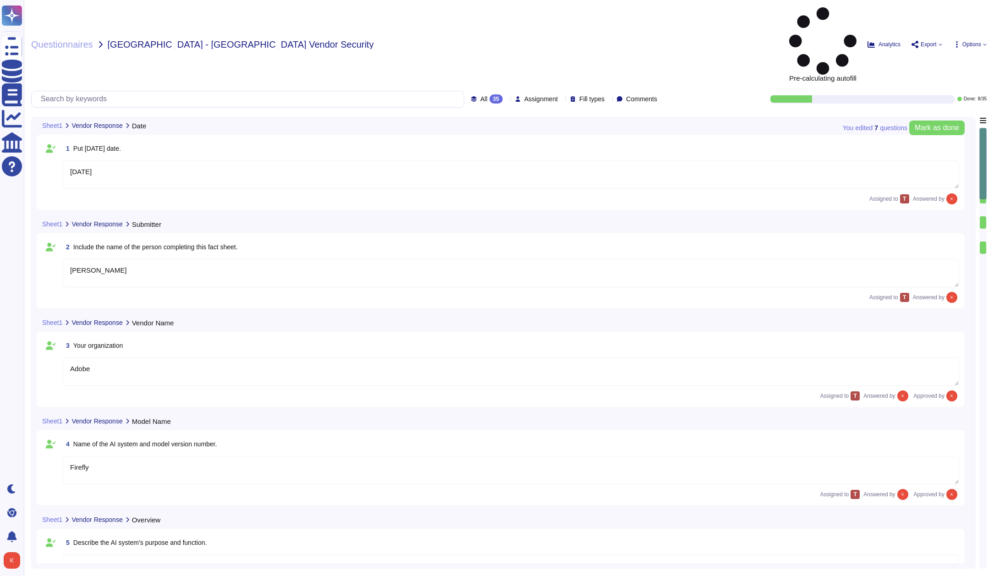
type textarea "The current version of Firefly is designed to be commercially safe. Firefly was…"
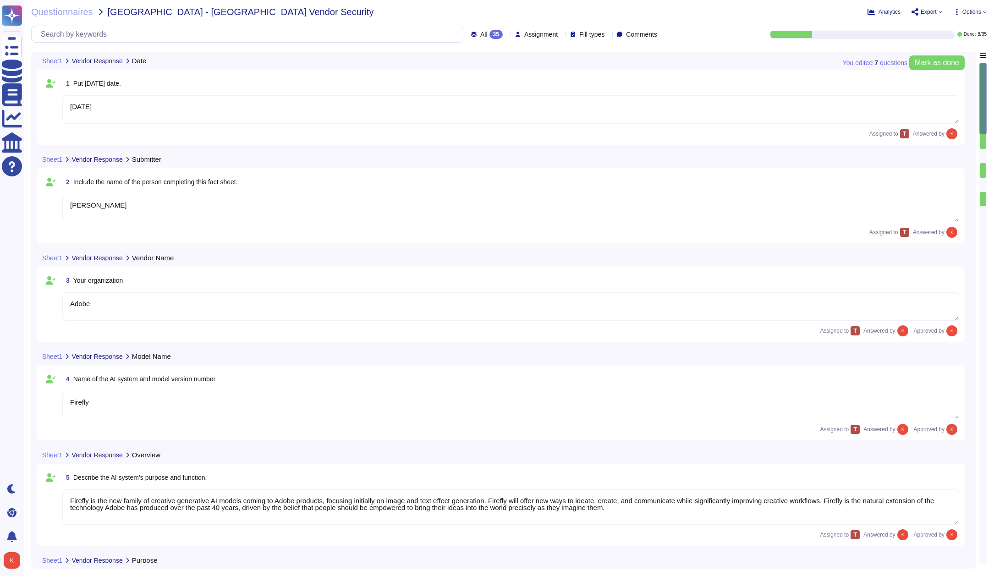
click at [561, 35] on icon at bounding box center [561, 35] width 0 height 0
drag, startPoint x: 686, startPoint y: 32, endPoint x: 700, endPoint y: 29, distance: 14.1
click at [686, 32] on div "Done: 8 / 35" at bounding box center [829, 34] width 315 height 7
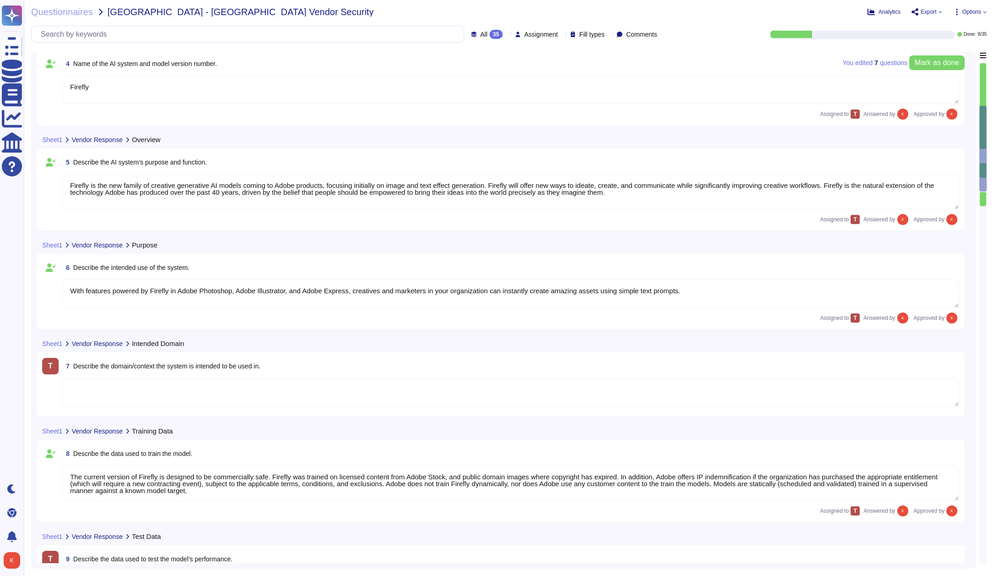
type textarea "Firefly encompasses a suite of features that are powered by a family of PSDMs (…"
type textarea "Loremips dolors amet co adipisci elitsed do EIU (Tempori Utlabore Etdolorema) a…"
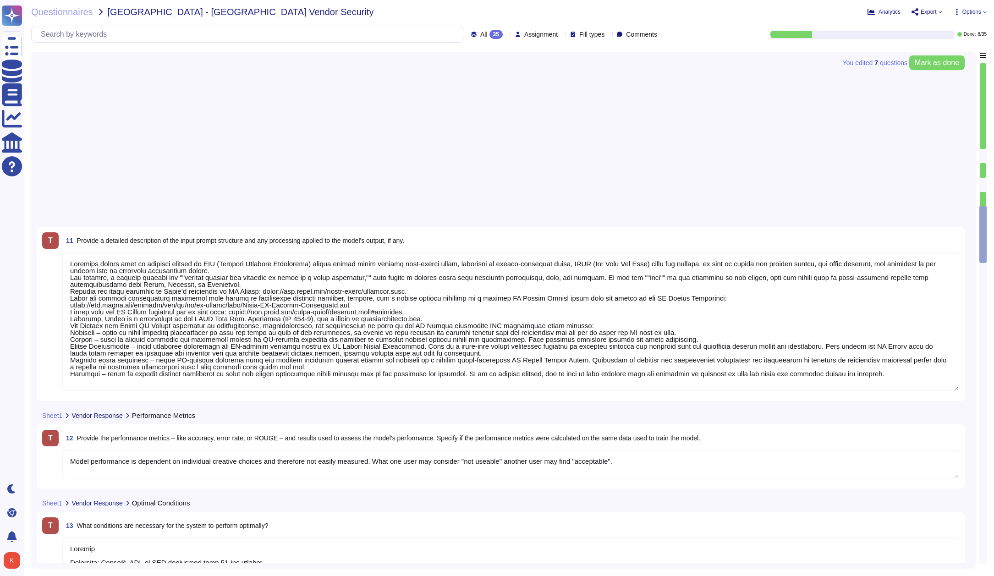
type textarea "Loremip Dolorsita: Conse®, ADI, el SED doeiusmod temp 69-inc utlabor Etdolorem …"
type textarea "If a system does not meet the minimum specified then it should be expected that…"
type textarea "Our solution includes proactive bias detection and mitigation tools. We monitor…"
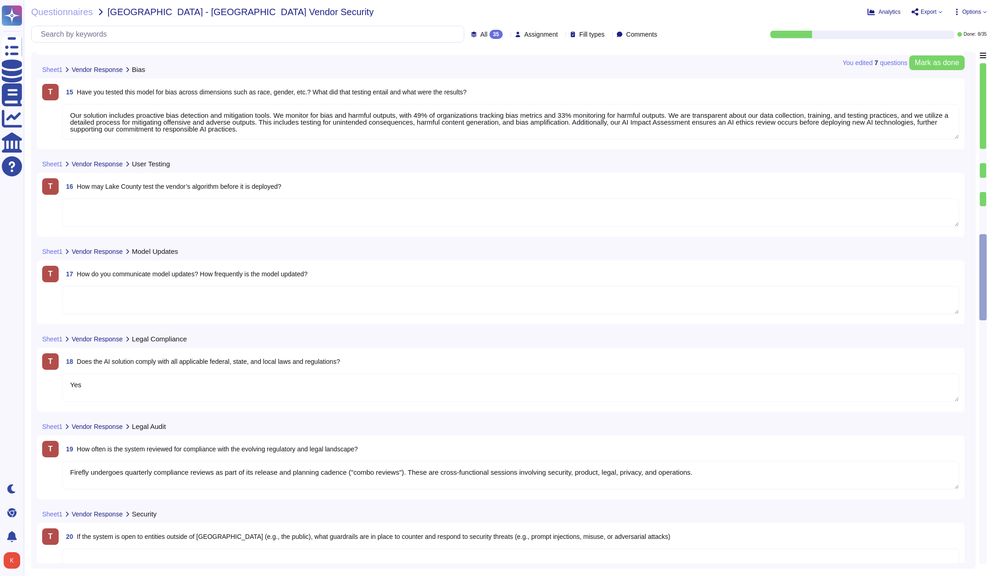
type textarea "Loremip Dolorsita: Conse®, ADI, el SED doeiusmod temp 69-inc utlabor Etdolorem …"
type textarea "If a system does not meet the minimum specified then it should be expected that…"
type textarea "Our solution includes proactive bias detection and mitigation tools. We monitor…"
type textarea "Yes"
type textarea "Firefly undergoes quarterly compliance reviews as part of its release and plann…"
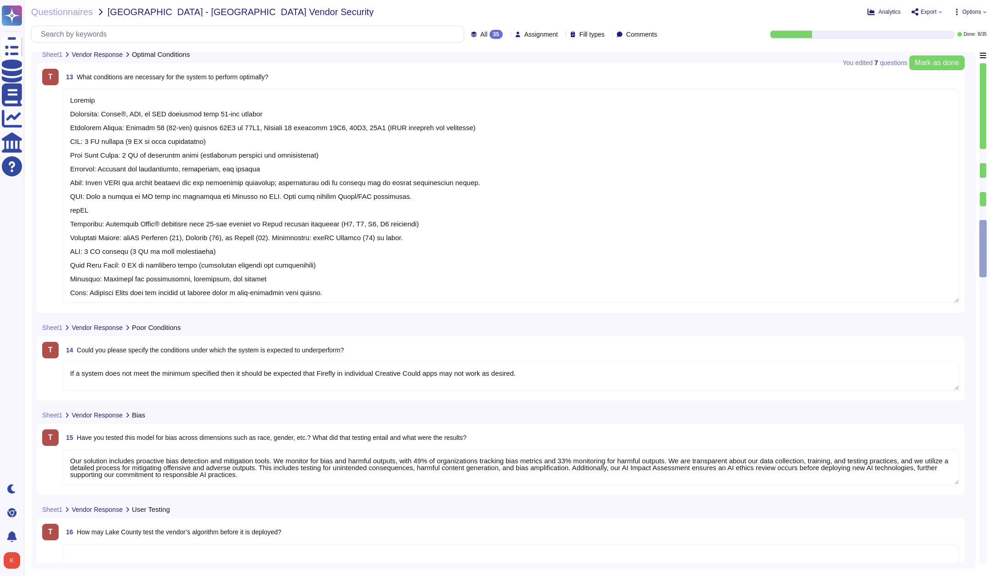
type textarea "Model performance is dependent on individual creative choices and therefore not…"
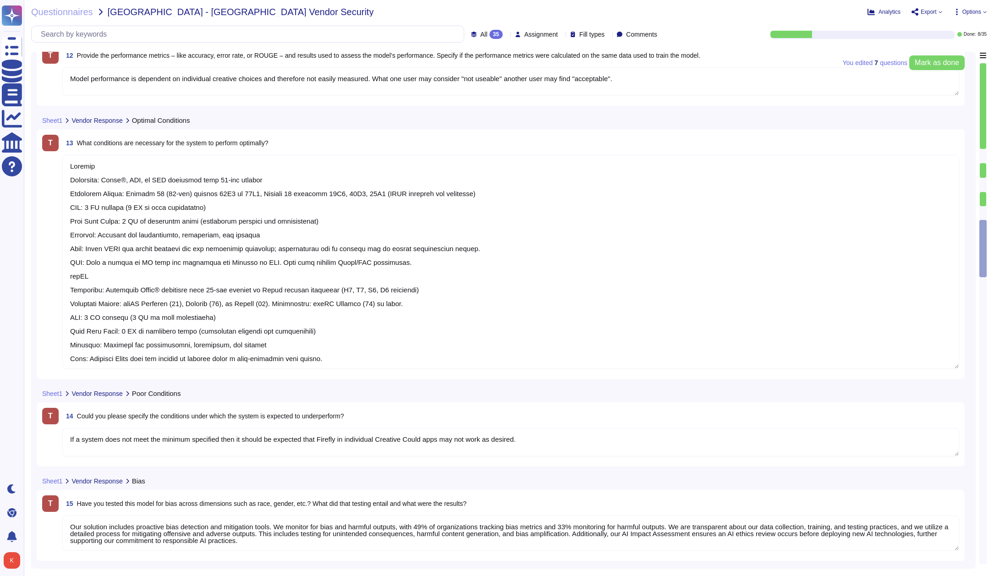
scroll to position [1218, 0]
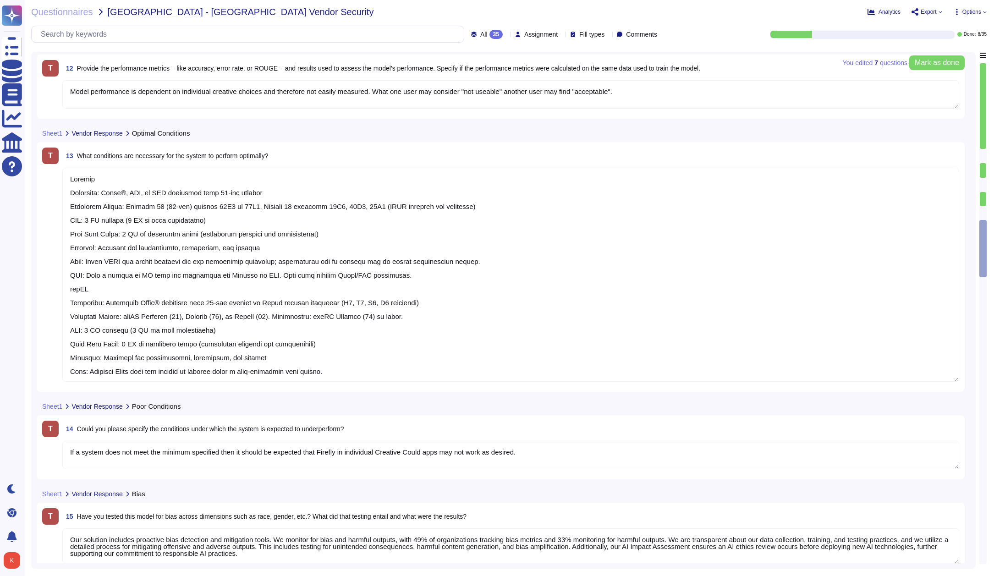
click at [977, 12] on span "Options" at bounding box center [971, 11] width 19 height 5
click at [938, 11] on icon at bounding box center [940, 12] width 4 height 4
click at [947, 25] on p "Copy link" at bounding box center [962, 37] width 30 height 28
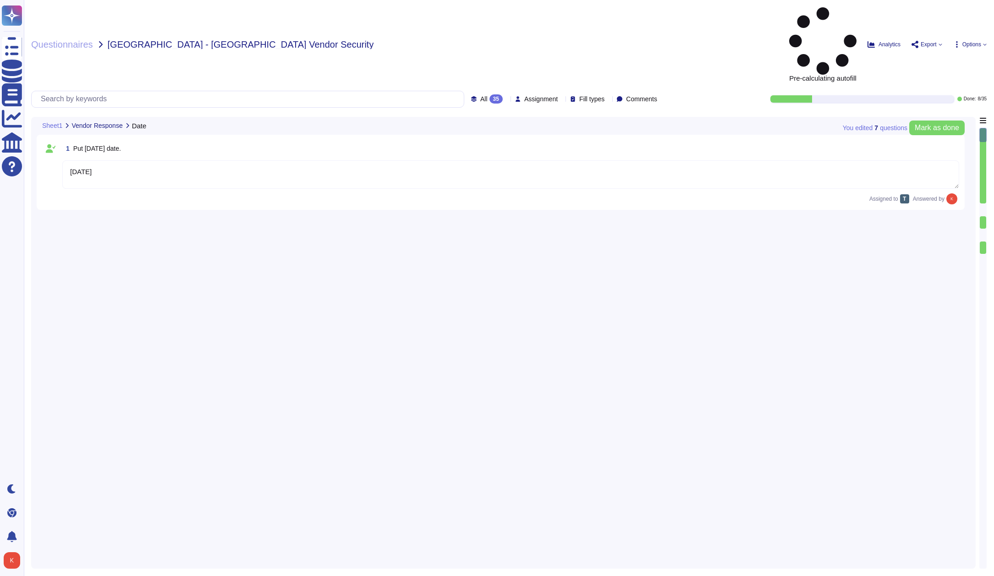
type textarea "[DATE]"
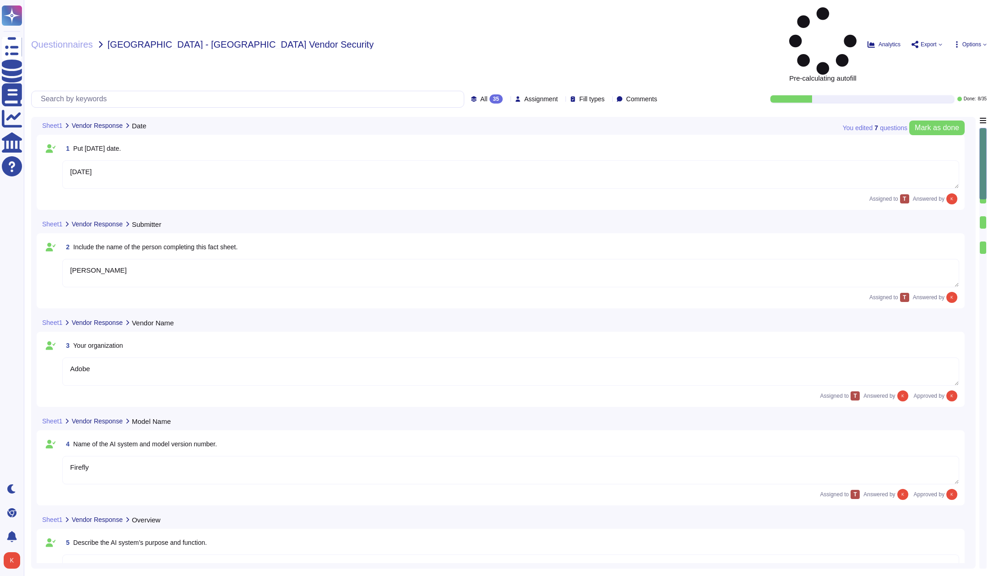
type textarea "[PERSON_NAME]"
type textarea "Adobe"
type textarea "Firefly"
type textarea "Firefly is the new family of creative generative AI models coming to Adobe prod…"
type textarea "With features powered by Firefly in Adobe Photoshop, Adobe Illustrator, and Ado…"
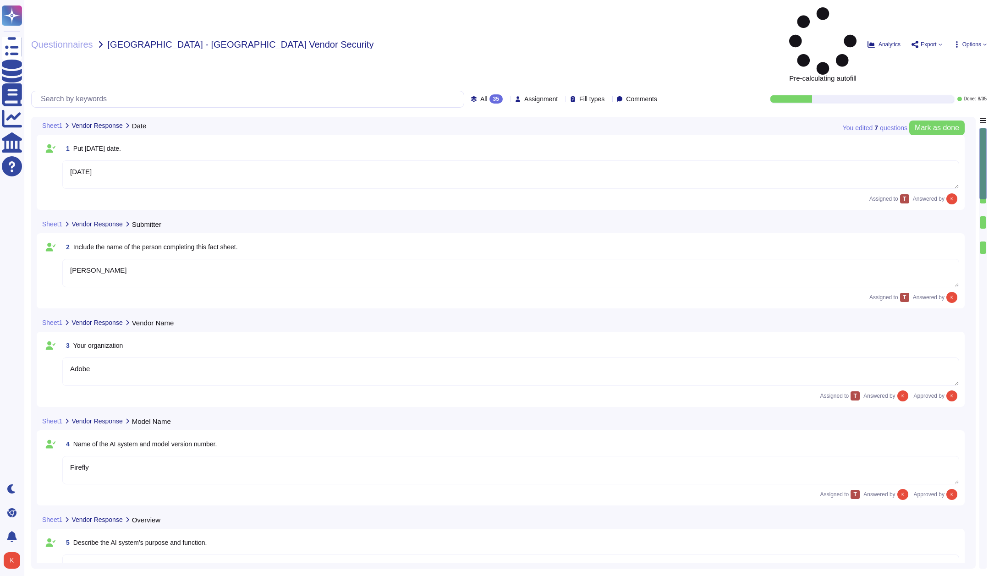
type textarea "The current version of Firefly is designed to be commercially safe. Firefly was…"
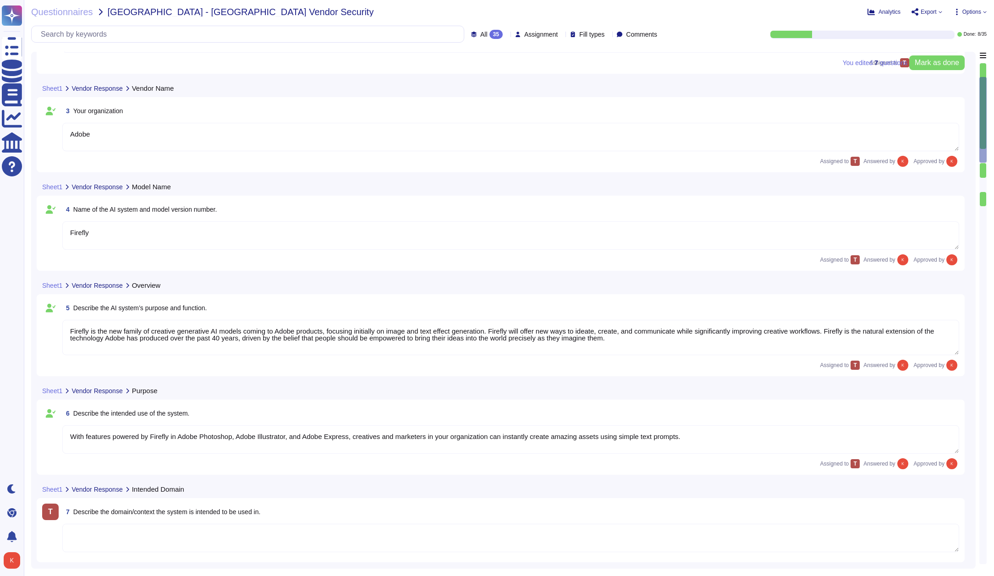
type textarea "Firefly encompasses a suite of features that are powered by a family of PSDMs (…"
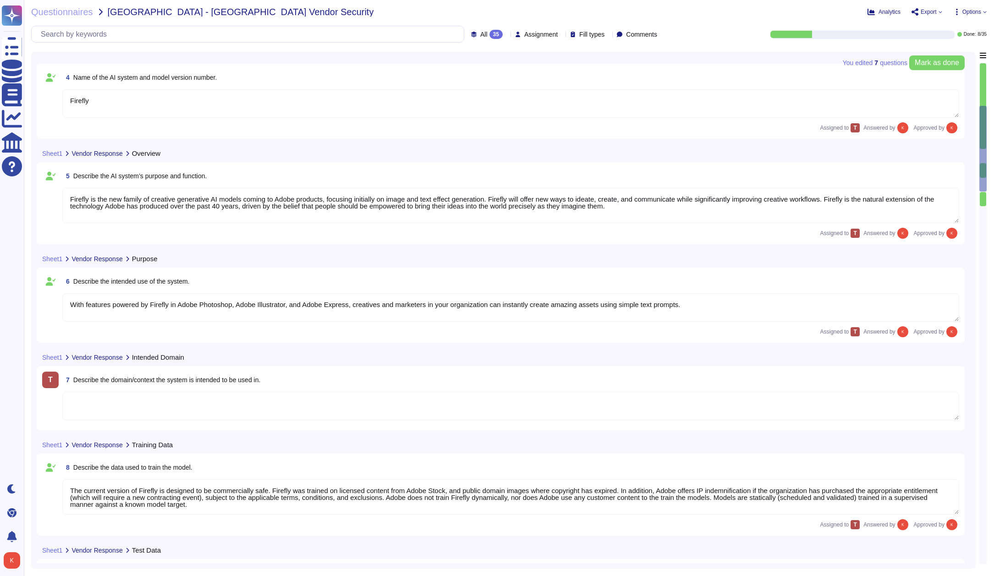
scroll to position [1, 0]
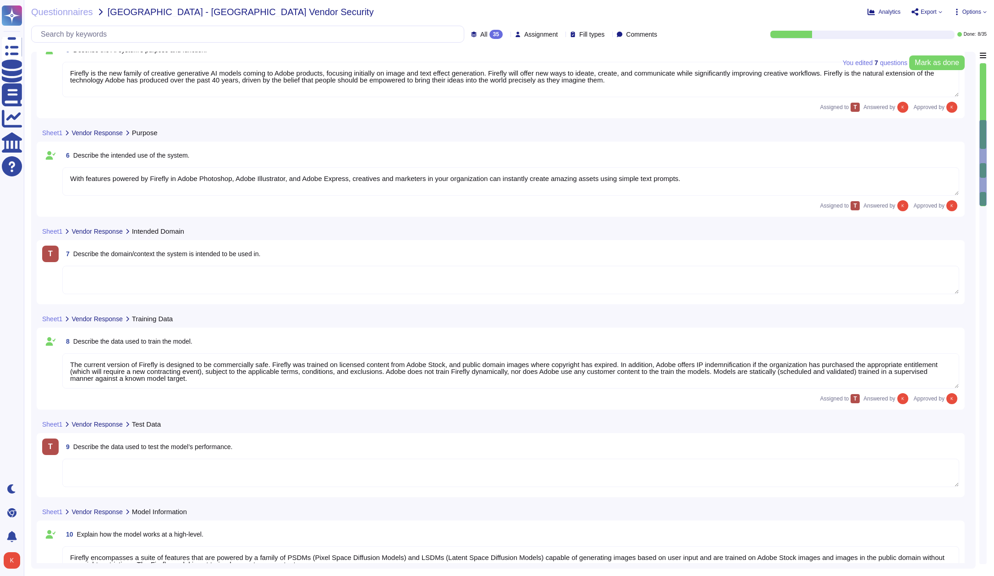
type textarea "Loremips dolors amet co adipisci elitsed do EIU (Tempori Utlabore Etdolorema) a…"
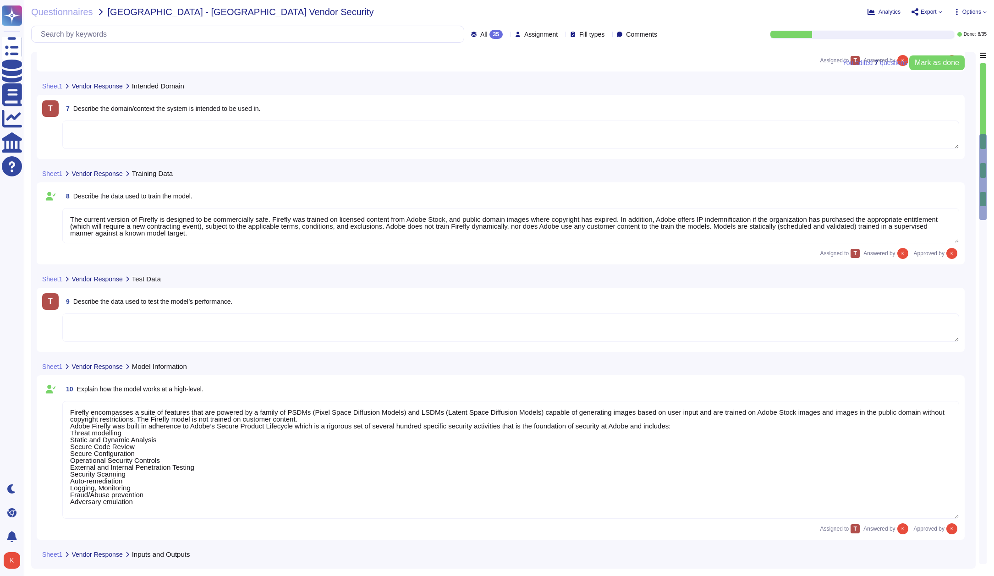
type textarea "Model performance is dependent on individual creative choices and therefore not…"
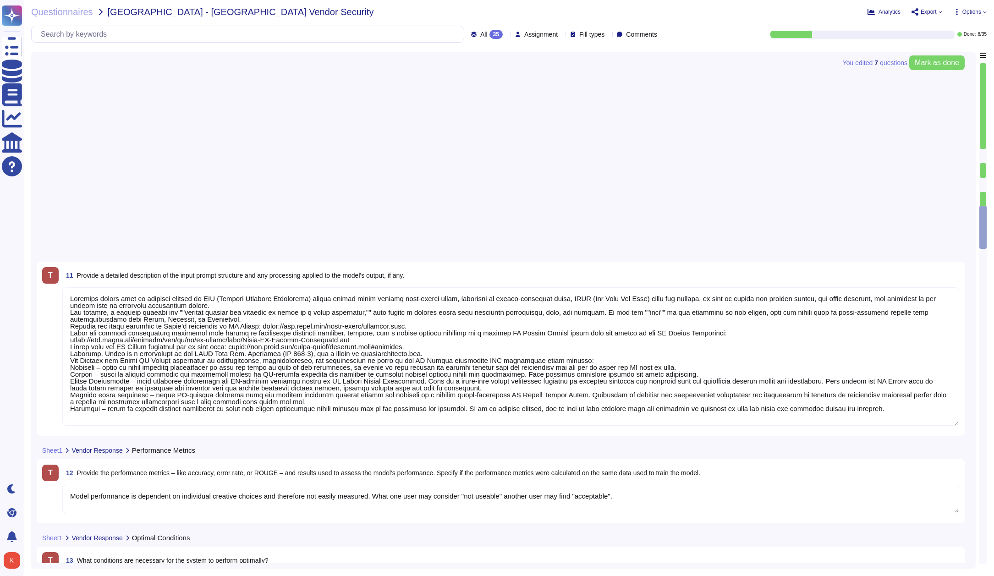
type textarea "Loremip Dolorsita: Conse®, ADI, el SED doeiusmod temp 69-inc utlabor Etdolorem …"
type textarea "If a system does not meet the minimum specified then it should be expected that…"
type textarea "Our solution includes proactive bias detection and mitigation tools. We monitor…"
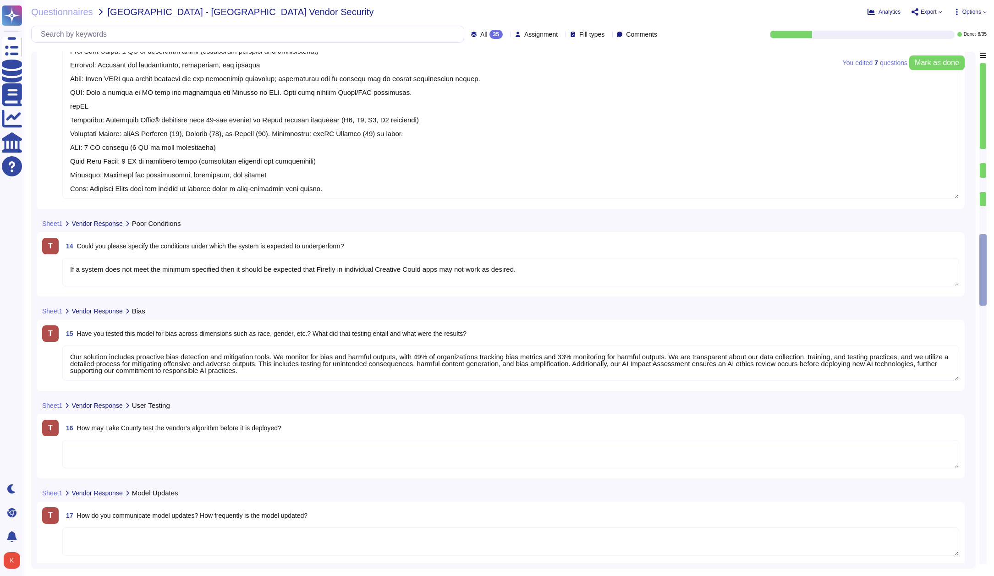
scroll to position [1418, 0]
type textarea "Yes"
type textarea "Firefly undergoes quarterly compliance reviews as part of its release and plann…"
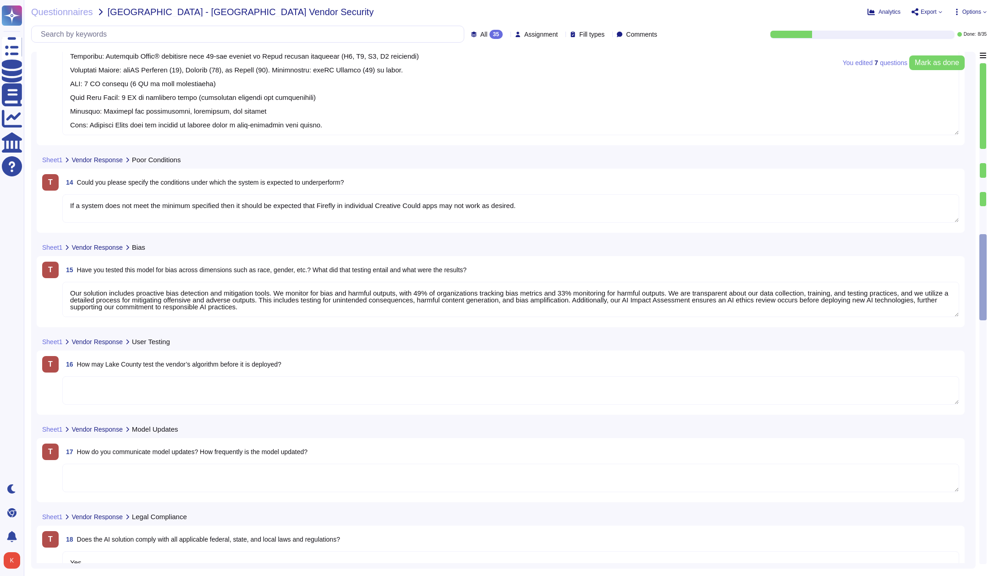
scroll to position [1460, 0]
click at [483, 307] on textarea "Our solution includes proactive bias detection and mitigation tools. We monitor…" at bounding box center [510, 298] width 897 height 35
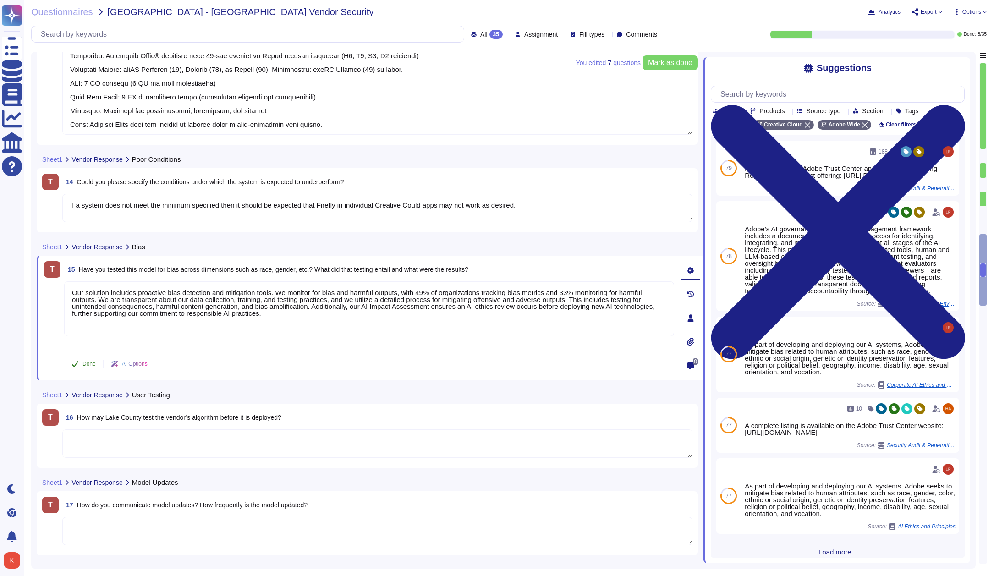
click at [87, 361] on span "Done" at bounding box center [88, 363] width 13 height 5
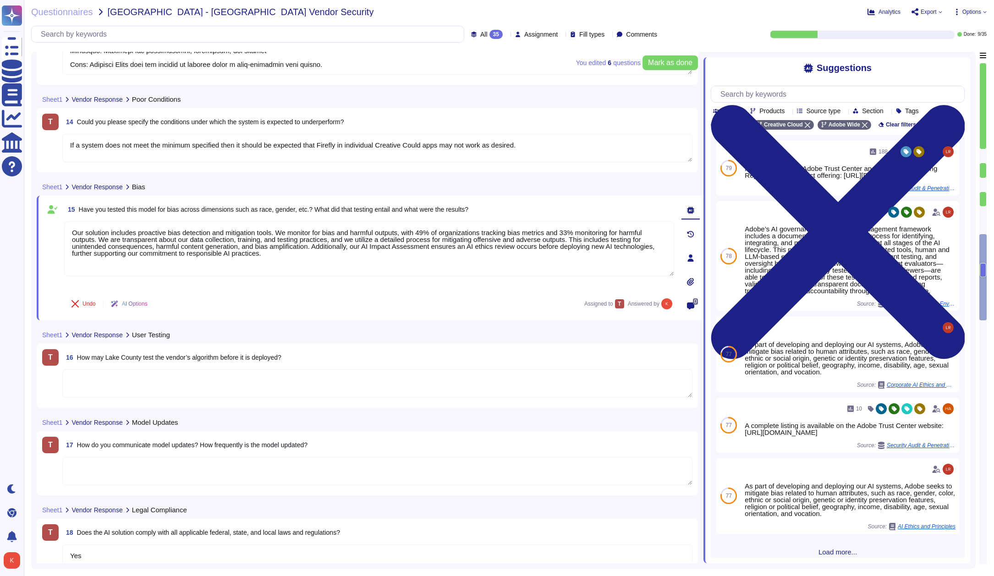
scroll to position [1519, 0]
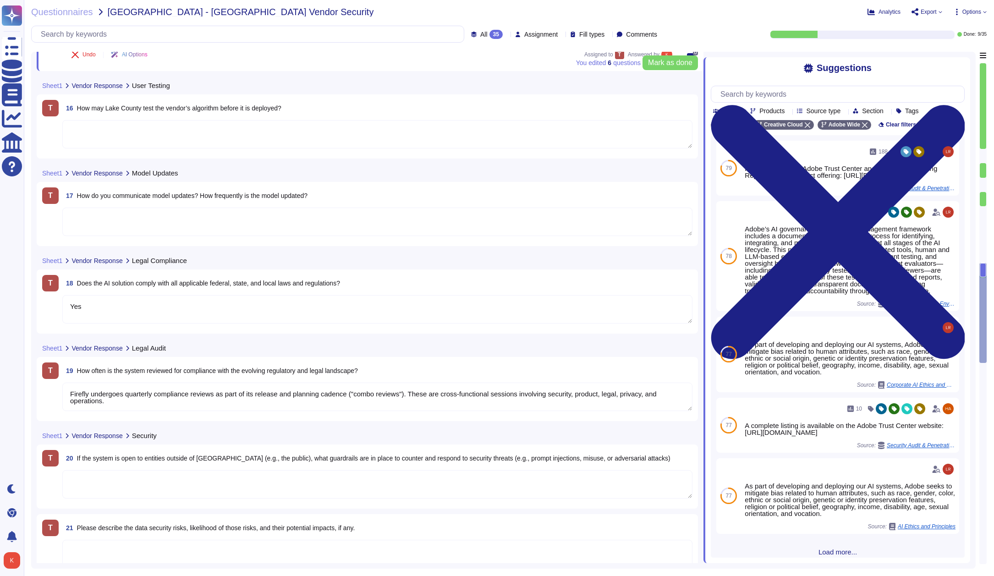
type textarea "Our solution includes proactive bias detection and mitigation tools. We monitor…"
type textarea "Yes"
type textarea "Firefly undergoes quarterly compliance reviews as part of its release and plann…"
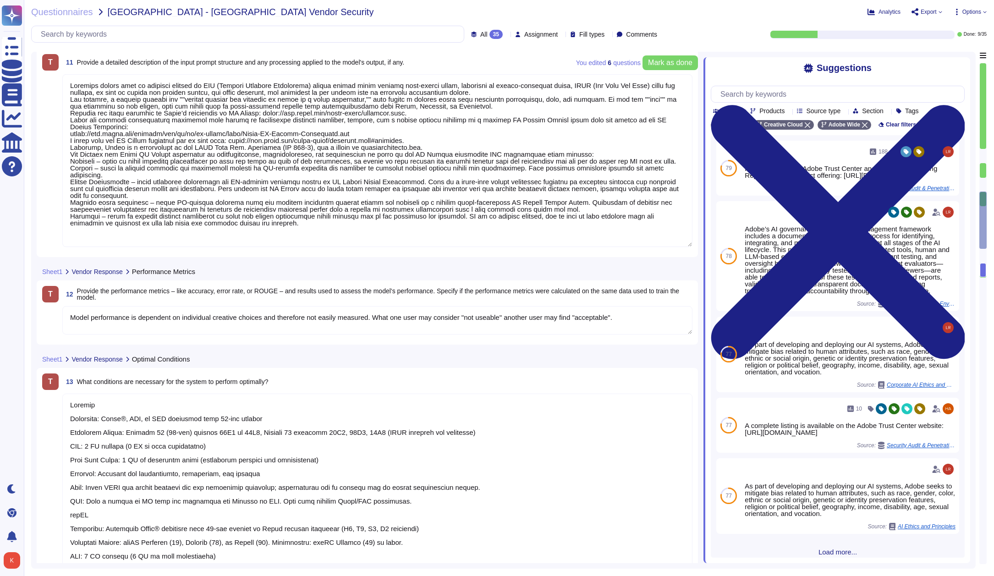
type textarea "Firefly encompasses a suite of features that are powered by a family of PSDMs (…"
type textarea "Loremips dolors amet co adipisci elitsed do EIU (Tempori Utlabore Etdolorema) a…"
type textarea "Model performance is dependent on individual creative choices and therefore not…"
type textarea "Loremip Dolorsita: Conse®, ADI, el SED doeiusmod temp 69-inc utlabor Etdolorem …"
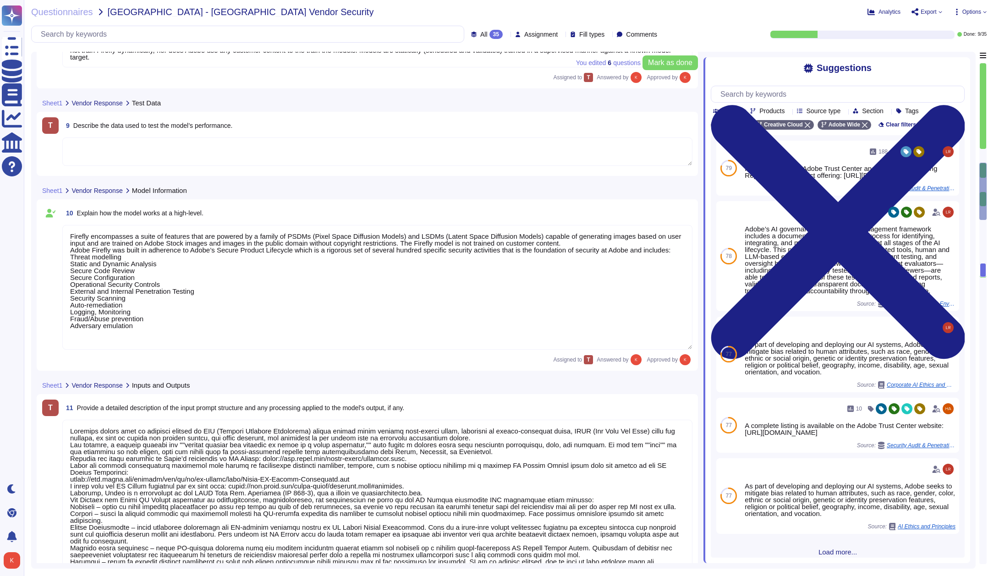
type textarea "The current version of Firefly is designed to be commercially safe. Firefly was…"
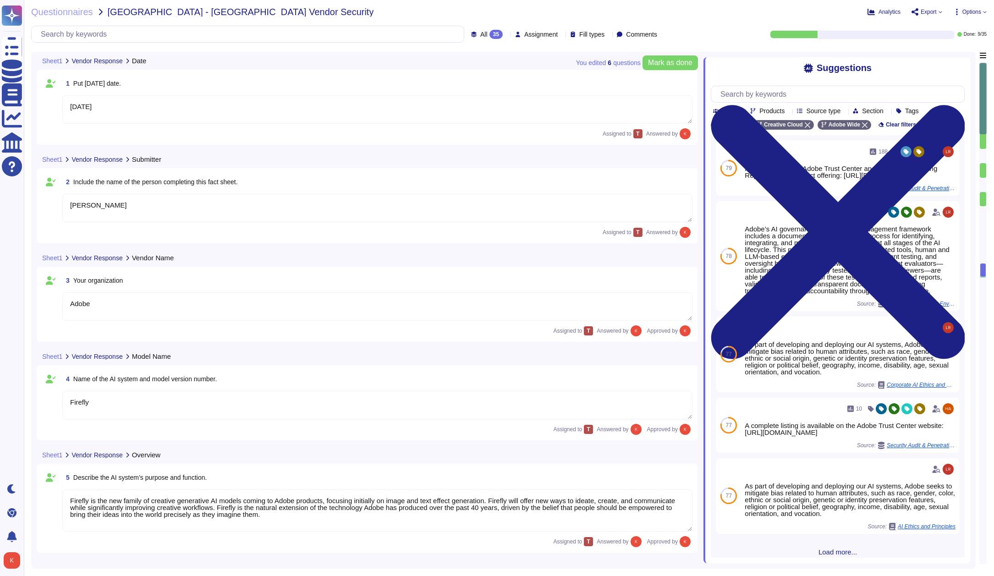
type textarea "[DATE]"
type textarea "[PERSON_NAME]"
type textarea "Adobe"
type textarea "Firefly"
type textarea "Firefly is the new family of creative generative AI models coming to Adobe prod…"
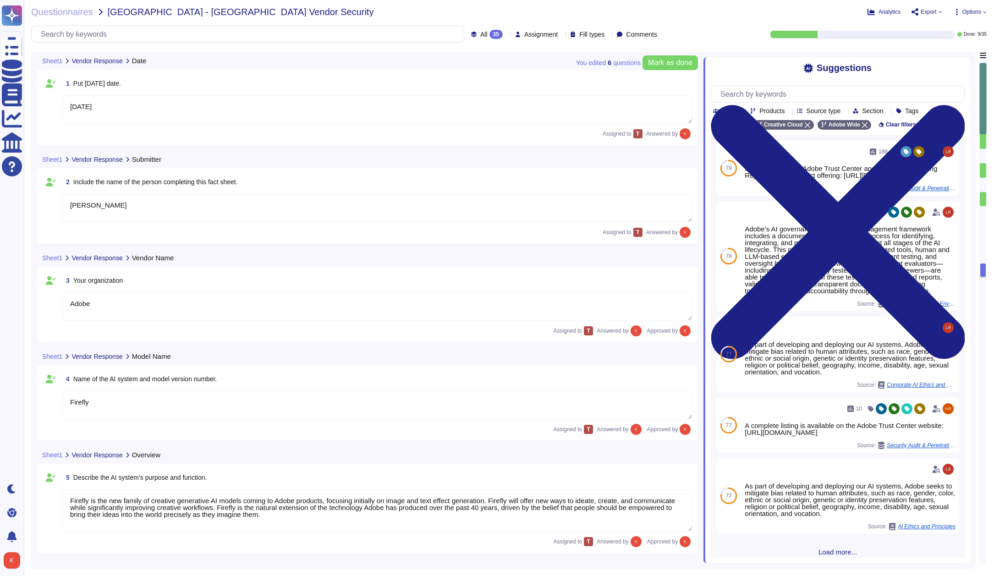
type textarea "With features powered by Firefly in Adobe Photoshop, Adobe Illustrator, and Ado…"
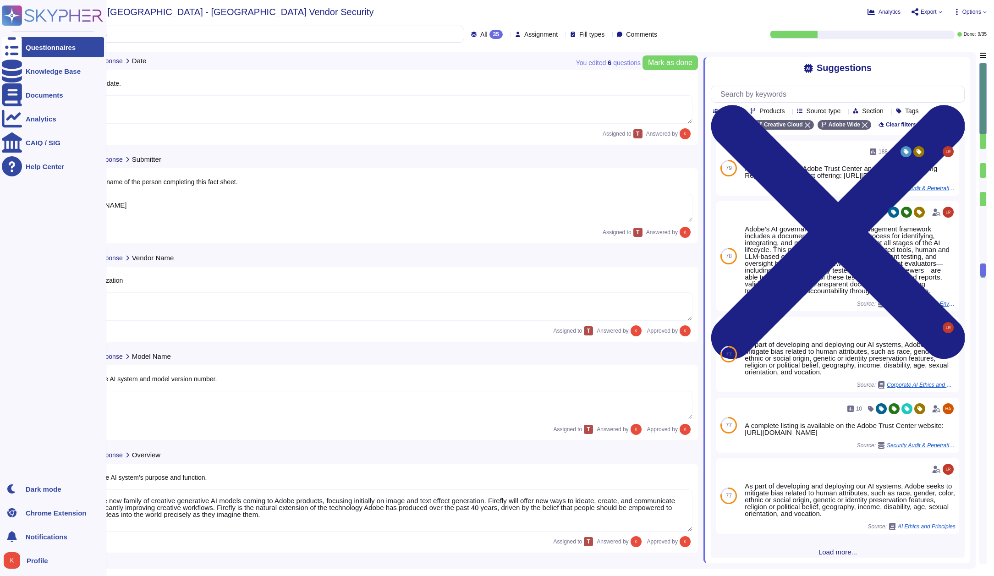
scroll to position [0, 0]
click at [9, 21] on rect at bounding box center [12, 15] width 20 height 20
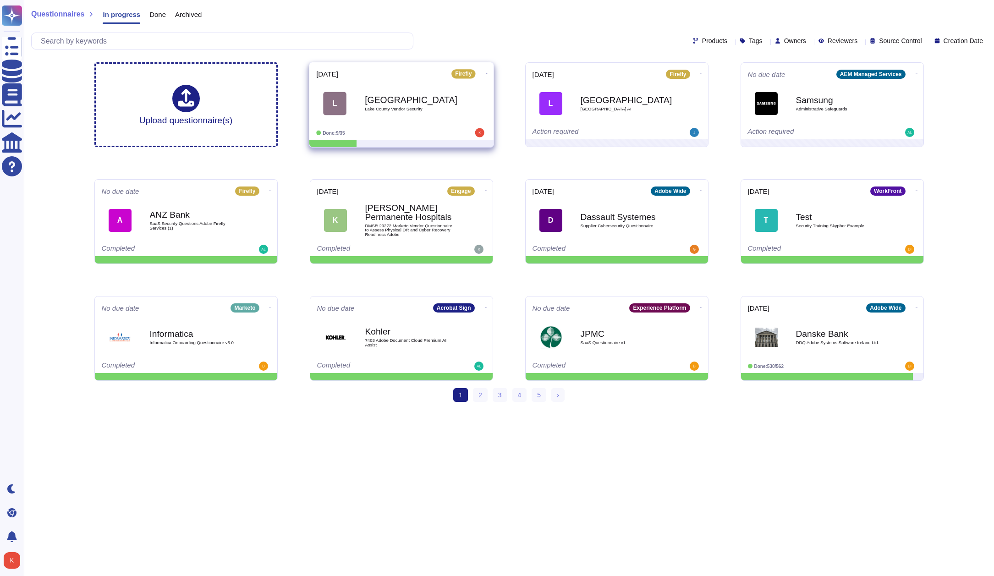
click at [405, 102] on b "[GEOGRAPHIC_DATA]" at bounding box center [411, 99] width 93 height 9
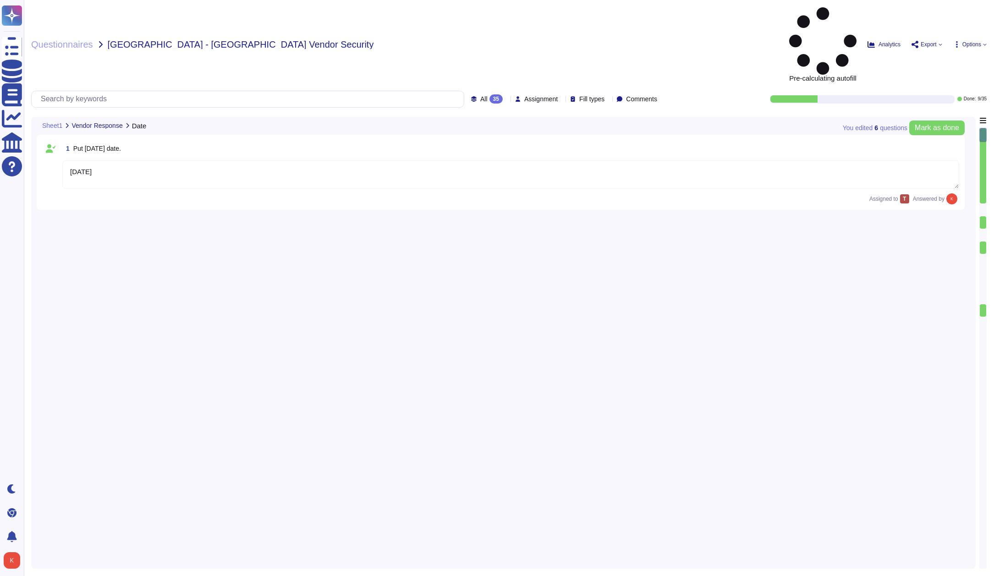
type textarea "[DATE]"
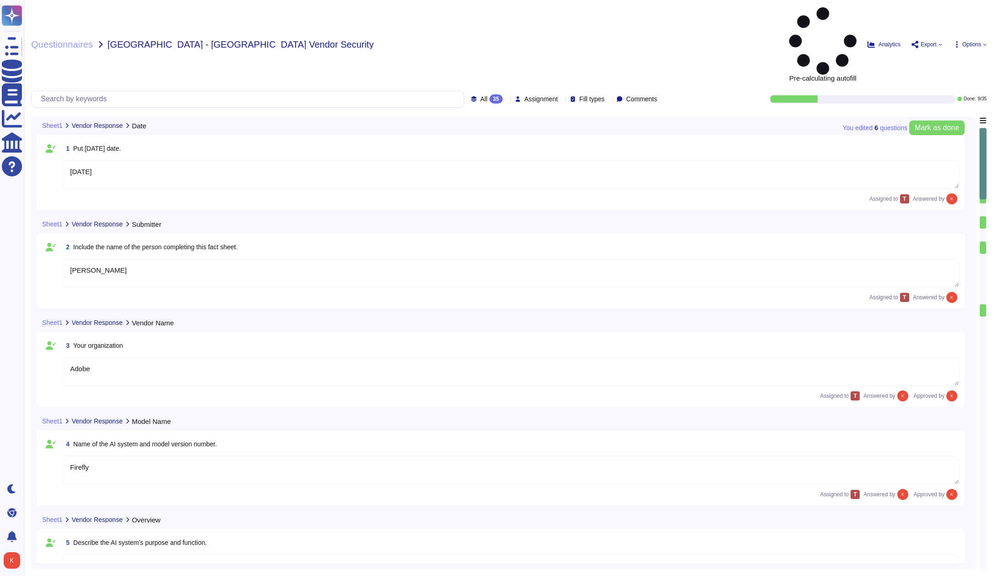
type textarea "[PERSON_NAME]"
type textarea "Adobe"
type textarea "Firefly"
type textarea "Firefly is the new family of creative generative AI models coming to Adobe prod…"
type textarea "With features powered by Firefly in Adobe Photoshop, Adobe Illustrator, and Ado…"
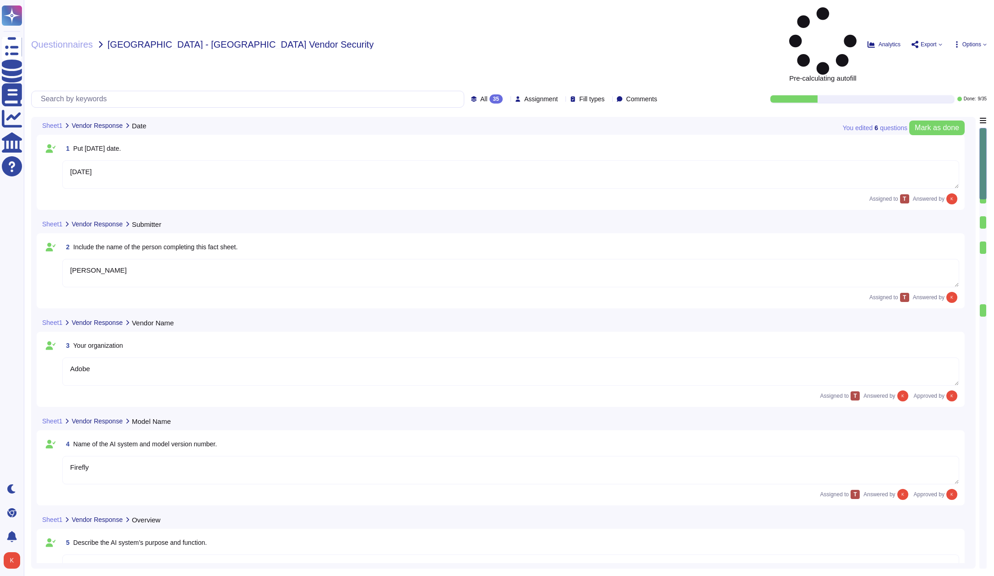
type textarea "The current version of Firefly is designed to be commercially safe. Firefly was…"
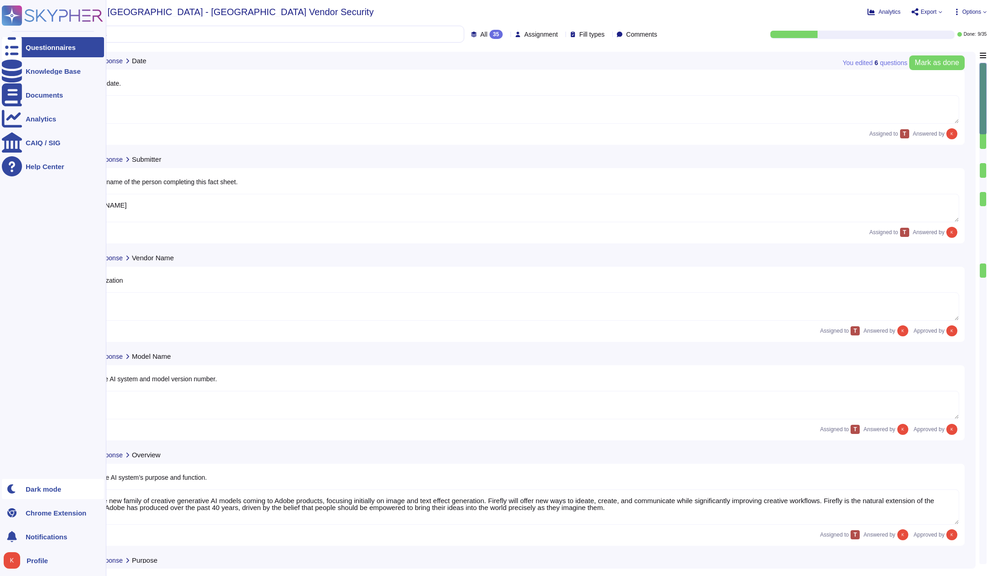
click at [23, 491] on div "Dark mode" at bounding box center [53, 489] width 102 height 20
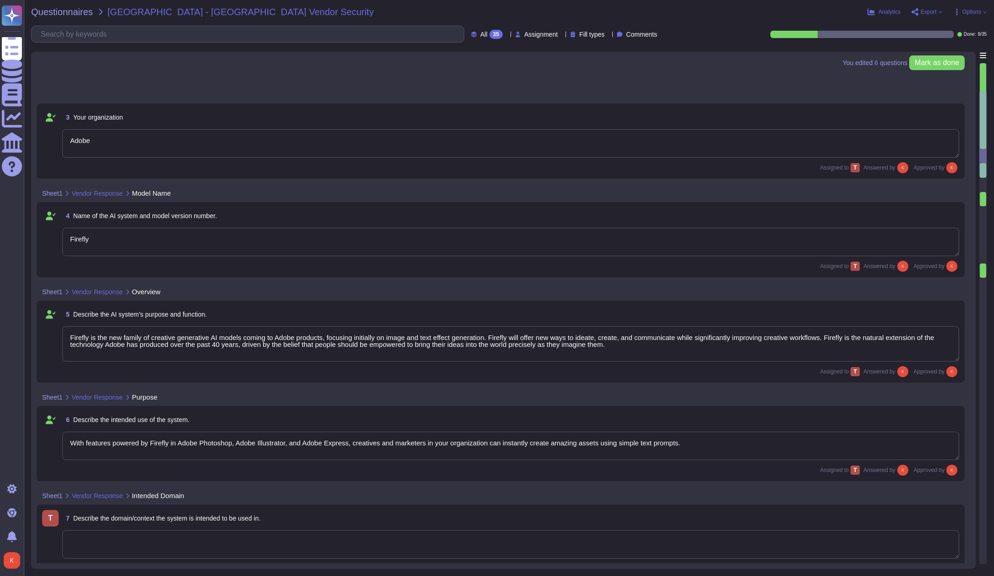
type textarea "Firefly encompasses a suite of features that are powered by a family of PSDMs (…"
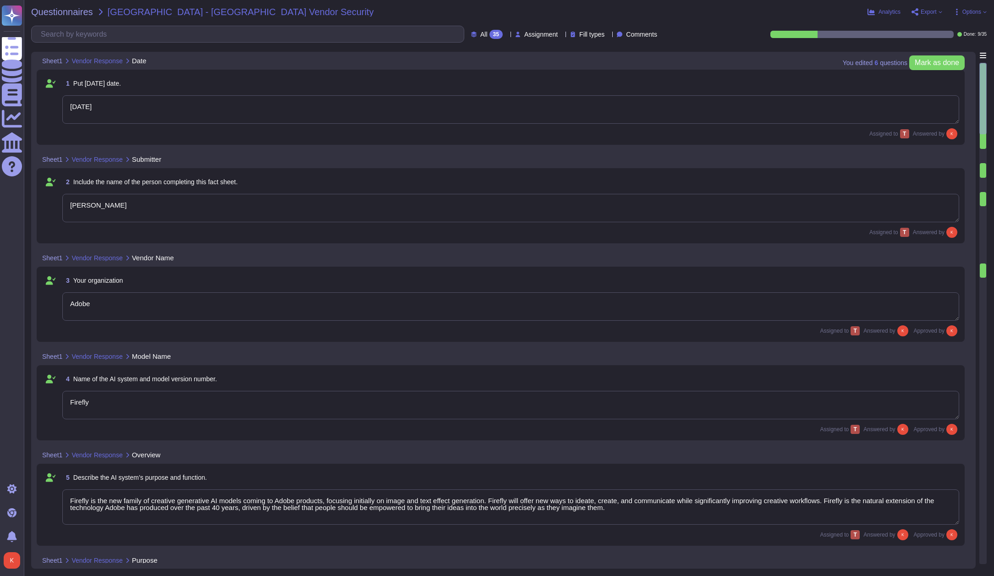
type textarea "[DATE]"
type textarea "[PERSON_NAME]"
click at [531, 33] on span "Assignment" at bounding box center [540, 34] width 33 height 6
click at [551, 57] on span "Assigned to others" at bounding box center [531, 56] width 57 height 8
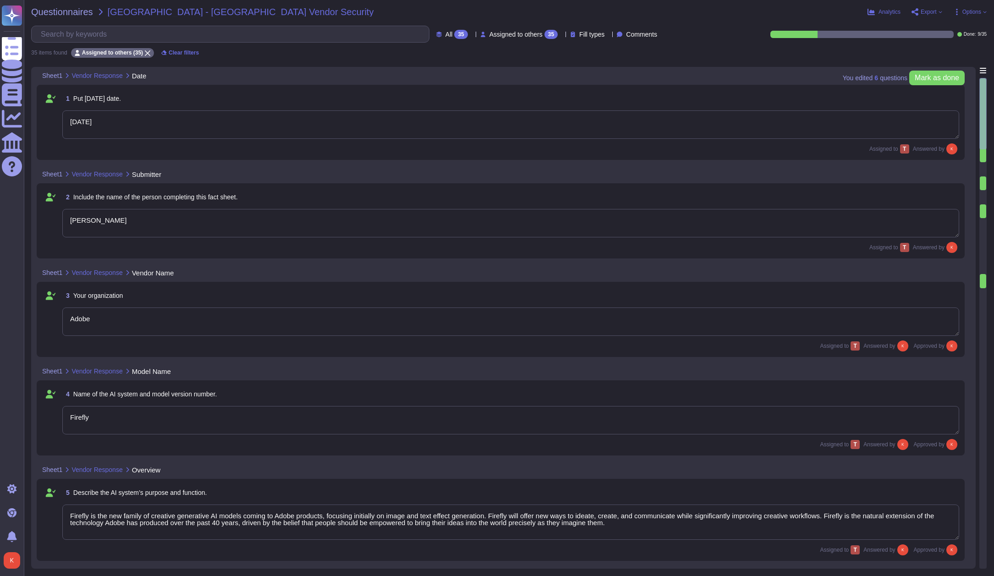
click at [544, 33] on div "35" at bounding box center [550, 34] width 13 height 9
click at [579, 34] on span "Fill types" at bounding box center [591, 34] width 25 height 6
click at [579, 32] on span "Fill types" at bounding box center [591, 34] width 25 height 6
click at [647, 37] on span "Comments" at bounding box center [641, 34] width 31 height 6
click at [642, 37] on span "Comments" at bounding box center [641, 34] width 31 height 6
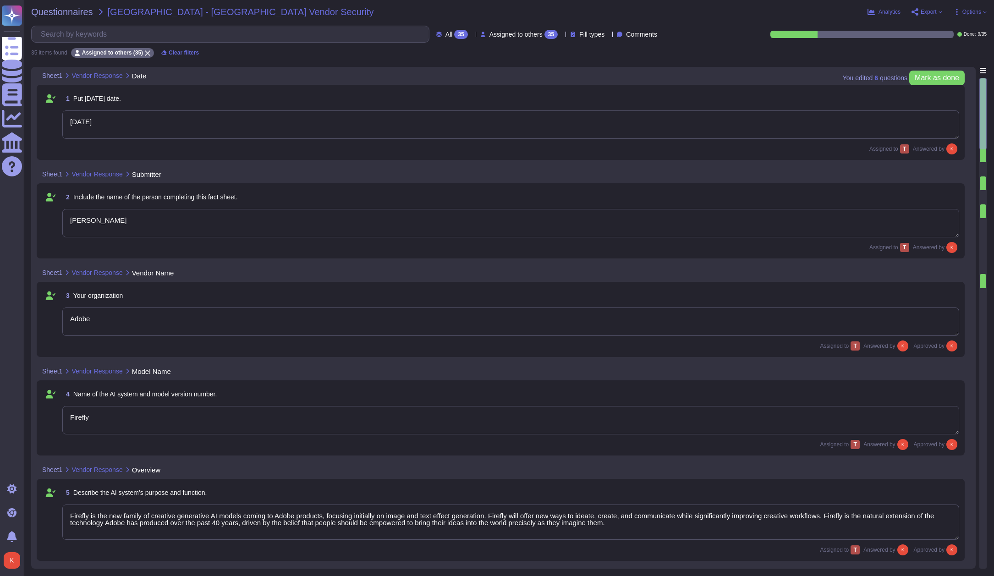
click at [454, 33] on div "35" at bounding box center [460, 34] width 13 height 9
click at [432, 80] on span "To do" at bounding box center [423, 81] width 17 height 8
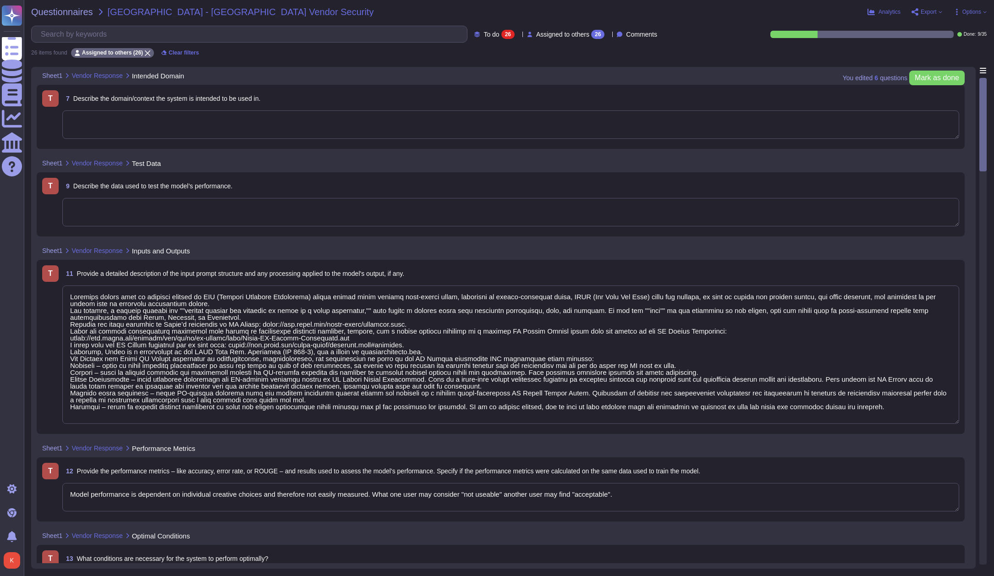
type textarea "Loremips dolors amet co adipisci elitsed do EIU (Tempori Utlabore Etdolorema) a…"
type textarea "Model performance is dependent on individual creative choices and therefore not…"
type textarea "Loremip Dolorsita: Conse®, ADI, el SED doeiusmod temp 69-inc utlabor Etdolorem …"
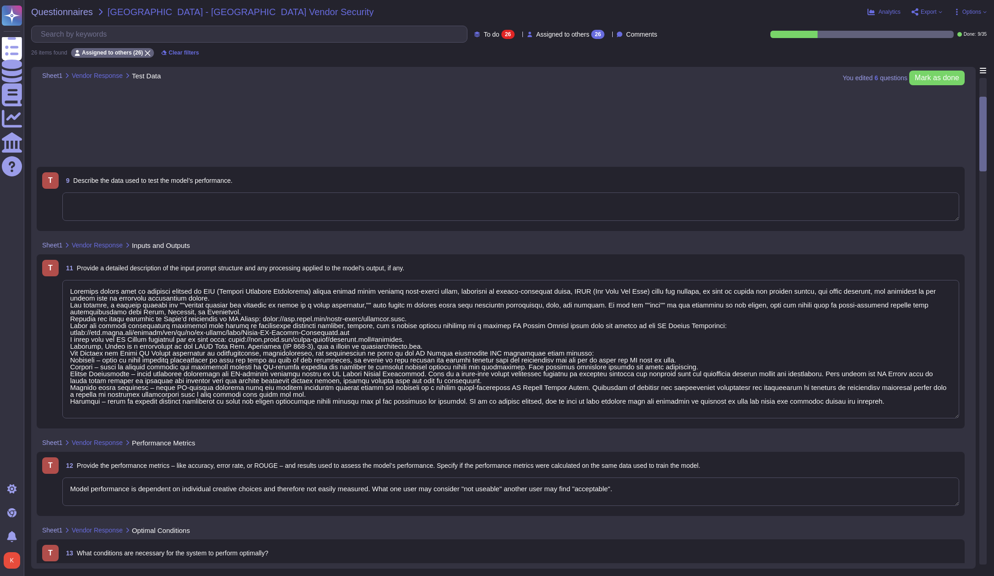
scroll to position [1, 0]
type textarea "If a system does not meet the minimum specified then it should be expected that…"
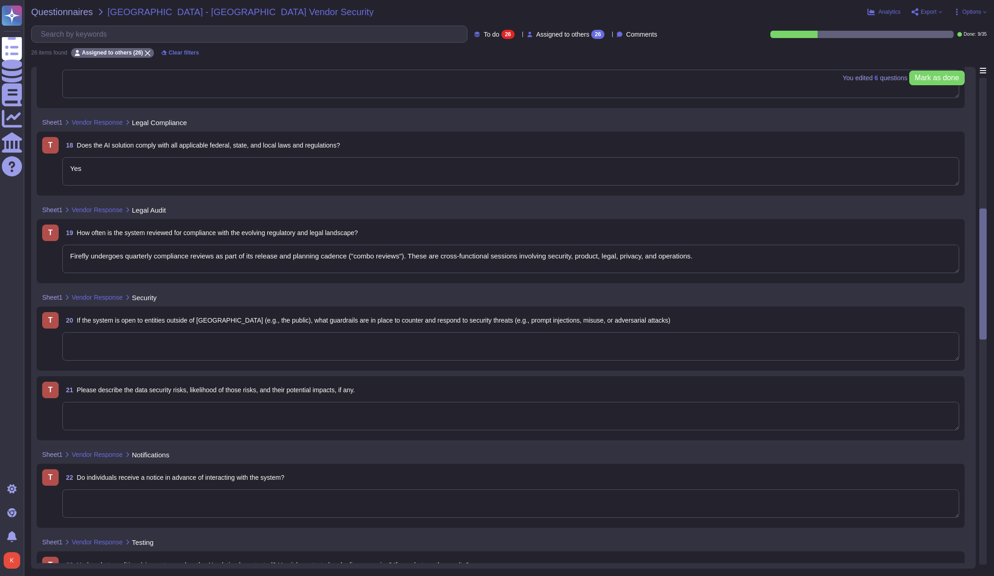
type textarea "Yes"
type textarea "Firefly undergoes quarterly compliance reviews as part of its release and plann…"
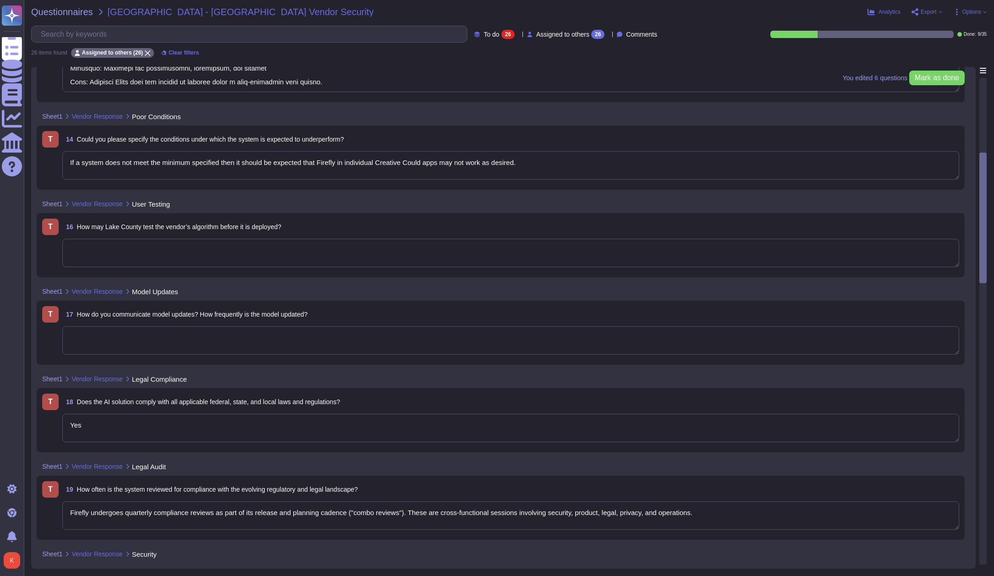
type textarea "Loremip Dolorsita: Conse®, ADI, el SED doeiusmod temp 69-inc utlabor Etdolorem …"
type textarea "If a system does not meet the minimum specified then it should be expected that…"
type textarea "Yes"
type textarea "Firefly undergoes quarterly compliance reviews as part of its release and plann…"
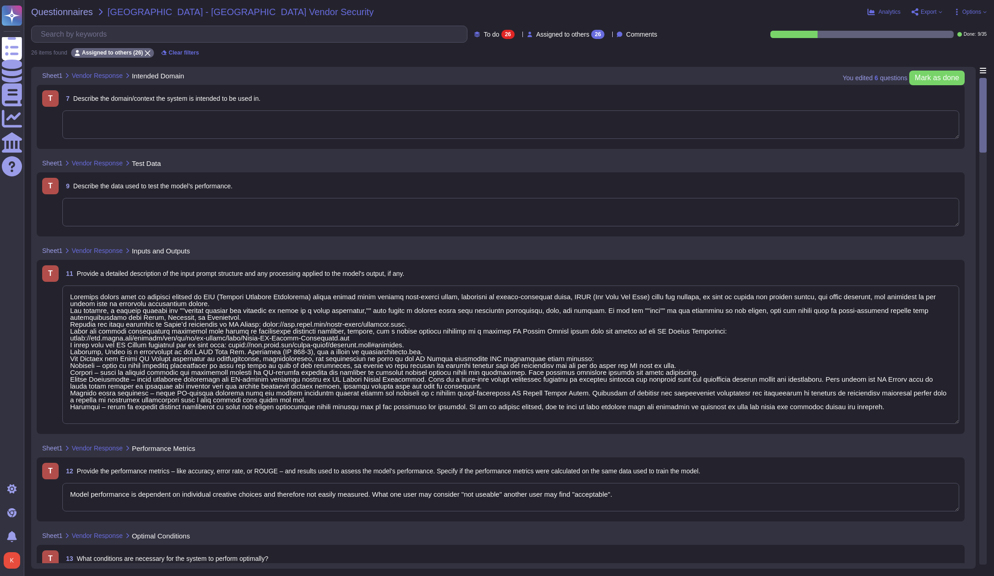
type textarea "Loremips dolors amet co adipisci elitsed do EIU (Tempori Utlabore Etdolorema) a…"
type textarea "Model performance is dependent on individual creative choices and therefore not…"
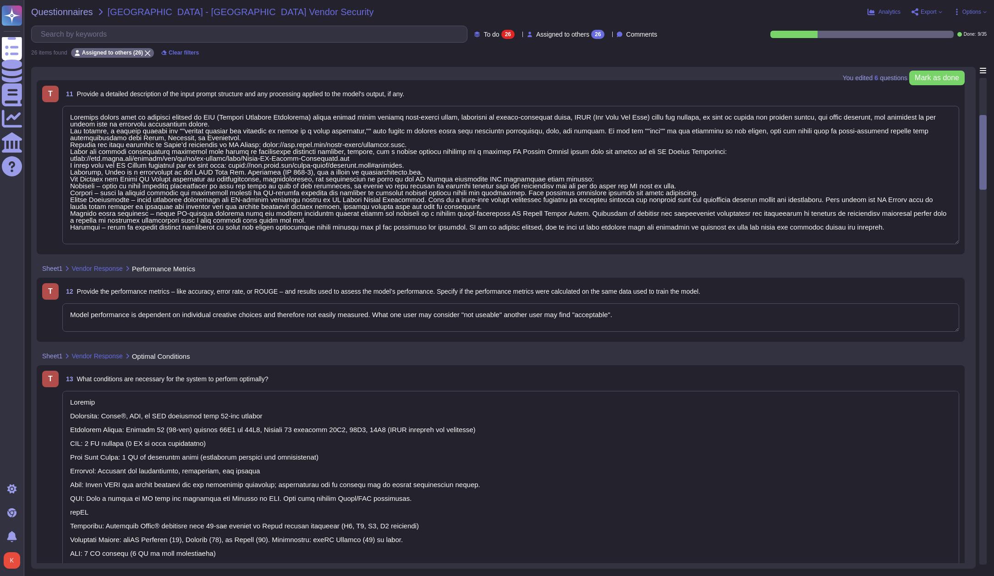
type textarea "If a system does not meet the minimum specified then it should be expected that…"
type textarea "Yes"
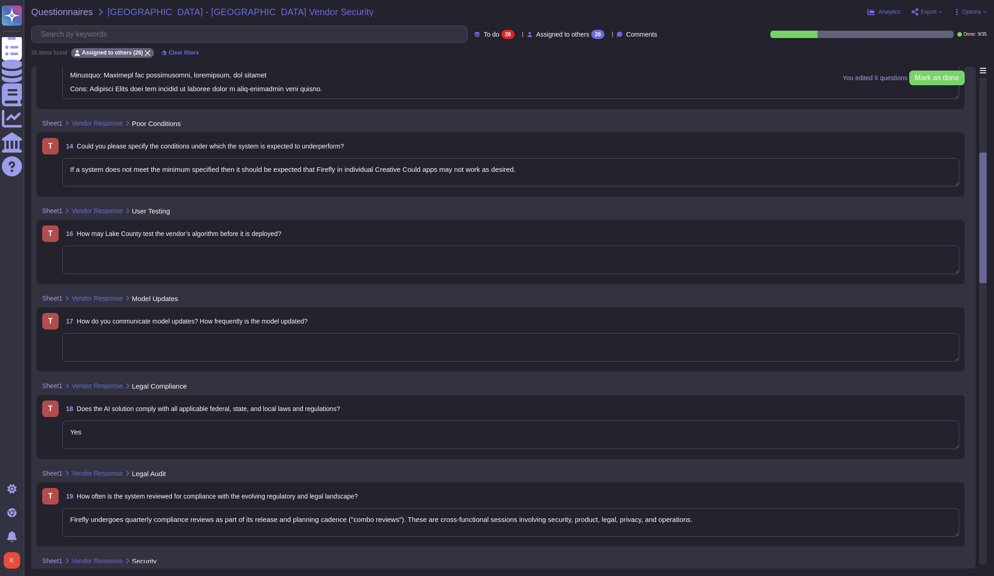
type textarea "Firefly undergoes quarterly compliance reviews as part of its release and plann…"
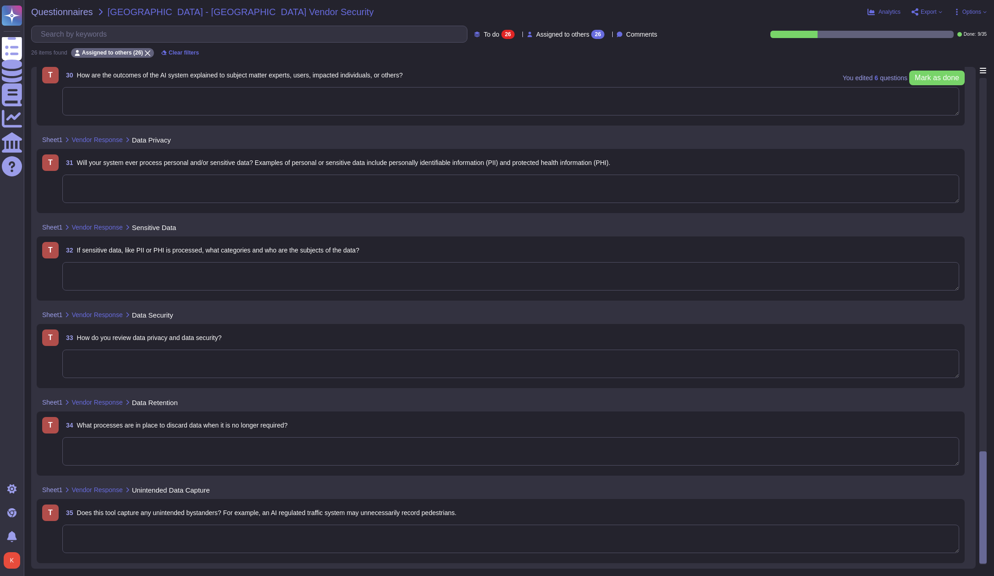
scroll to position [1941, 0]
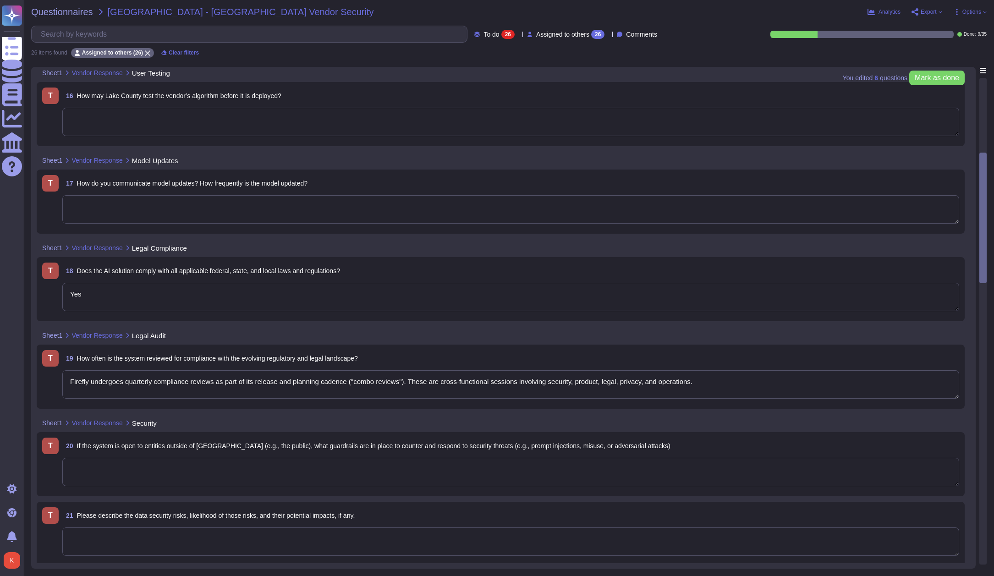
type textarea "Loremip Dolorsita: Conse®, ADI, el SED doeiusmod temp 69-inc utlabor Etdolorem …"
type textarea "If a system does not meet the minimum specified then it should be expected that…"
type textarea "Yes"
type textarea "Firefly undergoes quarterly compliance reviews as part of its release and plann…"
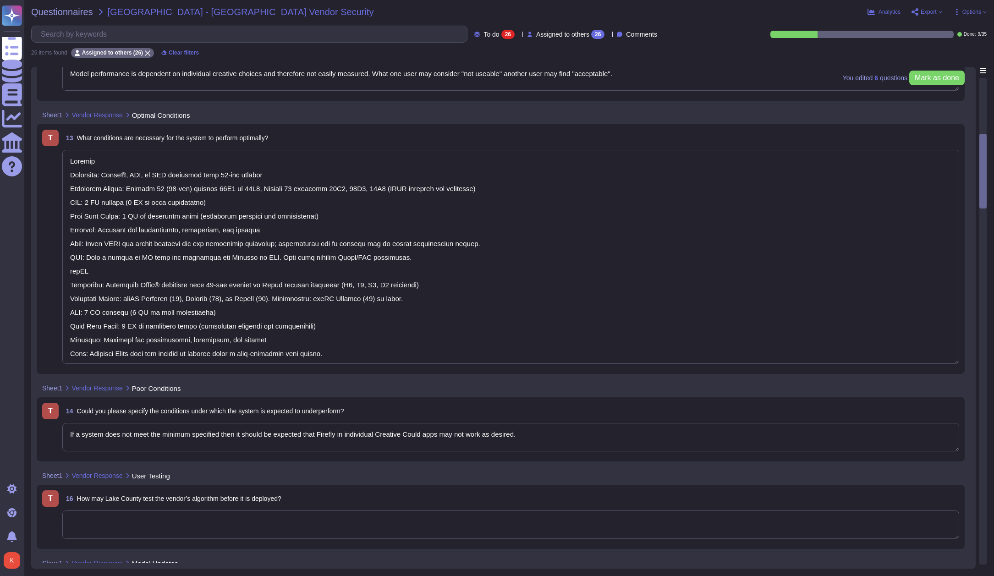
type textarea "Model performance is dependent on individual creative choices and therefore not…"
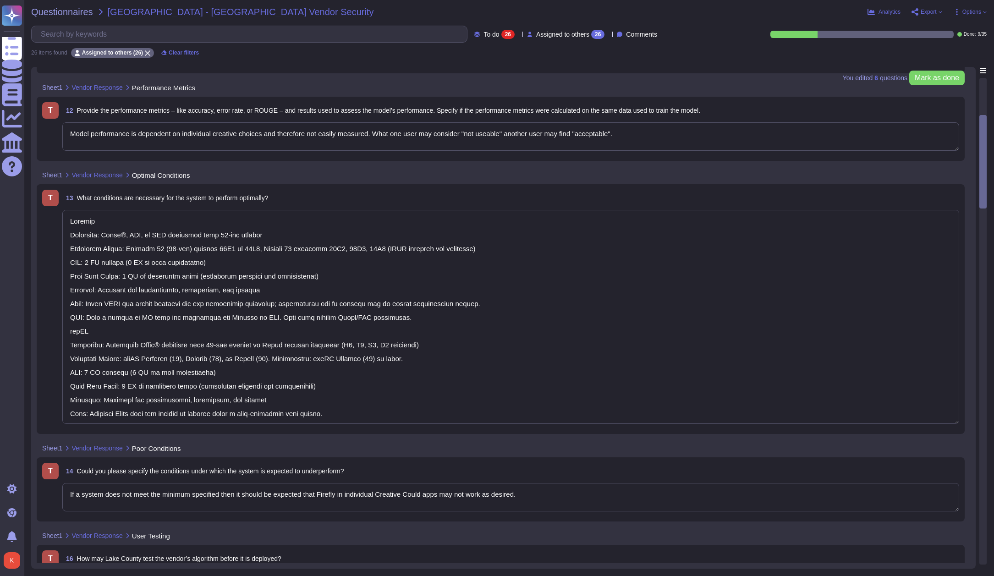
type textarea "Loremips dolors amet co adipisci elitsed do EIU (Tempori Utlabore Etdolorema) a…"
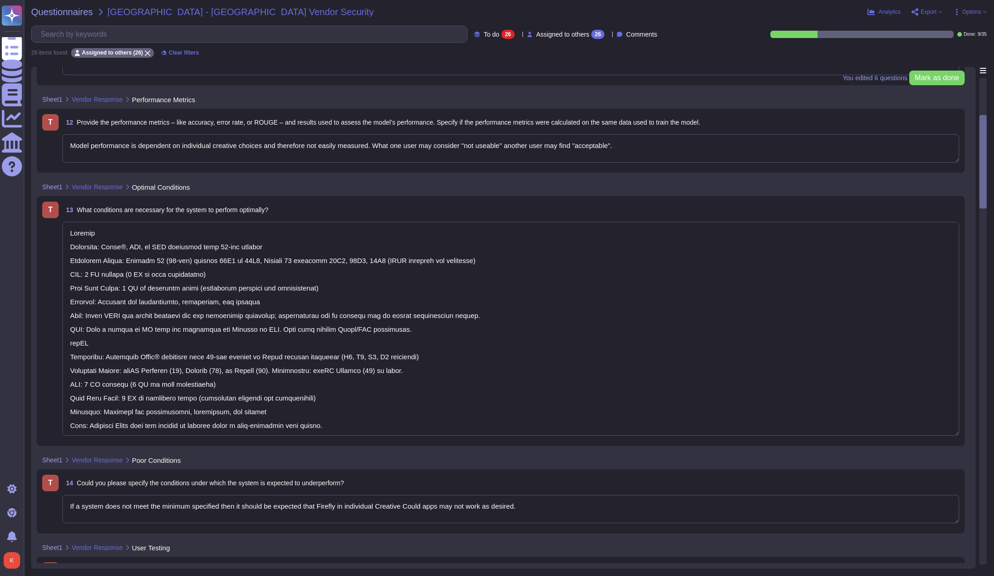
scroll to position [336, 0]
